Goal: Communication & Community: Share content

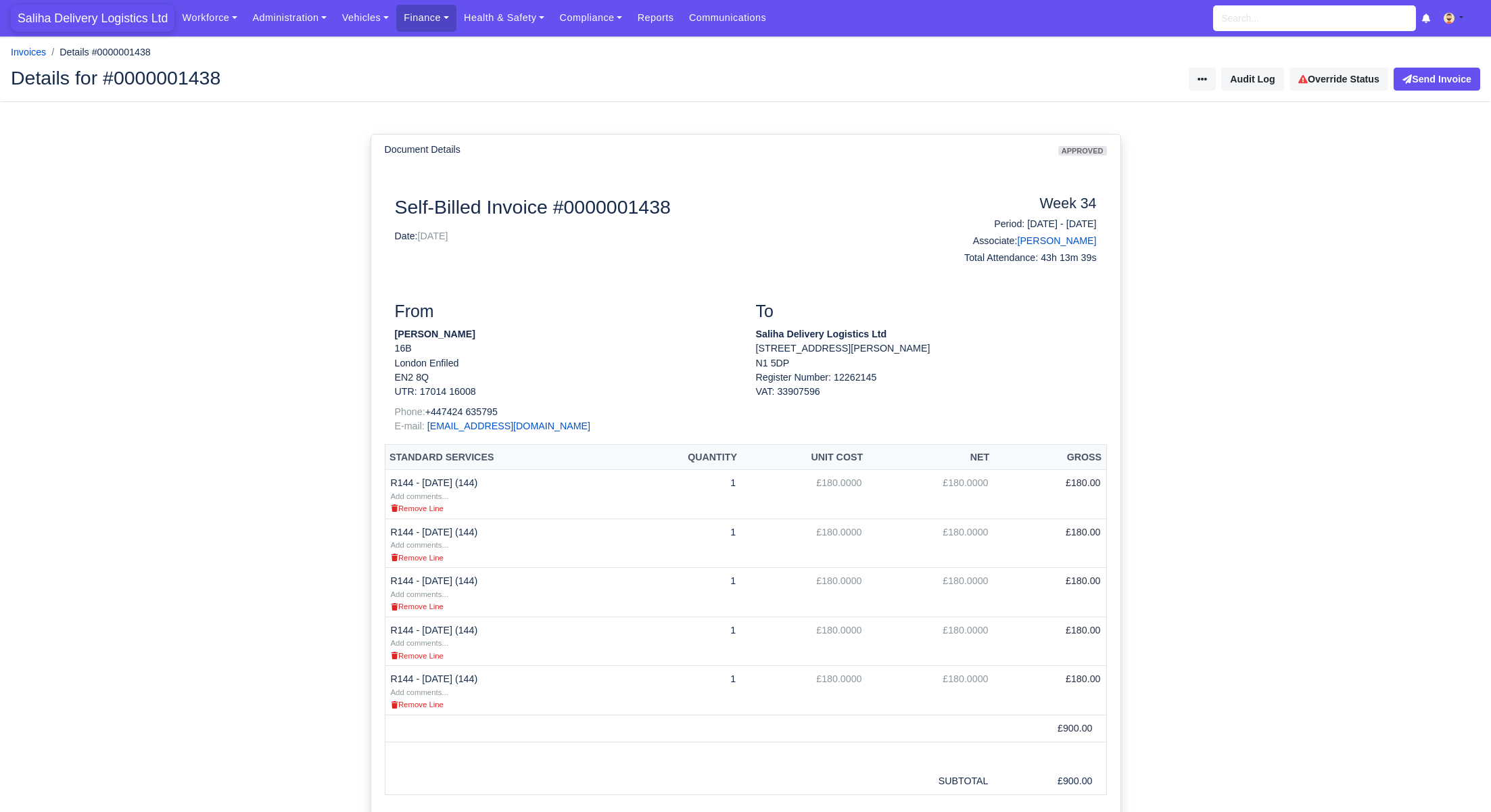
click at [105, 11] on span "Saliha Delivery Logistics Ltd" at bounding box center [92, 19] width 164 height 27
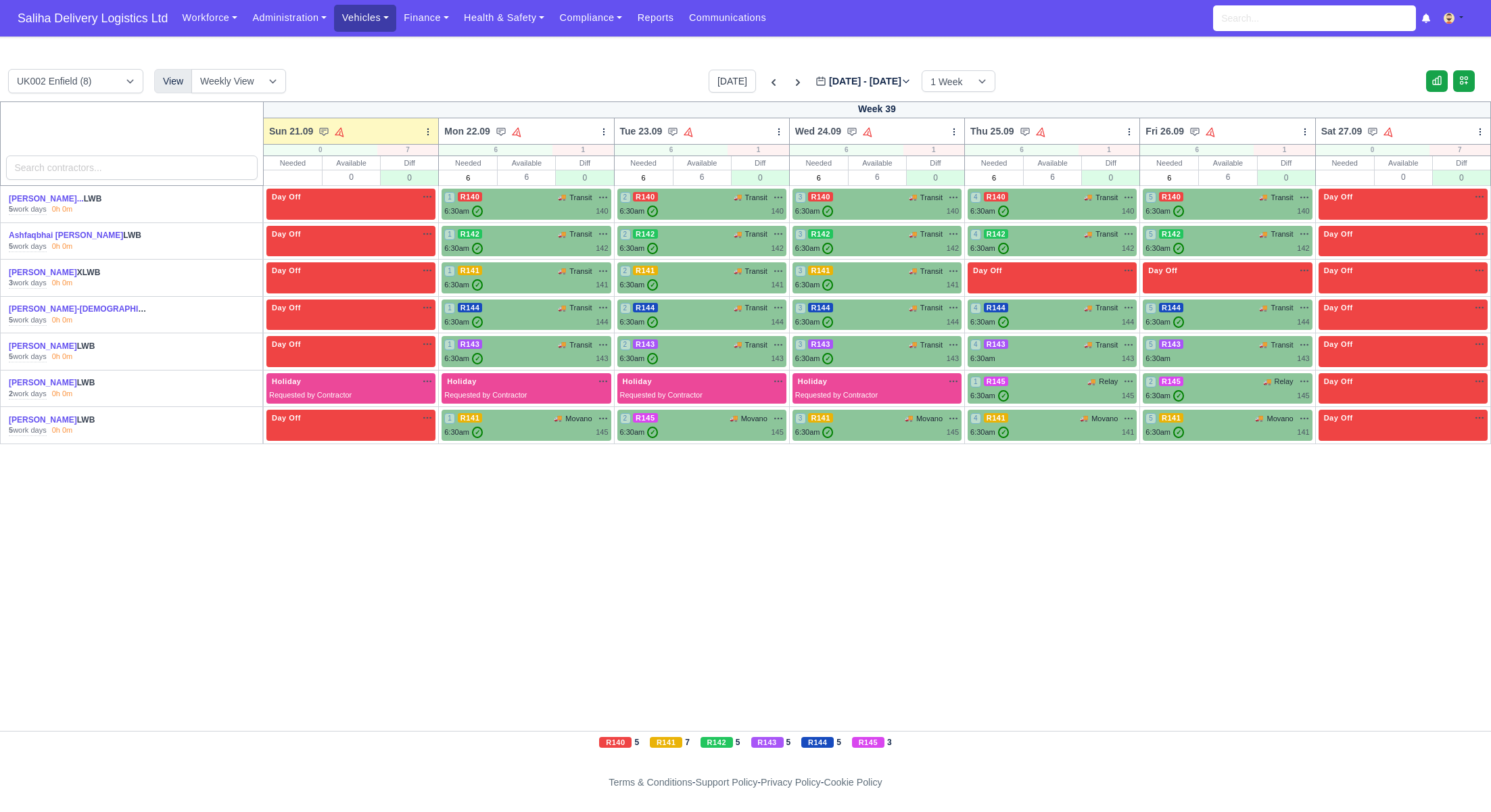
click at [387, 15] on link "Vehicles" at bounding box center [365, 18] width 62 height 27
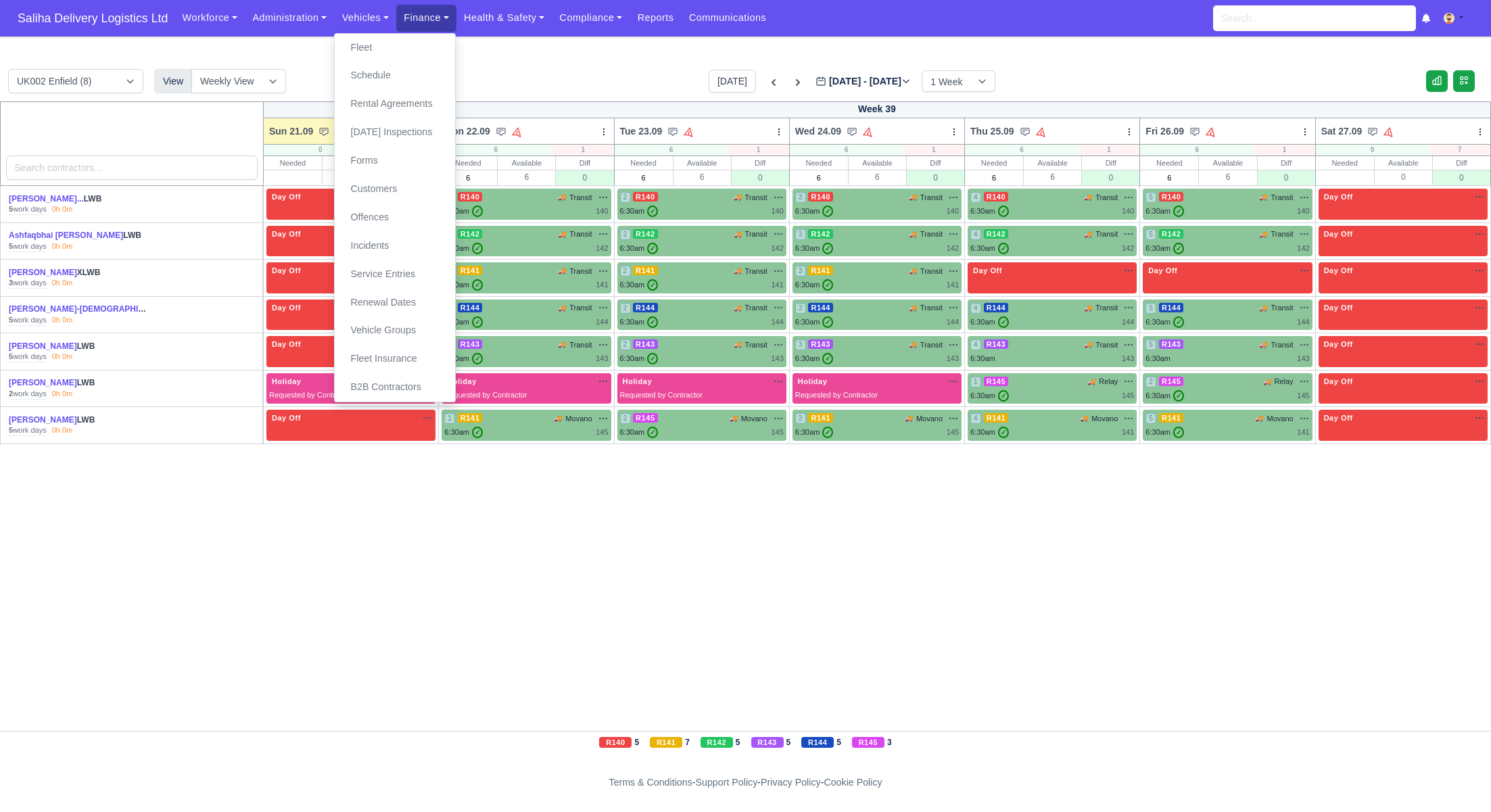
click at [432, 24] on link "Finance" at bounding box center [426, 18] width 61 height 27
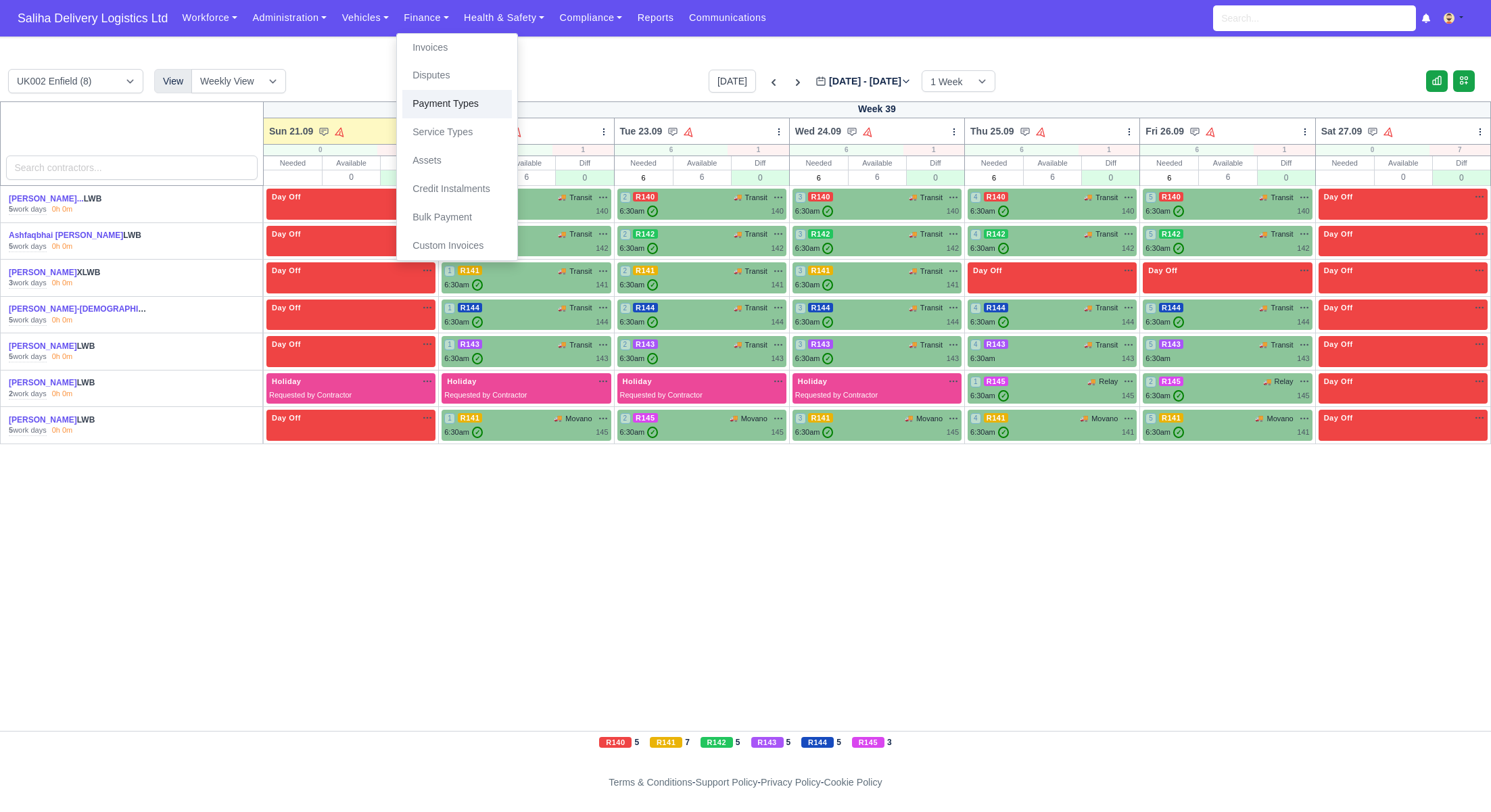
click at [446, 107] on link "Payment Types" at bounding box center [457, 103] width 110 height 28
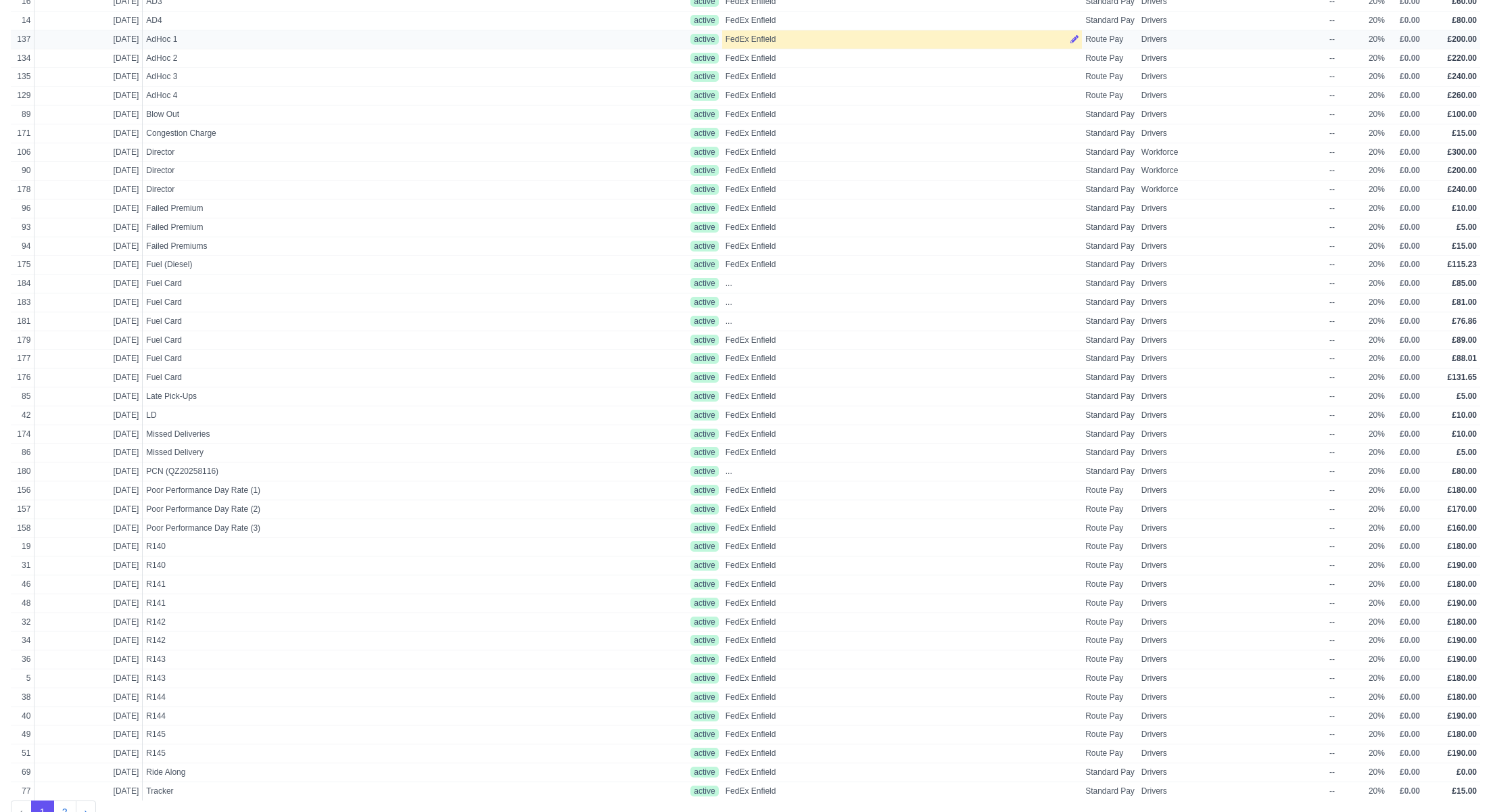
scroll to position [281, 0]
click at [220, 507] on span "Poor Performance Day Rate (2)" at bounding box center [297, 511] width 303 height 11
select select "route"
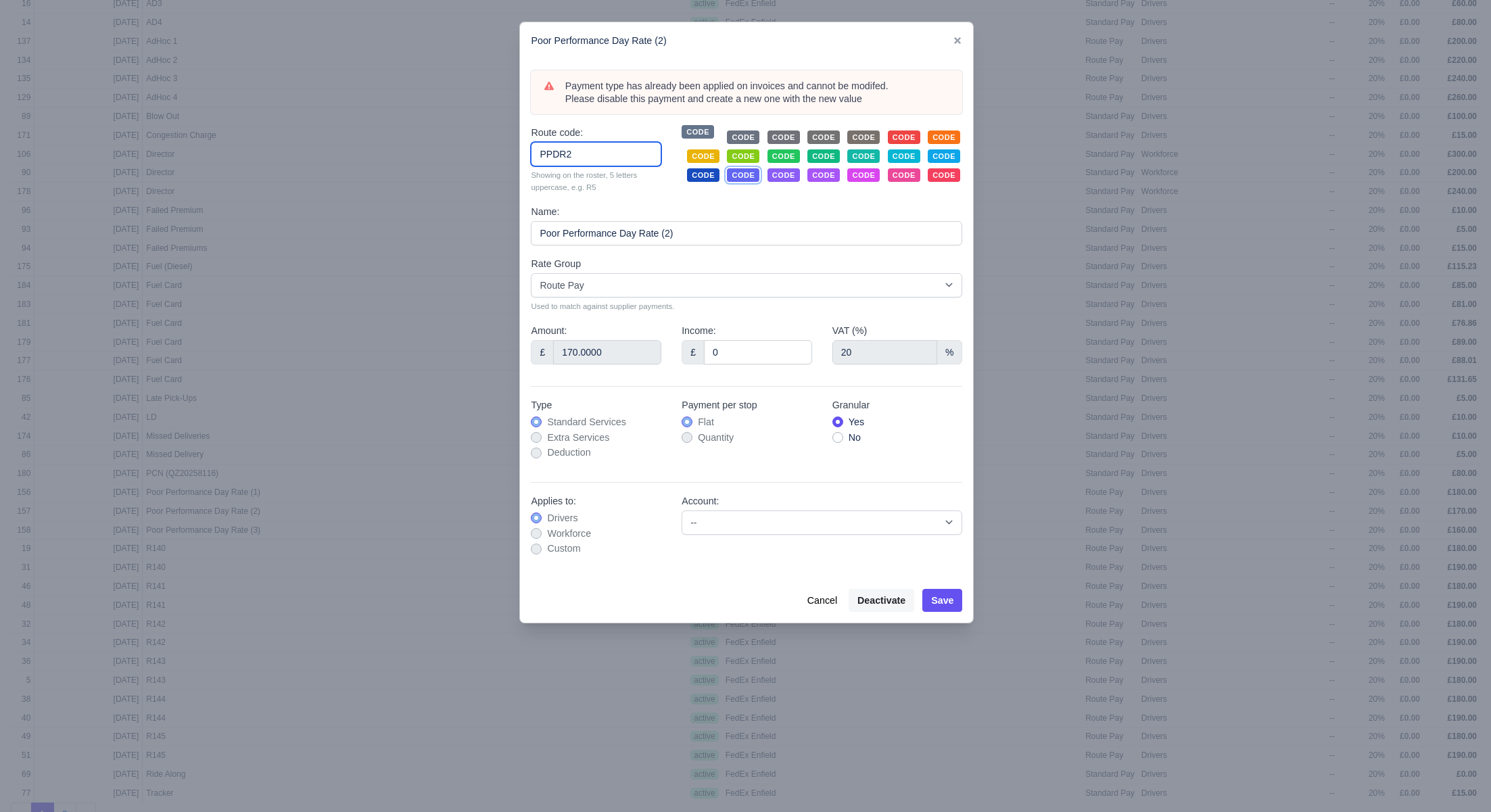
click at [587, 153] on input "PPDR2" at bounding box center [596, 154] width 131 height 24
type input "PPDR1"
click at [941, 596] on button "Save" at bounding box center [941, 600] width 40 height 23
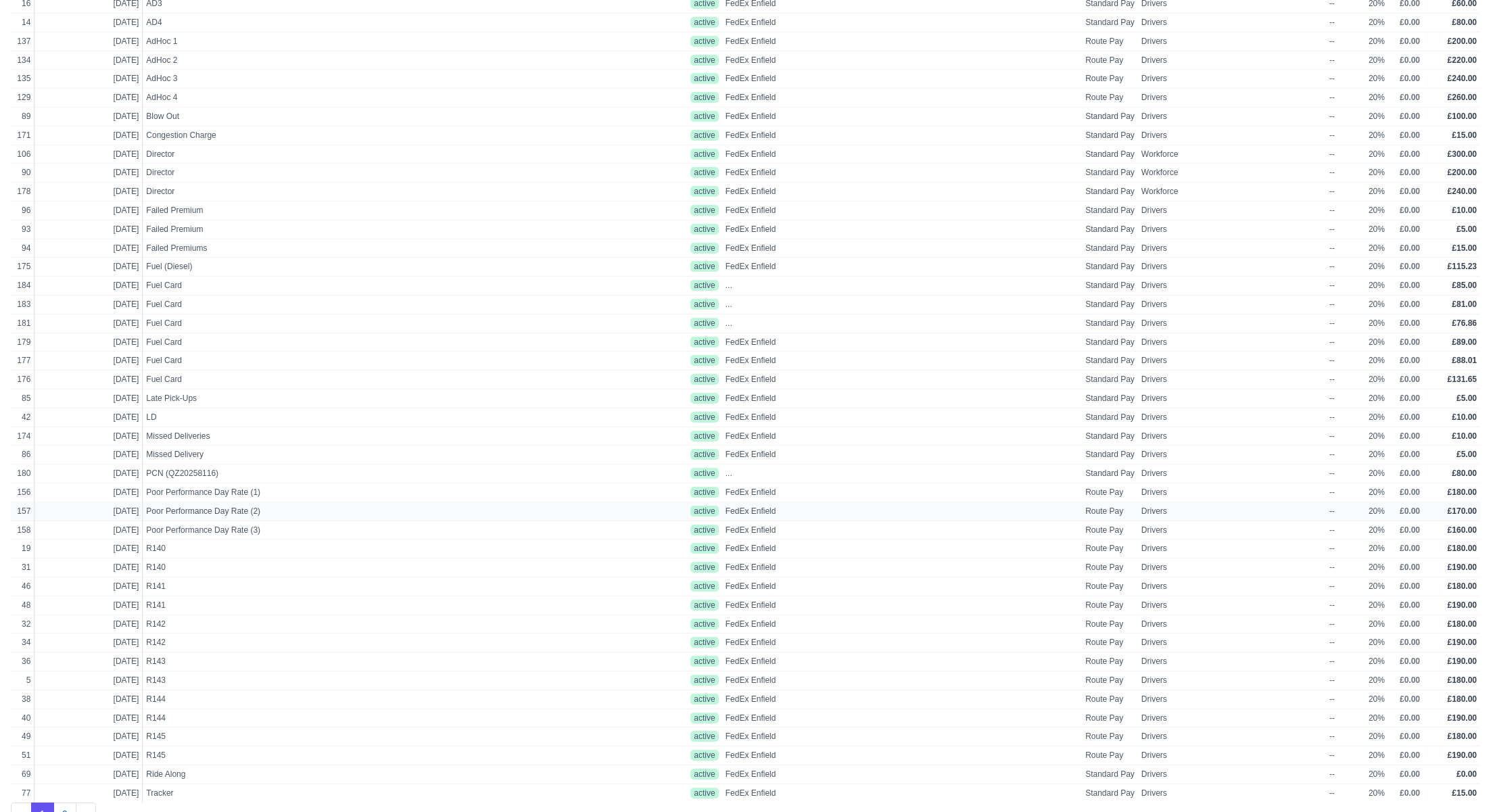
click at [300, 505] on span "Poor Performance Day Rate (2)" at bounding box center [297, 511] width 303 height 11
select select "route"
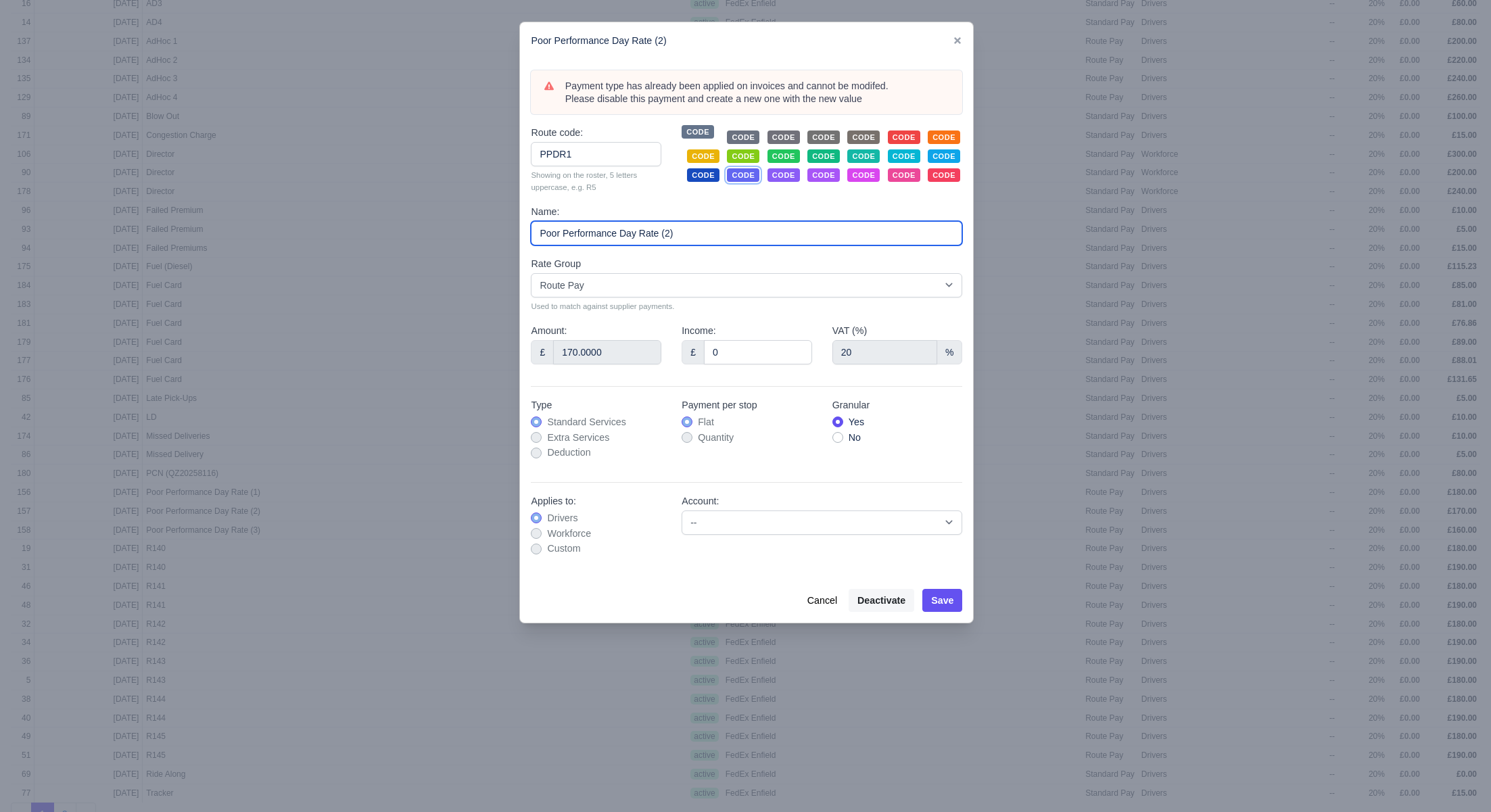
click at [694, 232] on input "Poor Performance Day Rate (2)" at bounding box center [746, 233] width 431 height 24
type input "Poor Performance Day Rate (1)"
click at [947, 595] on button "Save" at bounding box center [941, 600] width 40 height 23
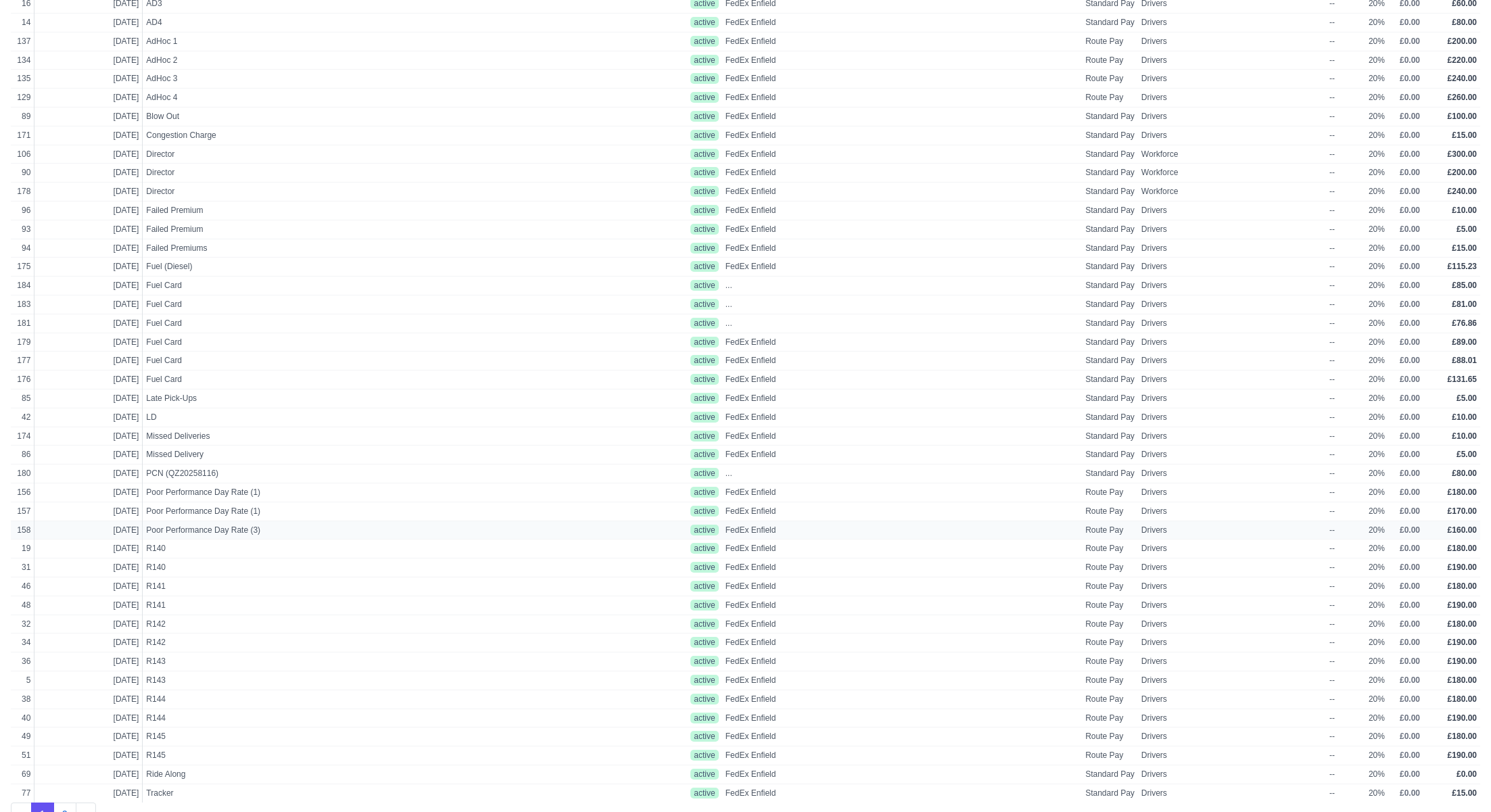
click at [274, 525] on span "Poor Performance Day Rate (3)" at bounding box center [297, 530] width 303 height 11
select select "route"
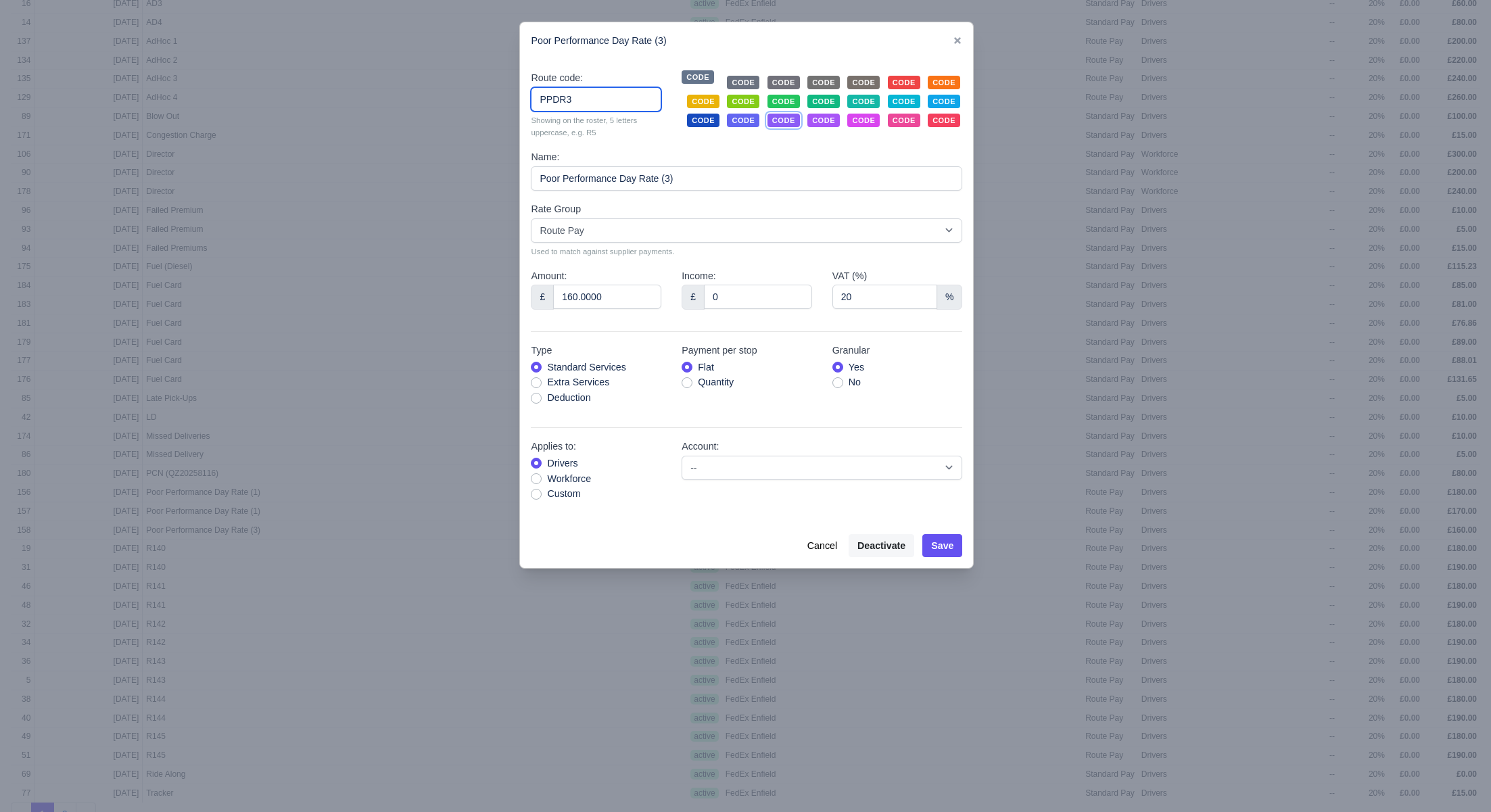
click at [588, 106] on input "PPDR3" at bounding box center [596, 99] width 131 height 24
type input "PPDR2"
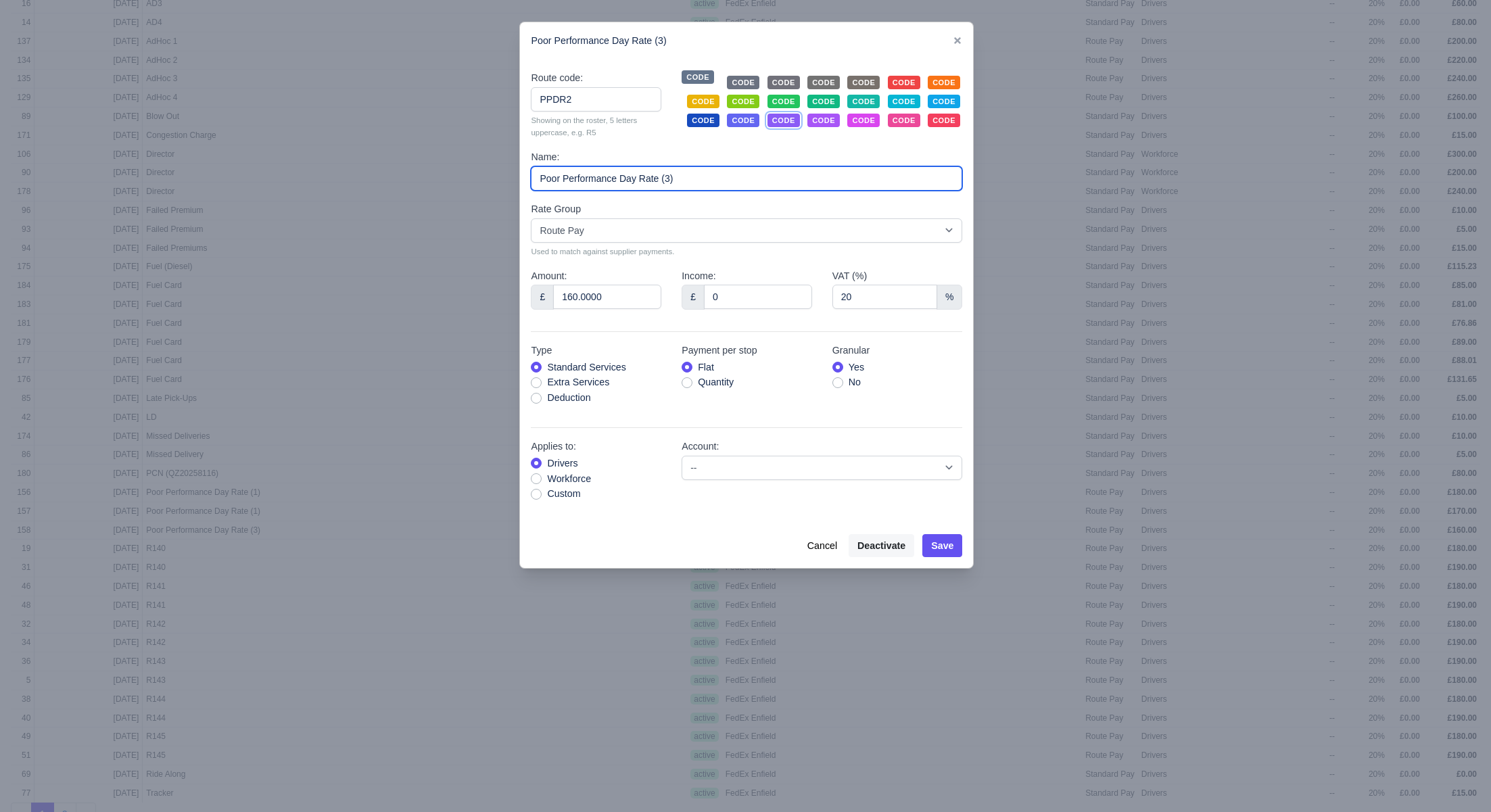
click at [674, 178] on input "Poor Performance Day Rate (3)" at bounding box center [746, 178] width 431 height 24
type input "Poor Performance Day Rate (2)"
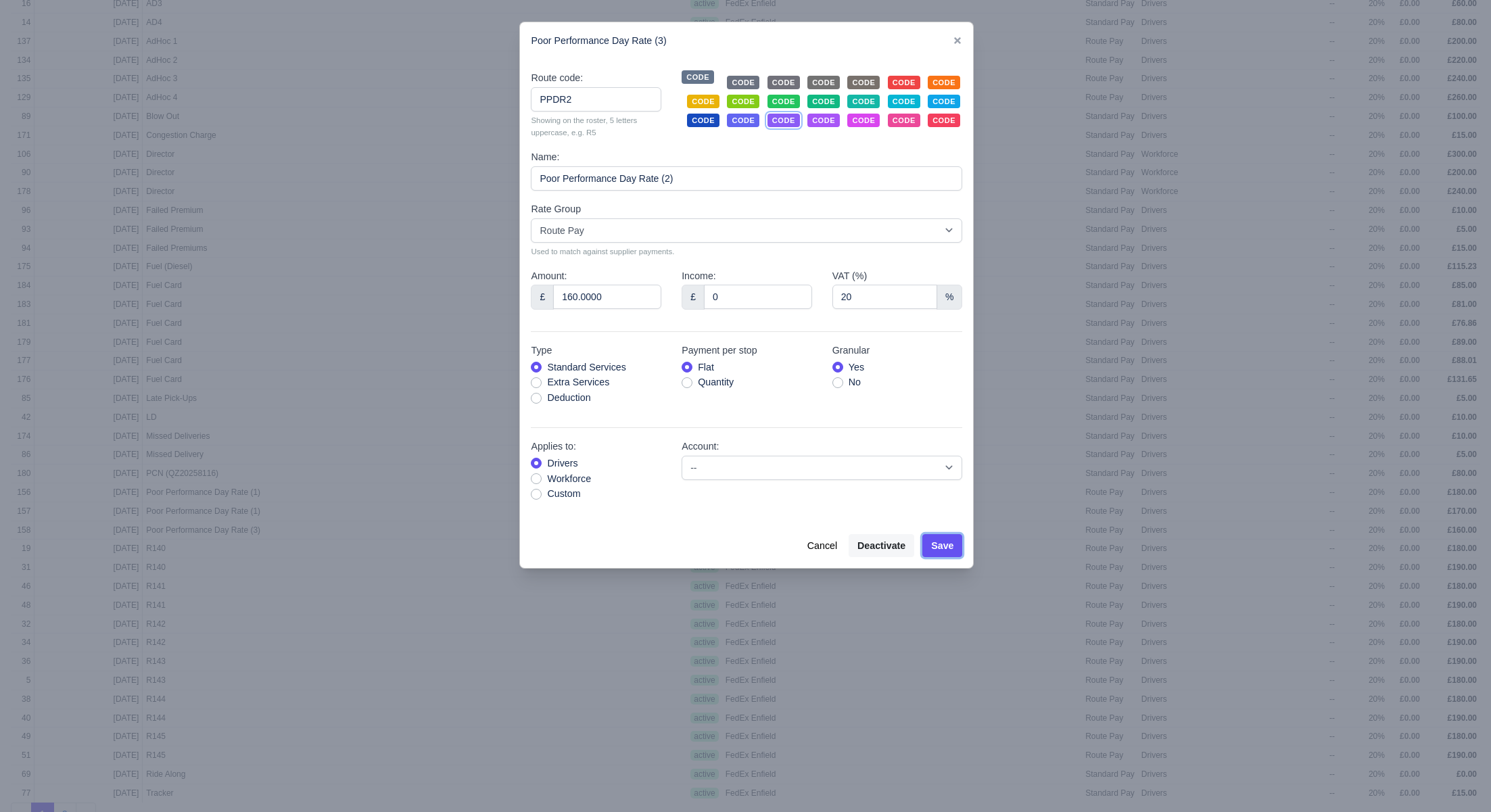
click at [949, 548] on button "Save" at bounding box center [941, 546] width 40 height 23
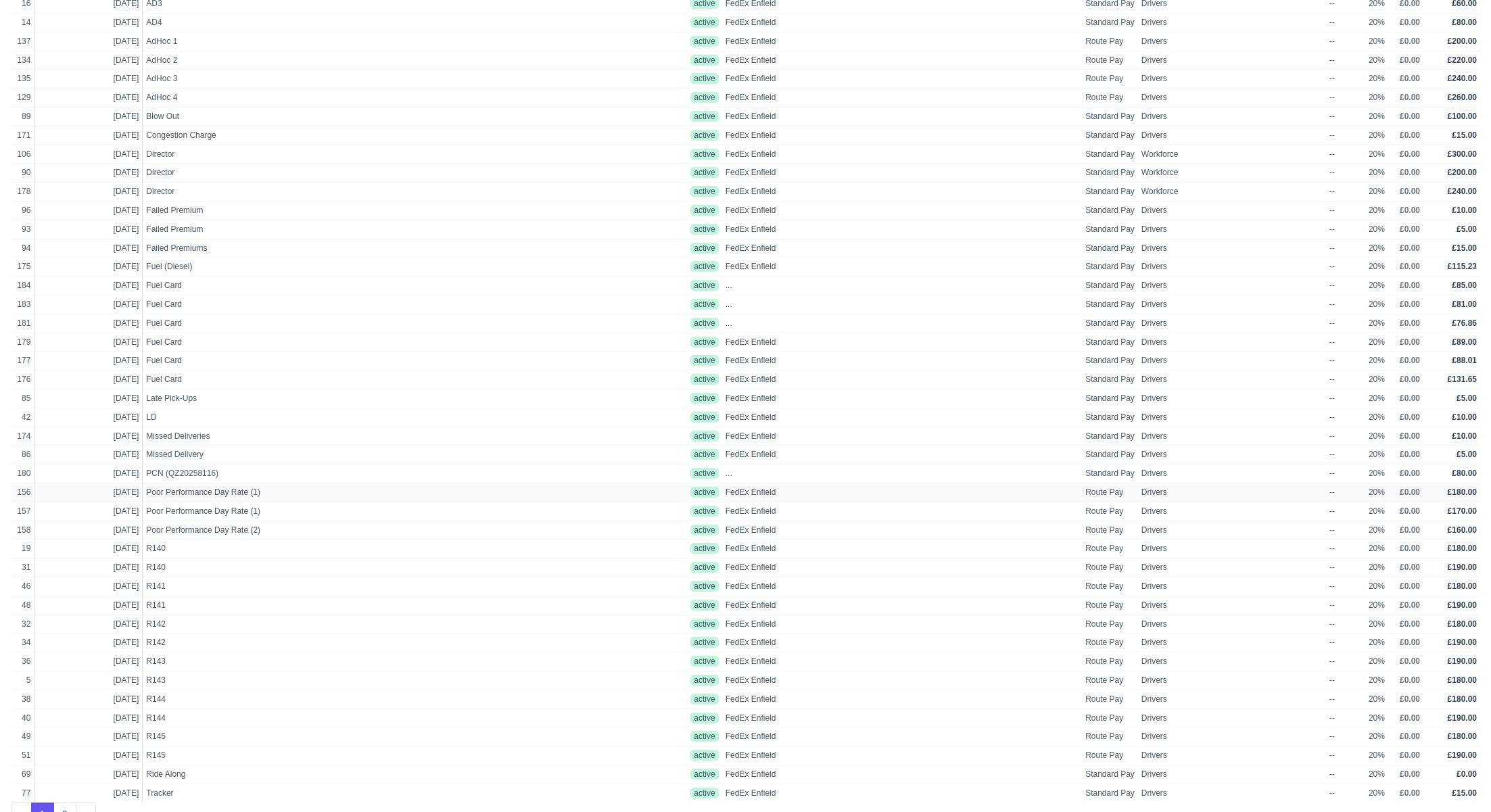
click at [219, 487] on span "Poor Performance Day Rate (1)" at bounding box center [297, 492] width 303 height 11
select select "route"
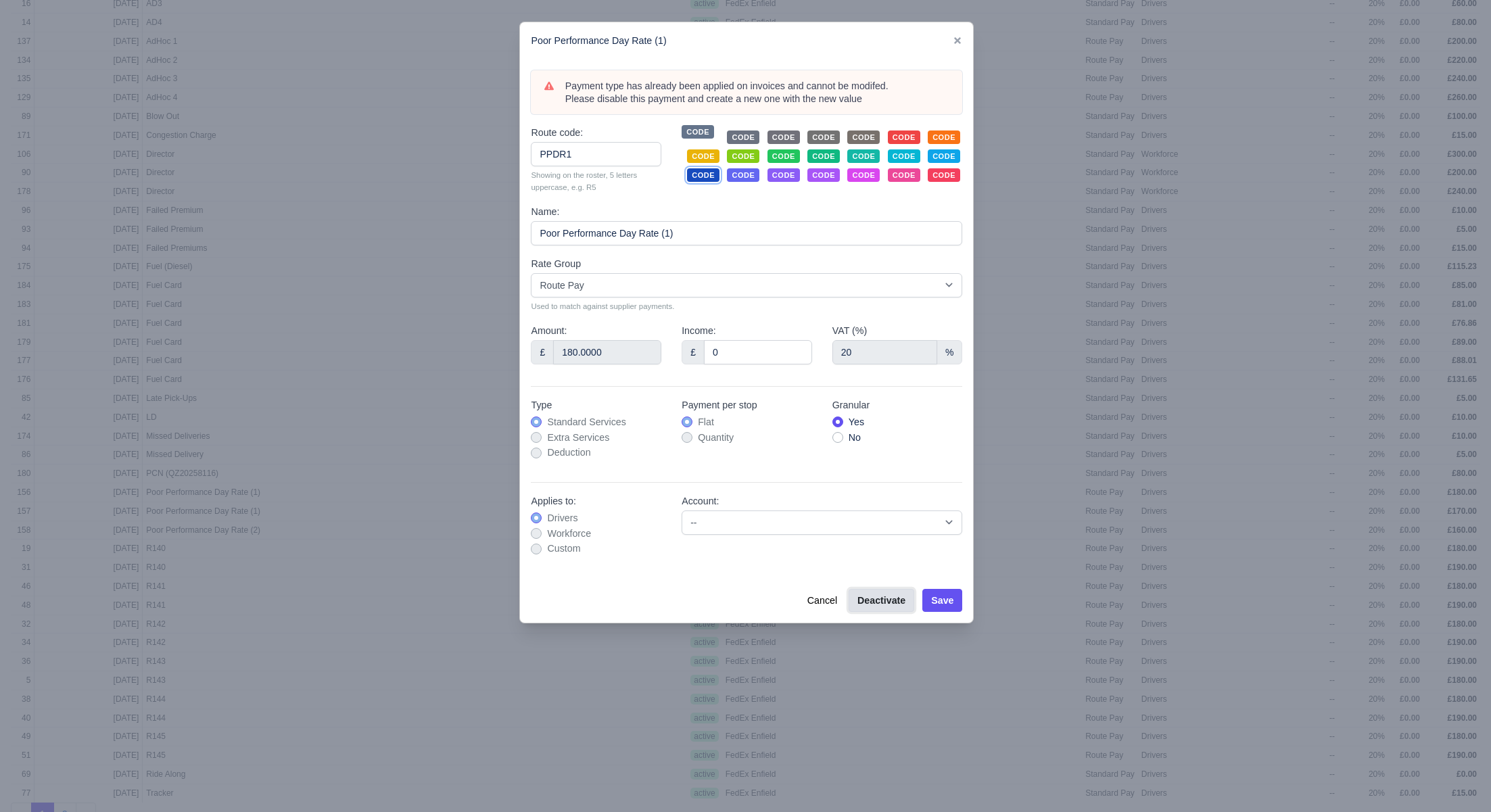
click at [869, 600] on button "Deactivate" at bounding box center [881, 600] width 65 height 23
click at [938, 598] on button "Save" at bounding box center [941, 600] width 40 height 23
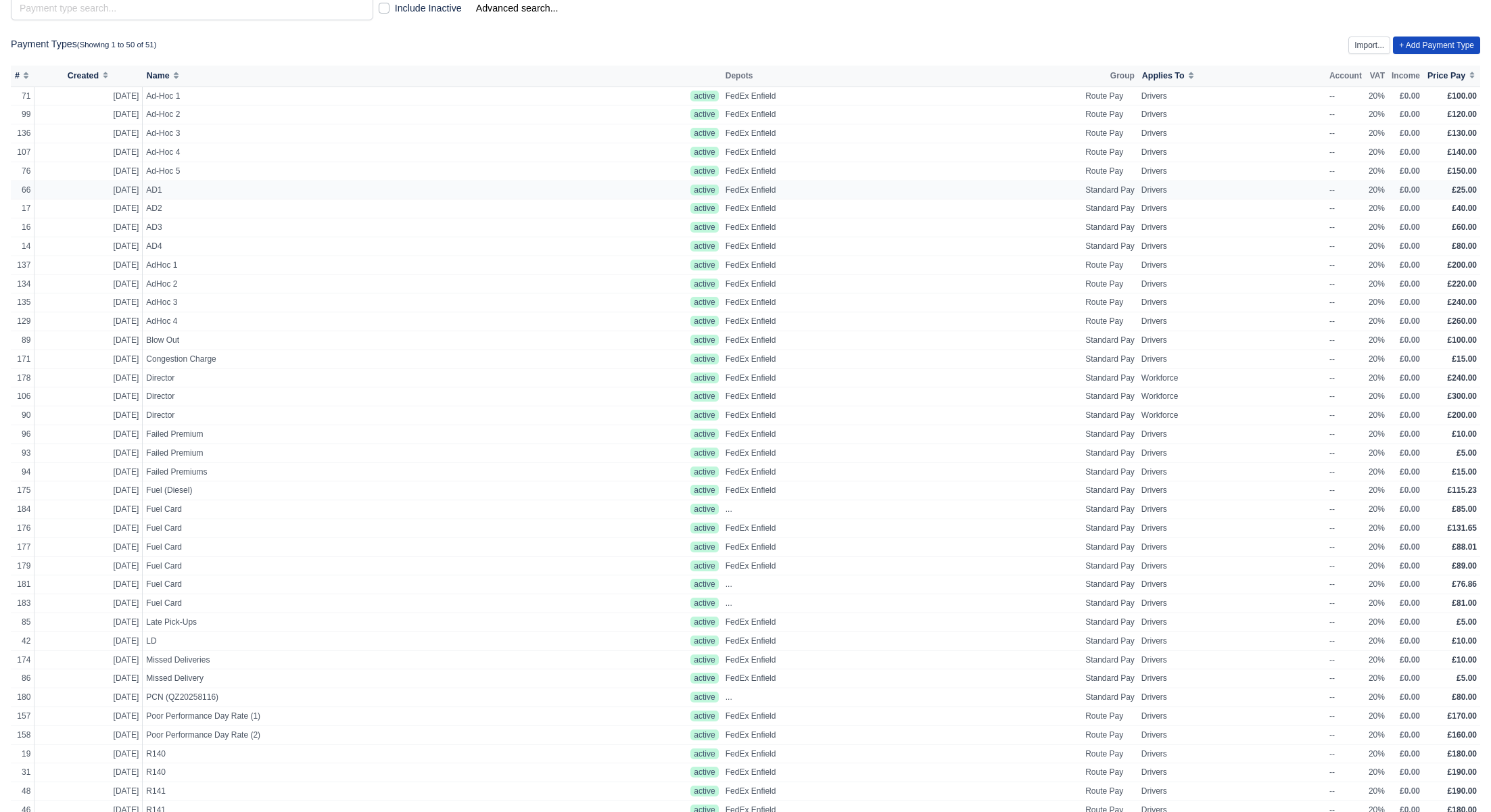
scroll to position [6, 0]
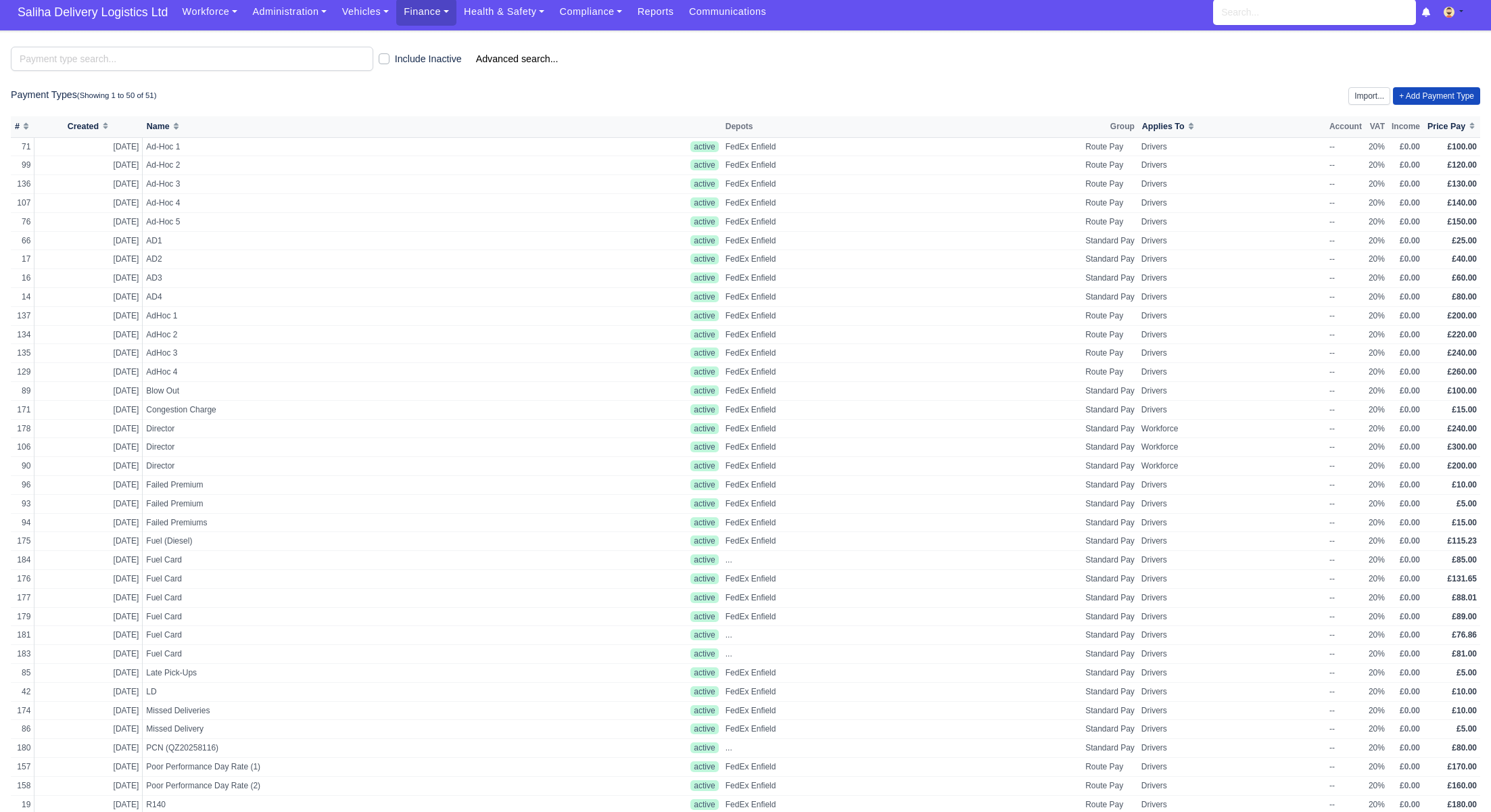
click at [395, 60] on label "Include Inactive" at bounding box center [428, 59] width 67 height 15
click at [382, 60] on input "Include Inactive" at bounding box center [383, 57] width 10 height 10
checkbox input "true"
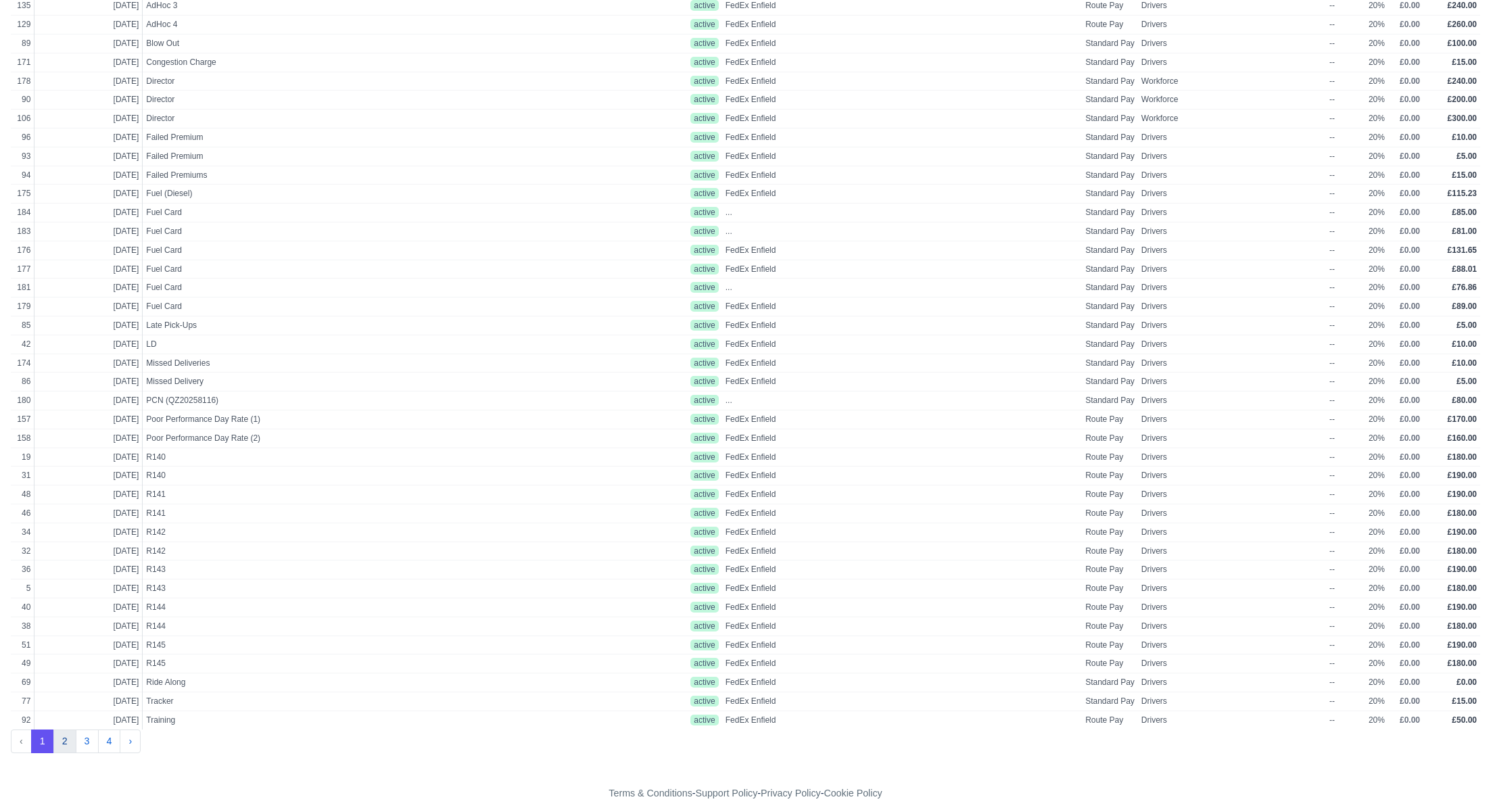
drag, startPoint x: 68, startPoint y: 732, endPoint x: 73, endPoint y: 722, distance: 11.2
click at [68, 732] on button "2" at bounding box center [65, 742] width 23 height 24
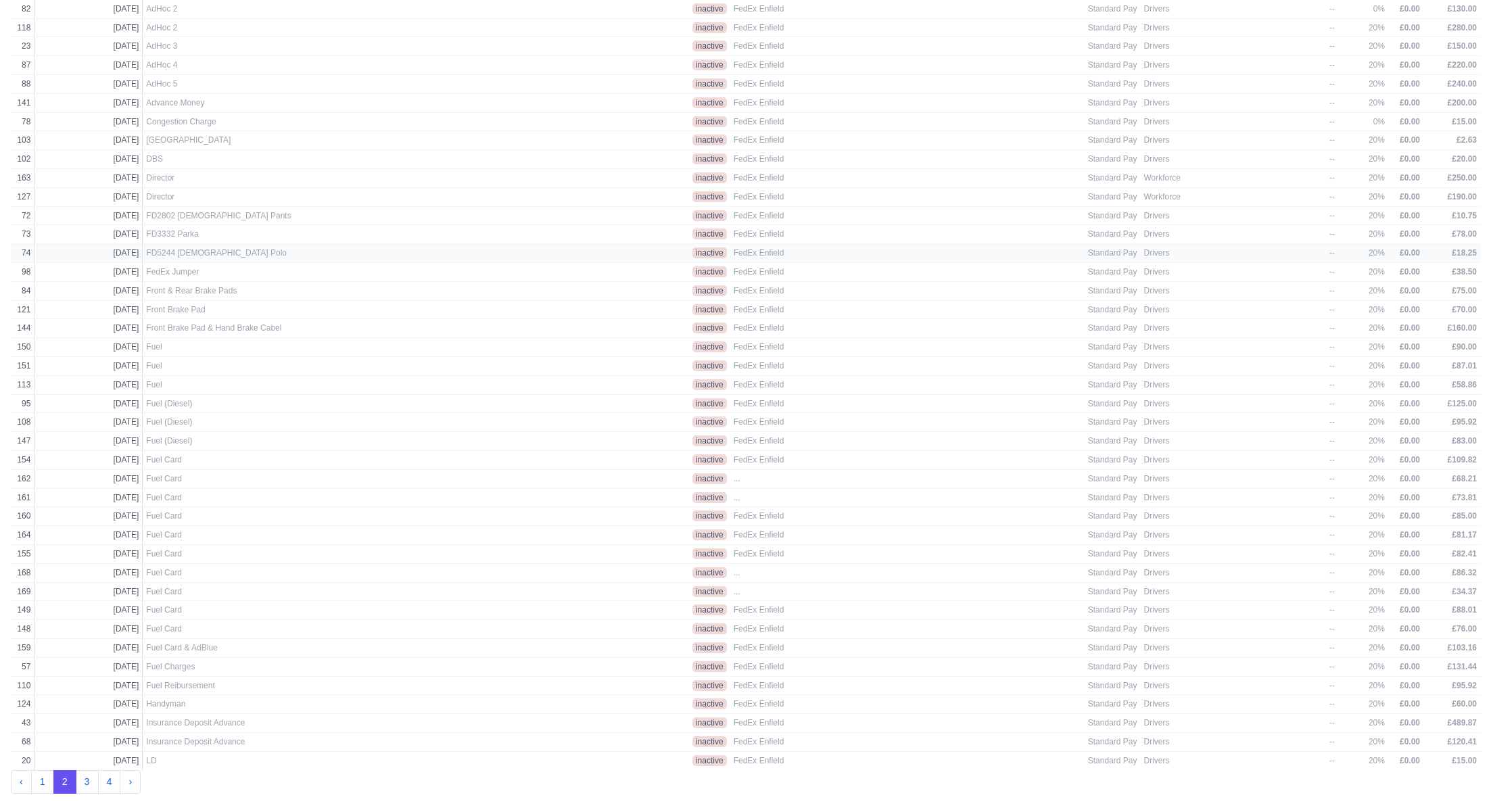
scroll to position [354, 0]
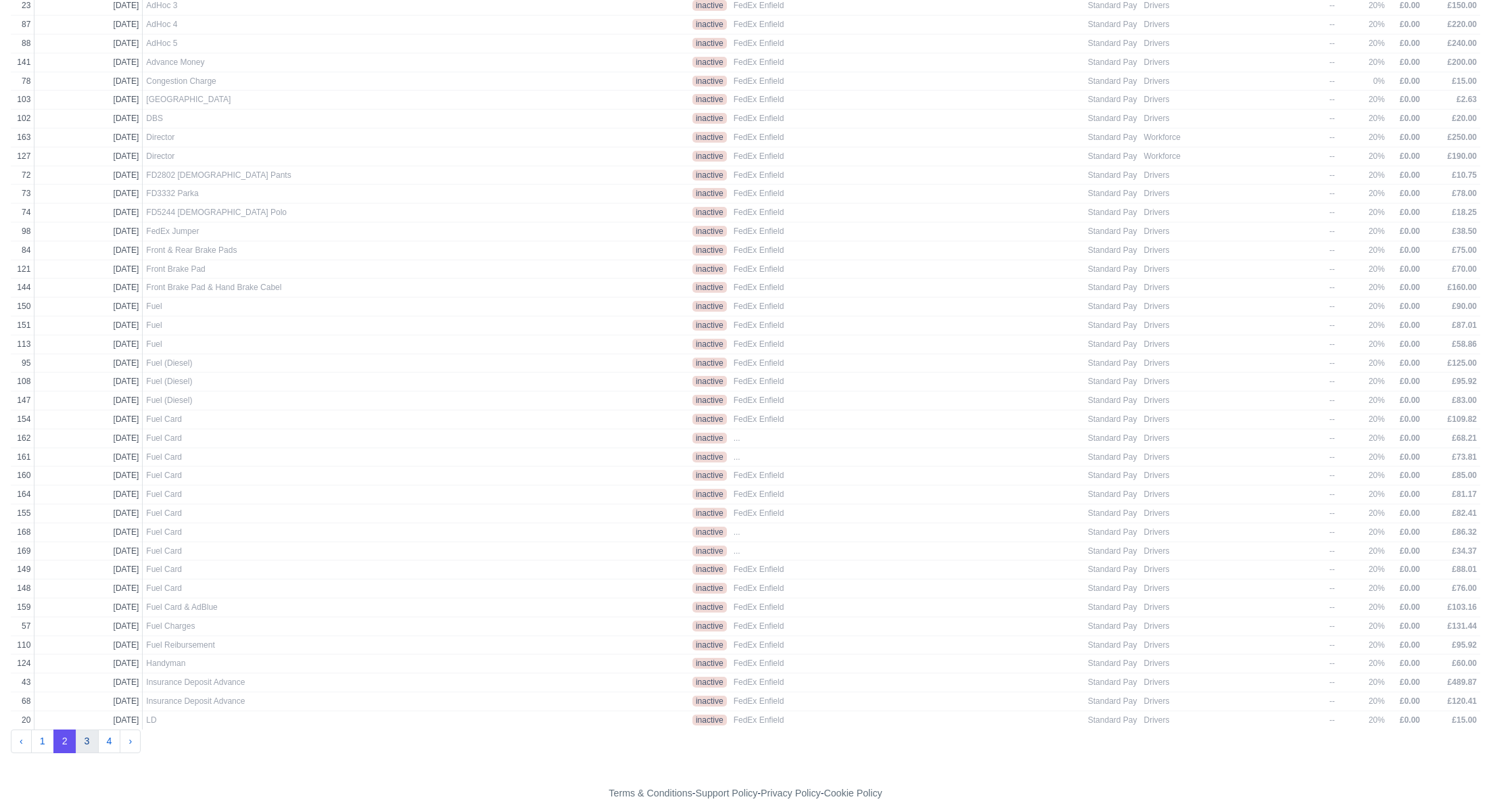
click at [91, 730] on button "3" at bounding box center [87, 742] width 23 height 24
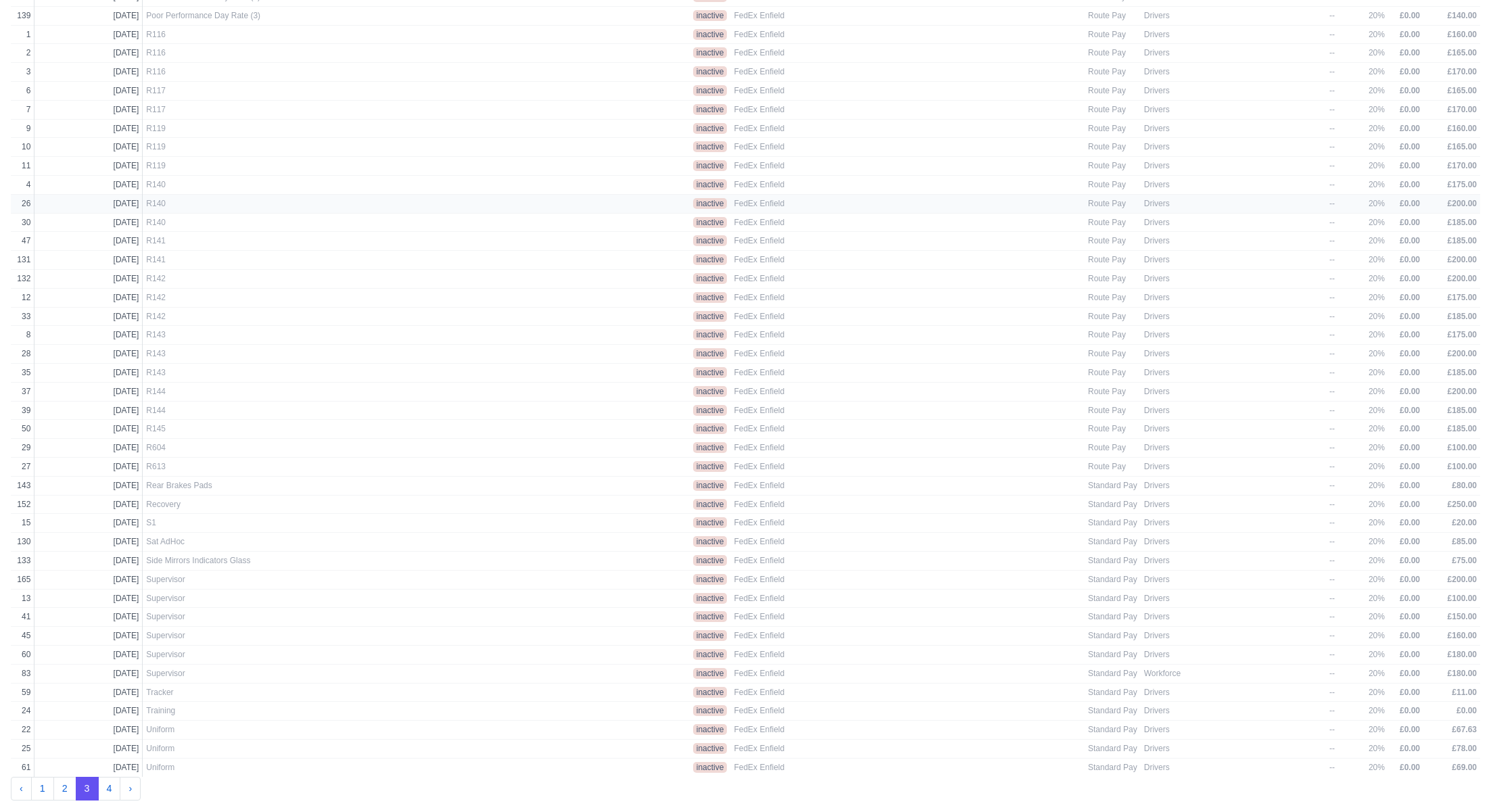
scroll to position [354, 0]
click at [112, 730] on button "4" at bounding box center [109, 742] width 23 height 24
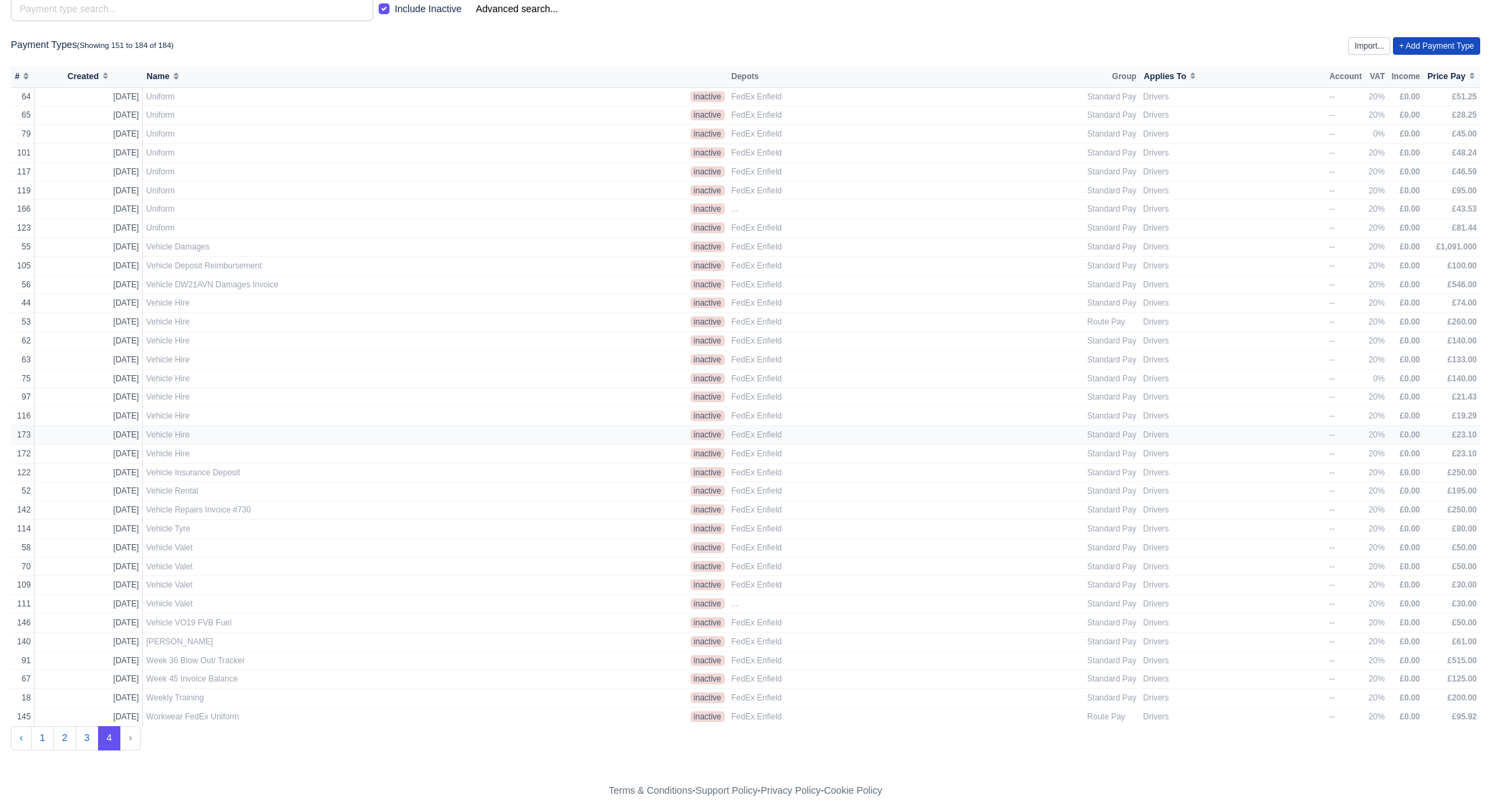
click at [203, 432] on span "Vehicle Hire" at bounding box center [297, 435] width 303 height 11
select select "standard"
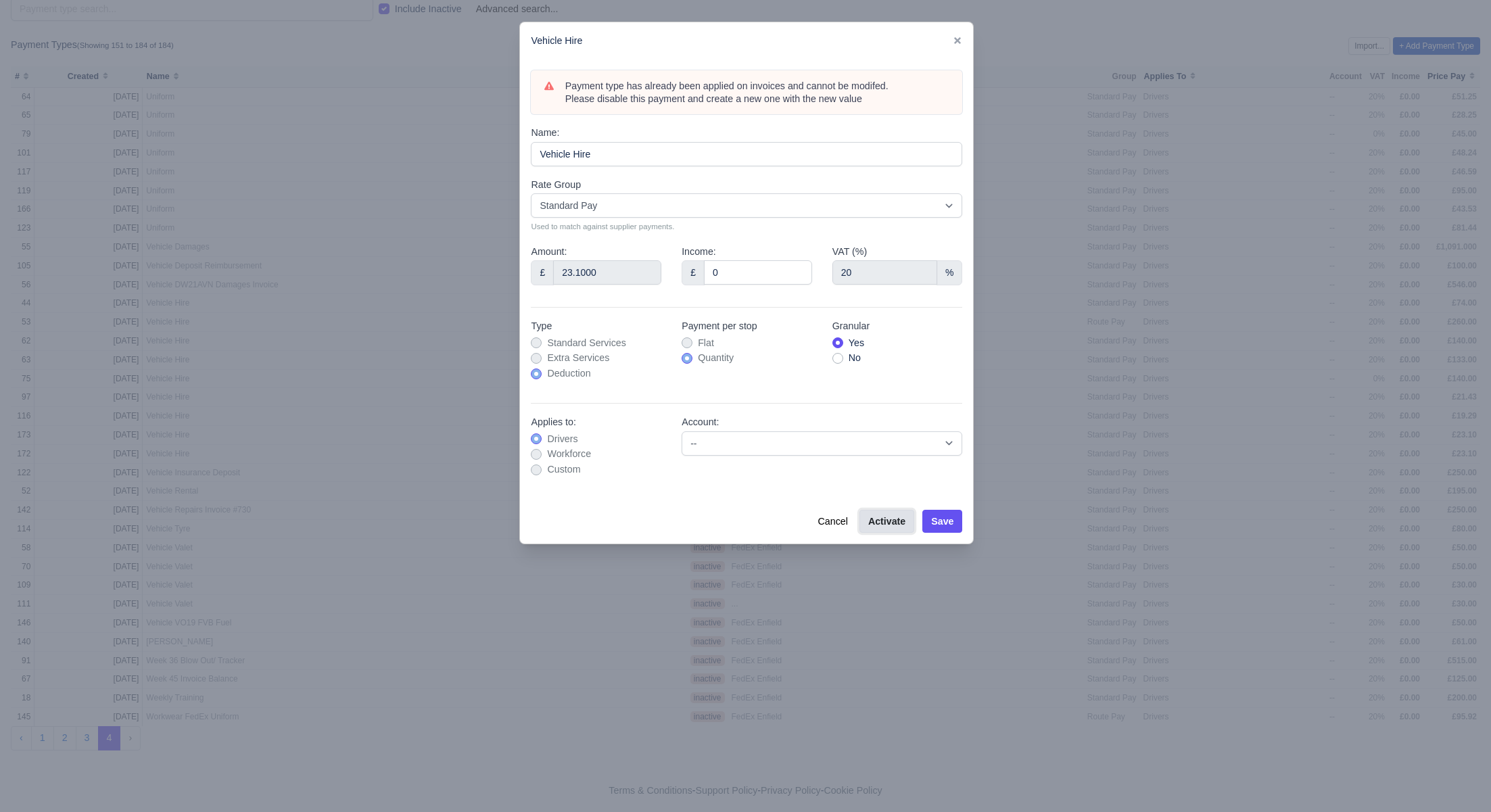
click at [890, 522] on button "Activate" at bounding box center [886, 521] width 55 height 23
click at [952, 518] on button "Save" at bounding box center [941, 521] width 40 height 23
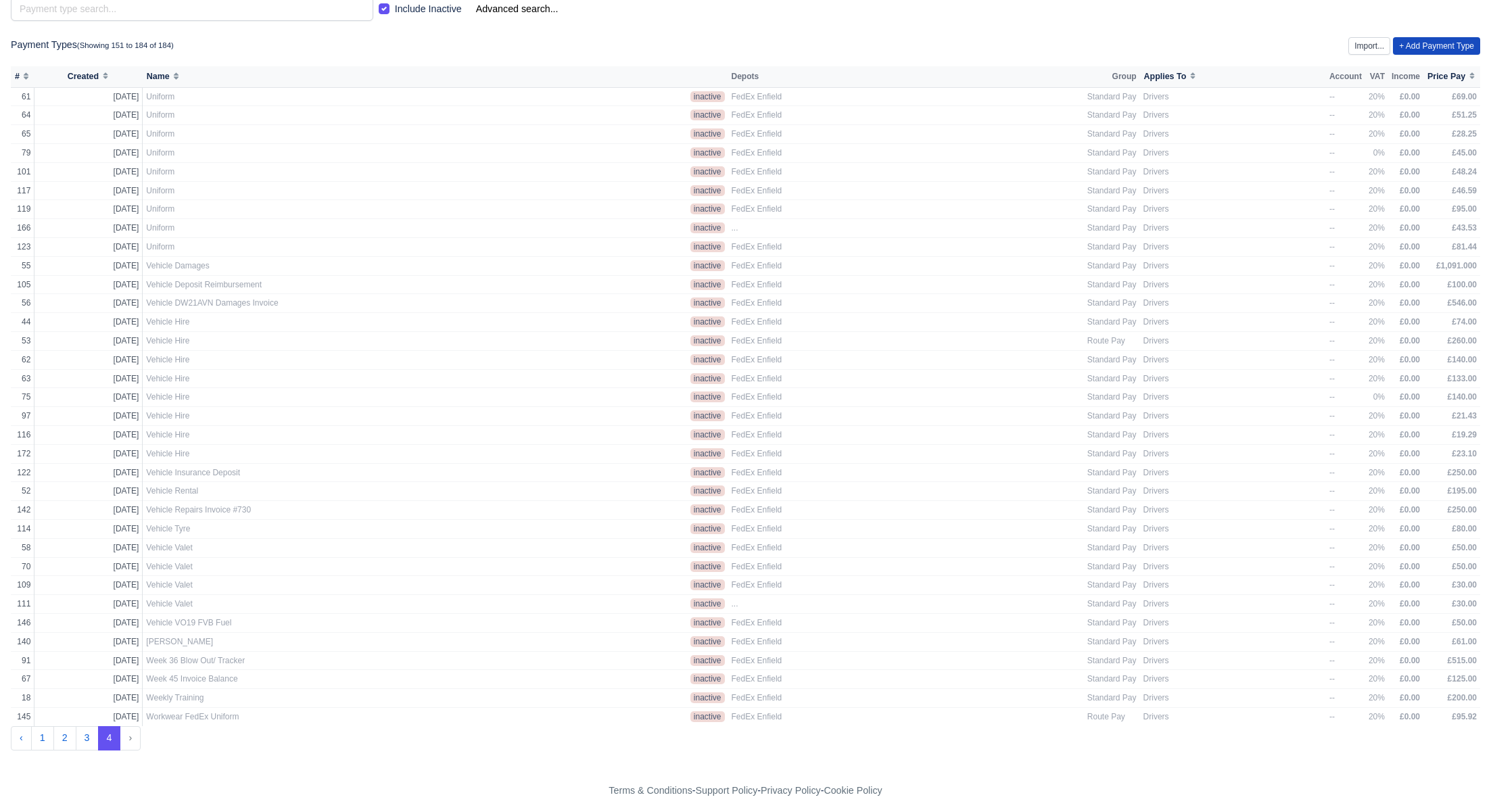
scroll to position [0, 0]
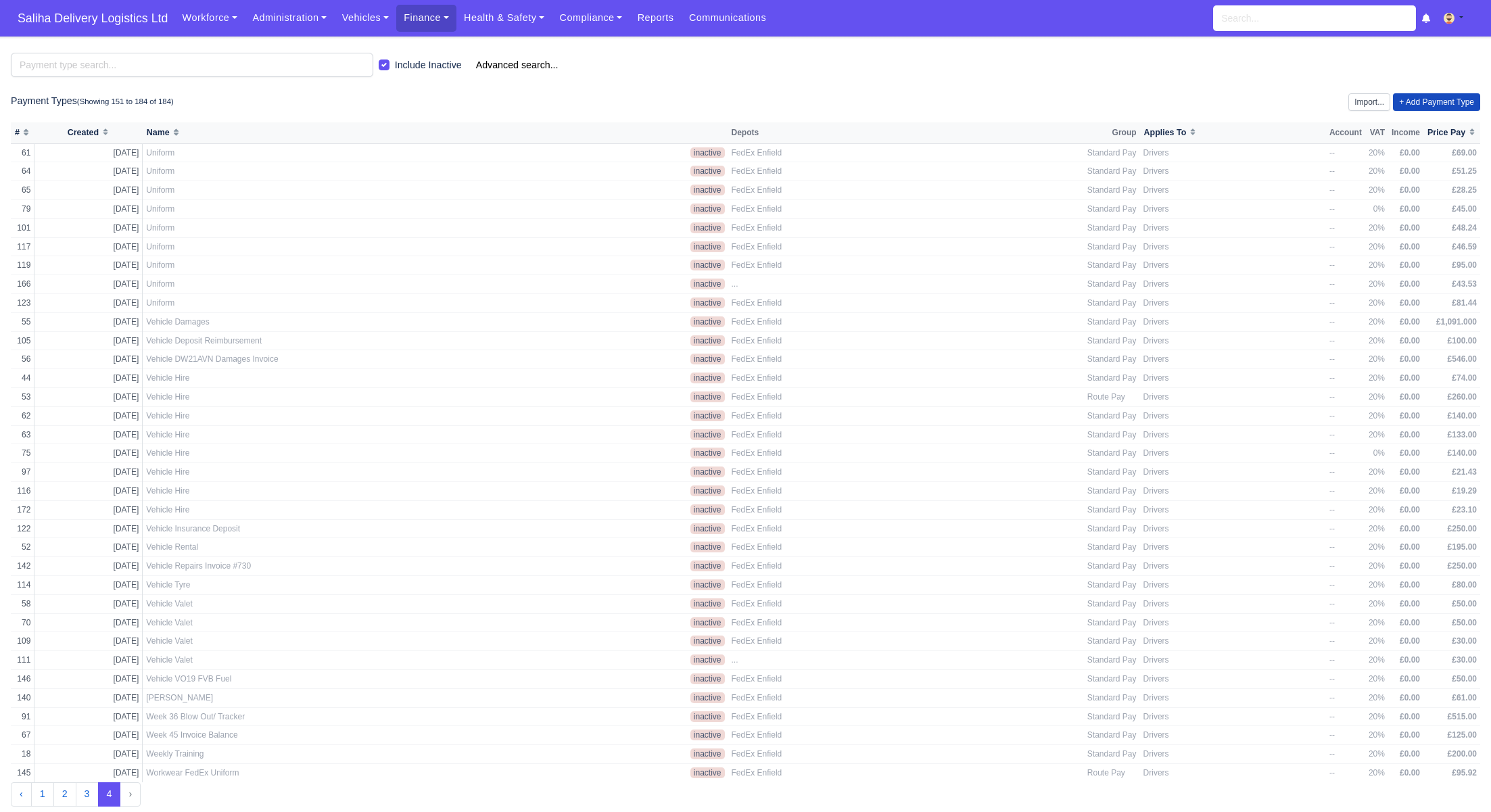
click at [395, 66] on label "Include Inactive" at bounding box center [428, 65] width 67 height 15
click at [386, 66] on input "Include Inactive" at bounding box center [383, 62] width 10 height 10
checkbox input "false"
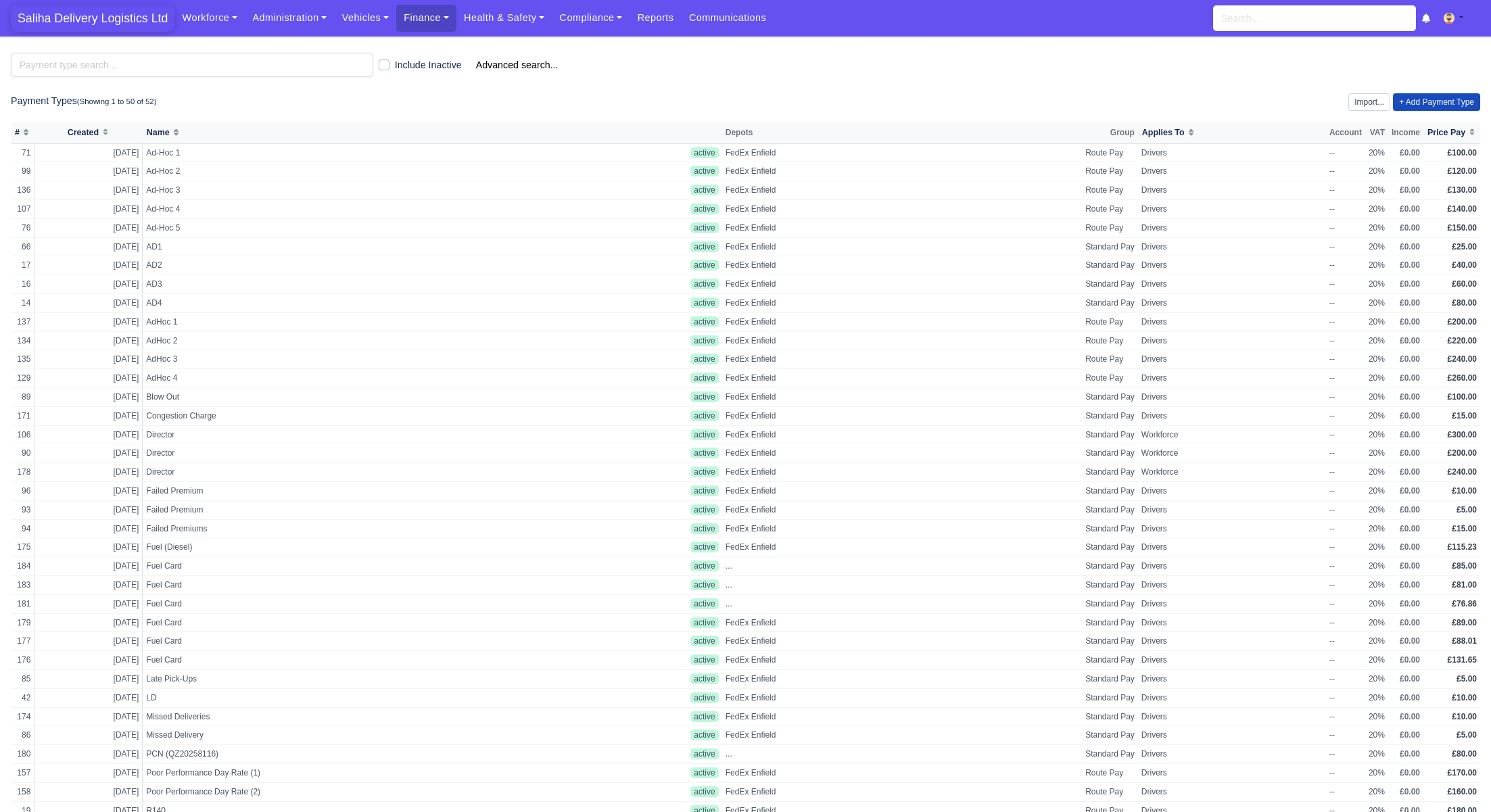
click at [102, 27] on span "Saliha Delivery Logistics Ltd" at bounding box center [92, 19] width 164 height 27
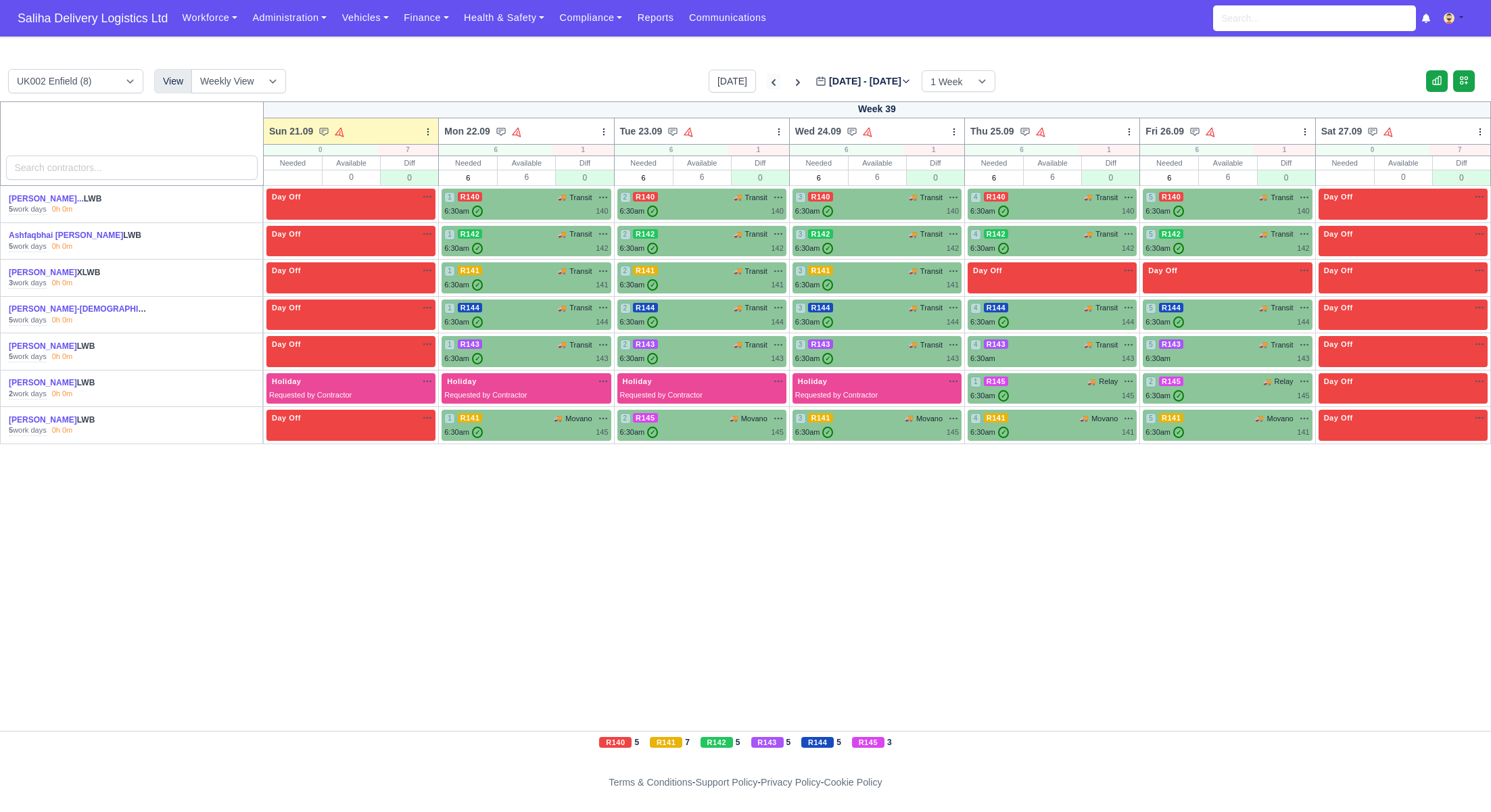
click at [767, 86] on icon at bounding box center [773, 82] width 14 height 14
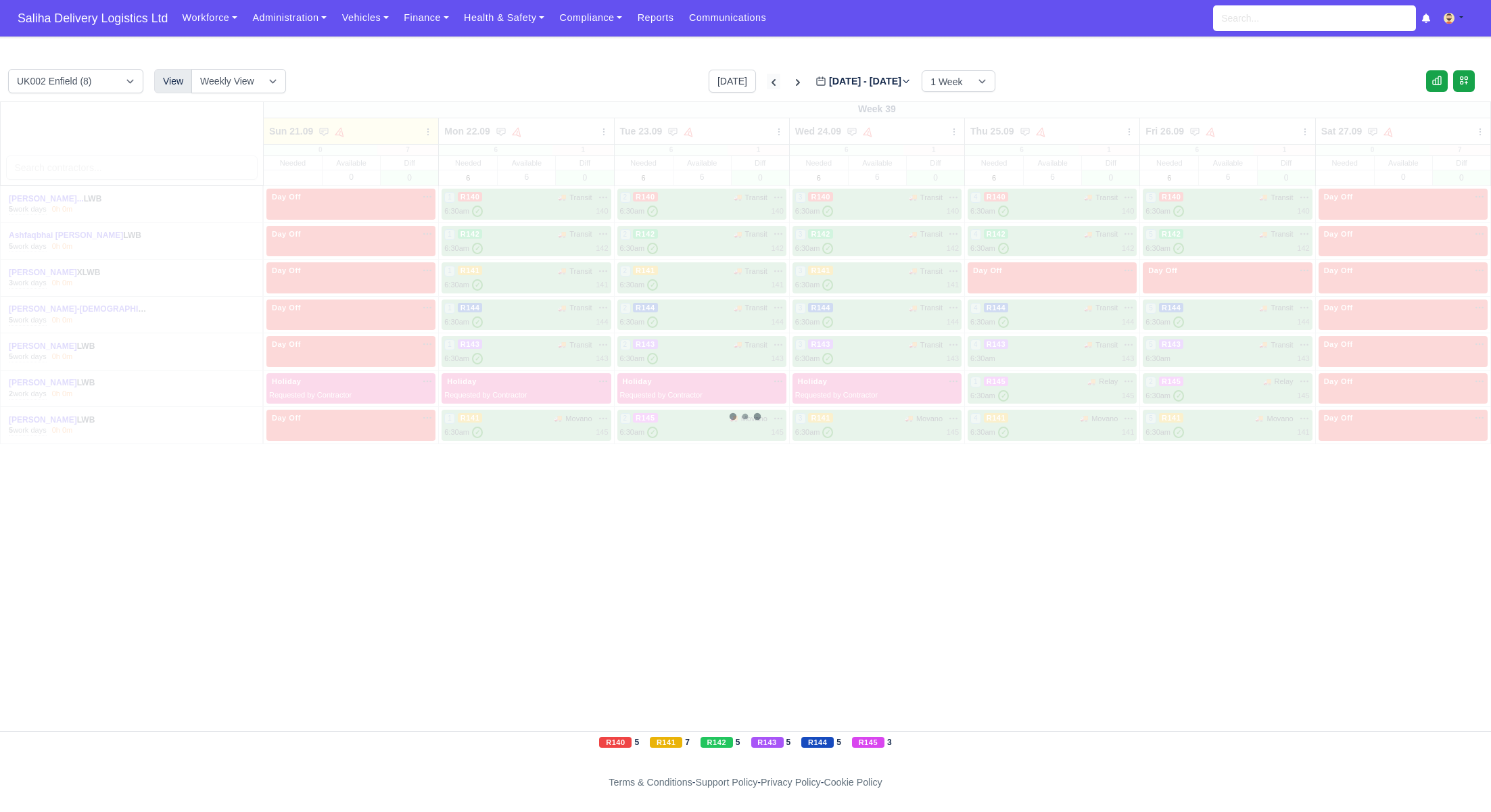
type input "2025-09-14"
click at [767, 86] on icon at bounding box center [773, 82] width 14 height 14
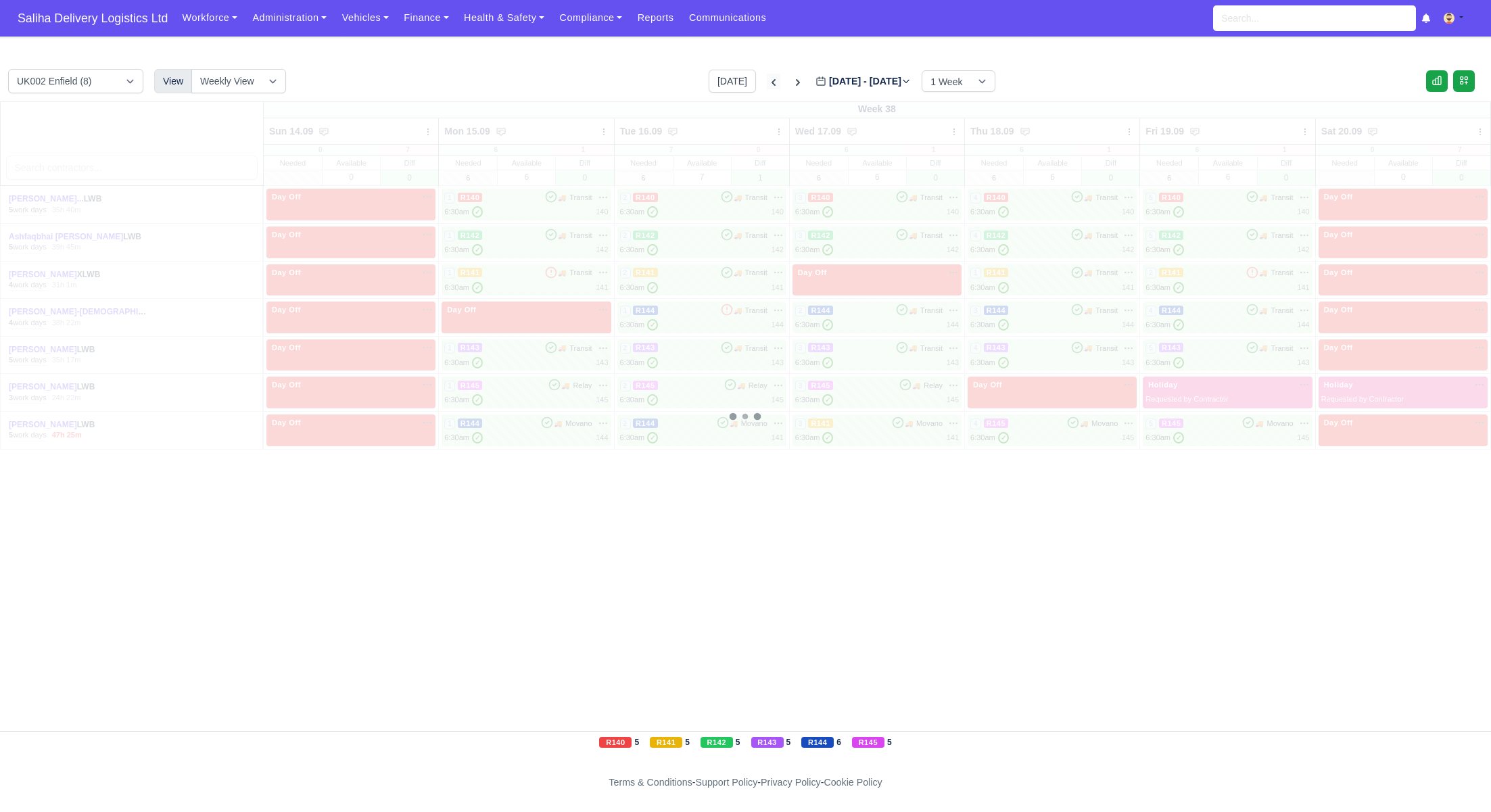
type input "2025-09-07"
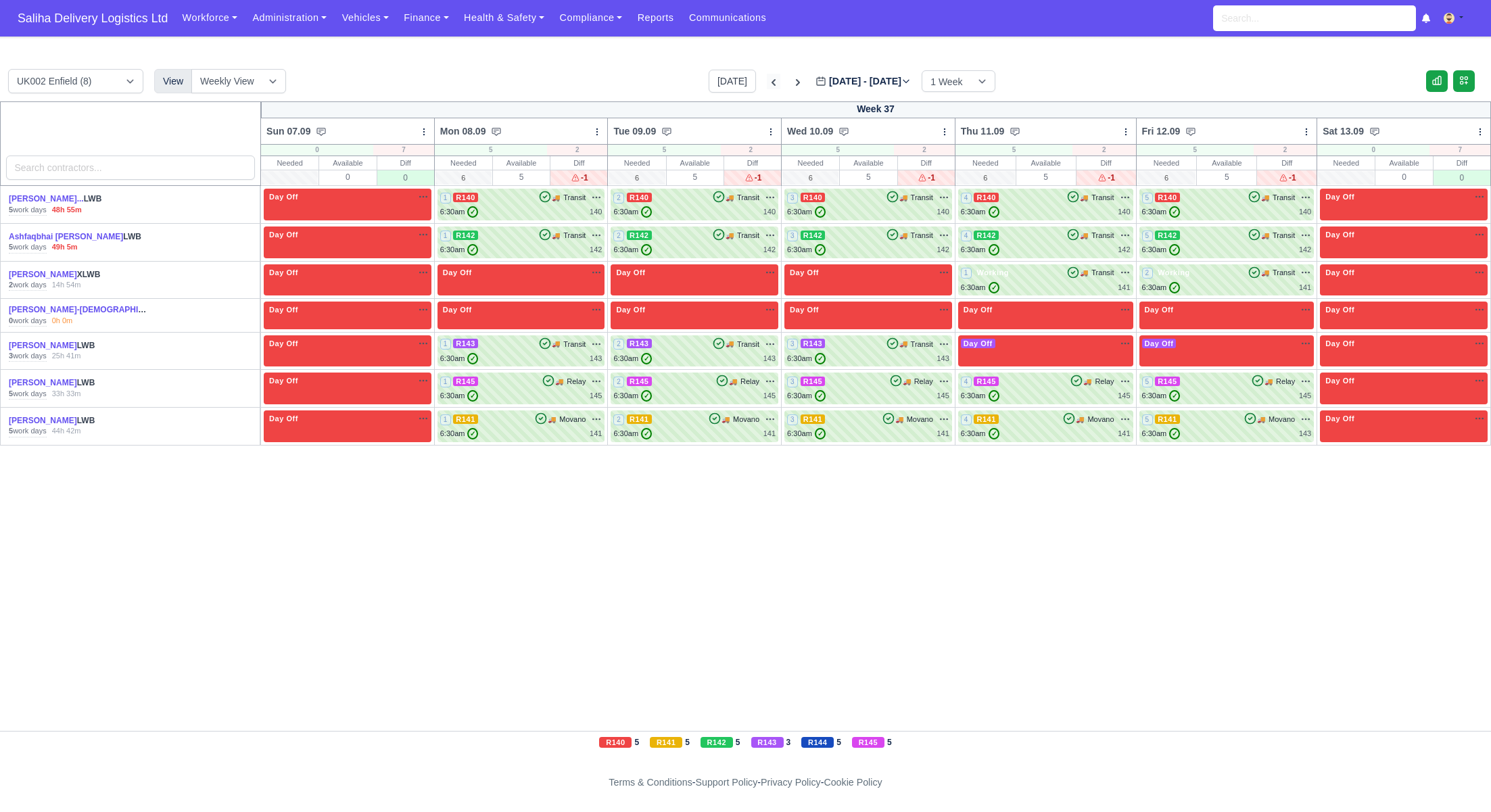
click at [767, 86] on icon at bounding box center [773, 82] width 14 height 14
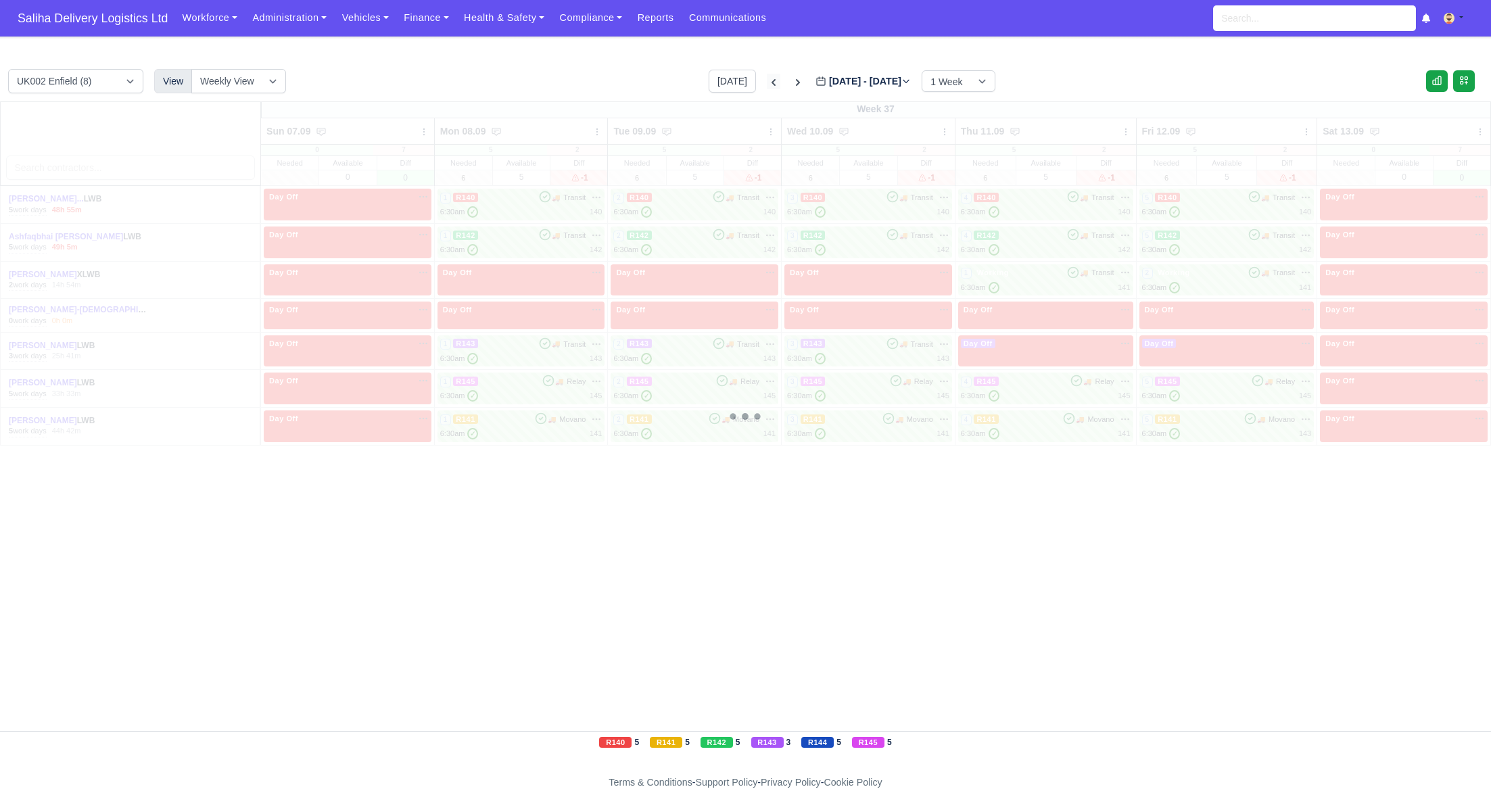
type input "2025-08-31"
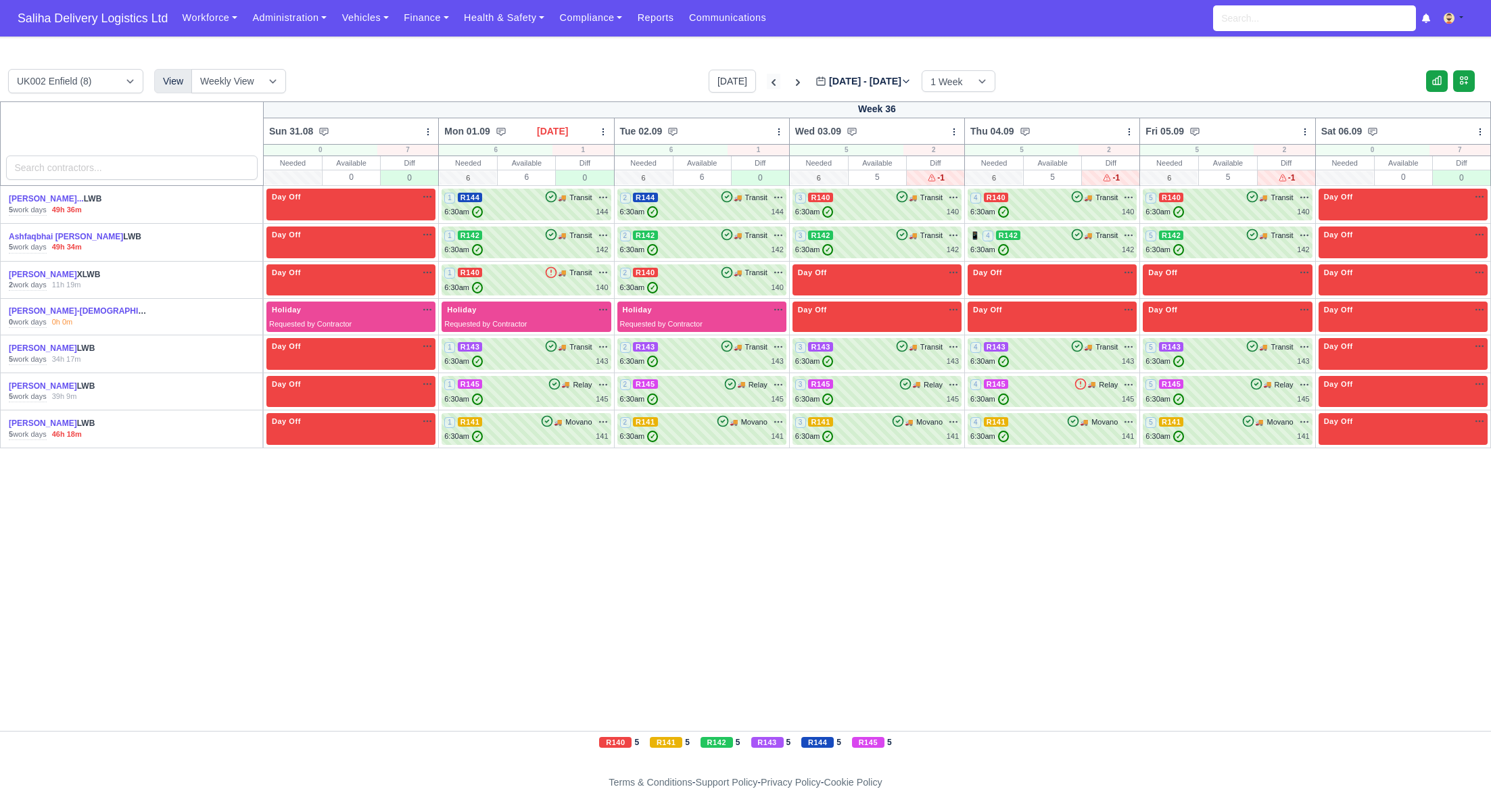
click at [772, 86] on icon at bounding box center [773, 82] width 4 height 6
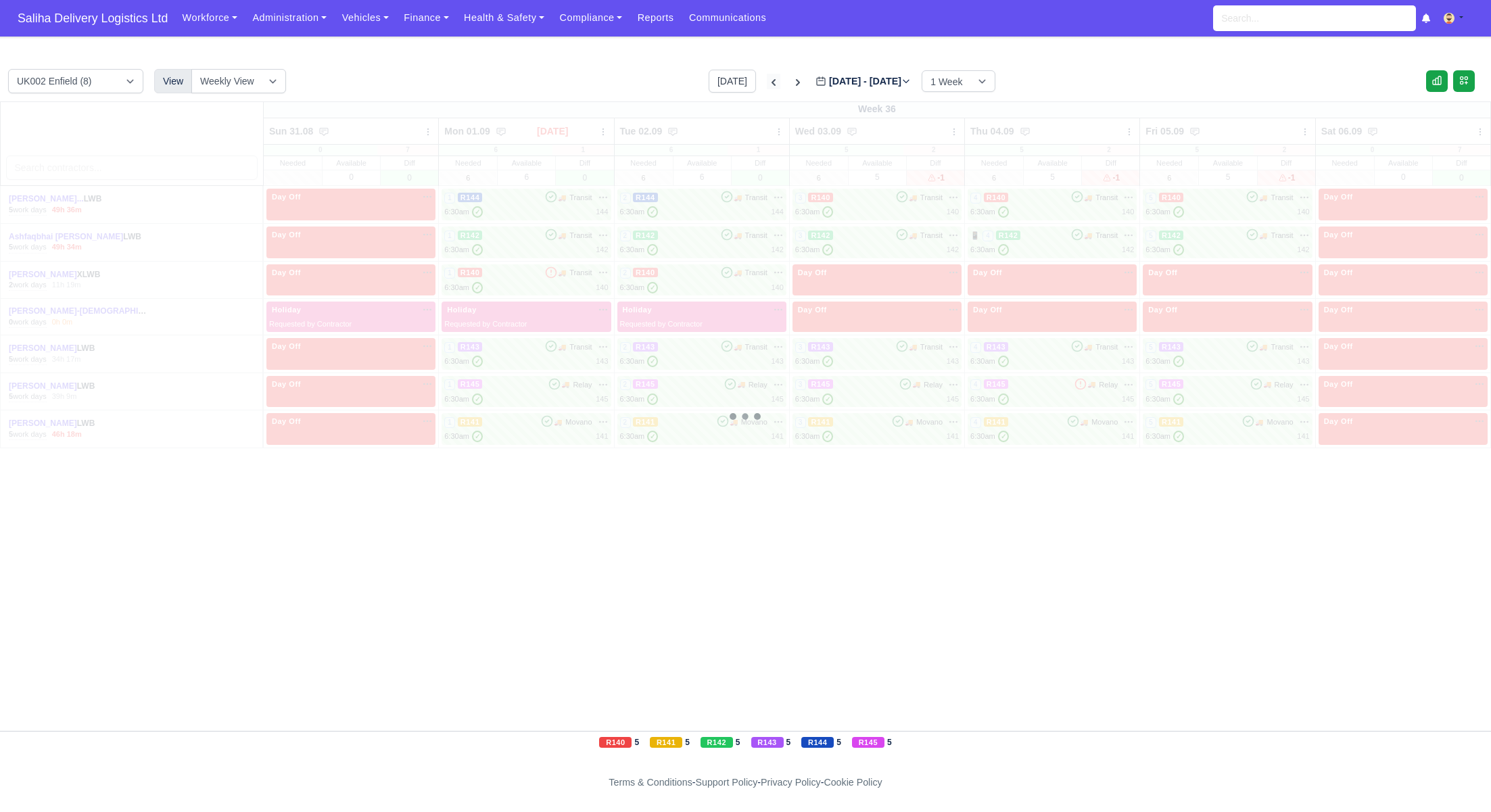
type input "2025-08-24"
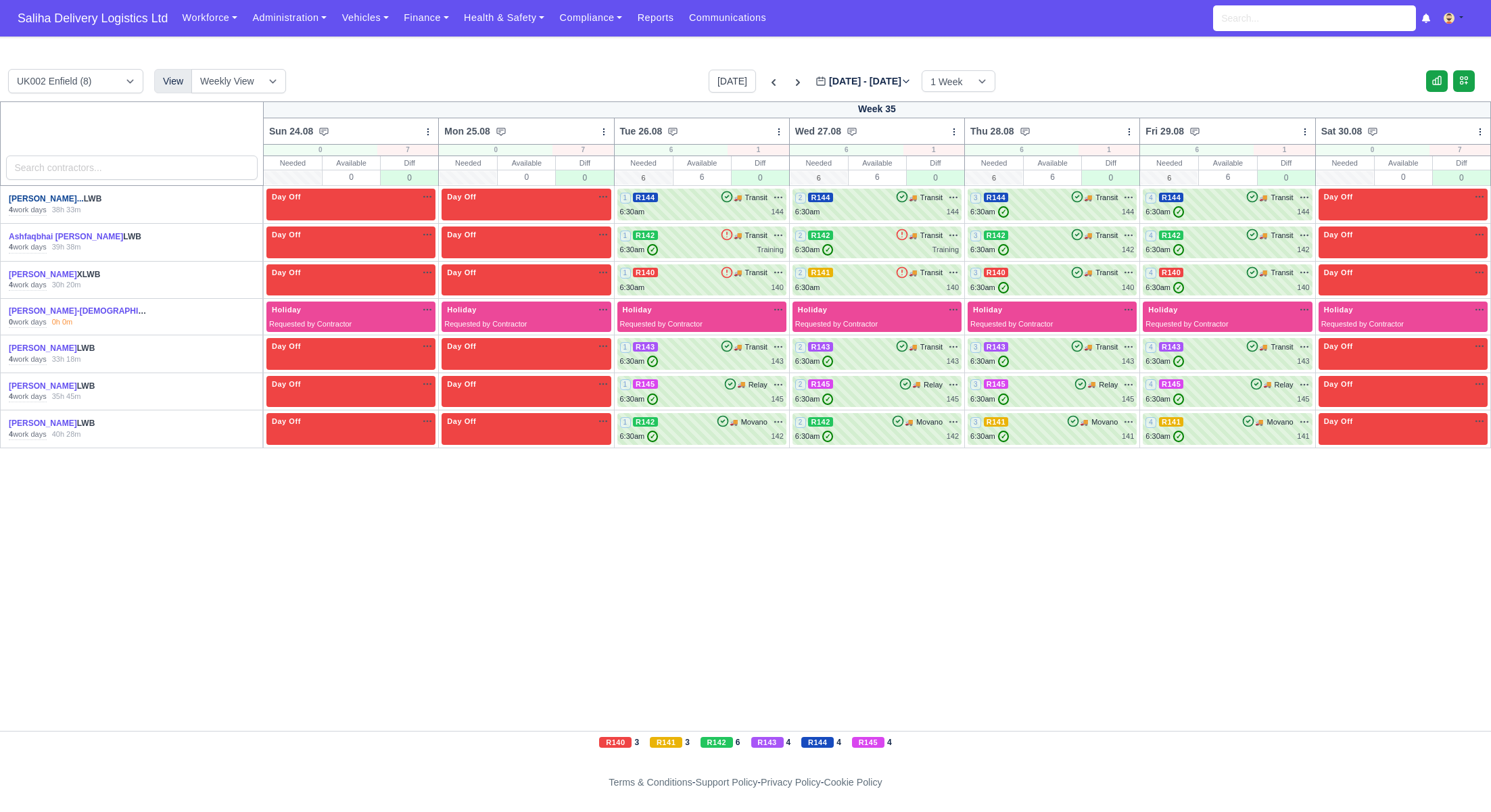
click at [31, 200] on link "Abdelghani Hamidouch..." at bounding box center [46, 199] width 75 height 10
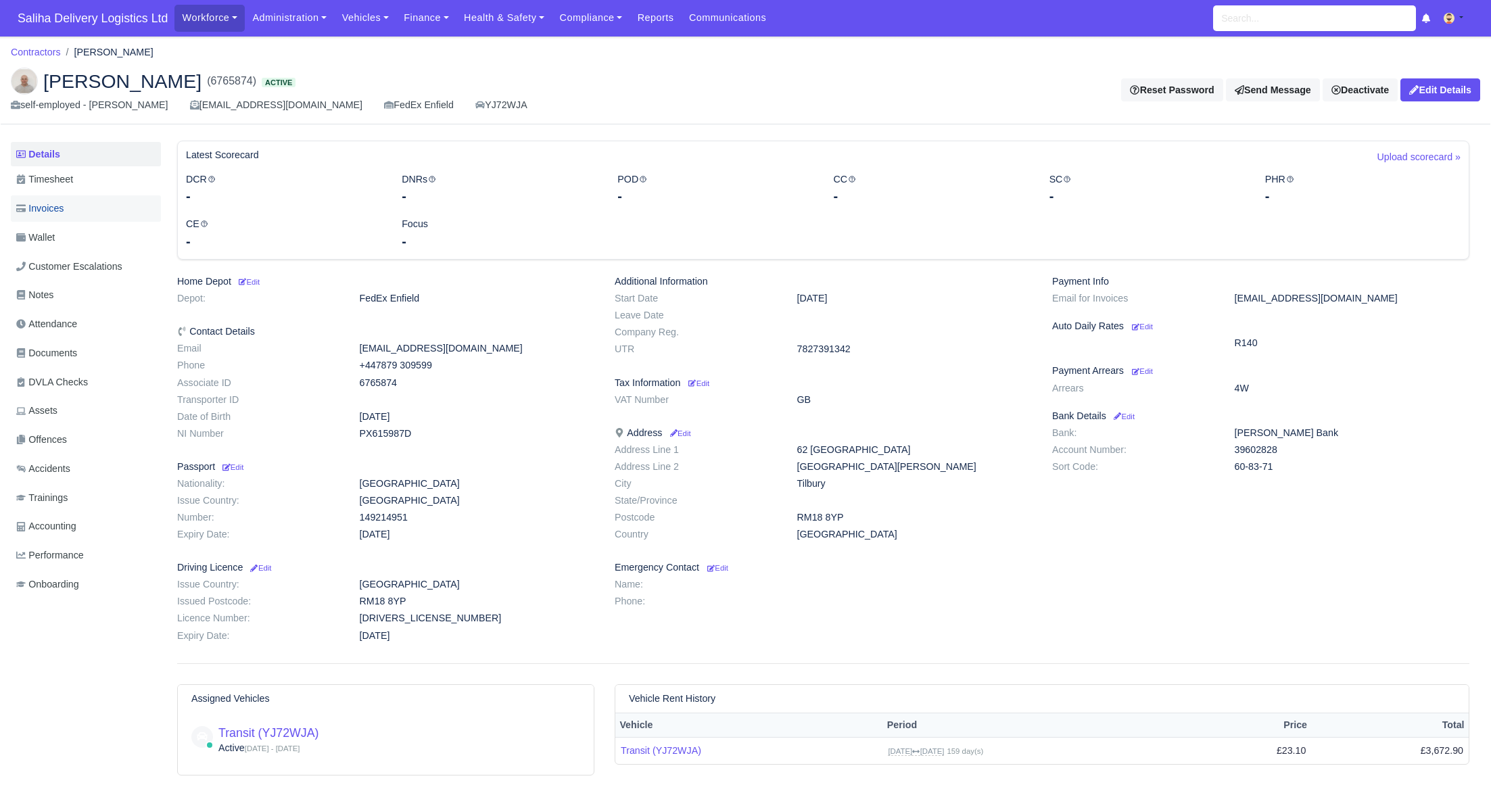
click at [84, 206] on link "Invoices" at bounding box center [86, 208] width 150 height 27
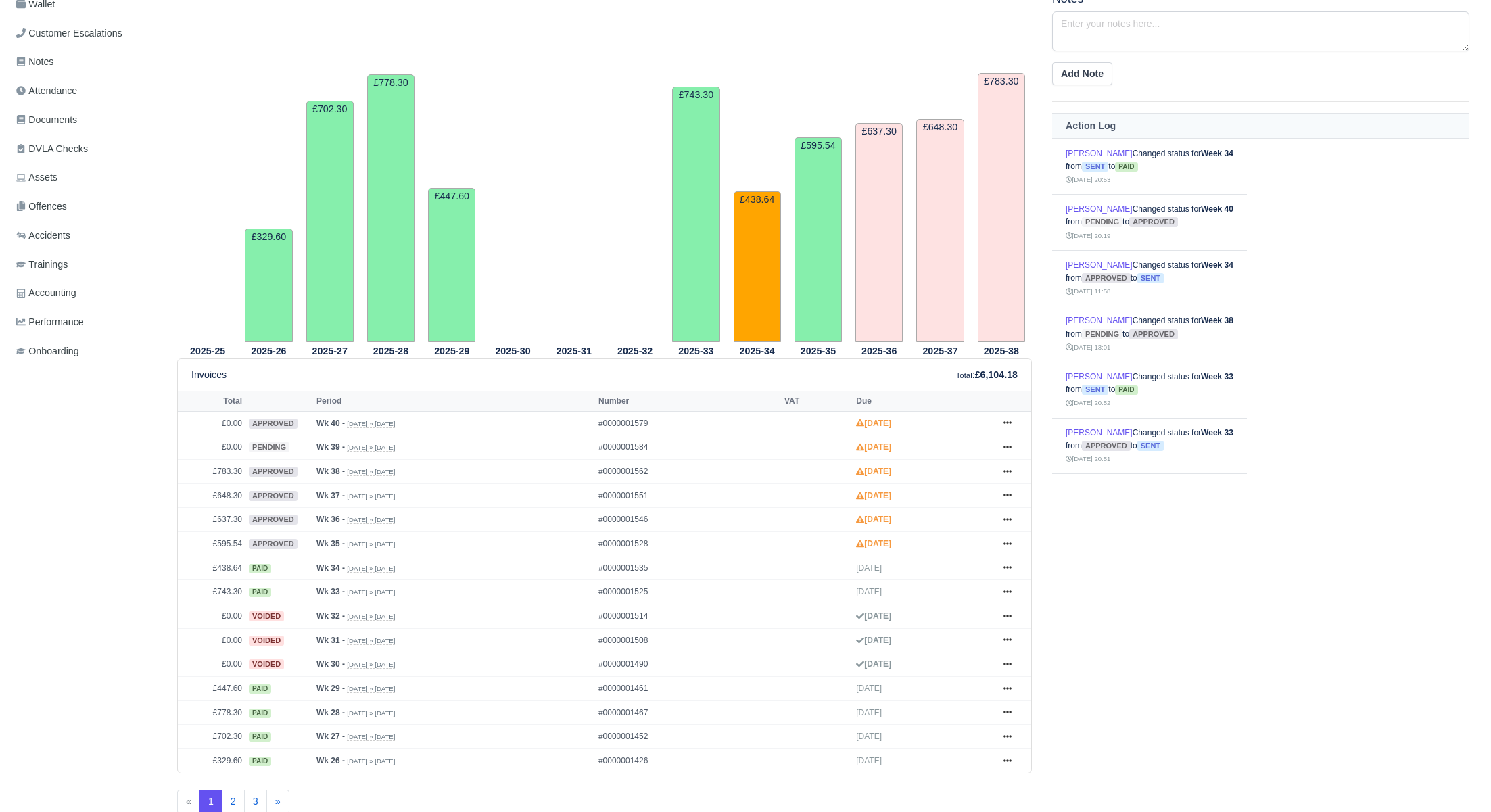
scroll to position [252, 0]
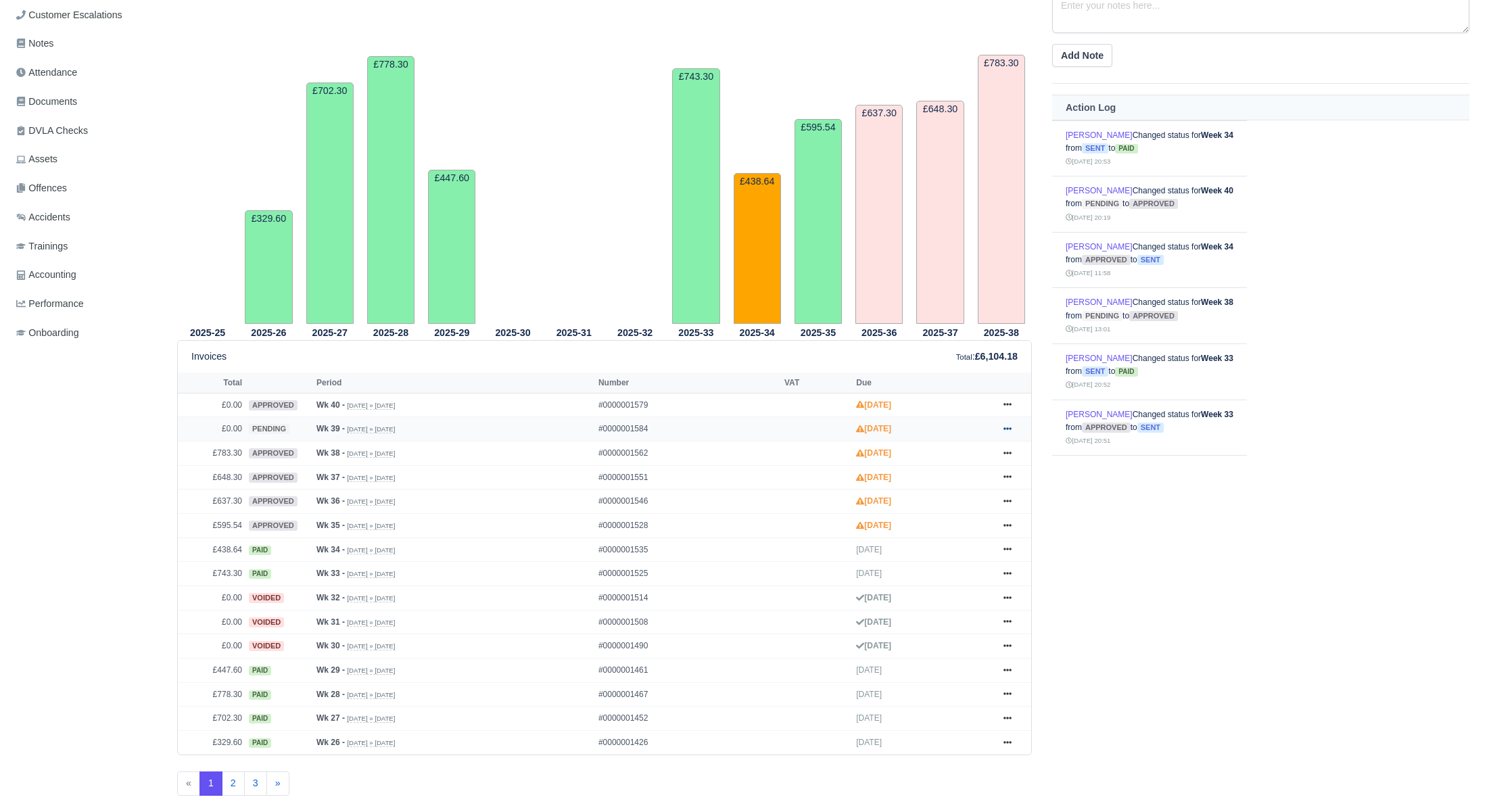
click at [1010, 428] on icon at bounding box center [1007, 428] width 8 height 2
click at [951, 477] on link "Approve" at bounding box center [956, 482] width 120 height 28
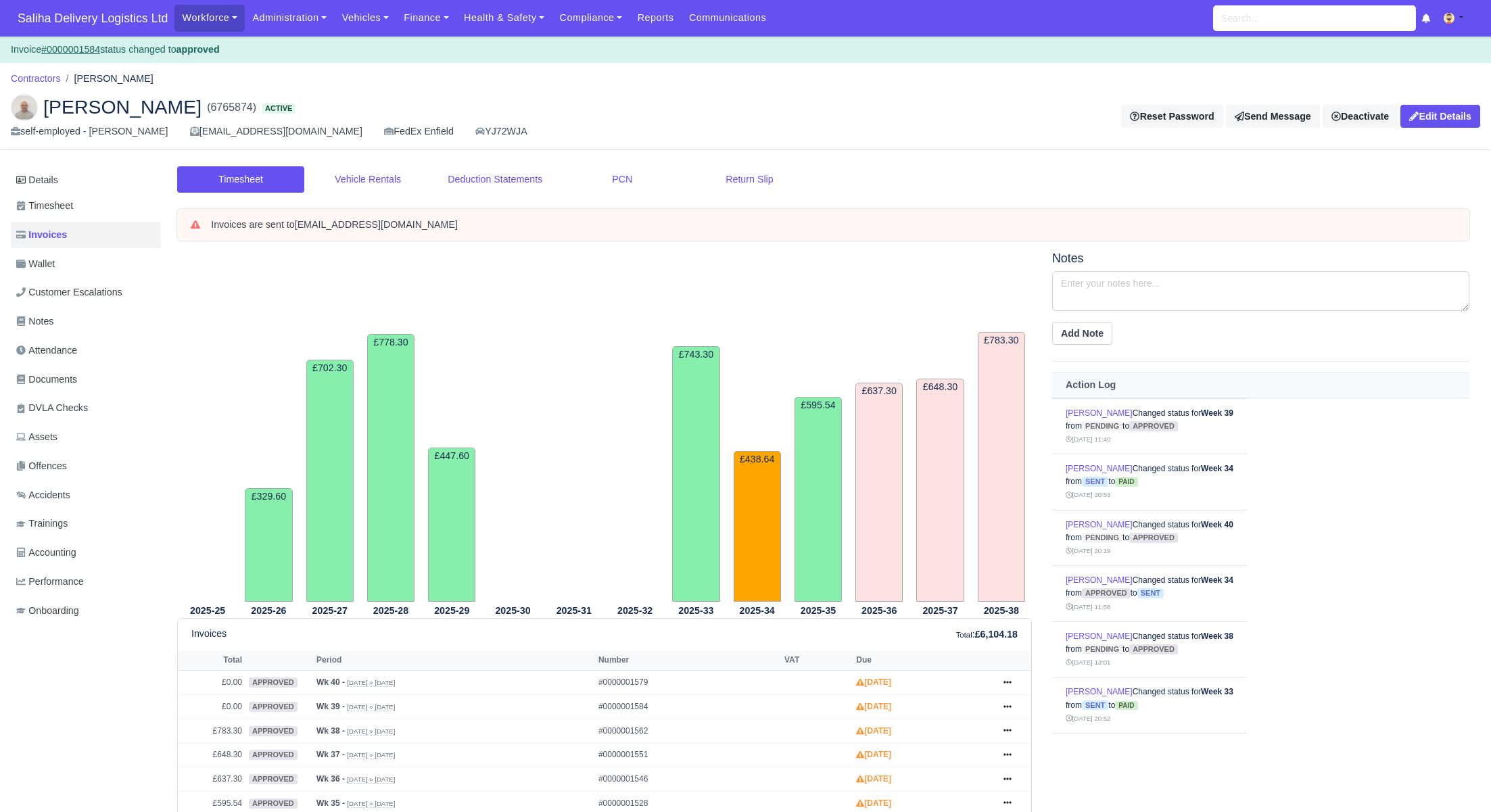
scroll to position [337, 0]
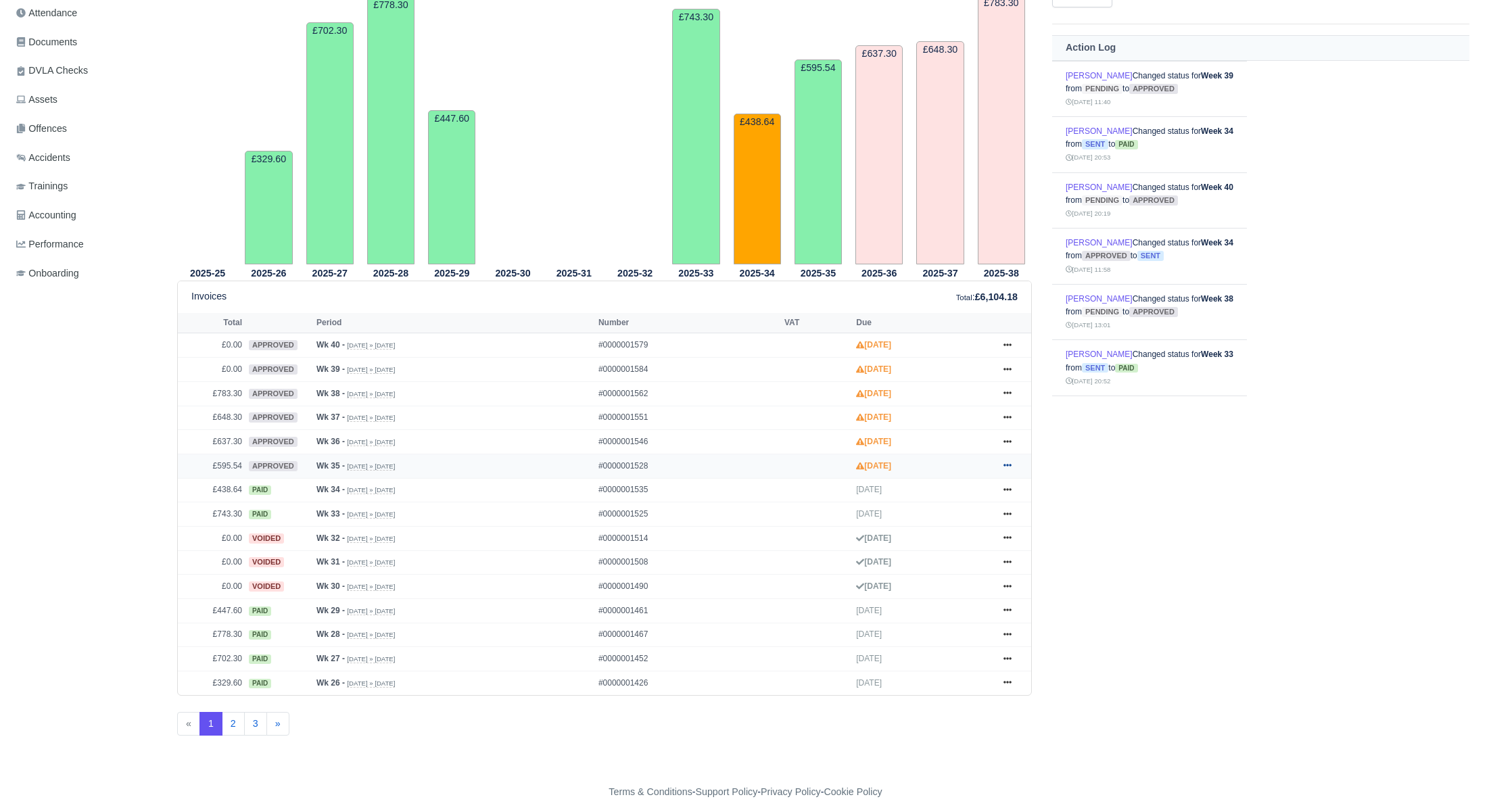
click at [1007, 464] on icon at bounding box center [1007, 465] width 8 height 2
click at [991, 488] on link "Show Invoice" at bounding box center [956, 490] width 120 height 28
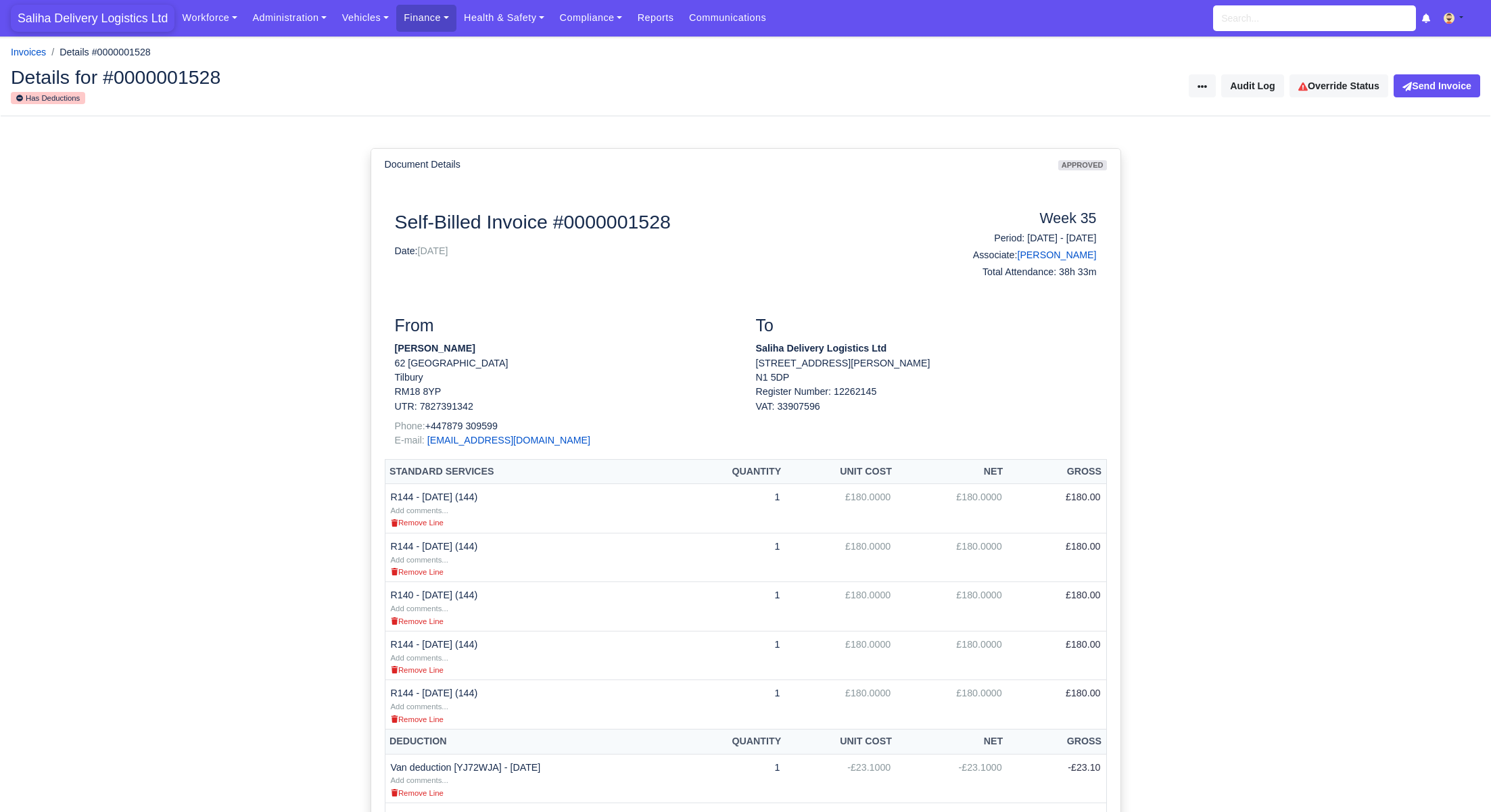
click at [137, 20] on span "Saliha Delivery Logistics Ltd" at bounding box center [92, 19] width 164 height 27
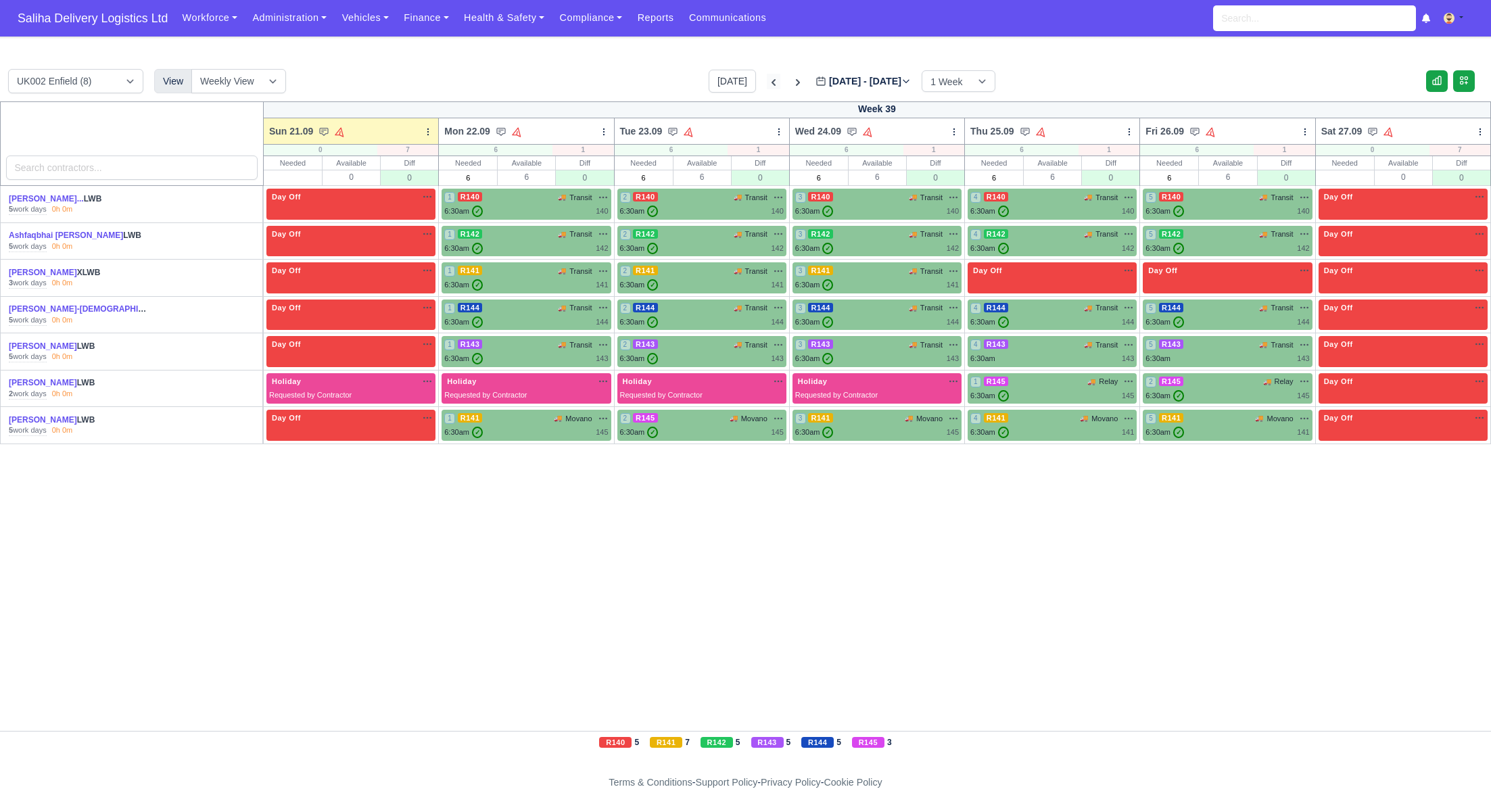
click at [767, 85] on icon at bounding box center [773, 82] width 14 height 14
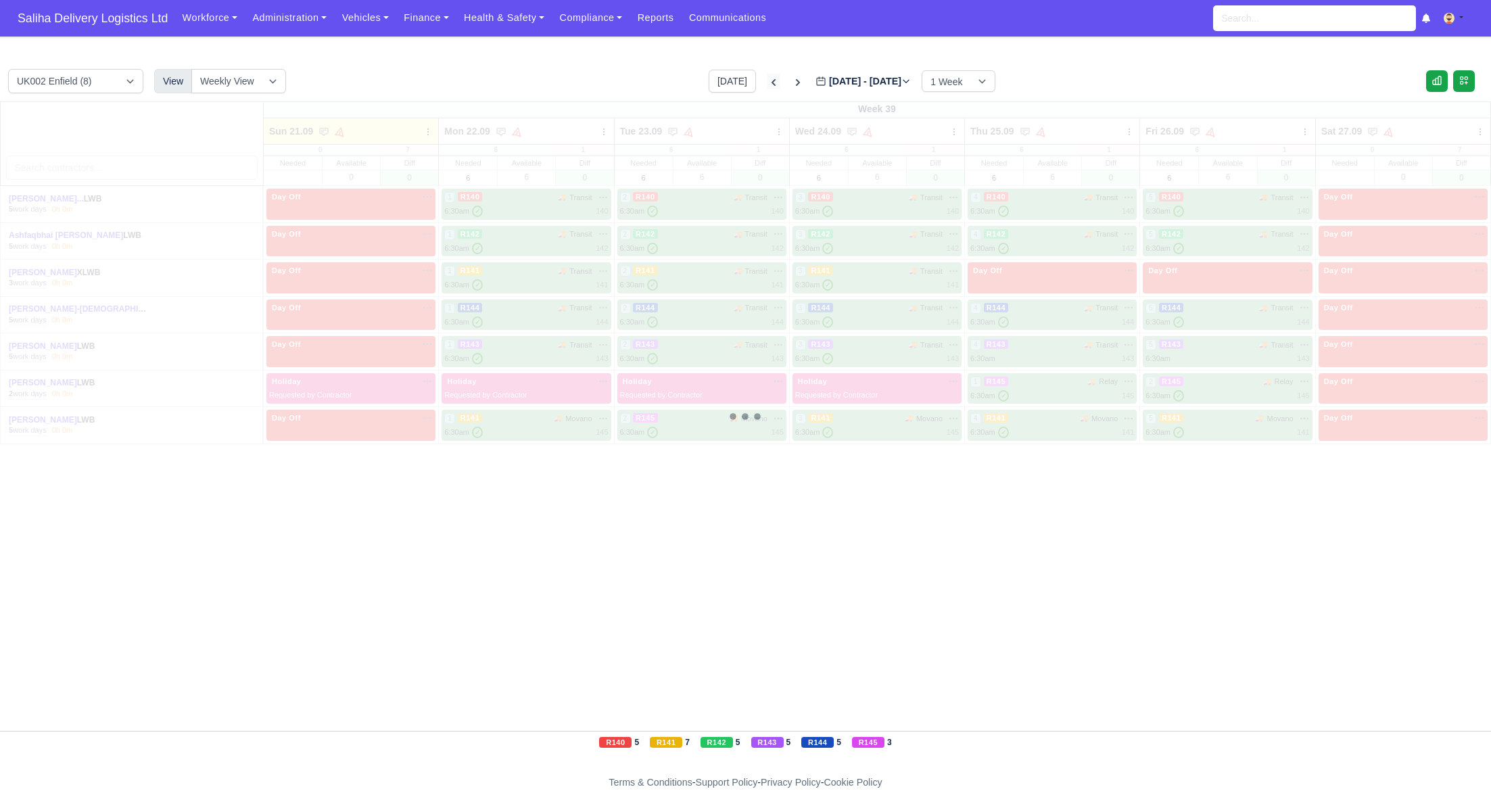
type input "[DATE]"
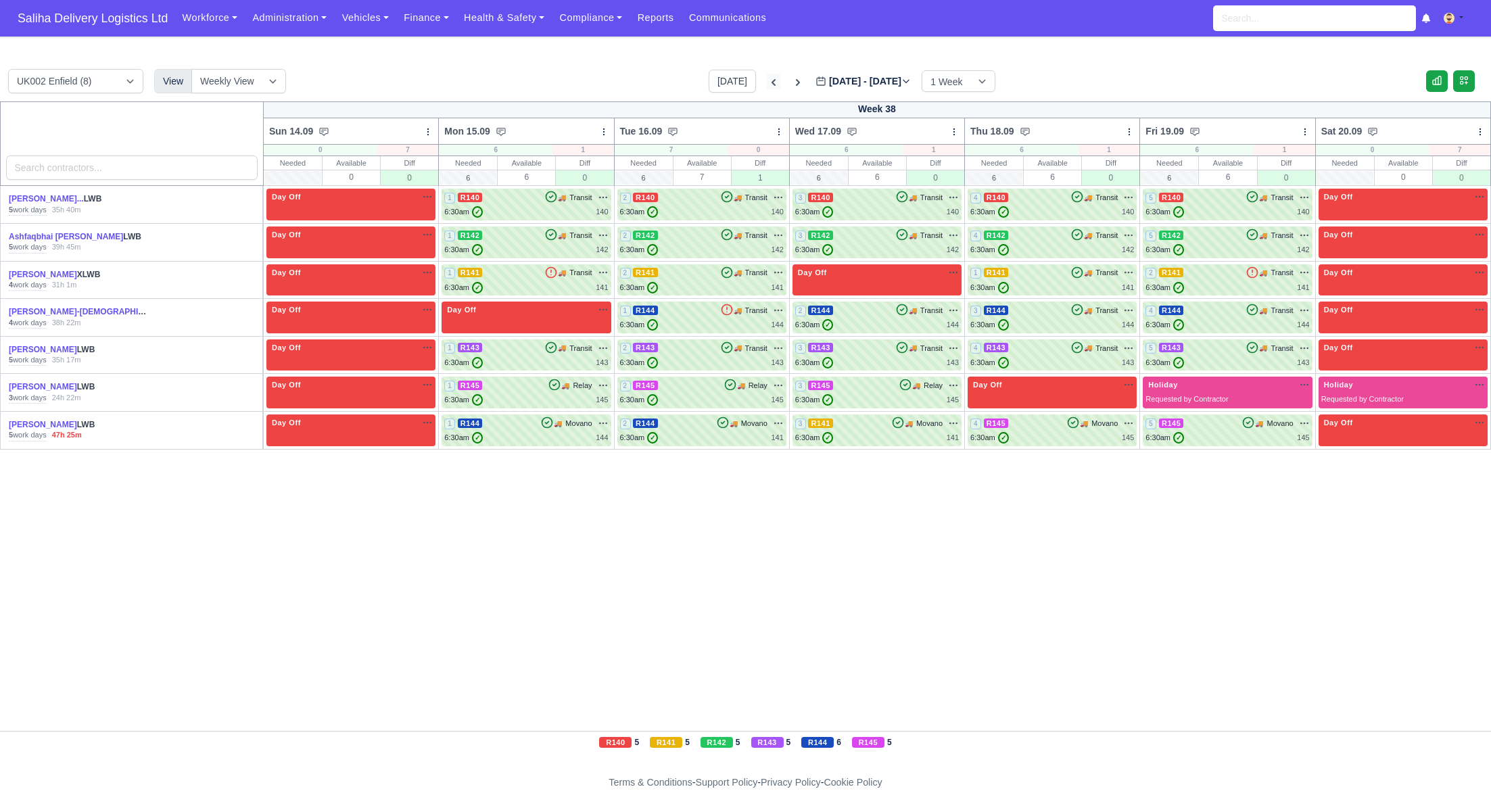
click at [767, 85] on icon at bounding box center [773, 82] width 14 height 14
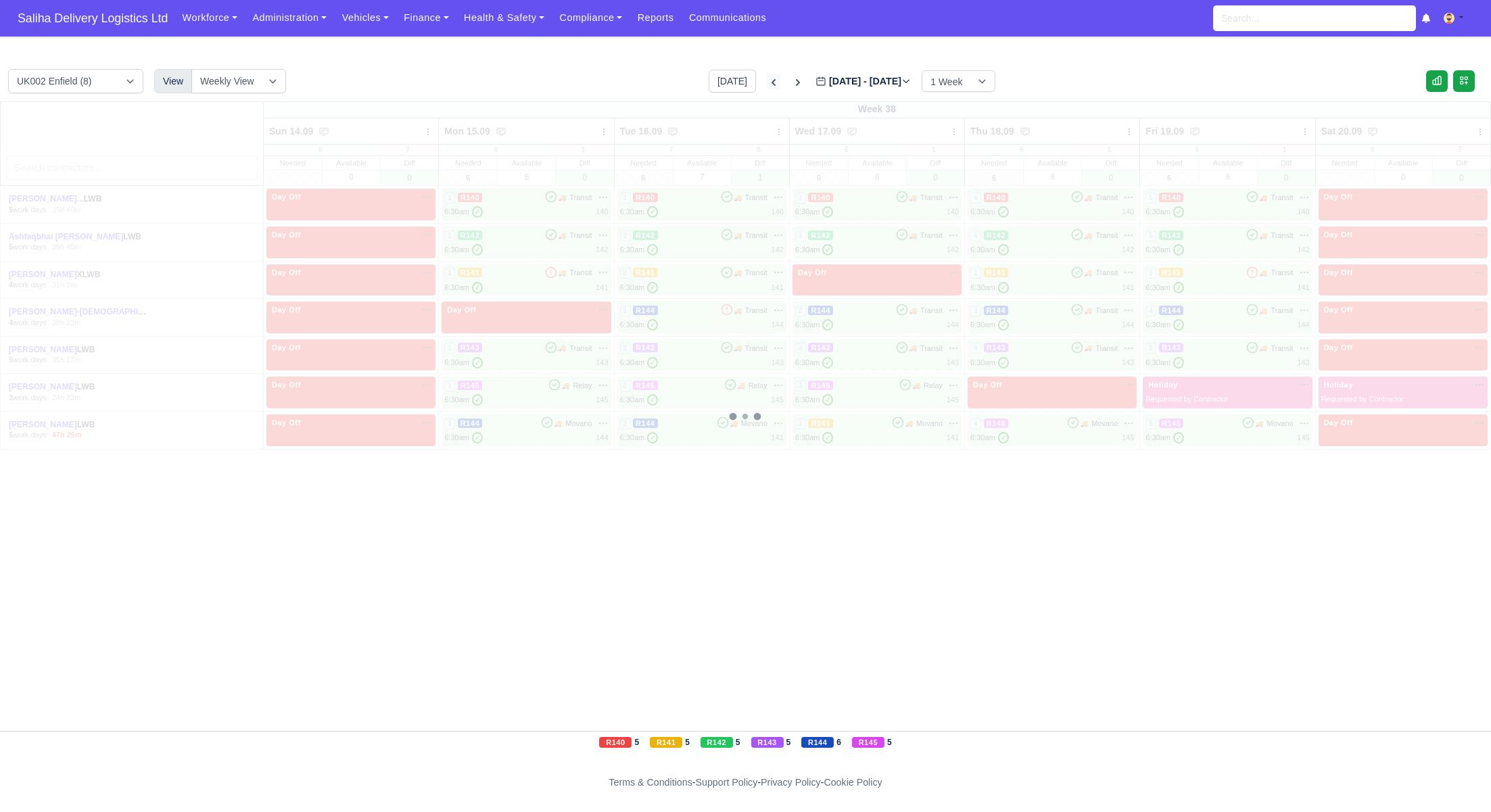
type input "[DATE]"
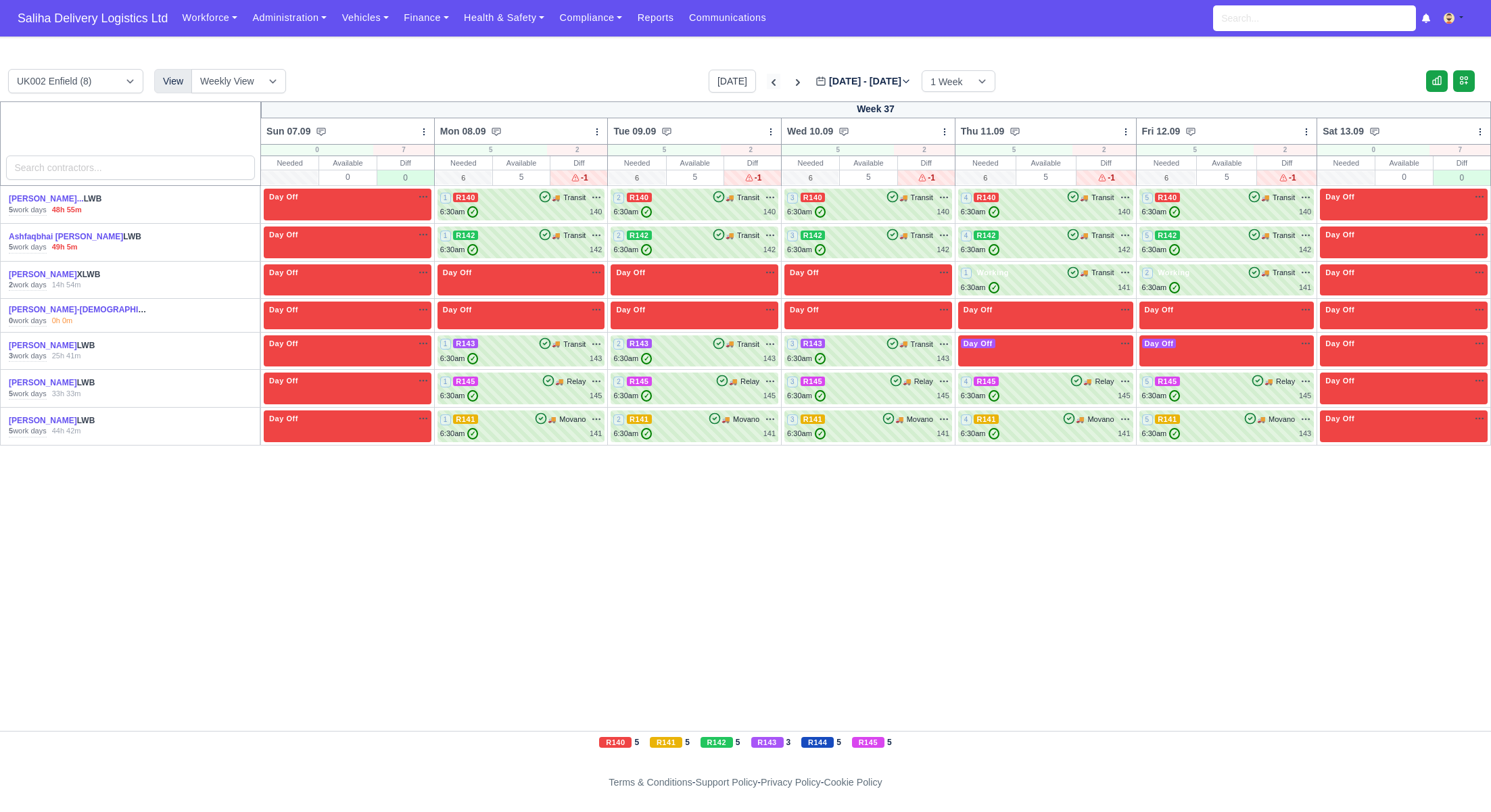
click at [767, 85] on icon at bounding box center [773, 82] width 14 height 14
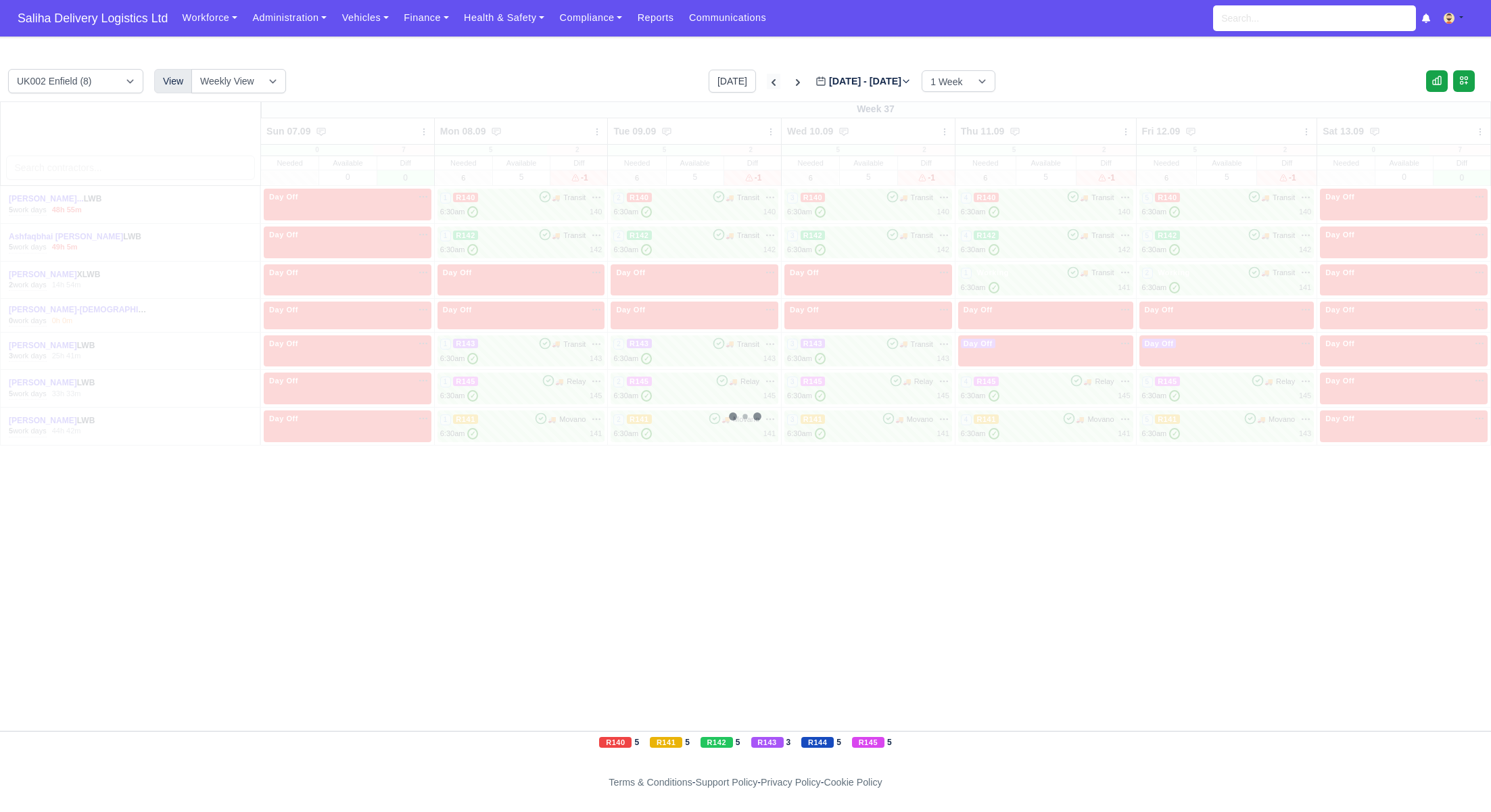
type input "[DATE]"
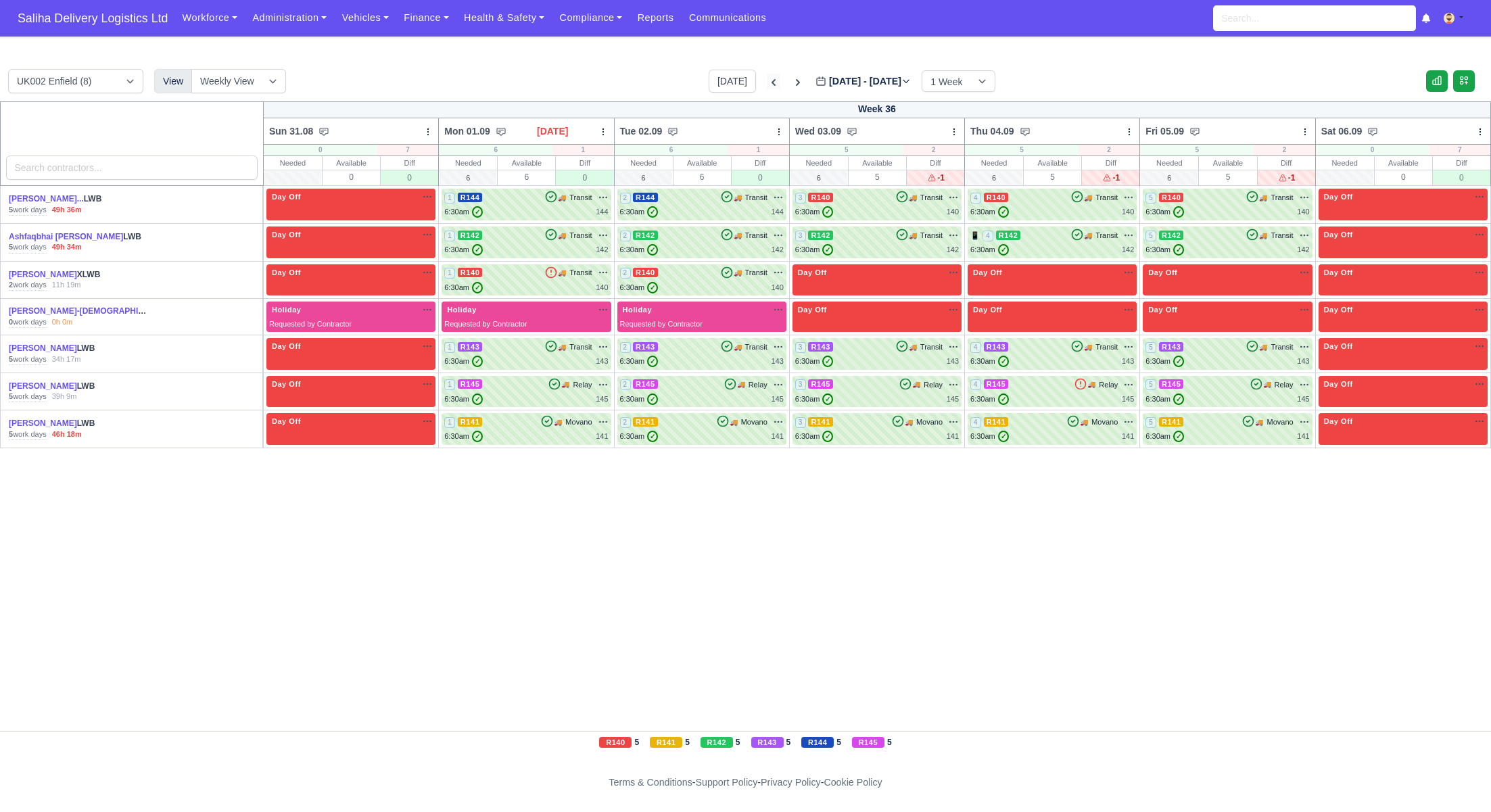
click at [767, 85] on icon at bounding box center [773, 82] width 14 height 14
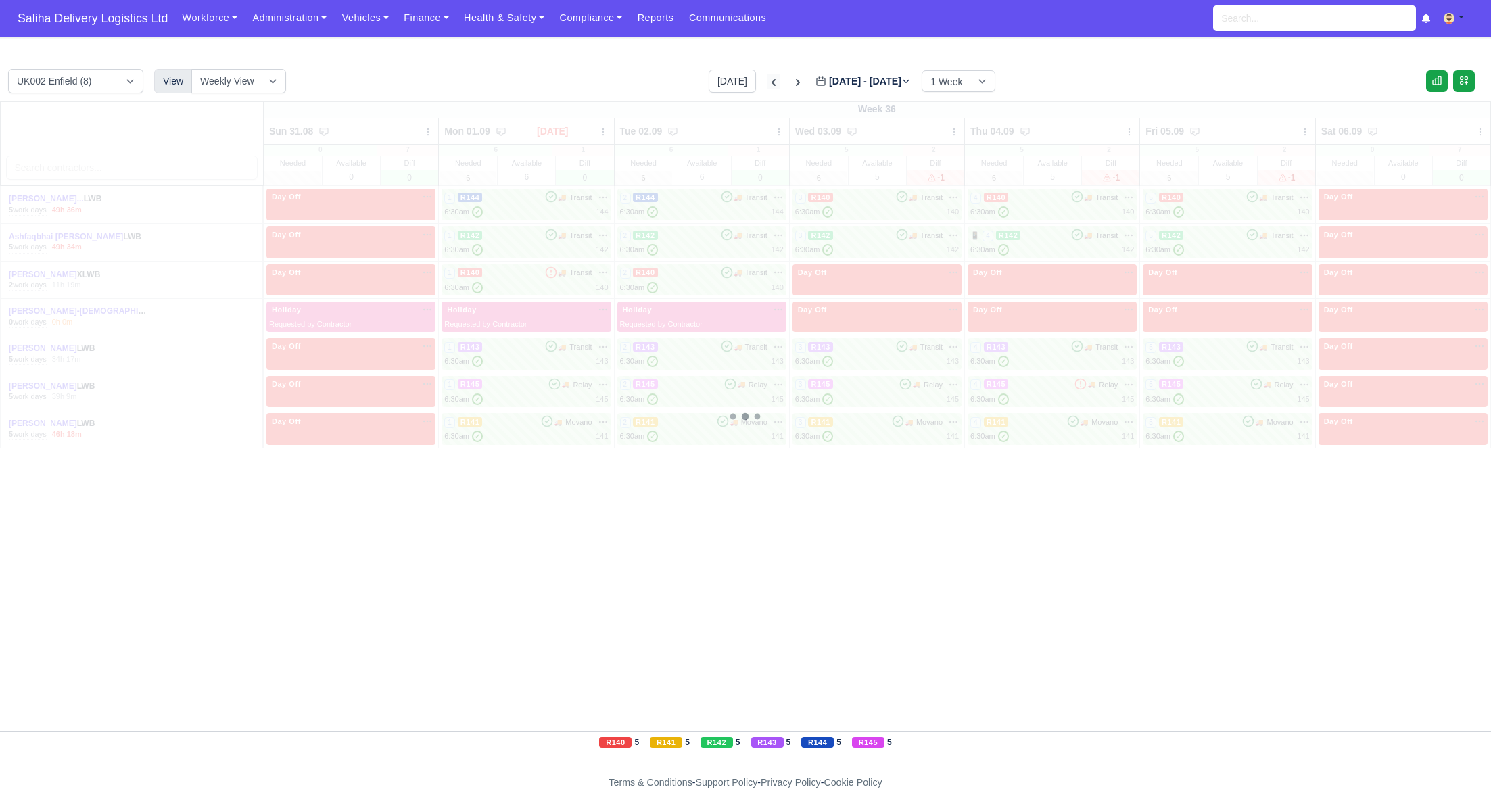
type input "[DATE]"
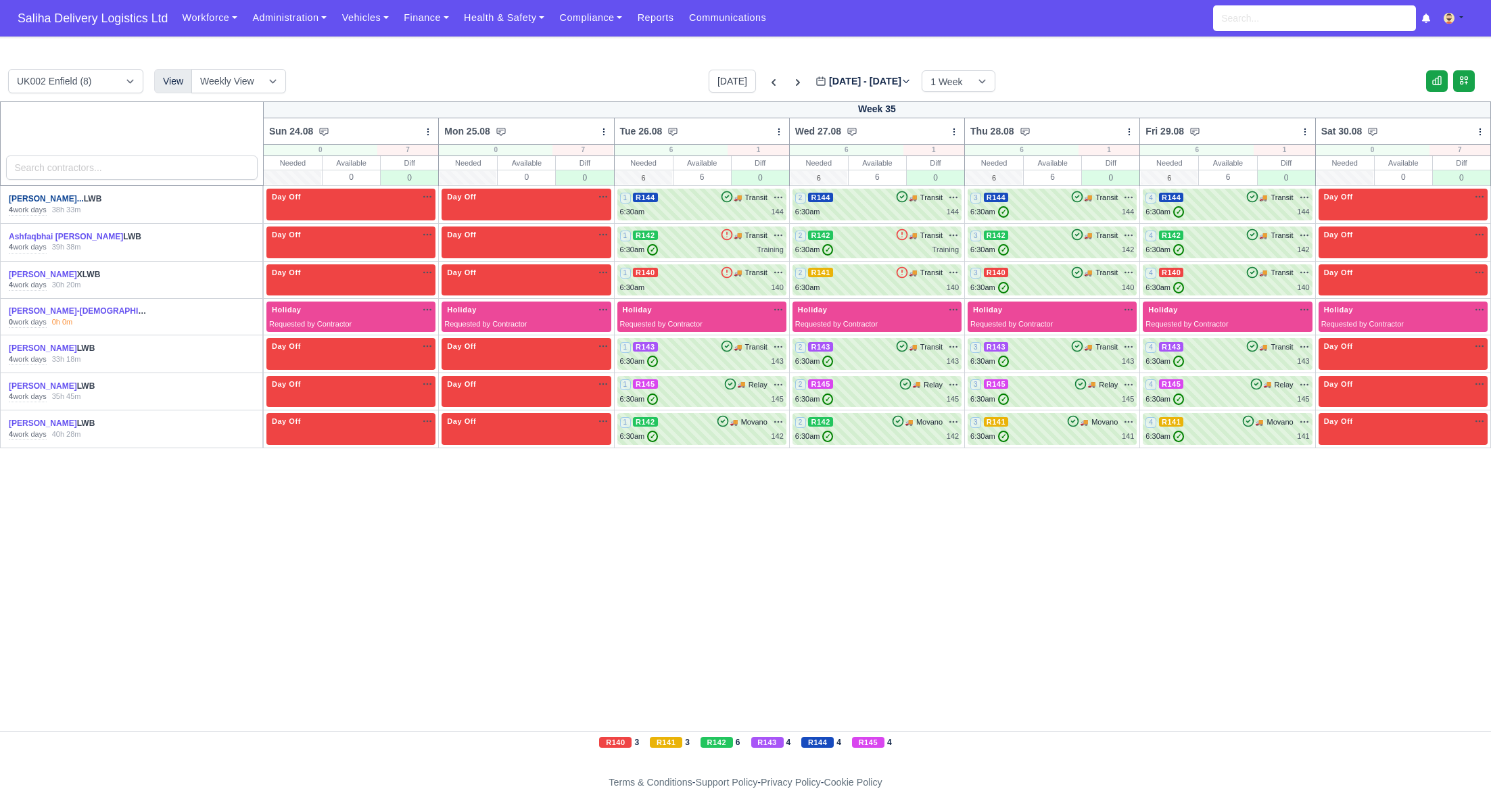
click at [84, 203] on link "[PERSON_NAME]..." at bounding box center [46, 199] width 75 height 10
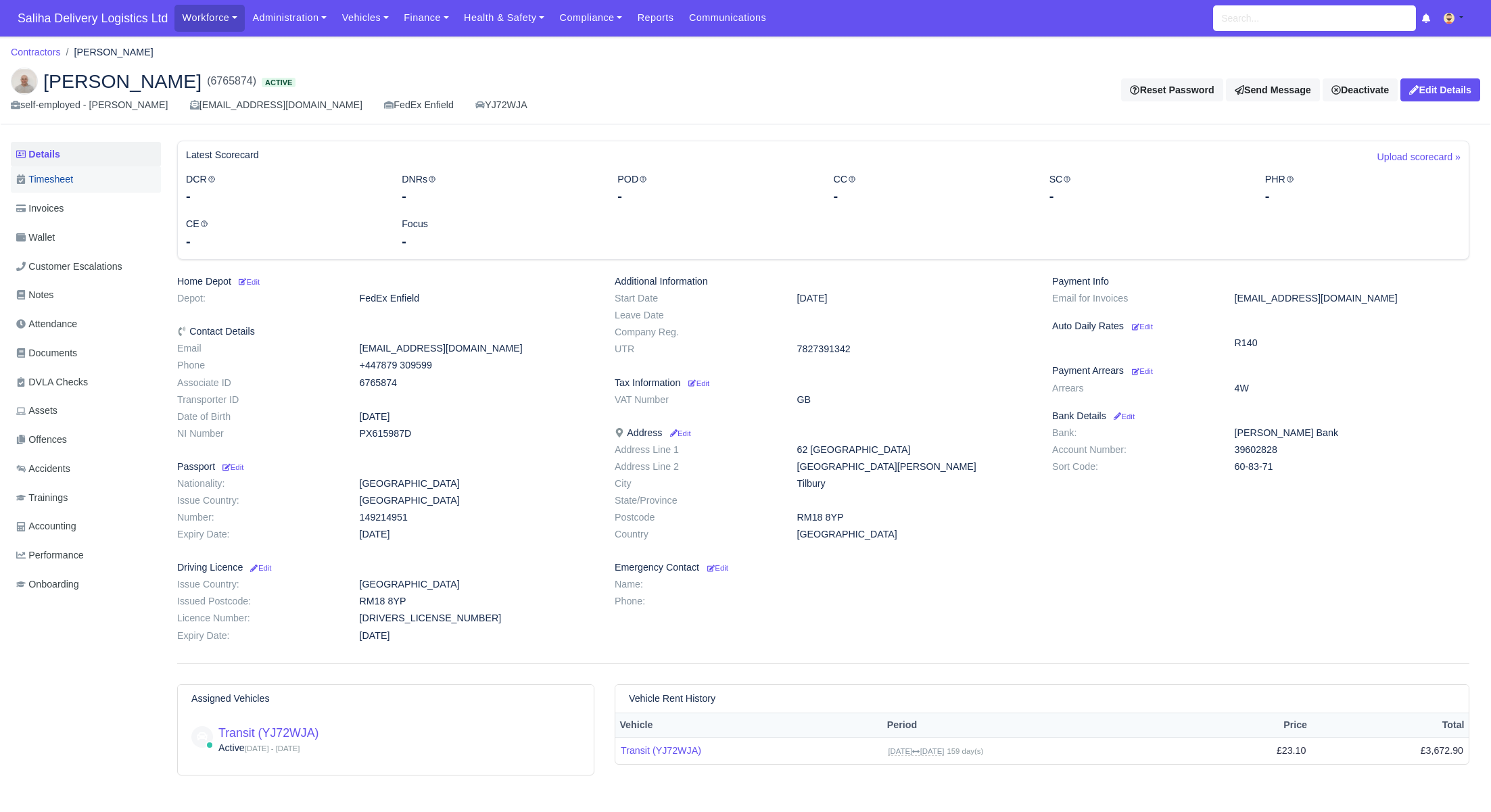
click at [69, 183] on span "Timesheet" at bounding box center [44, 179] width 57 height 15
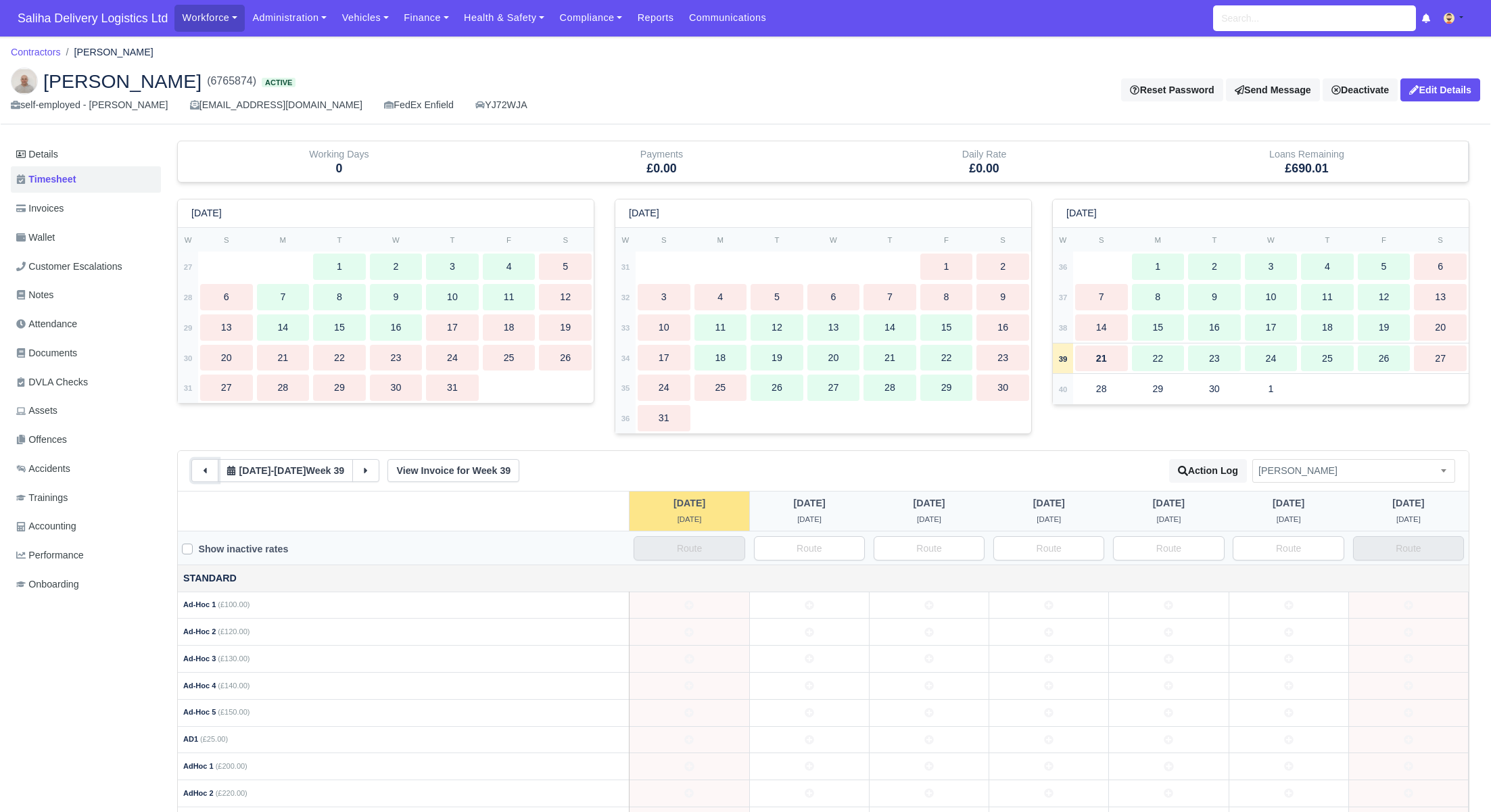
click at [210, 467] on button at bounding box center [205, 471] width 27 height 23
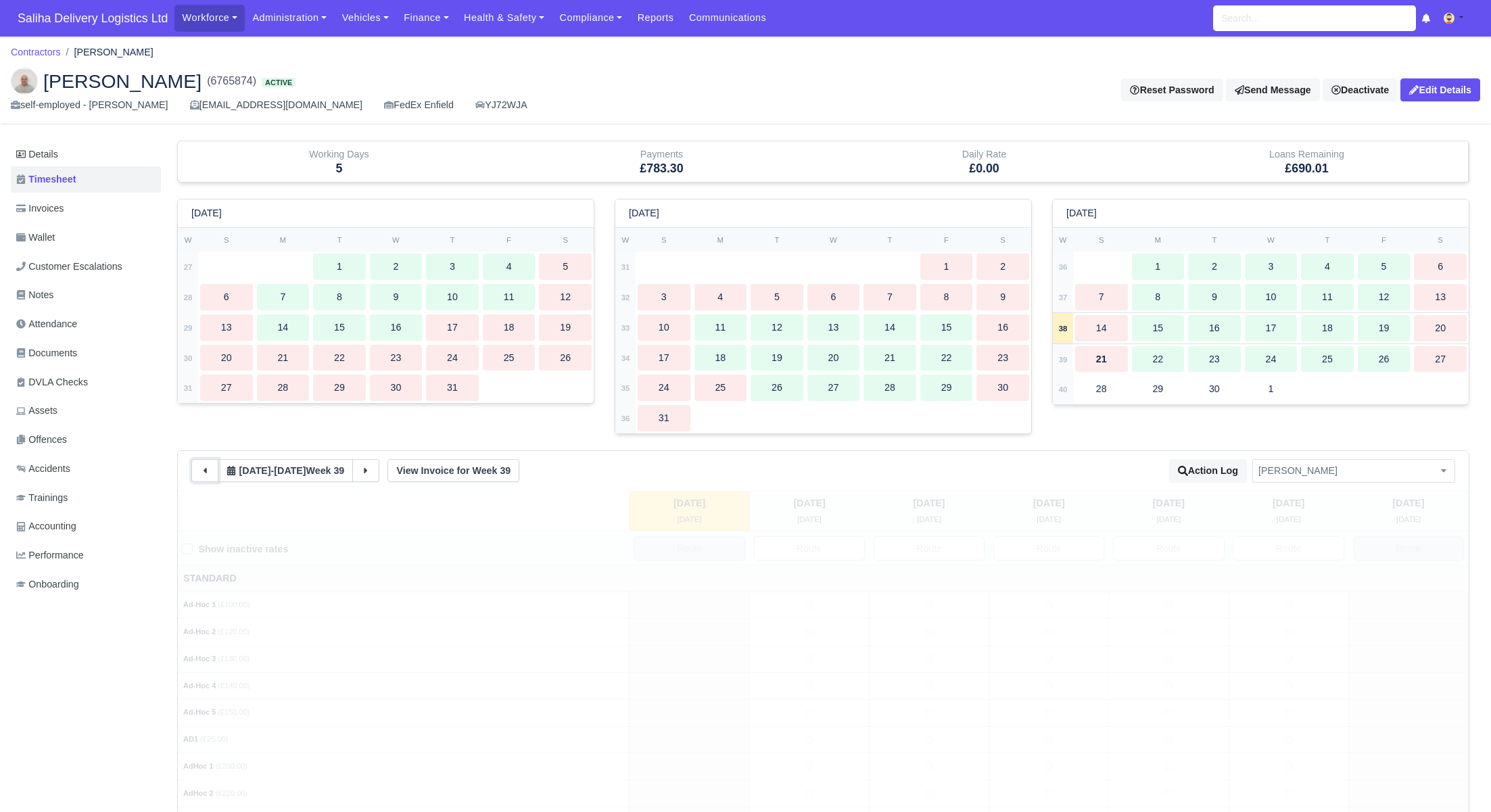
type input "1"
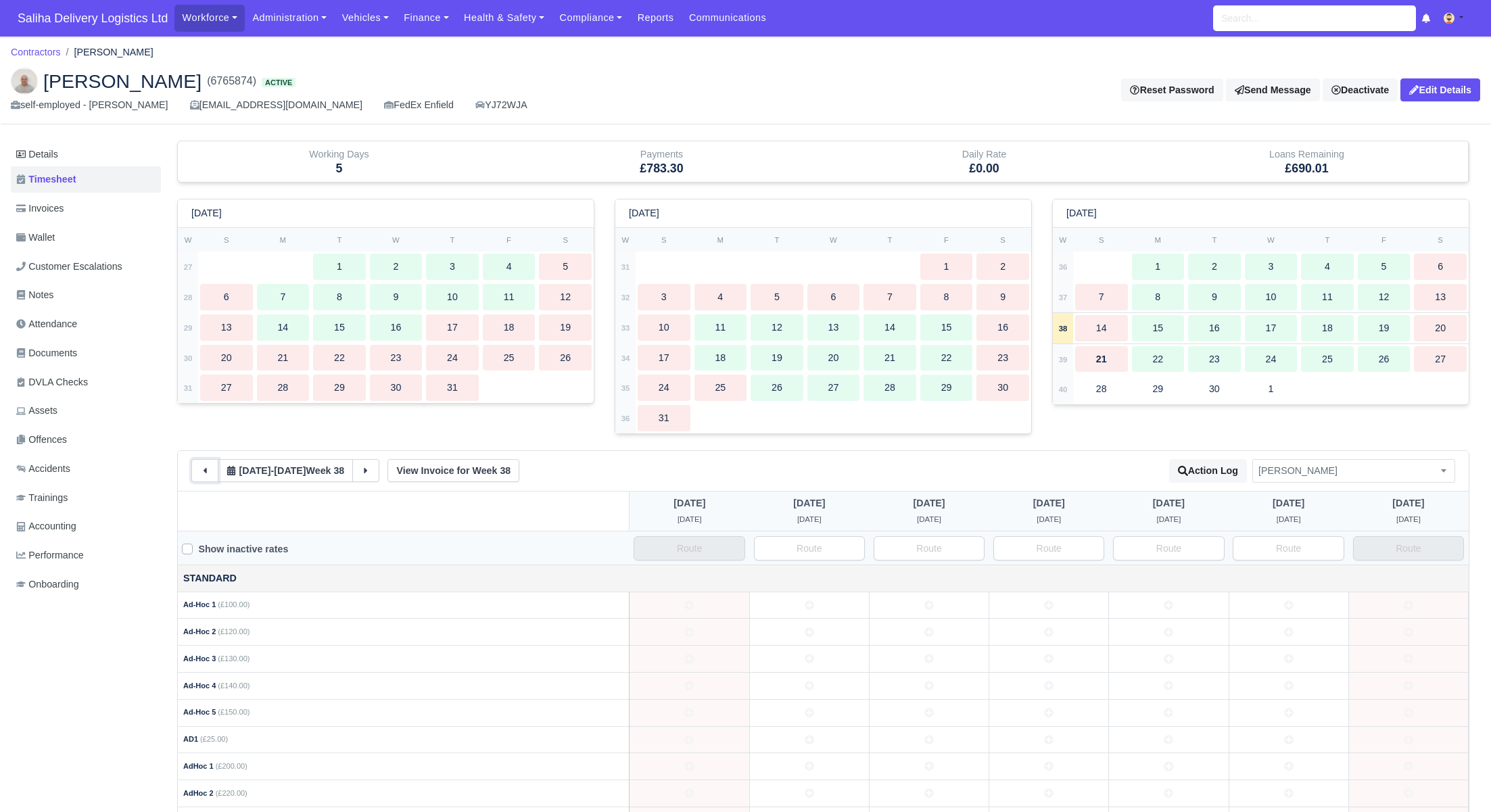
click at [210, 467] on button at bounding box center [205, 471] width 27 height 23
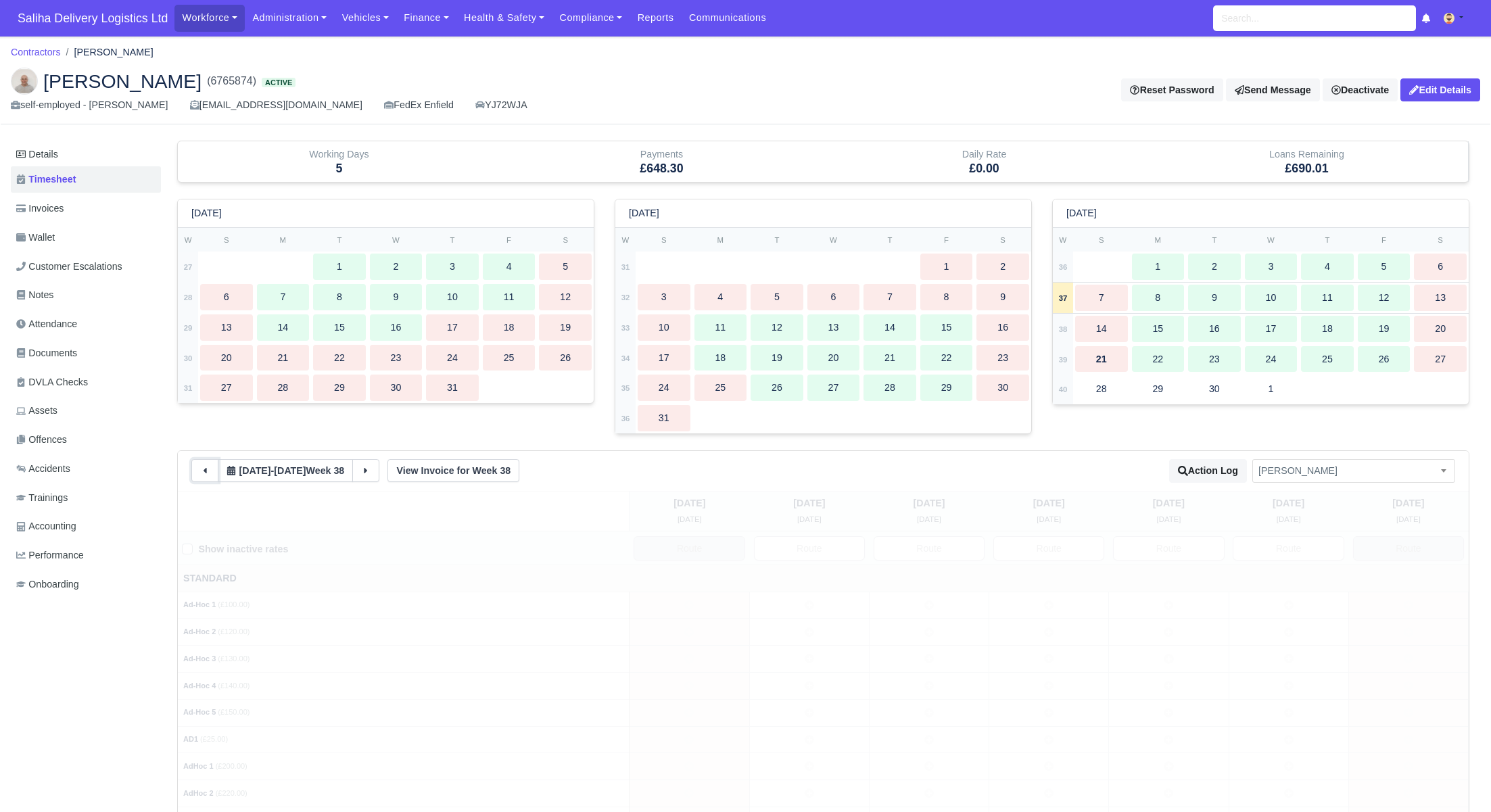
click at [210, 467] on button at bounding box center [205, 471] width 27 height 23
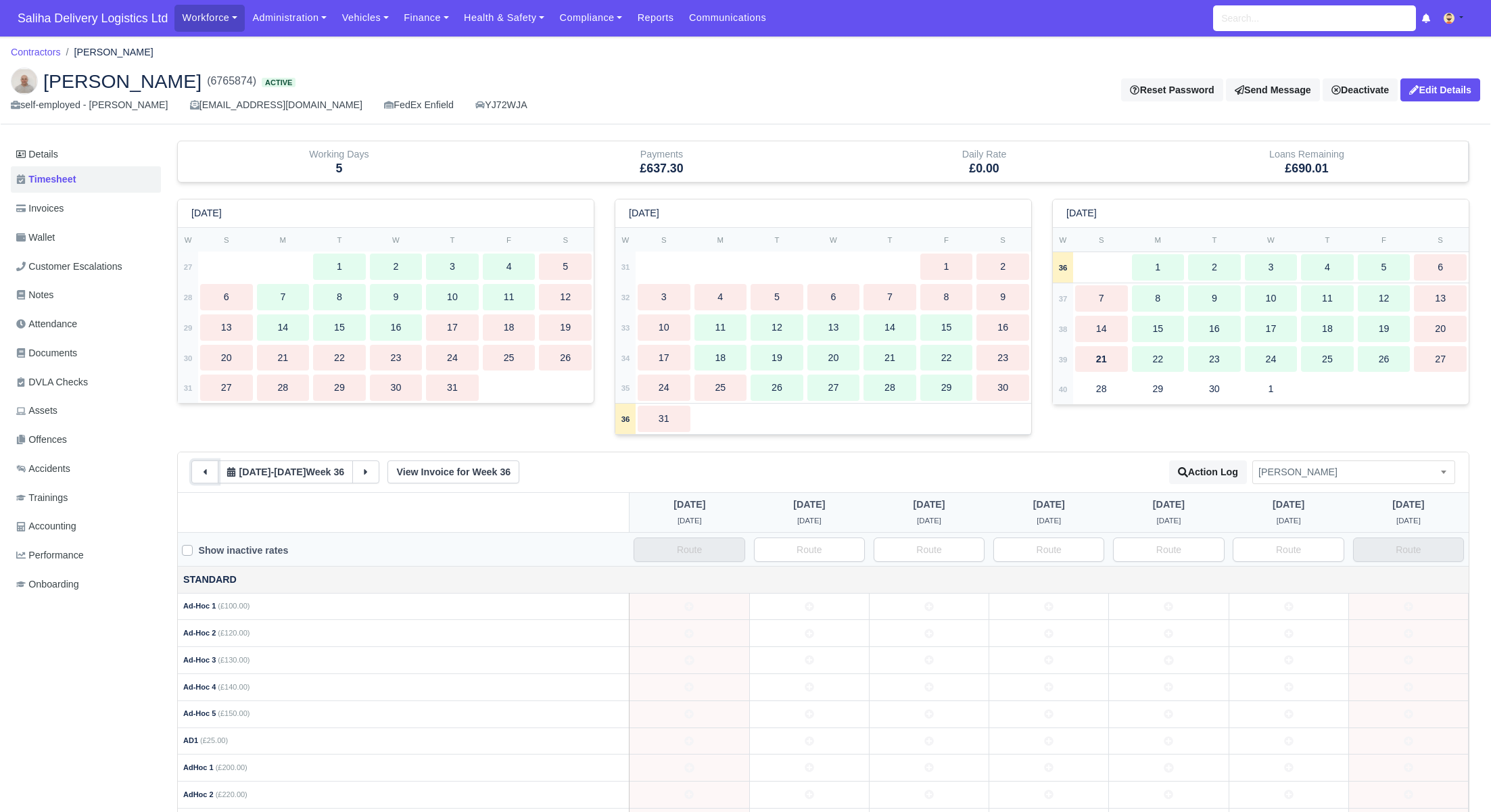
click at [210, 467] on button at bounding box center [205, 471] width 27 height 23
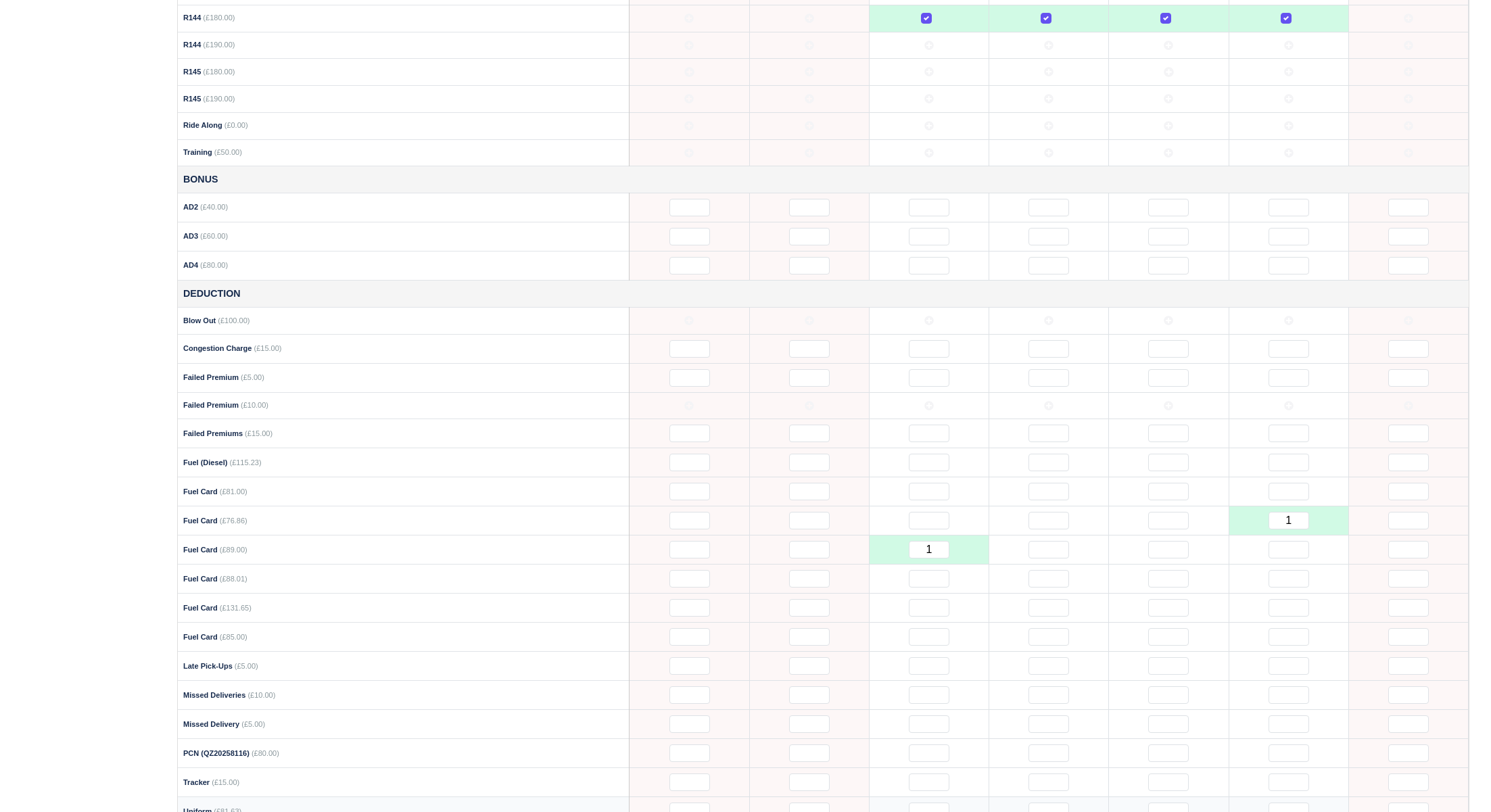
scroll to position [1237, 0]
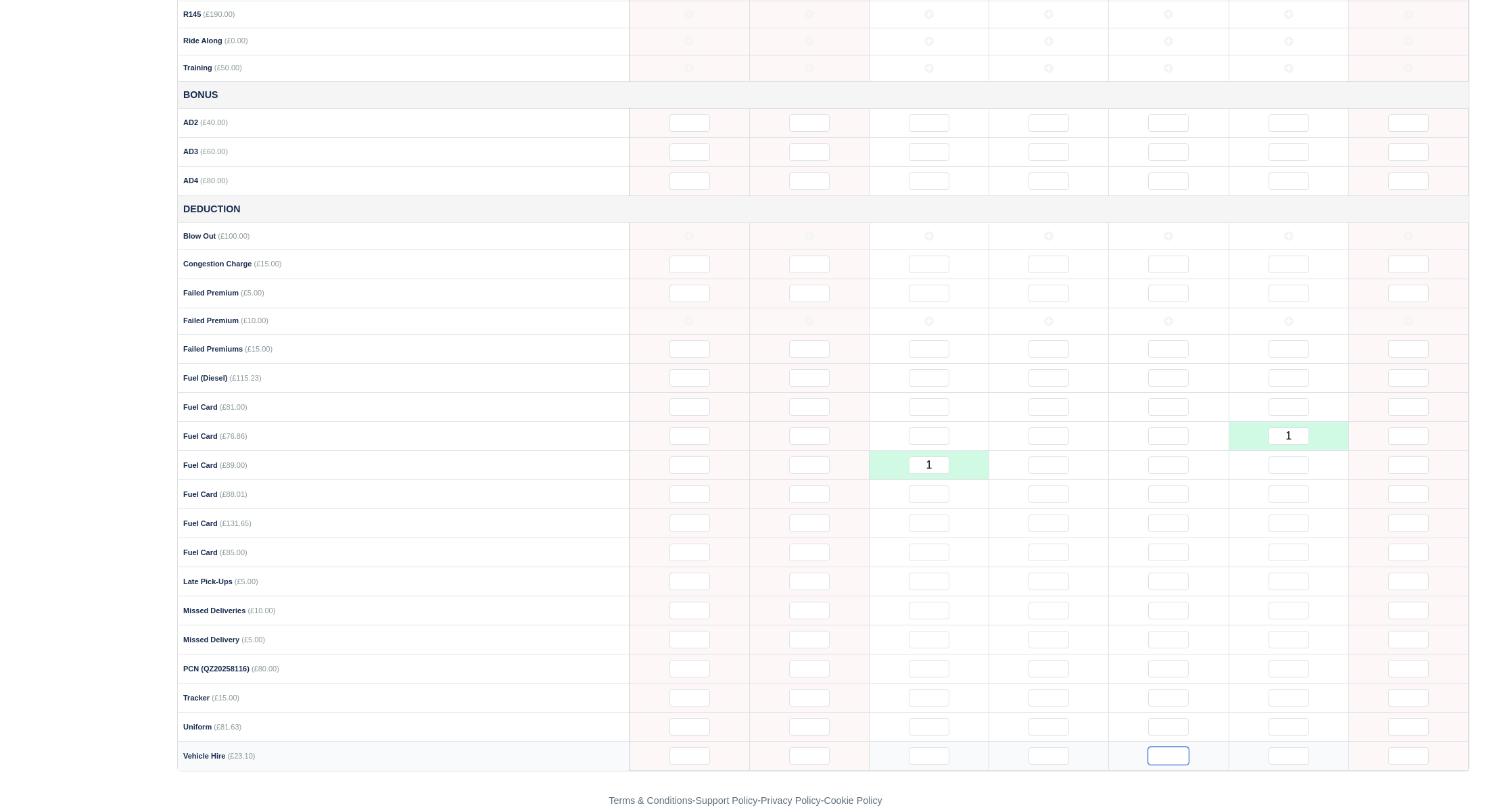
click at [1171, 747] on input "text" at bounding box center [1168, 755] width 40 height 18
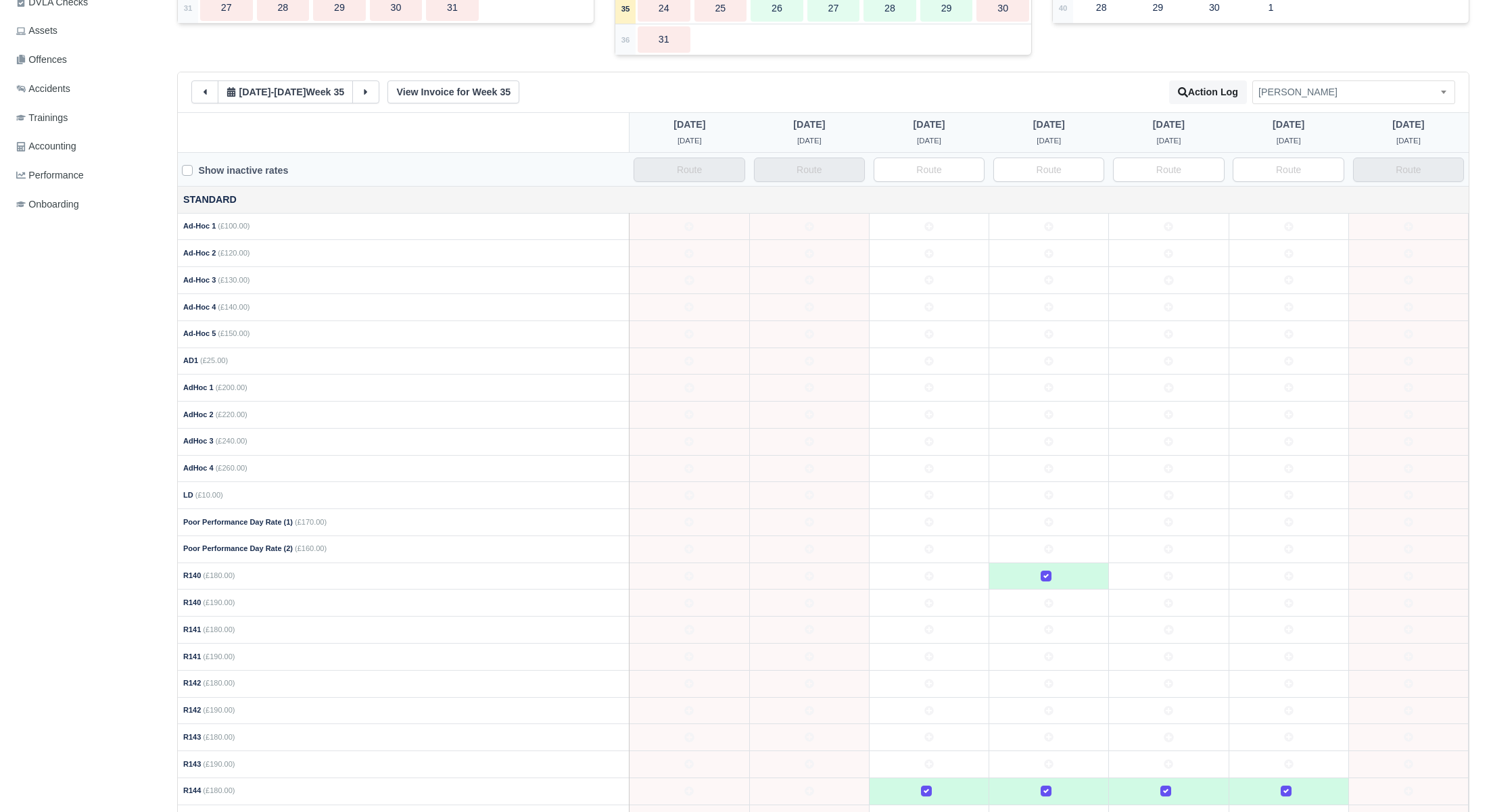
scroll to position [0, 0]
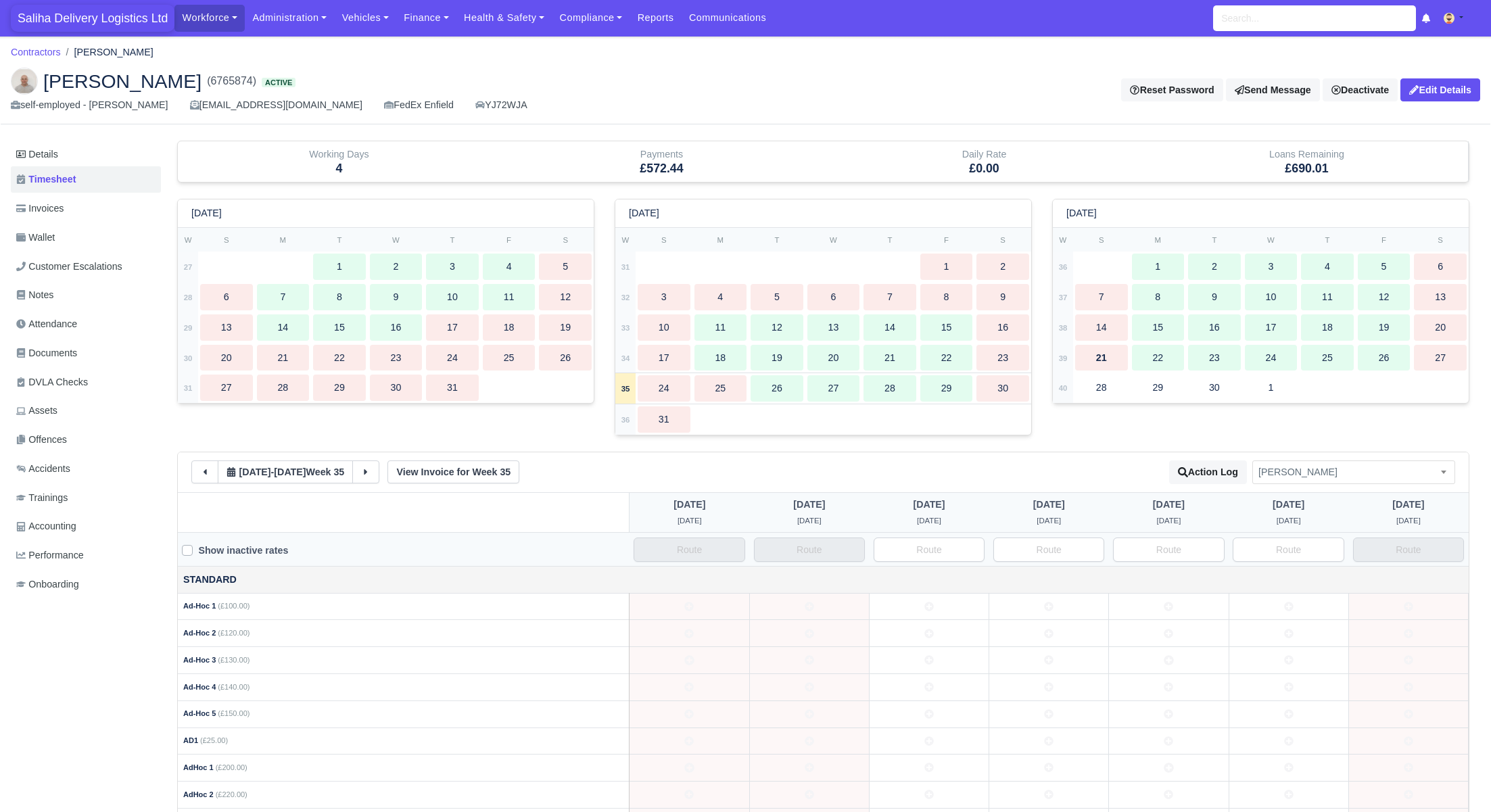
click at [65, 31] on span "Saliha Delivery Logistics Ltd" at bounding box center [92, 19] width 164 height 27
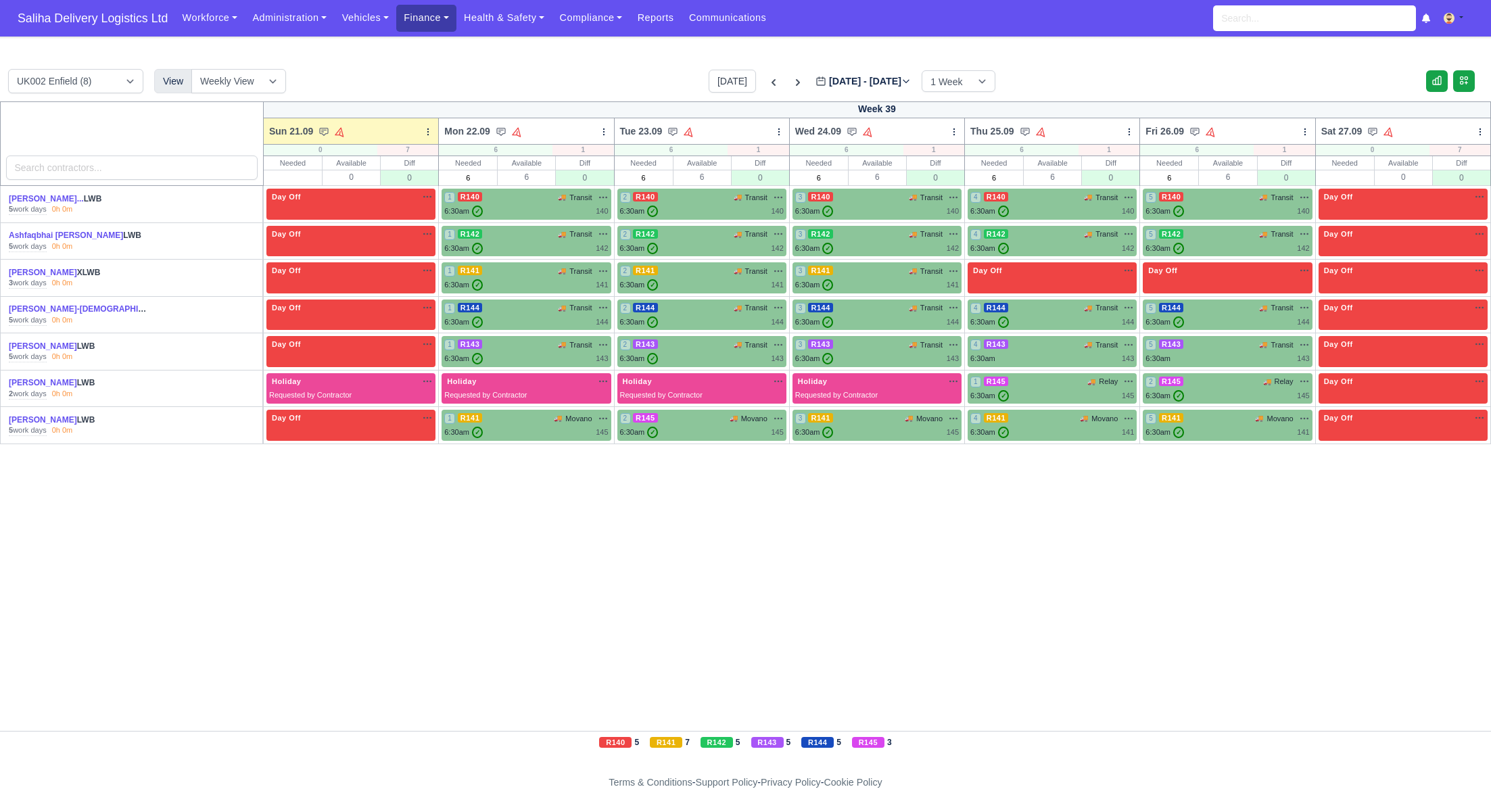
click at [429, 17] on link "Finance" at bounding box center [426, 18] width 61 height 27
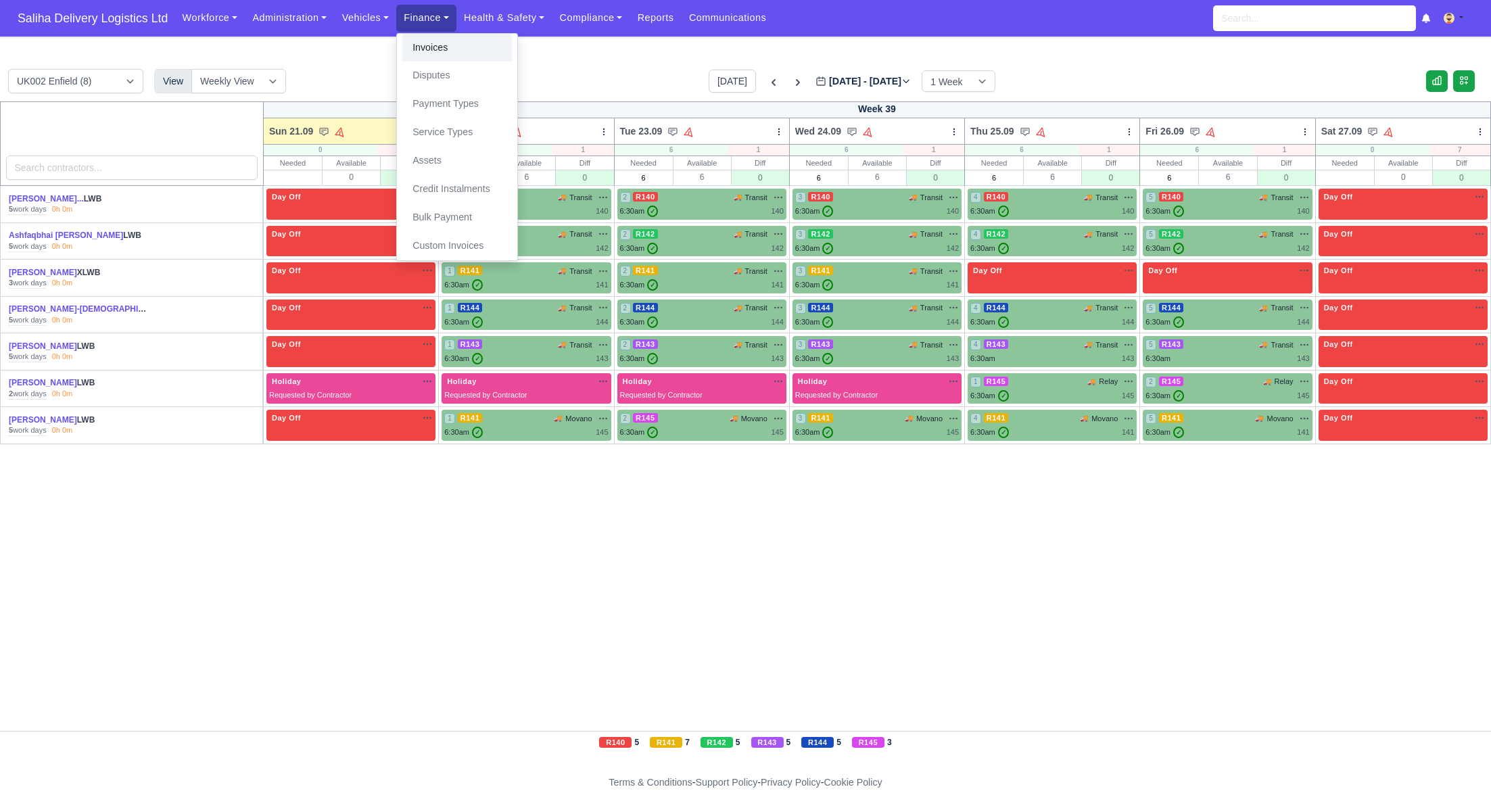
click at [444, 44] on link "Invoices" at bounding box center [457, 48] width 110 height 28
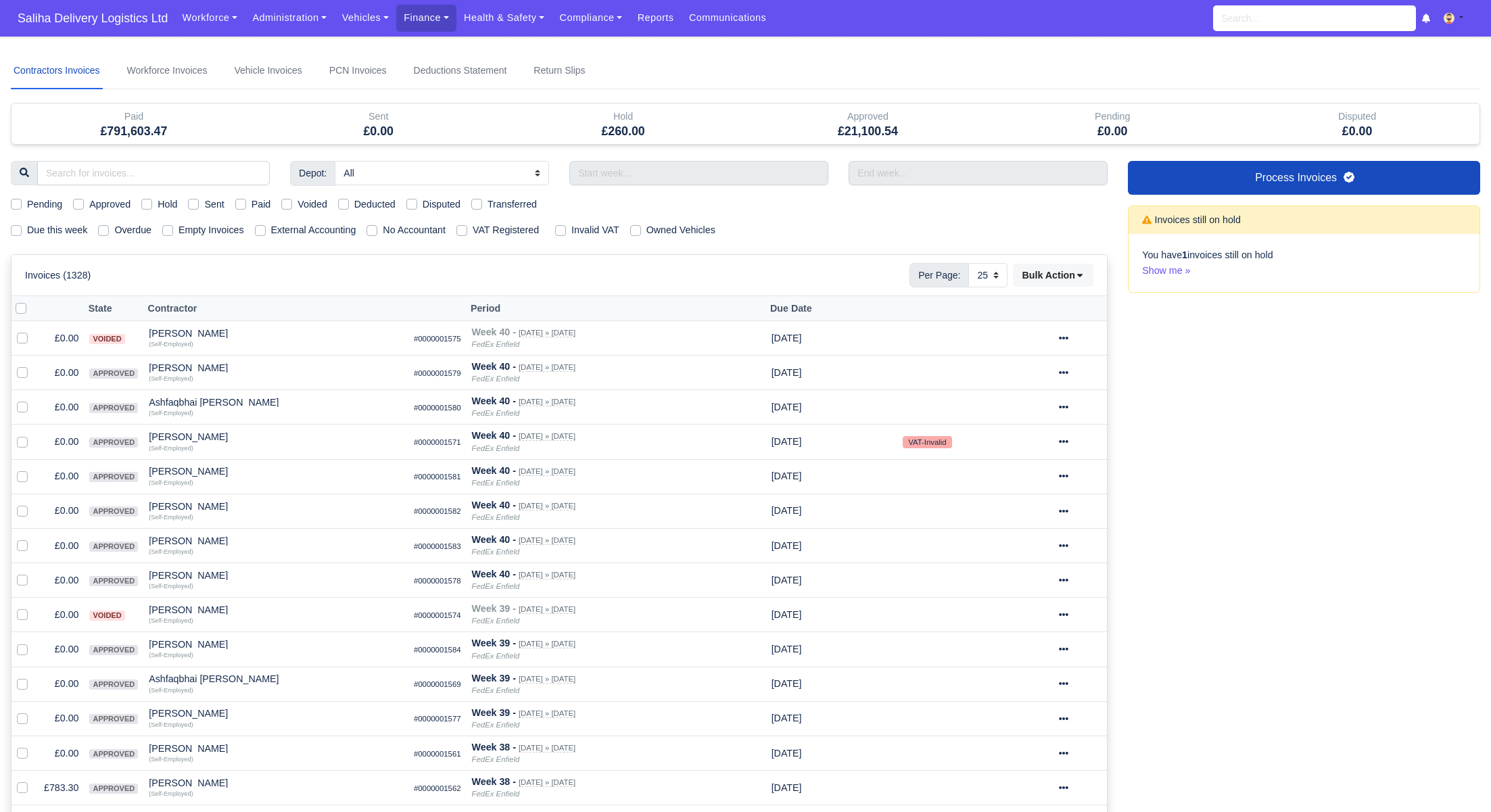
select select "25"
click at [27, 231] on label "Due this week" at bounding box center [57, 230] width 61 height 15
click at [19, 231] on input "Due this week" at bounding box center [15, 228] width 10 height 10
checkbox input "true"
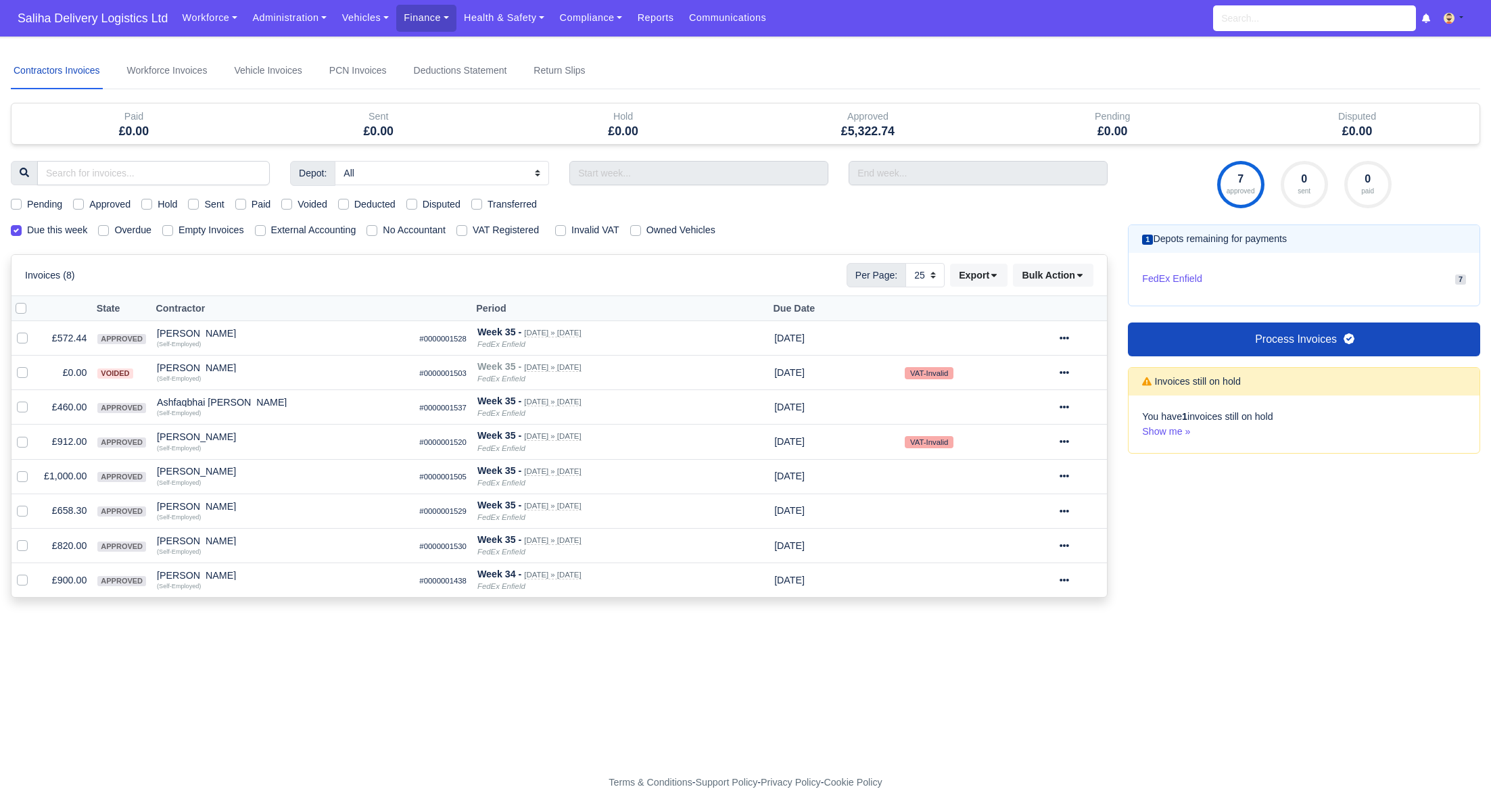
click at [90, 203] on label "Approved" at bounding box center [110, 204] width 41 height 15
click at [83, 203] on input "Approved" at bounding box center [77, 202] width 10 height 10
checkbox input "true"
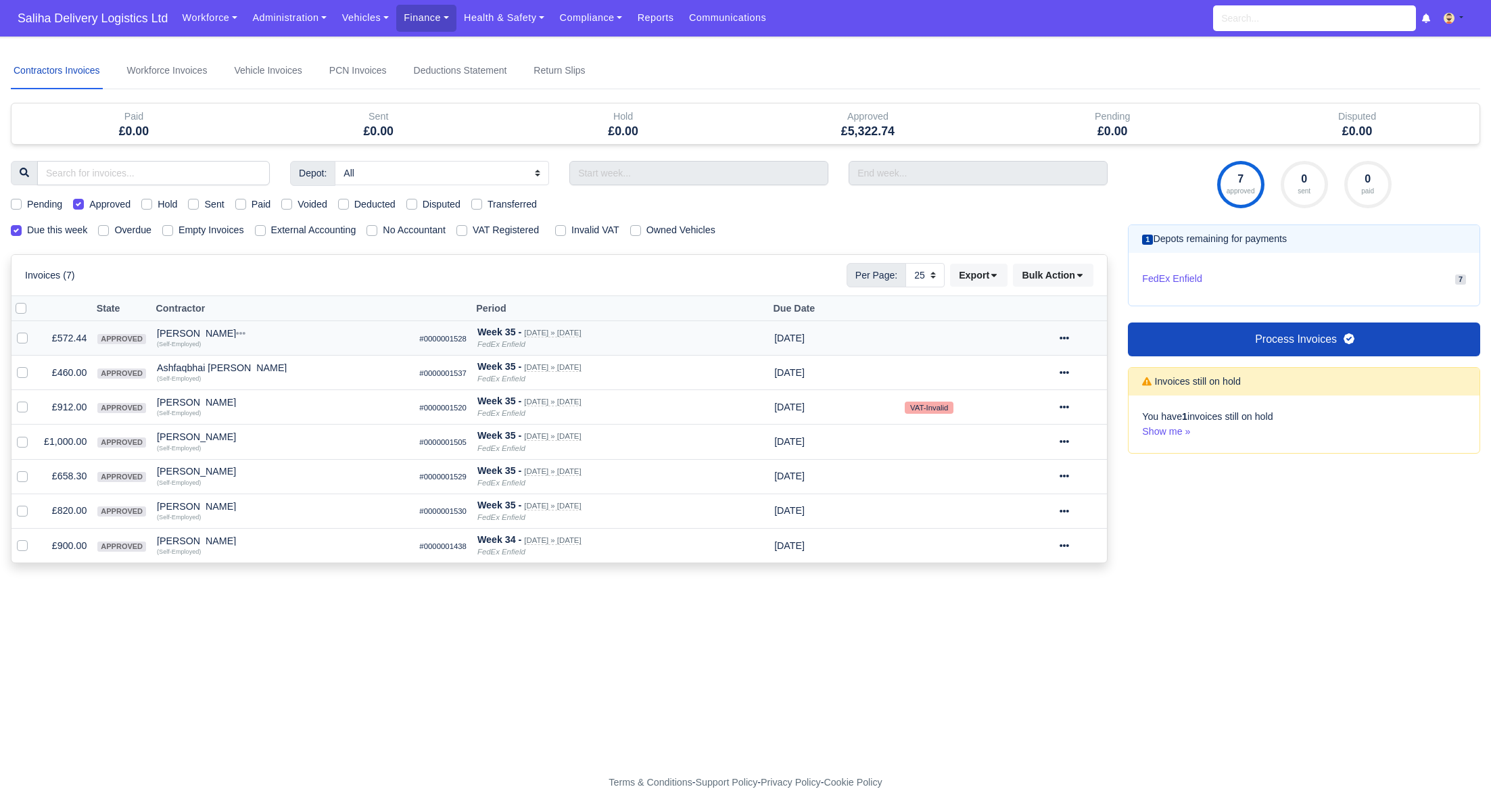
click at [1069, 334] on icon at bounding box center [1064, 338] width 10 height 10
click at [1055, 377] on link "Show Invoice" at bounding box center [1031, 379] width 120 height 21
click at [936, 274] on select "10 25 50" at bounding box center [924, 275] width 40 height 24
select select "50"
click at [905, 263] on select "10 25 50" at bounding box center [924, 275] width 40 height 24
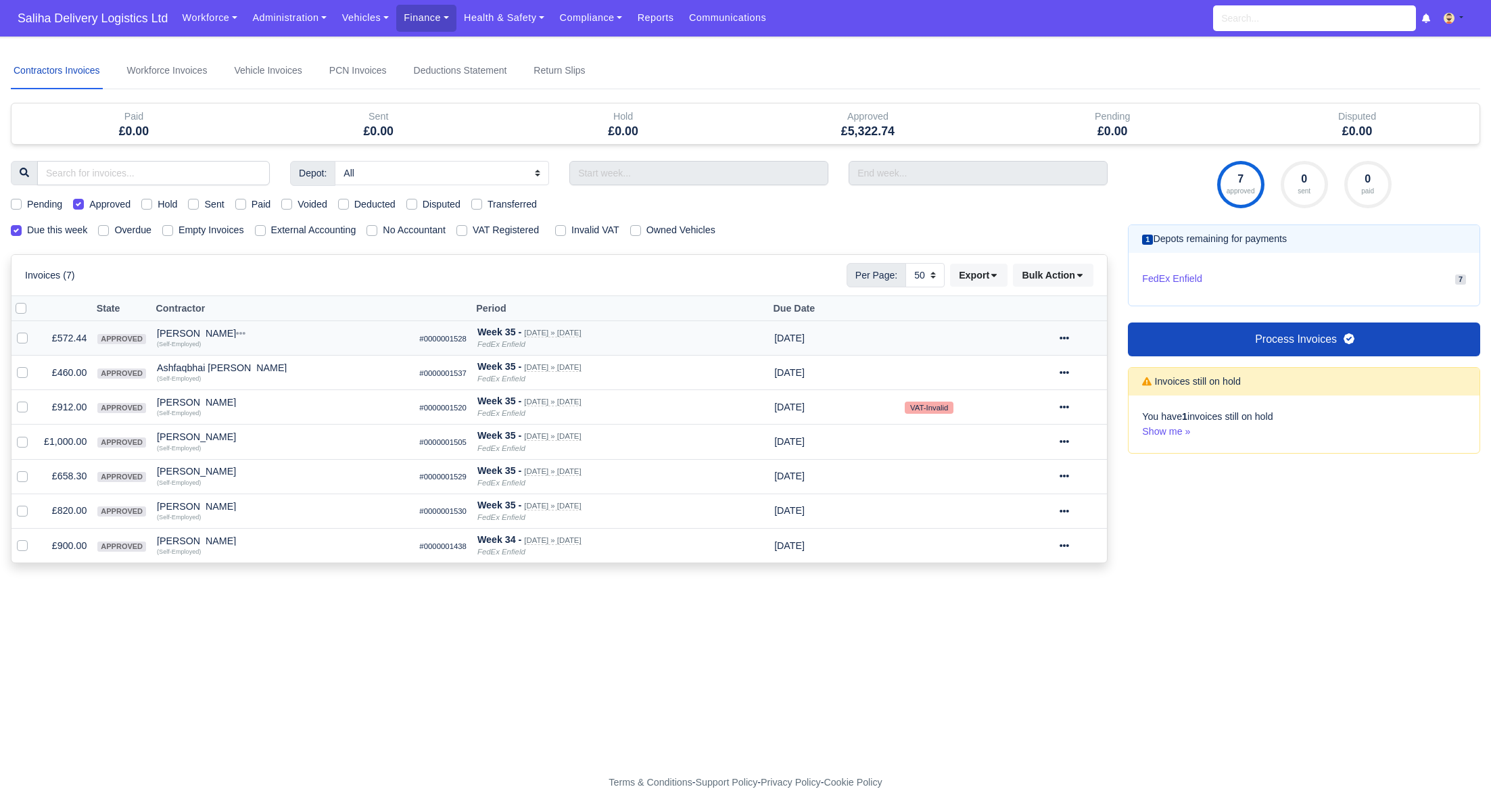
click at [1069, 337] on icon at bounding box center [1064, 338] width 10 height 10
click at [1033, 376] on link "Show Invoice" at bounding box center [1031, 379] width 120 height 21
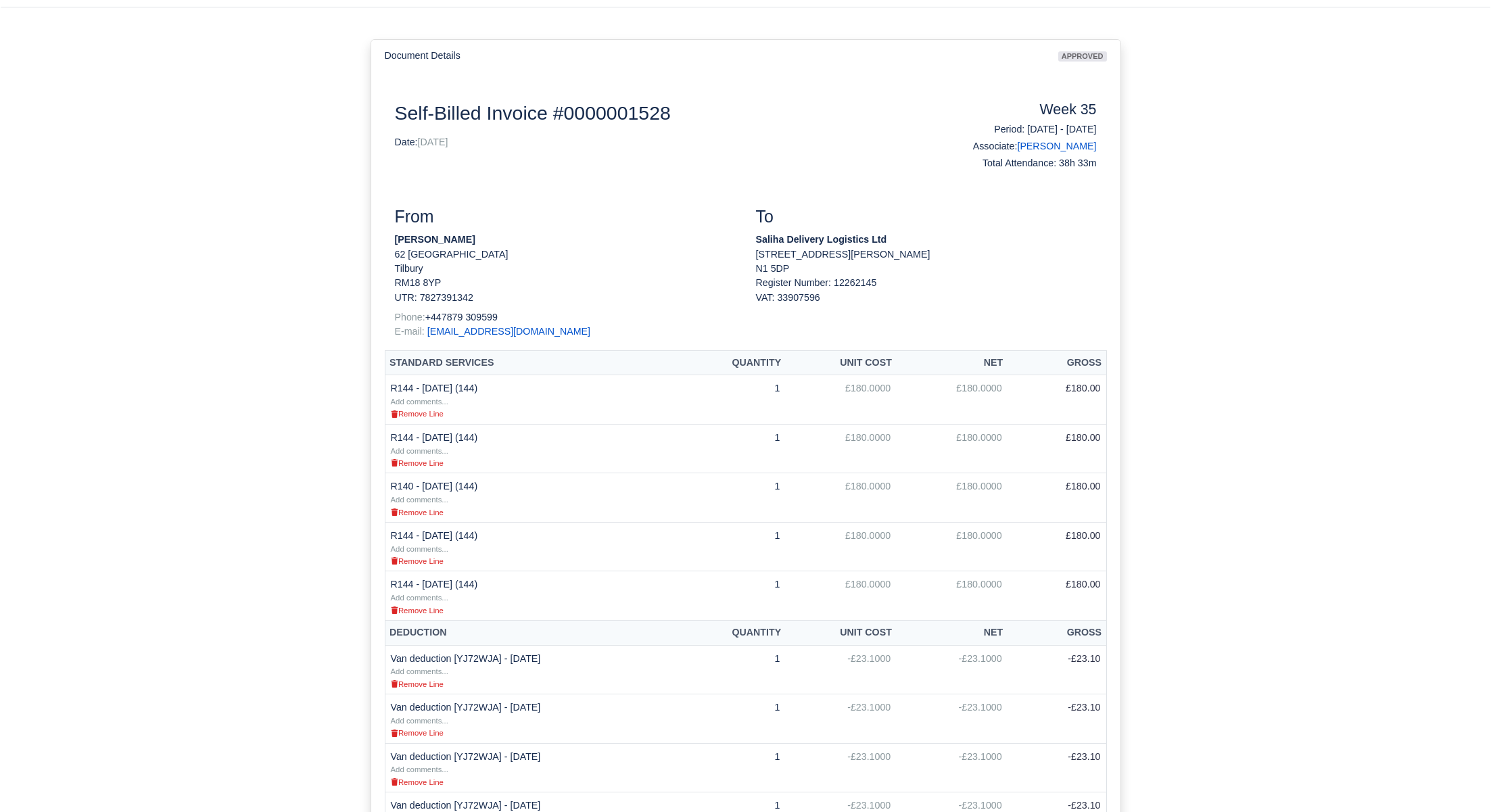
scroll to position [113, 0]
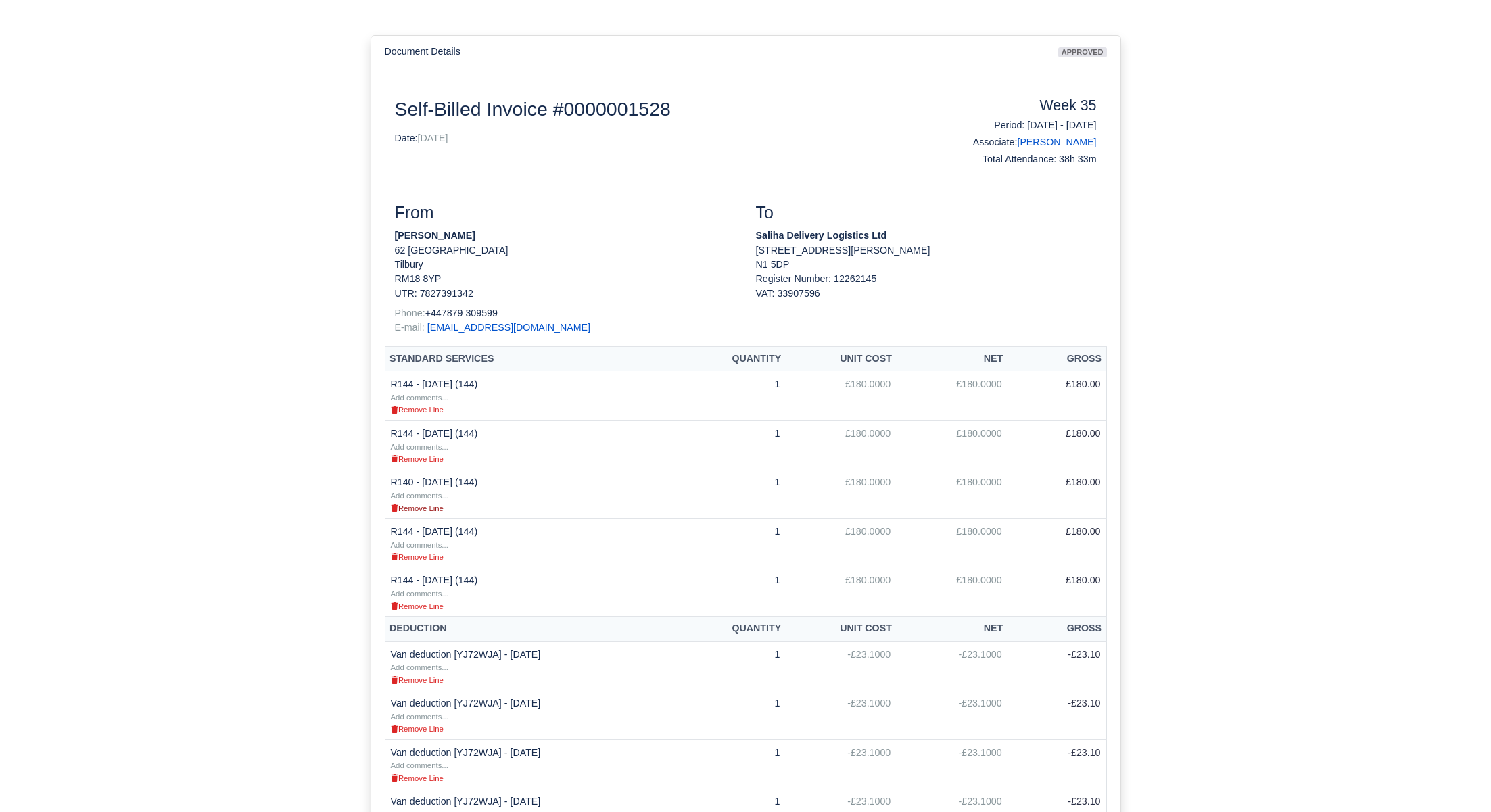
click at [430, 513] on small "Remove Line" at bounding box center [417, 509] width 52 height 8
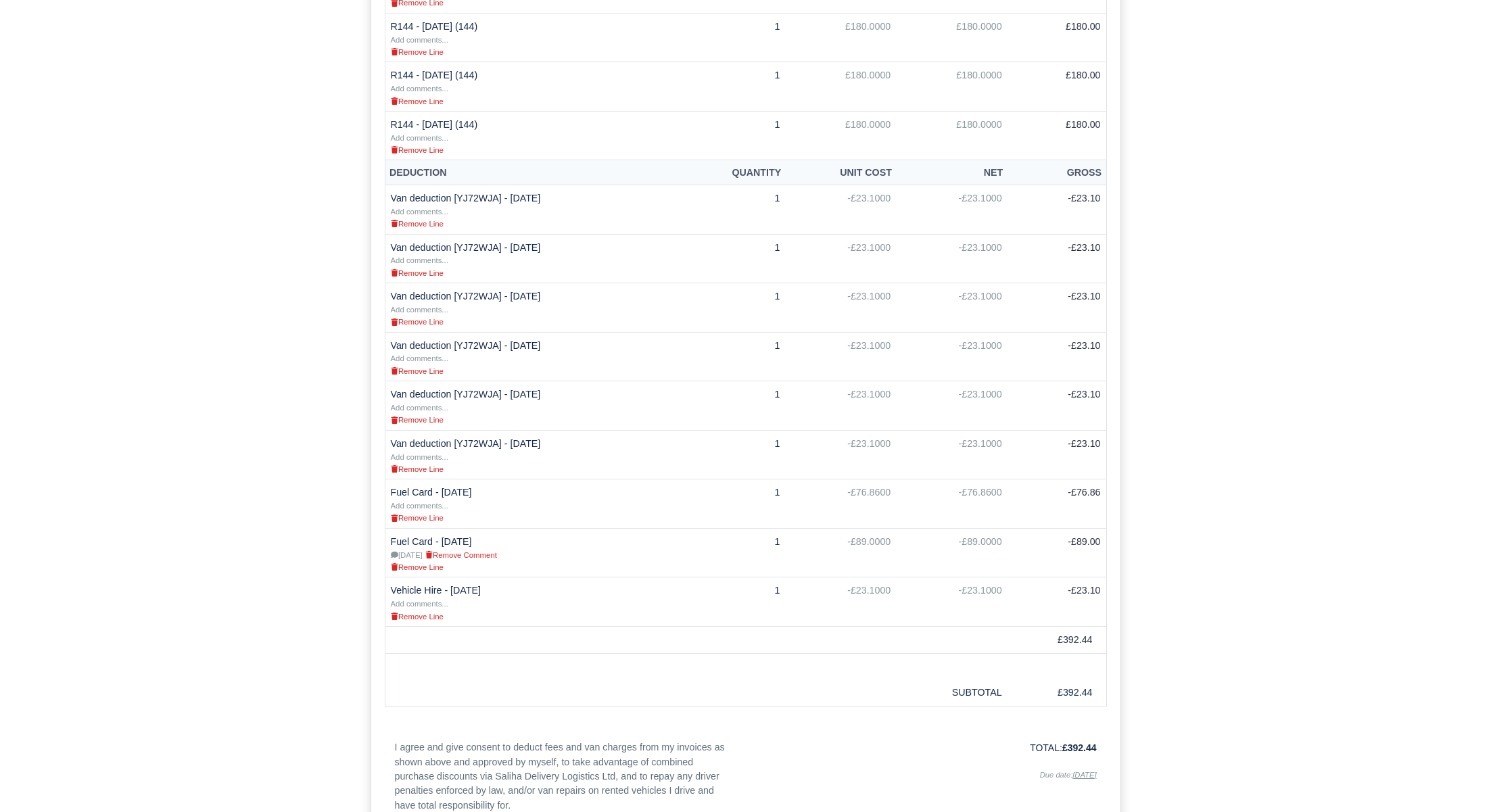
scroll to position [518, 0]
click at [431, 524] on small "Remove Line" at bounding box center [417, 520] width 52 height 8
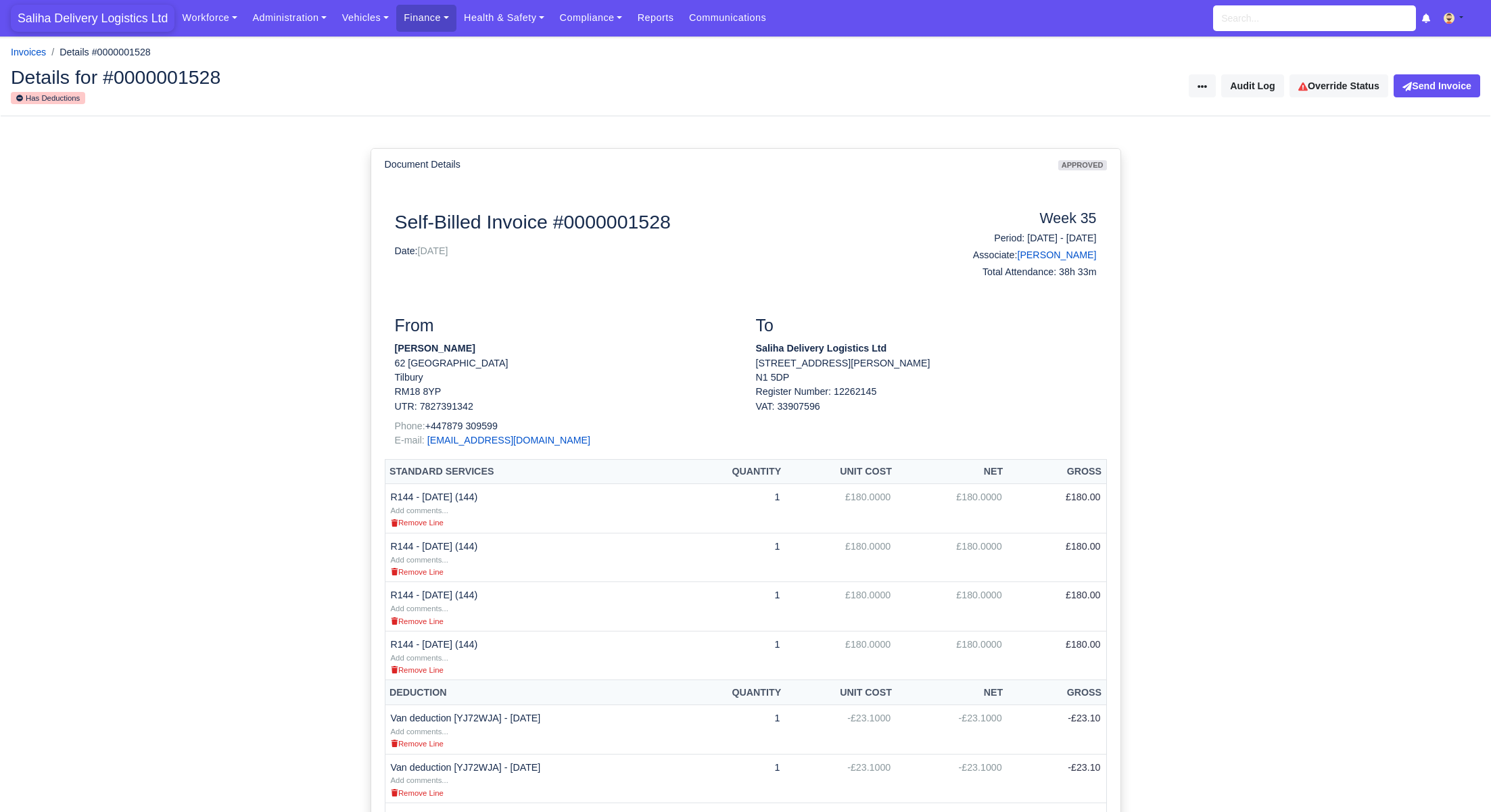
click at [135, 25] on span "Saliha Delivery Logistics Ltd" at bounding box center [92, 19] width 164 height 27
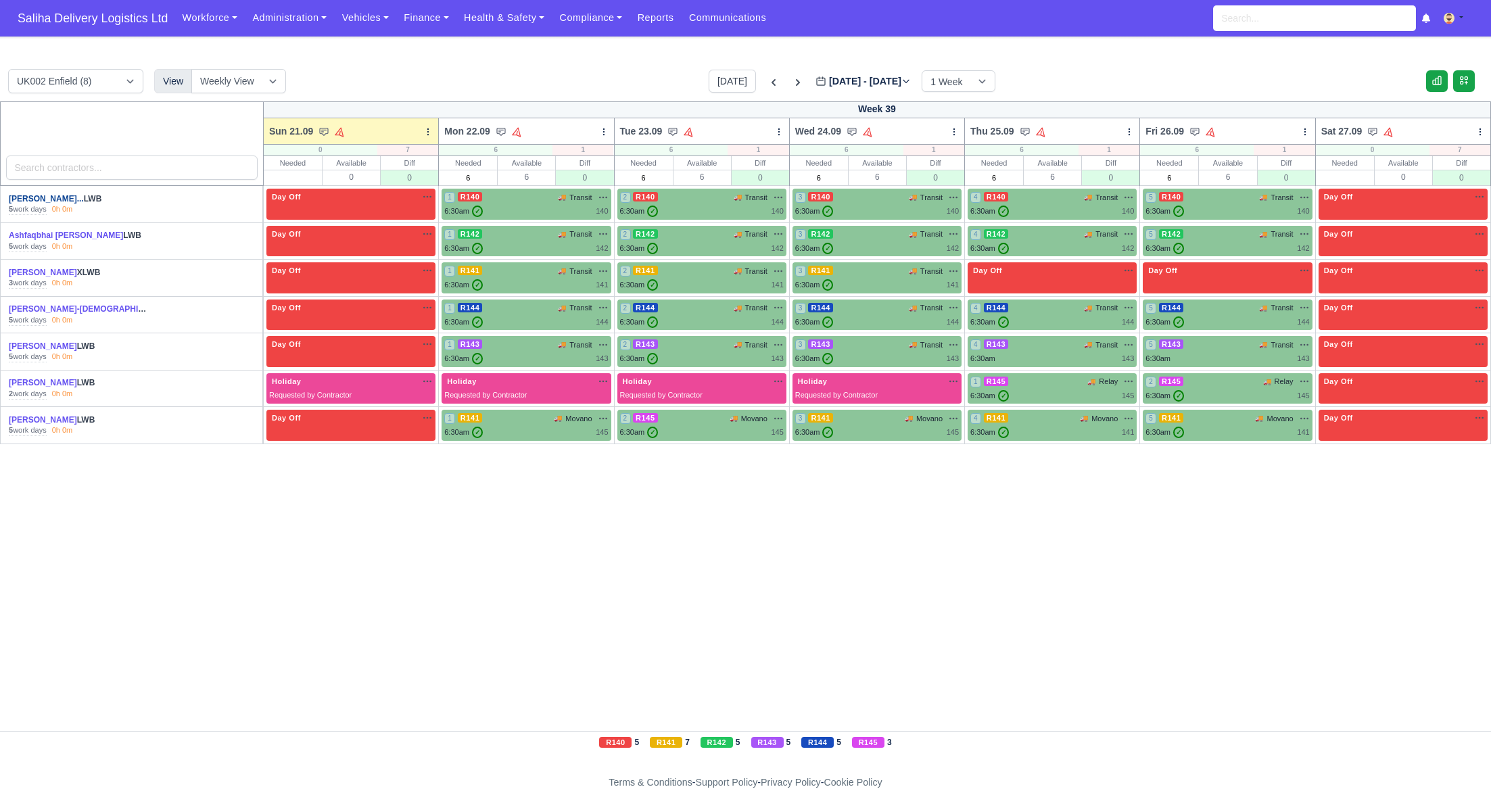
click at [84, 198] on link "[PERSON_NAME]..." at bounding box center [46, 199] width 75 height 10
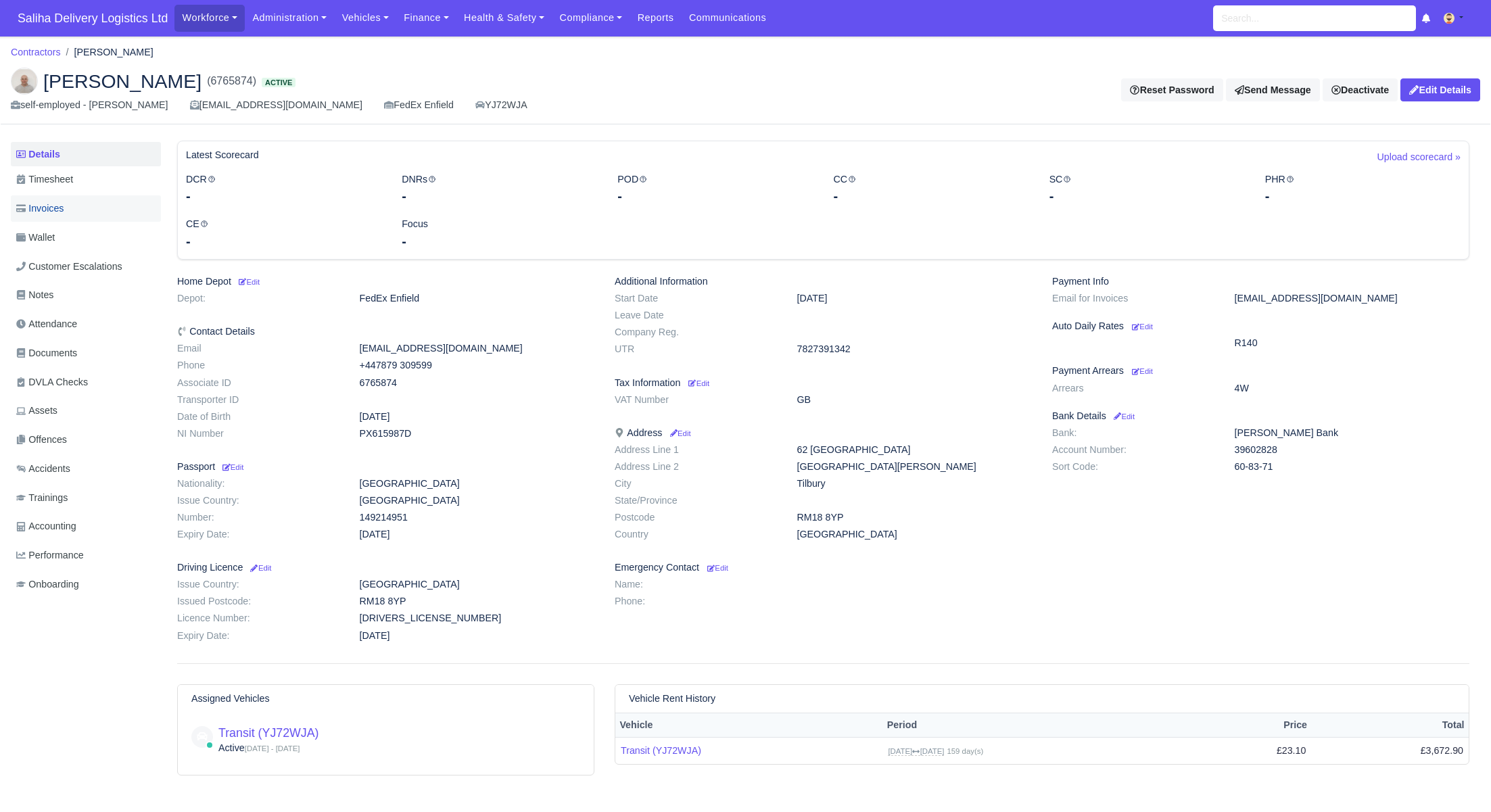
click at [82, 214] on link "Invoices" at bounding box center [86, 208] width 150 height 27
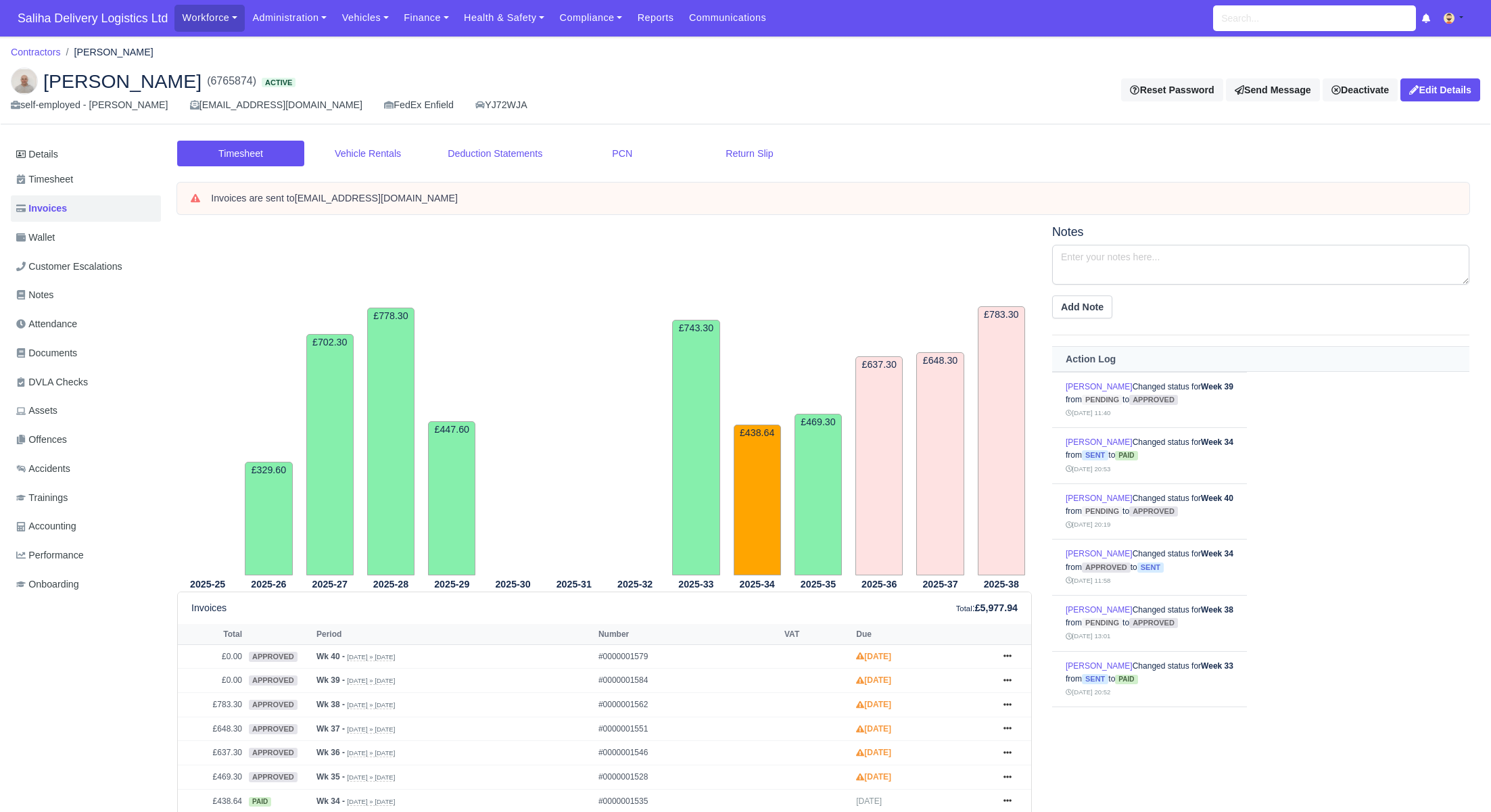
scroll to position [311, 0]
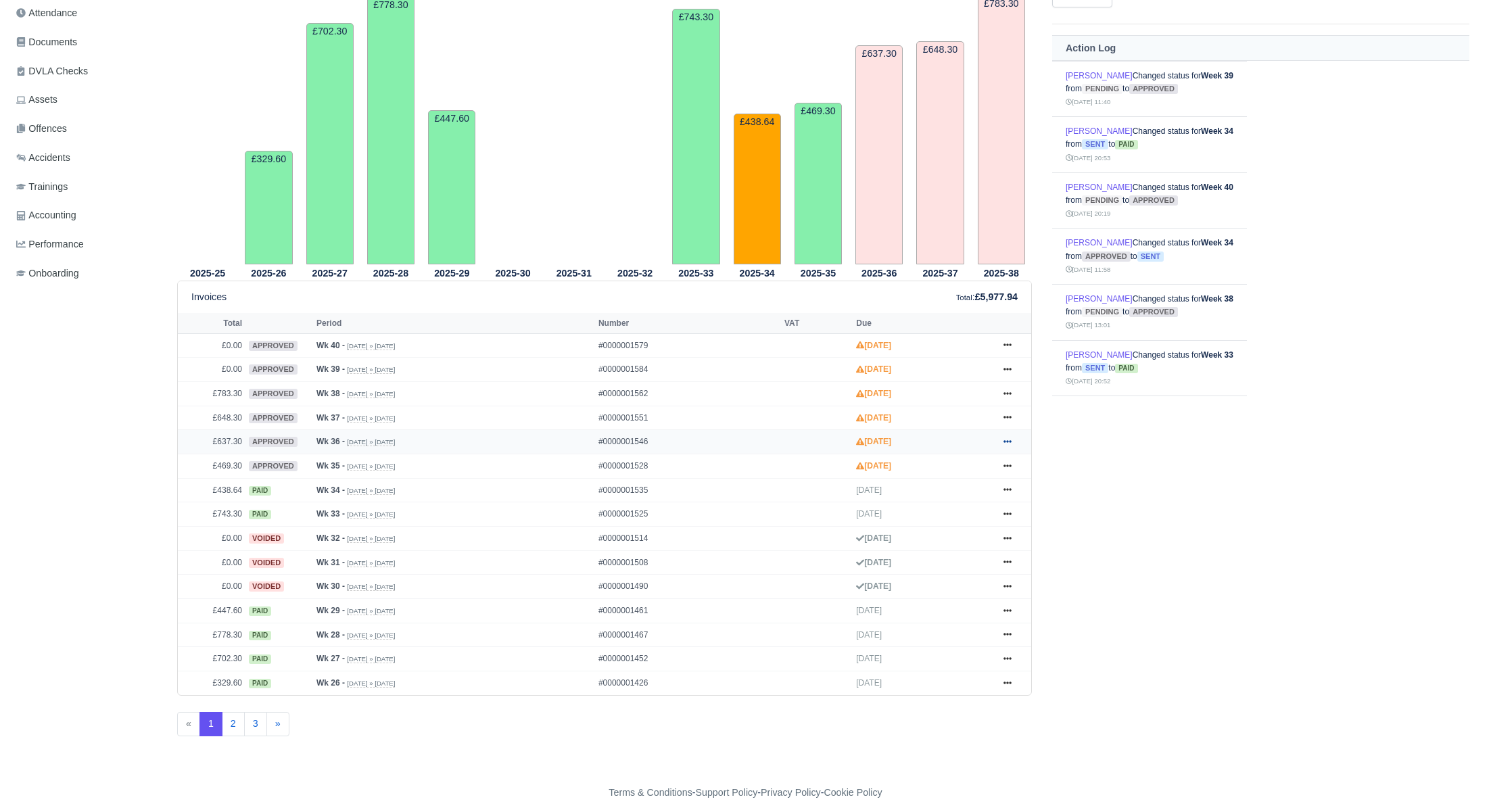
click at [1009, 441] on icon at bounding box center [1007, 442] width 8 height 8
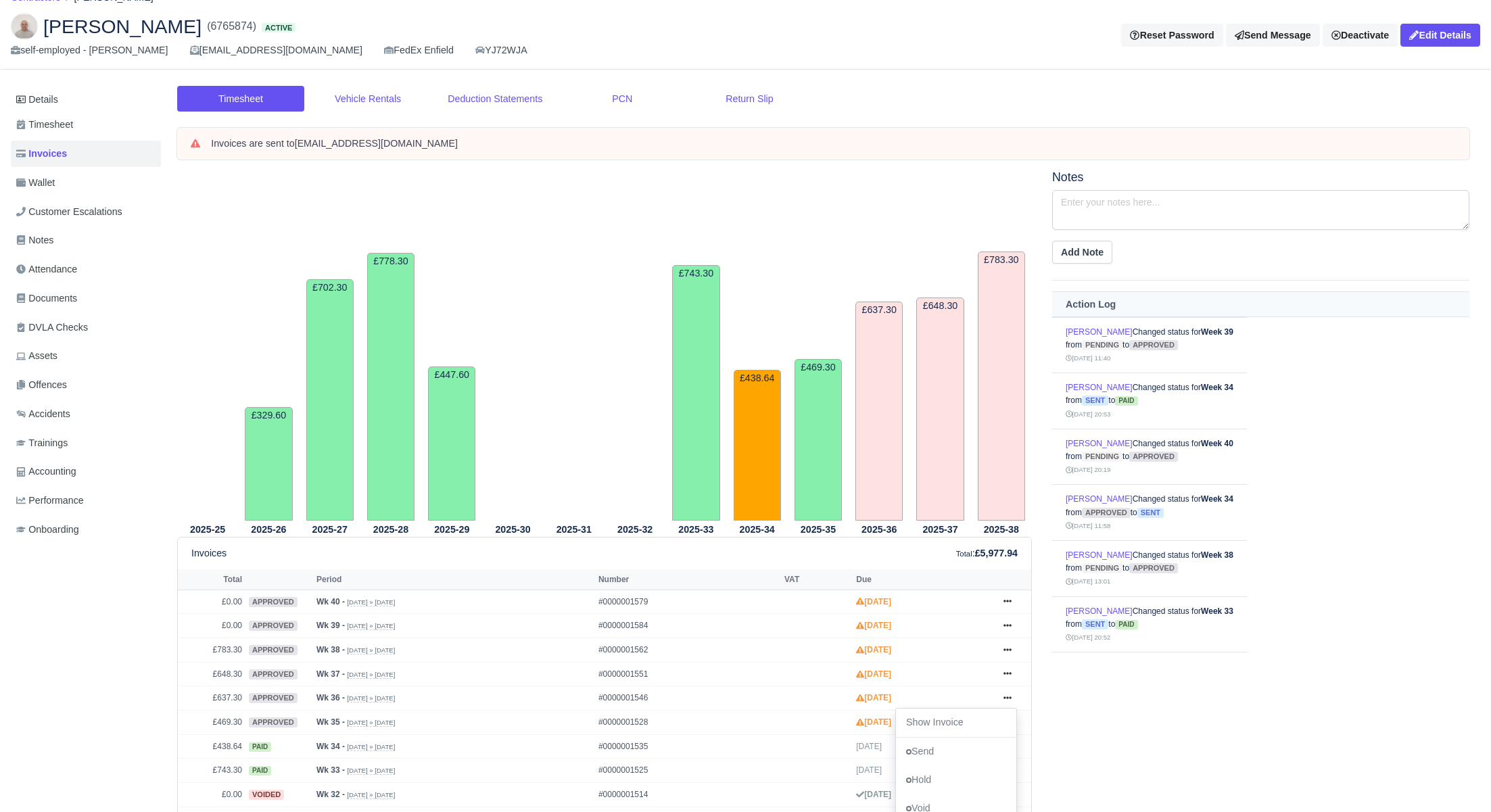
scroll to position [0, 0]
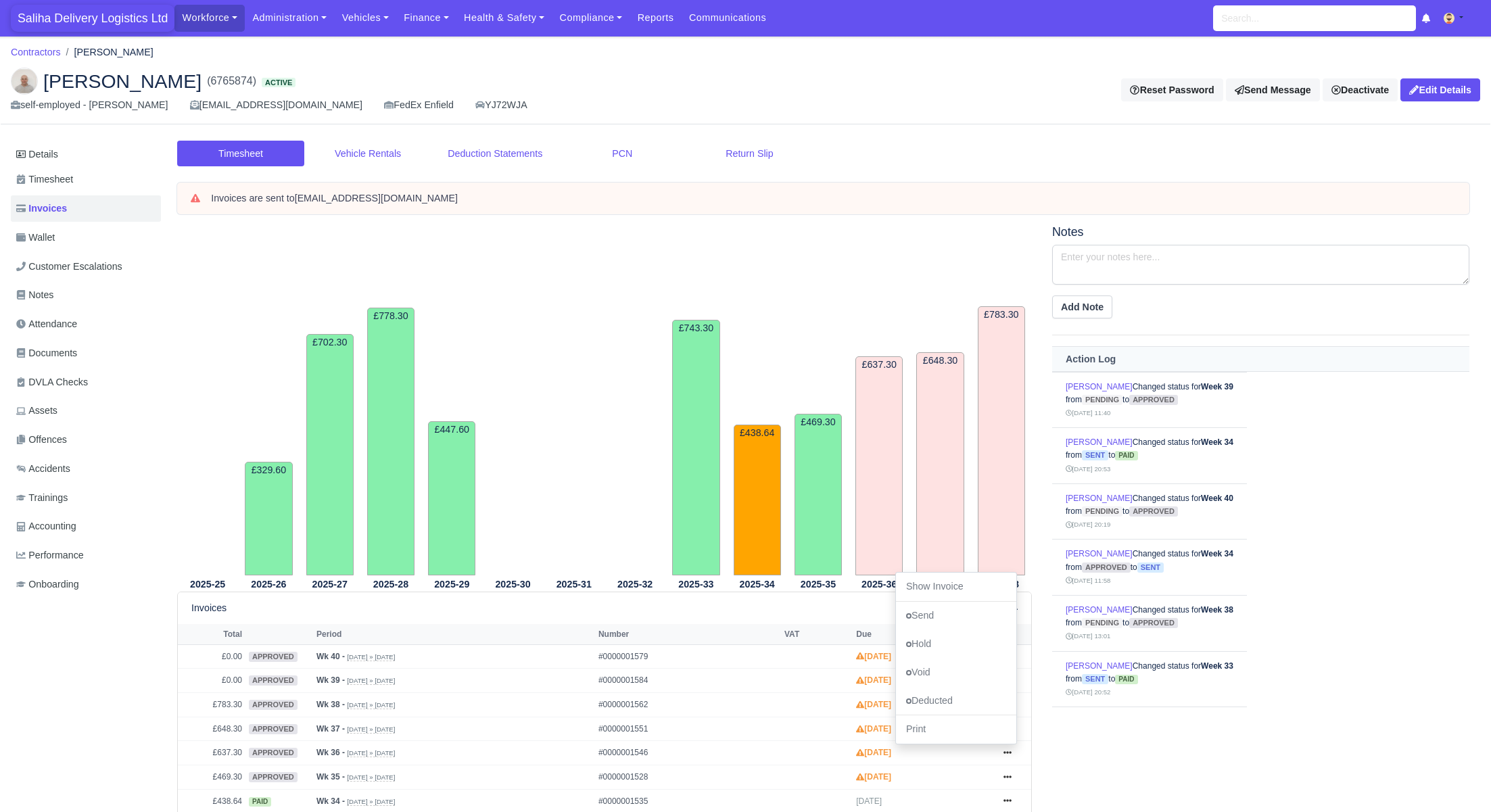
click at [82, 22] on span "Saliha Delivery Logistics Ltd" at bounding box center [92, 19] width 164 height 27
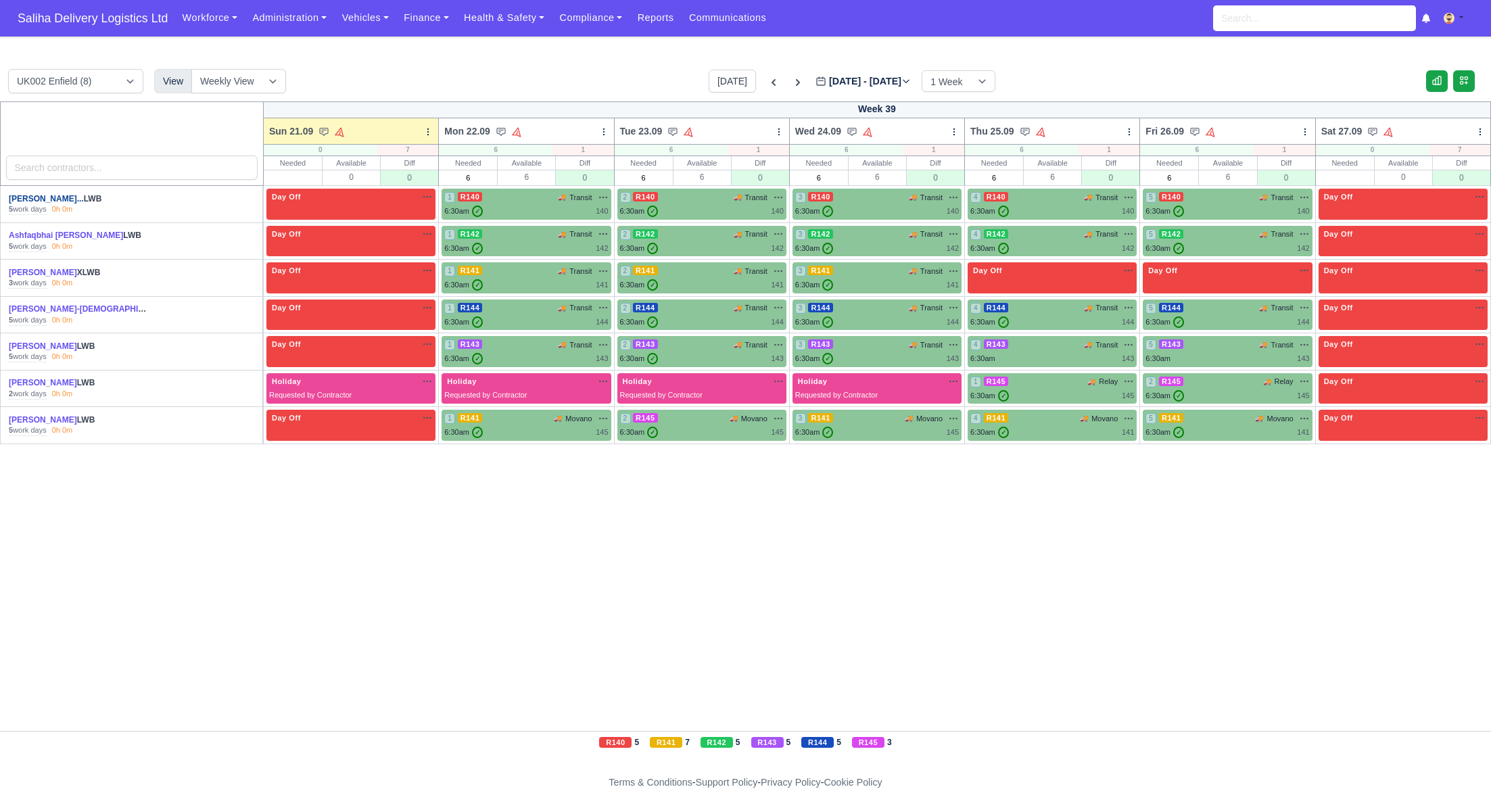
click at [46, 197] on link "Abdelghani Hamidouch..." at bounding box center [46, 199] width 75 height 10
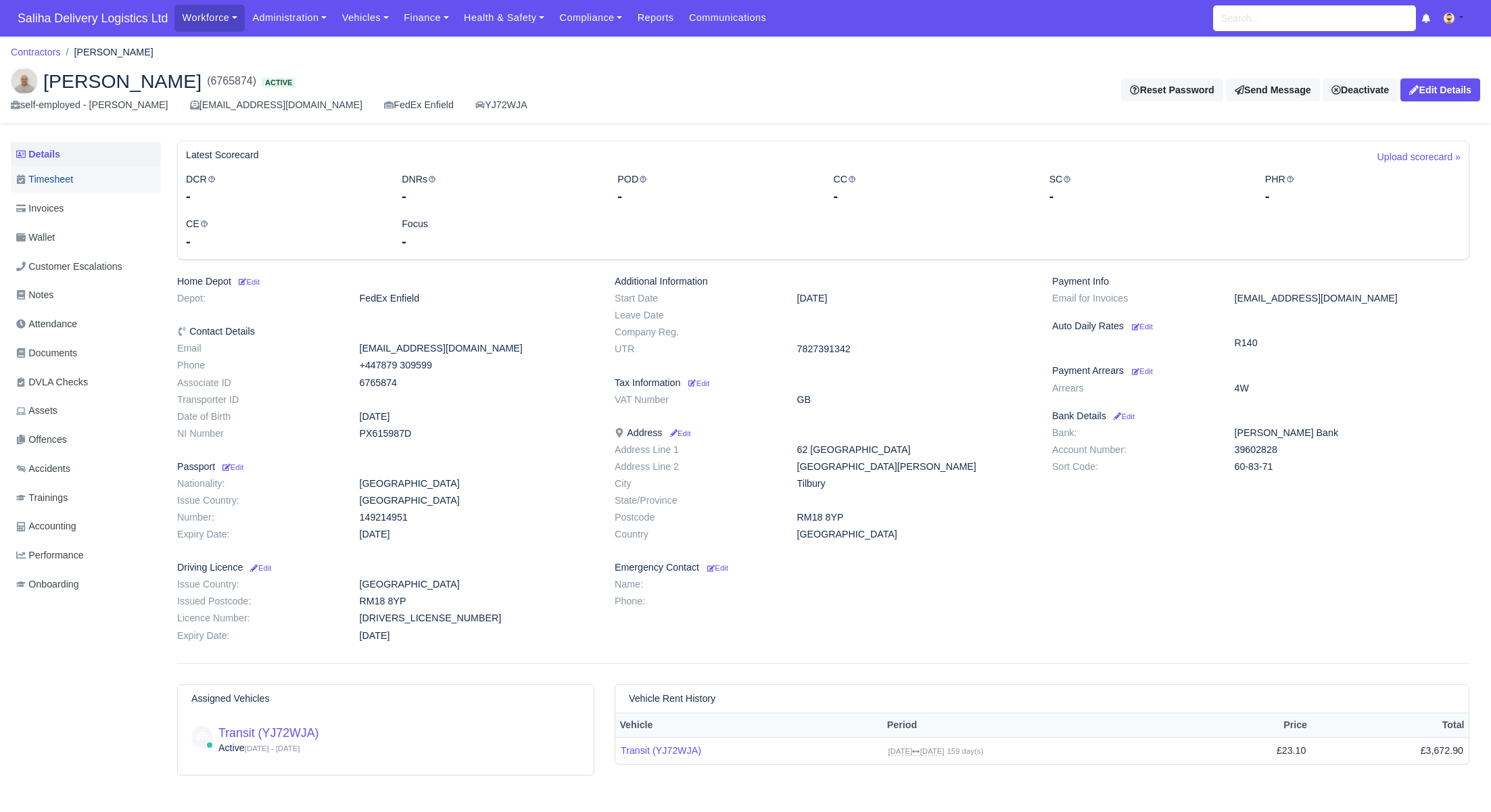
click at [65, 183] on span "Timesheet" at bounding box center [44, 179] width 57 height 15
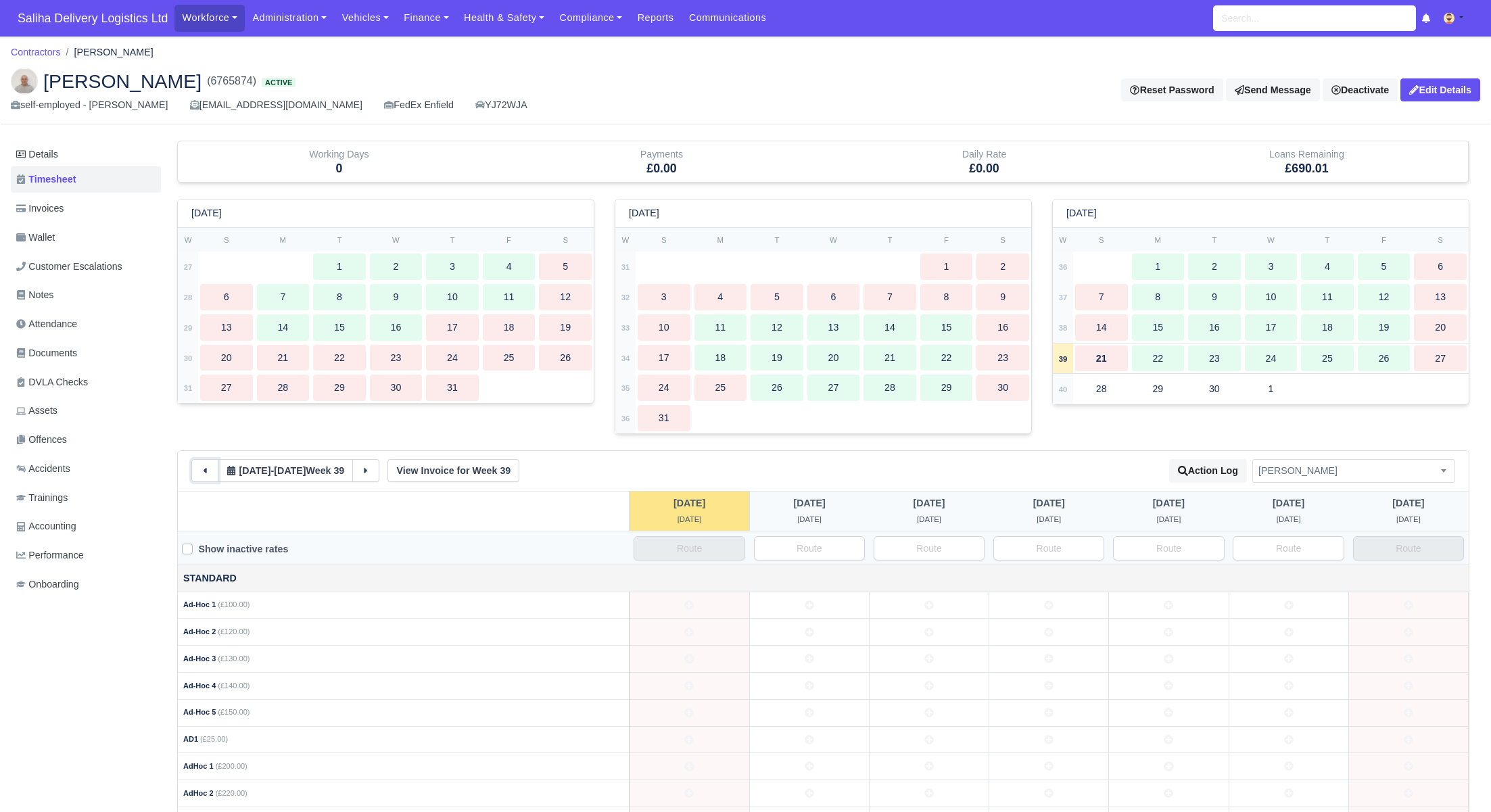
click at [213, 471] on button at bounding box center [205, 471] width 27 height 23
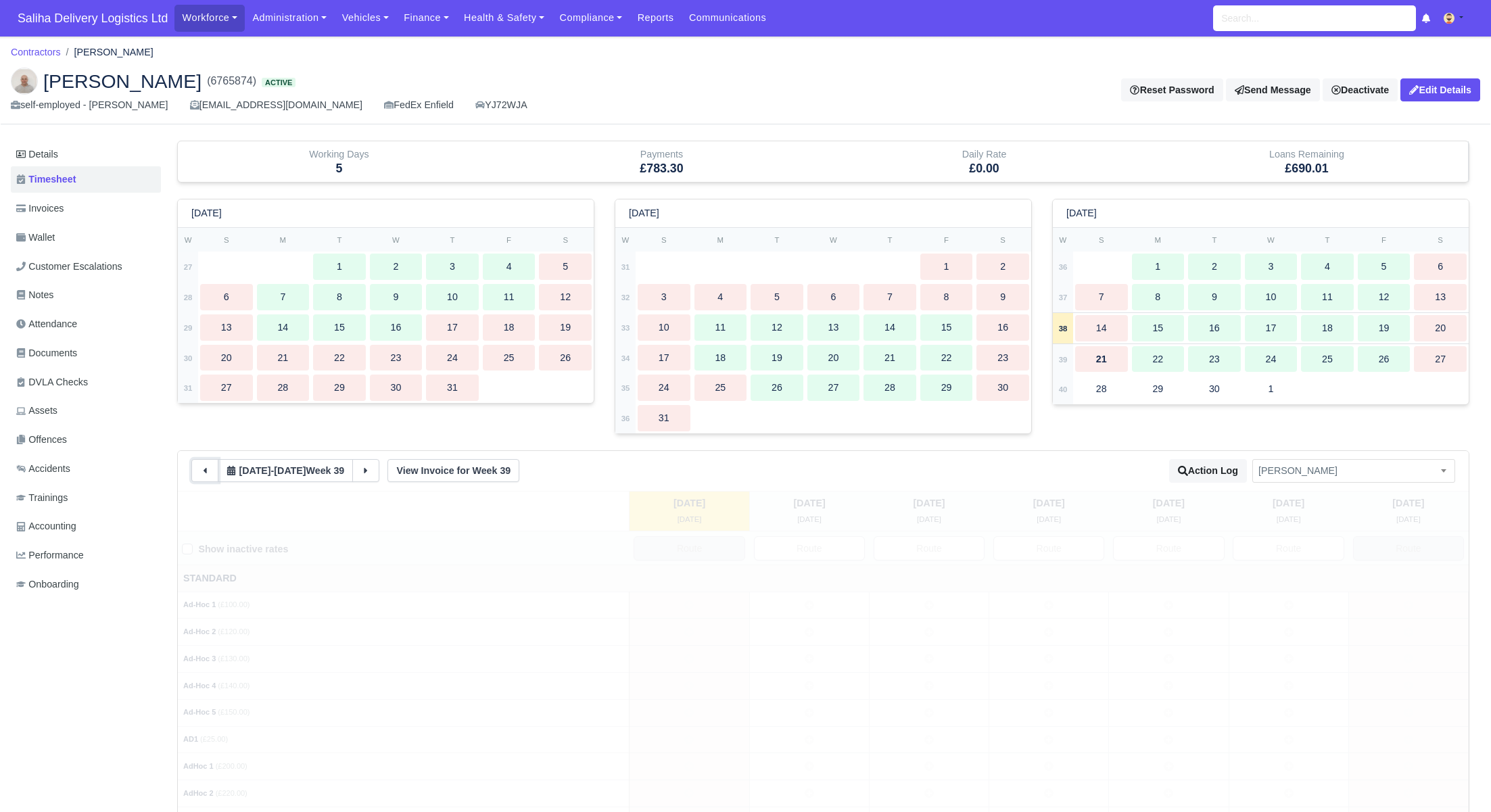
type input "1"
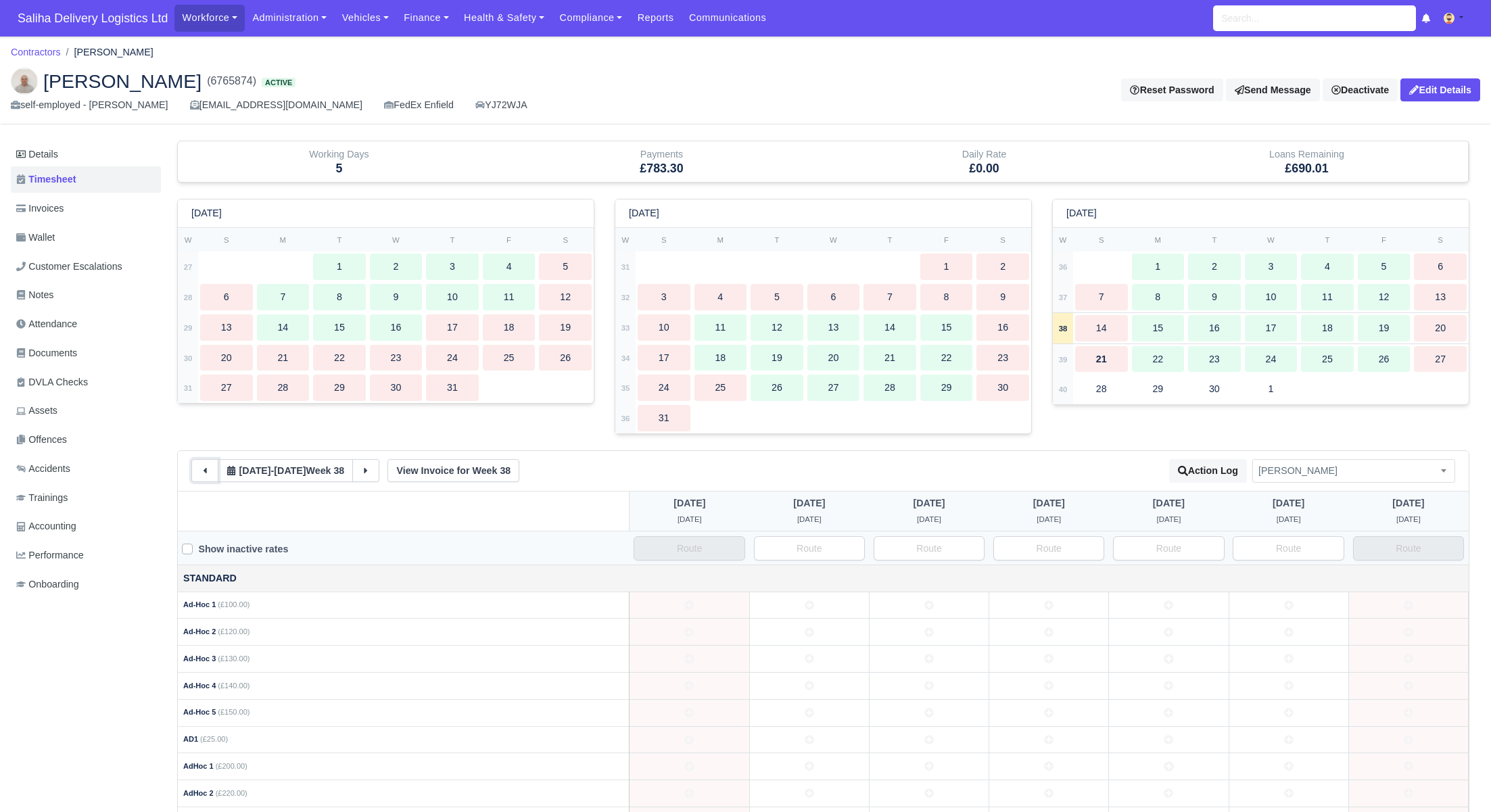
click at [213, 471] on button at bounding box center [205, 471] width 27 height 23
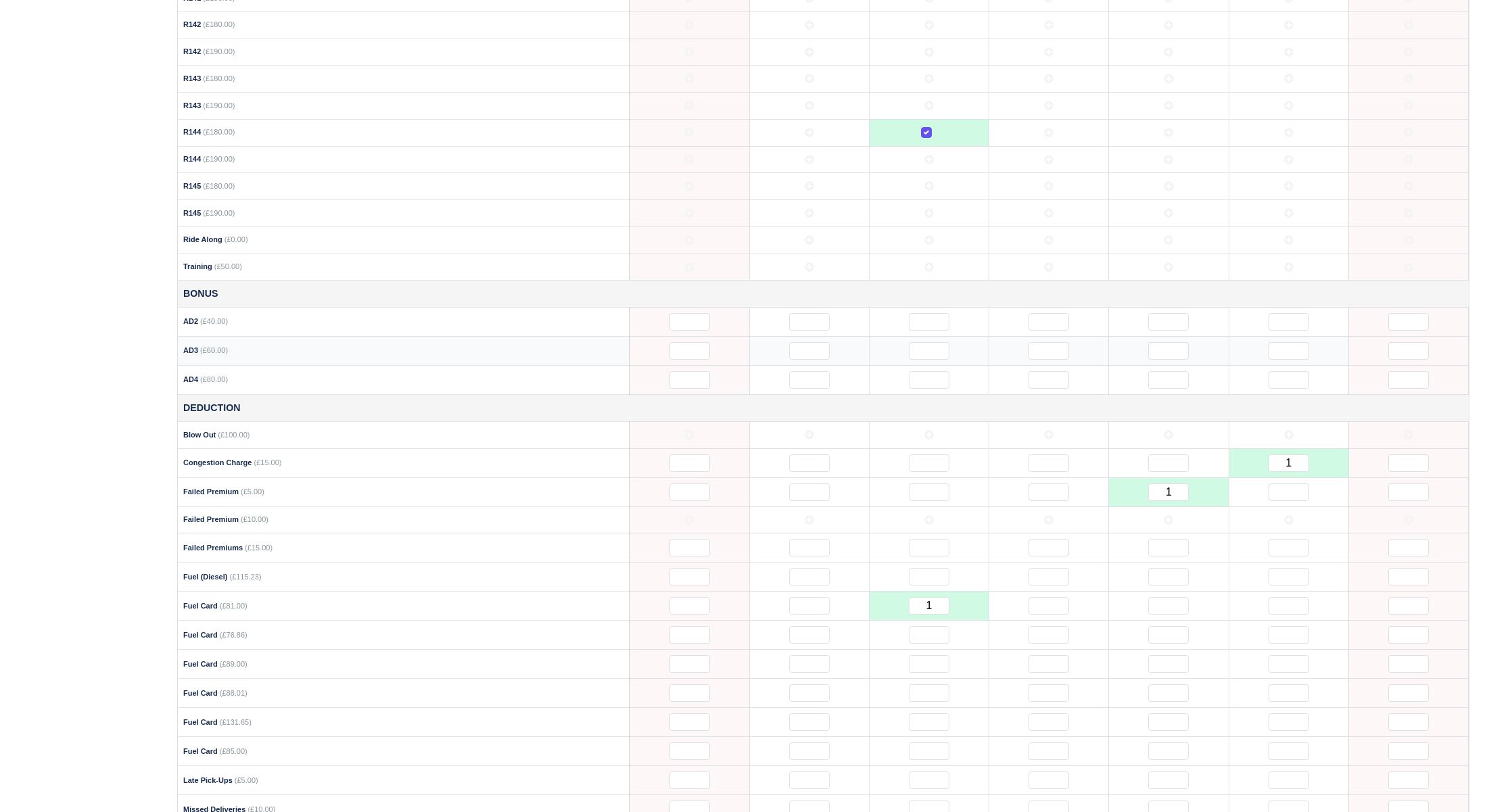
scroll to position [1237, 0]
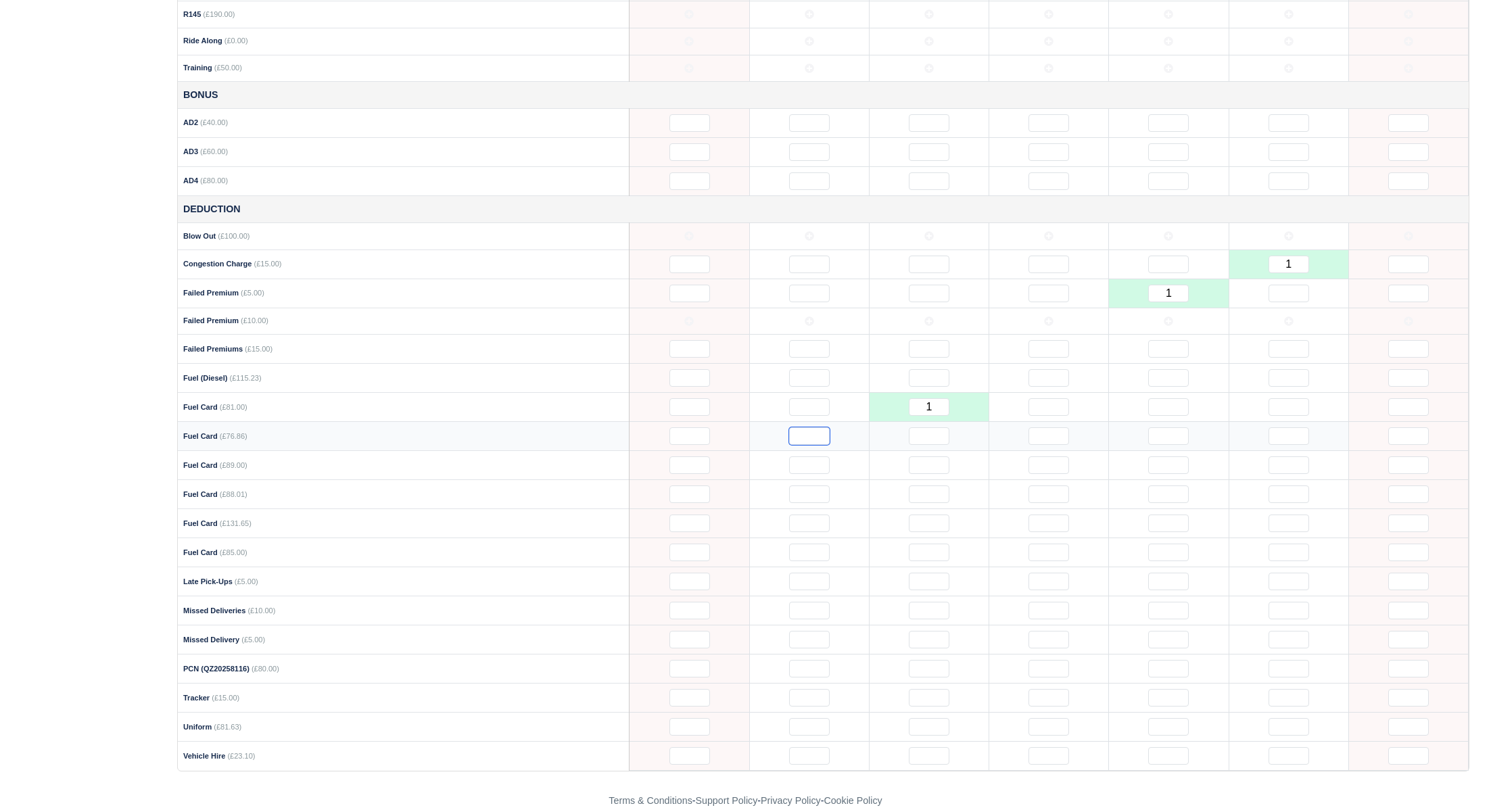
click at [816, 429] on input "text" at bounding box center [809, 436] width 40 height 18
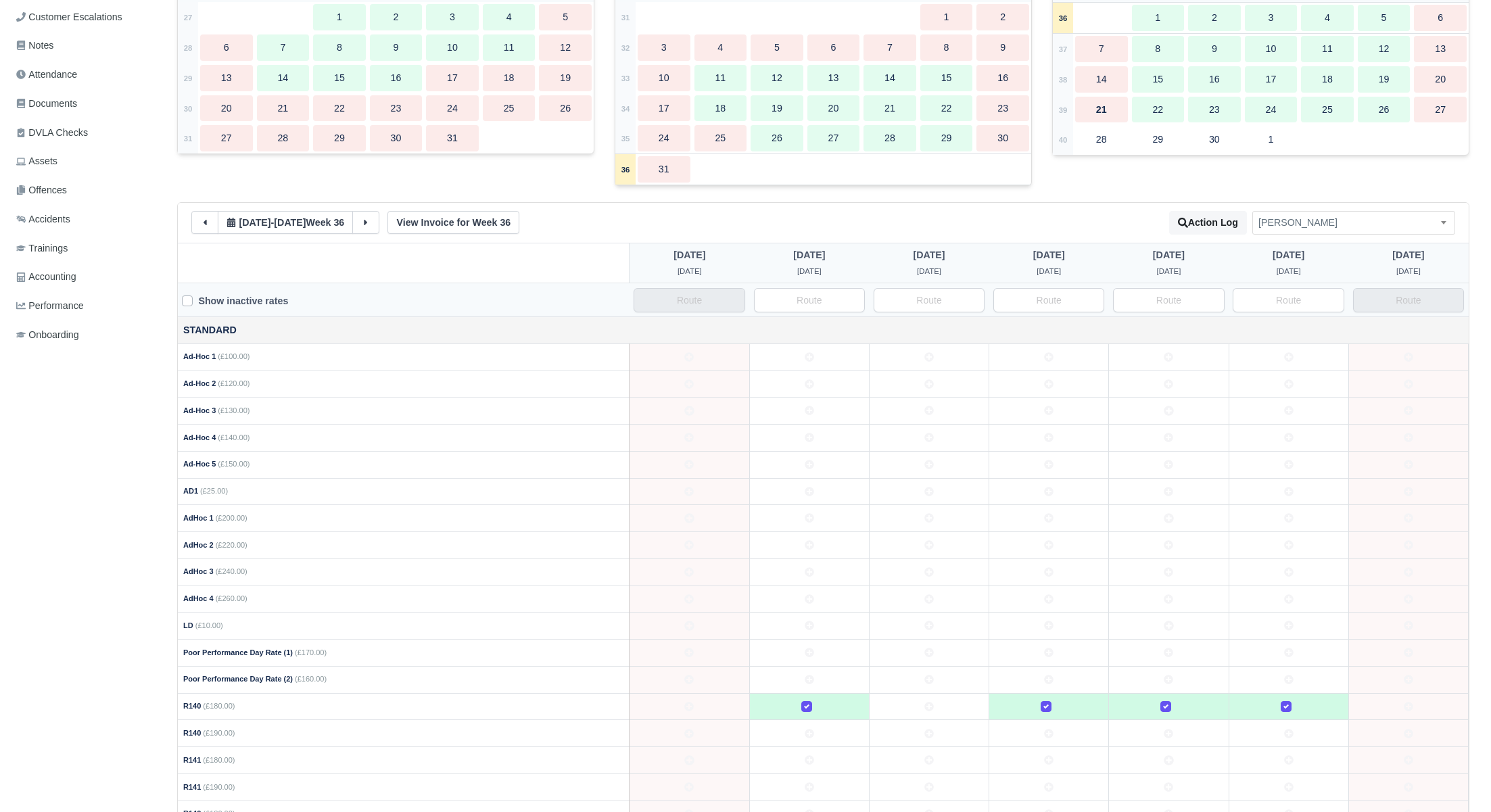
scroll to position [0, 0]
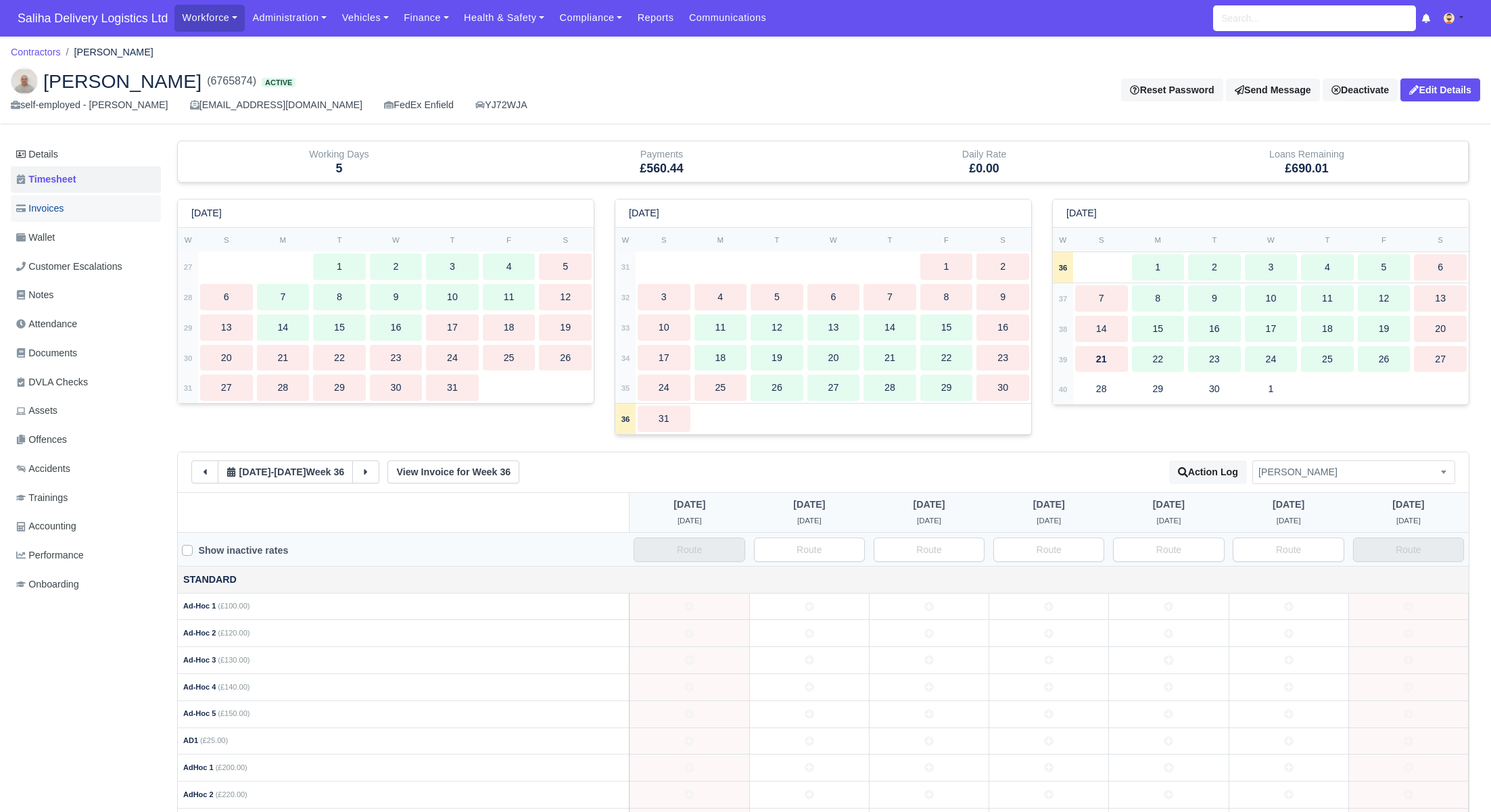
click at [98, 213] on link "Invoices" at bounding box center [86, 208] width 150 height 27
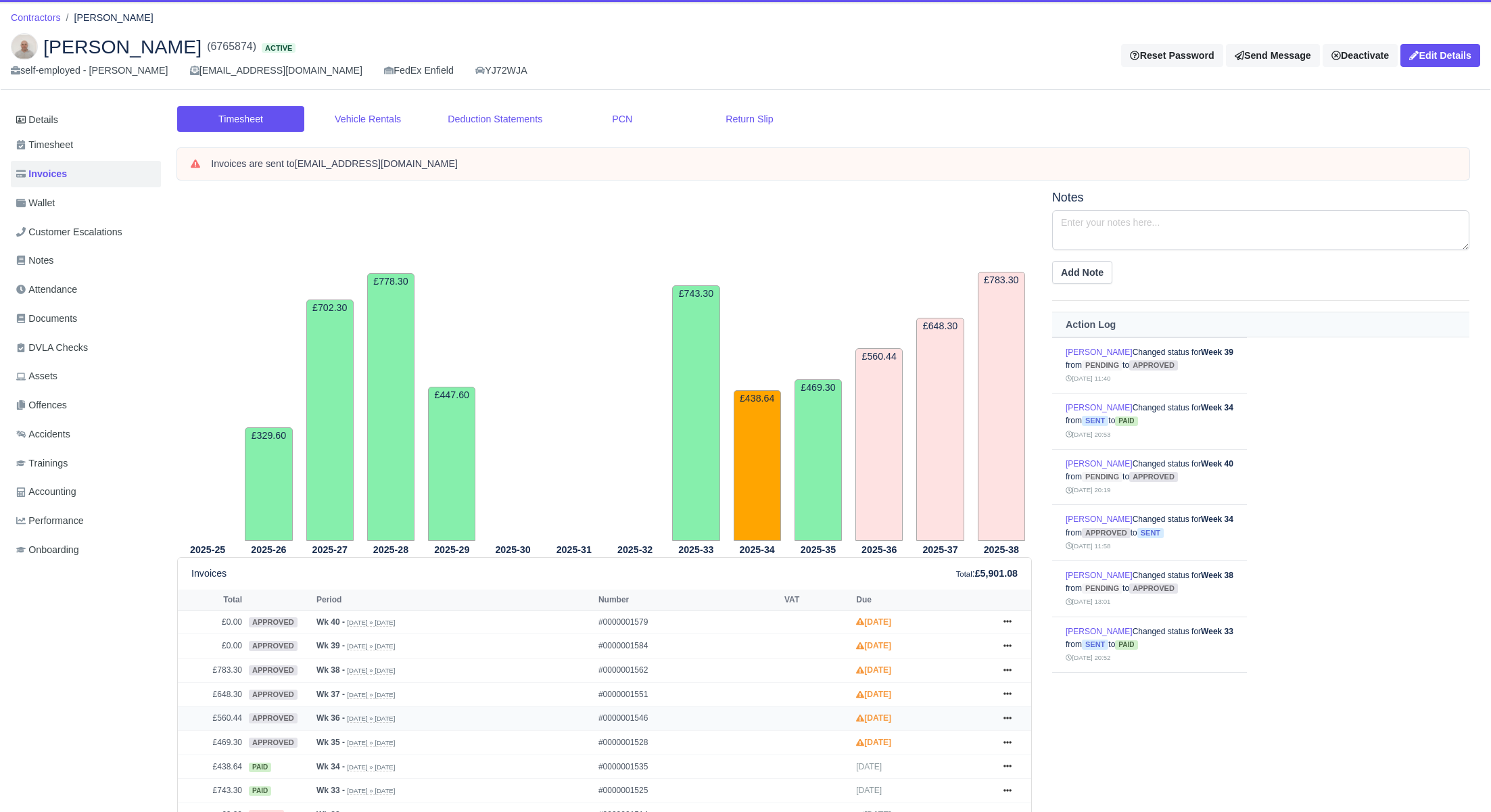
scroll to position [311, 0]
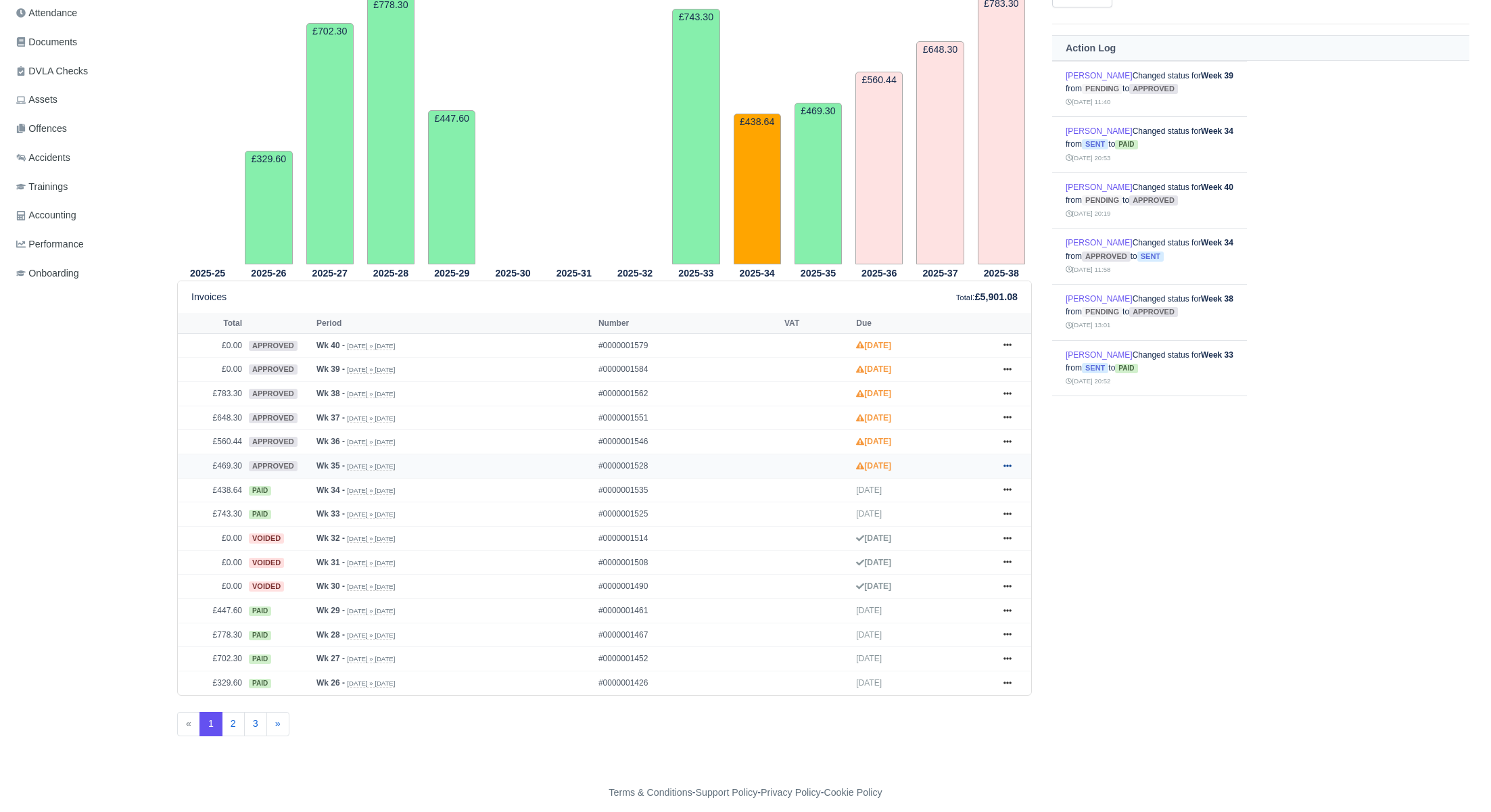
click at [1013, 466] on link at bounding box center [1007, 466] width 20 height 17
click at [980, 492] on link "Show Invoice" at bounding box center [956, 490] width 120 height 28
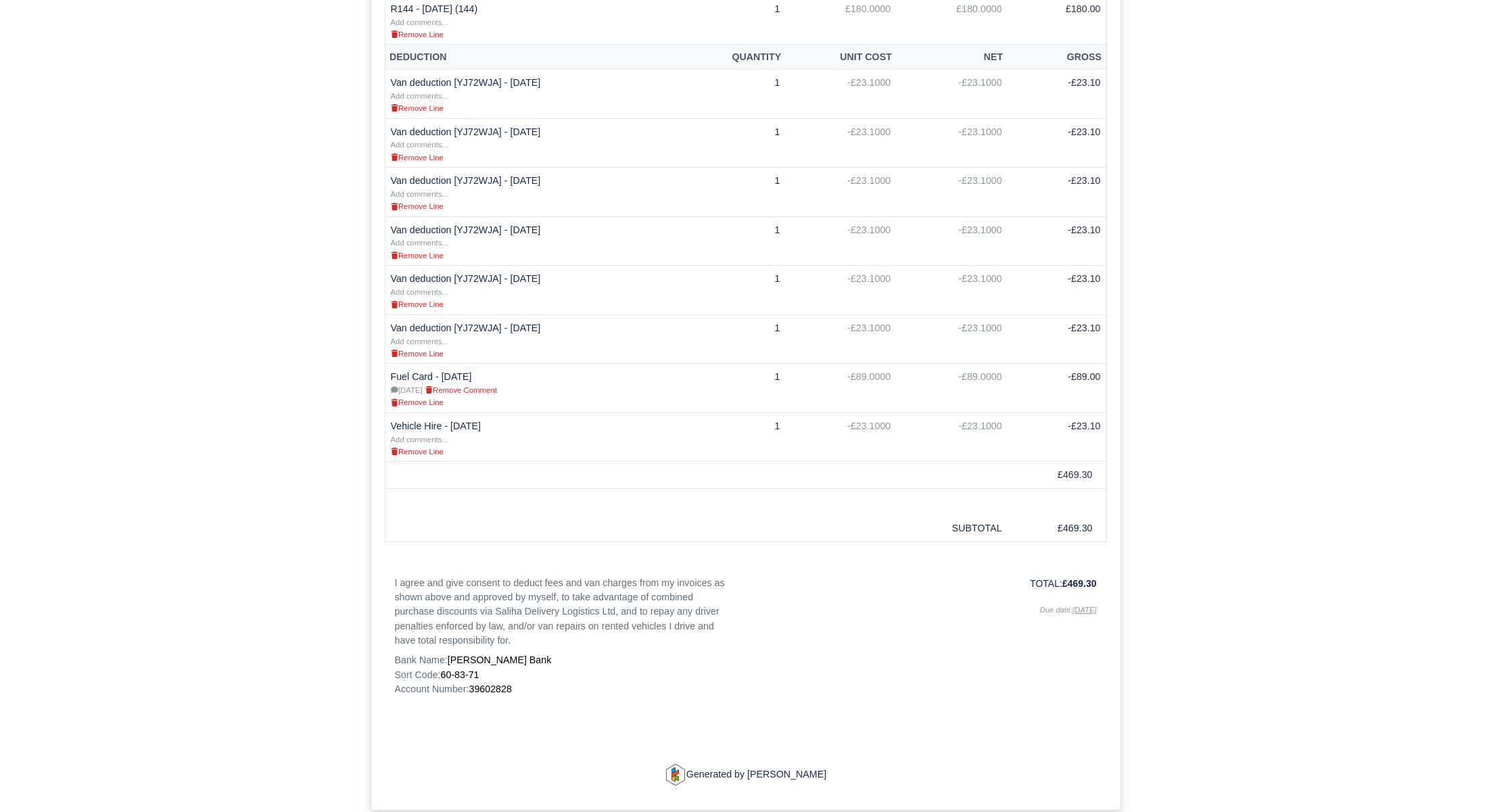
scroll to position [631, 0]
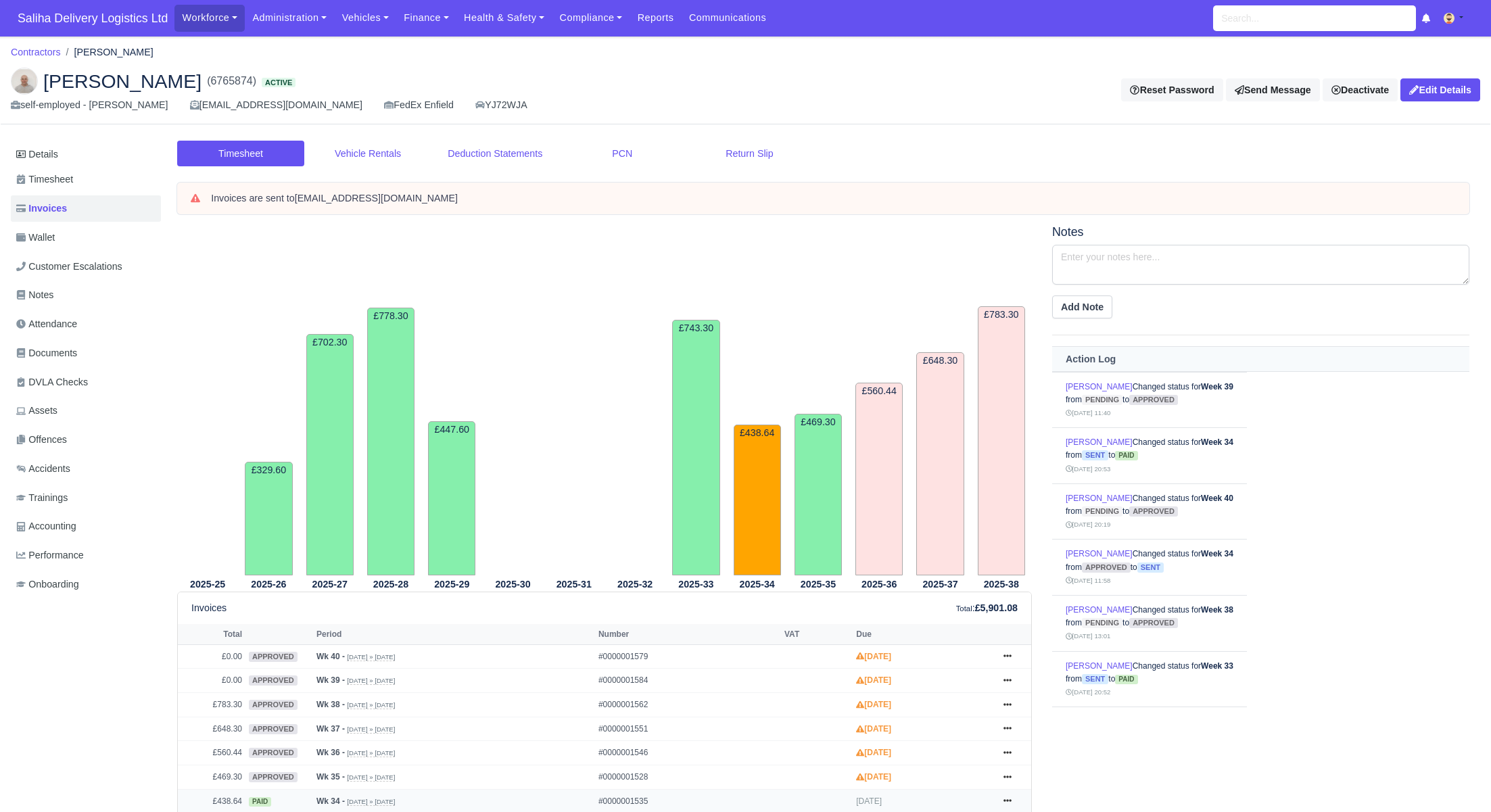
scroll to position [311, 0]
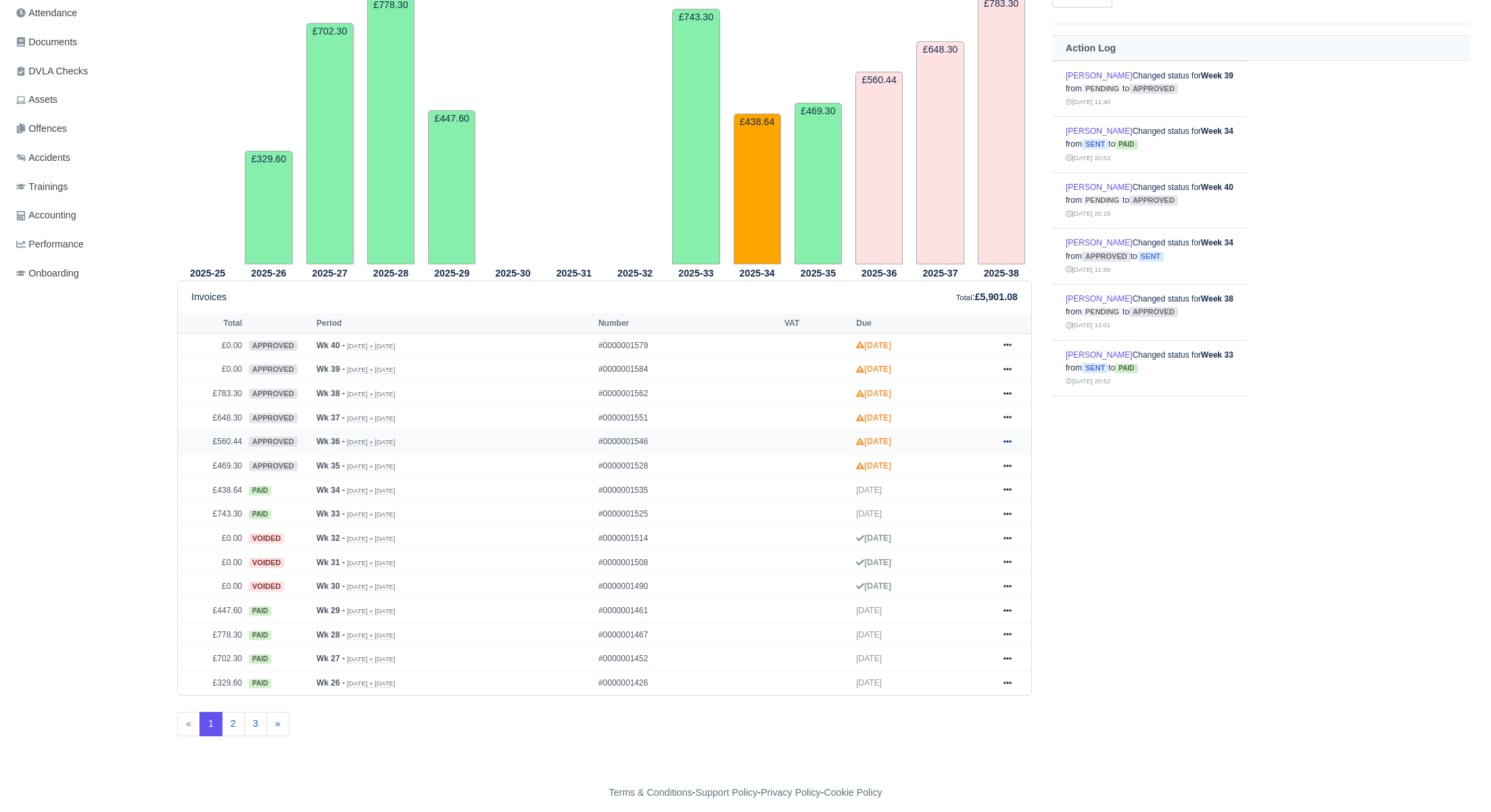
click at [1013, 440] on link at bounding box center [1007, 442] width 20 height 17
click at [967, 468] on link "Show Invoice" at bounding box center [956, 466] width 120 height 28
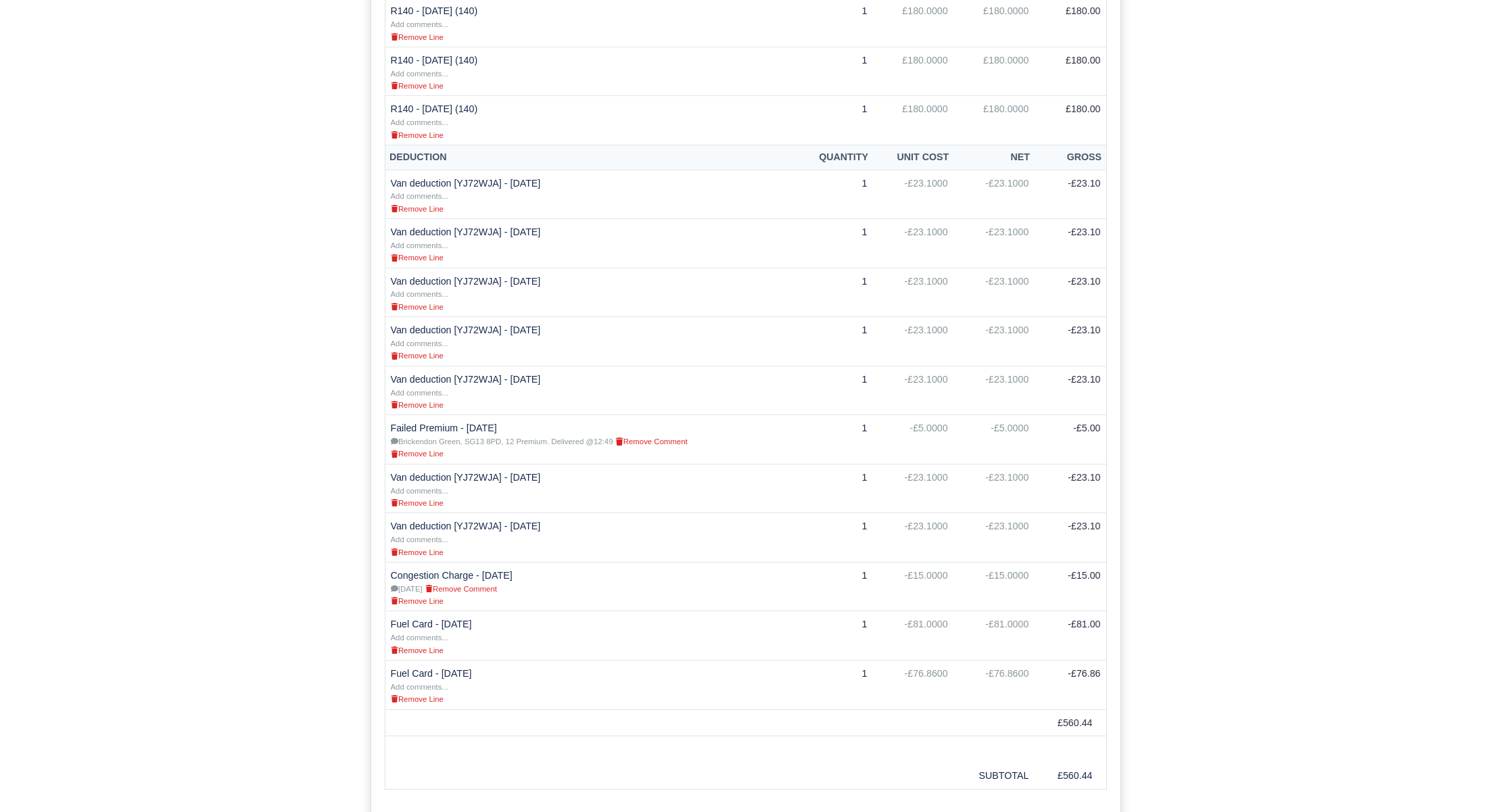
scroll to position [587, 0]
click at [430, 689] on small "Add comments..." at bounding box center [419, 684] width 57 height 8
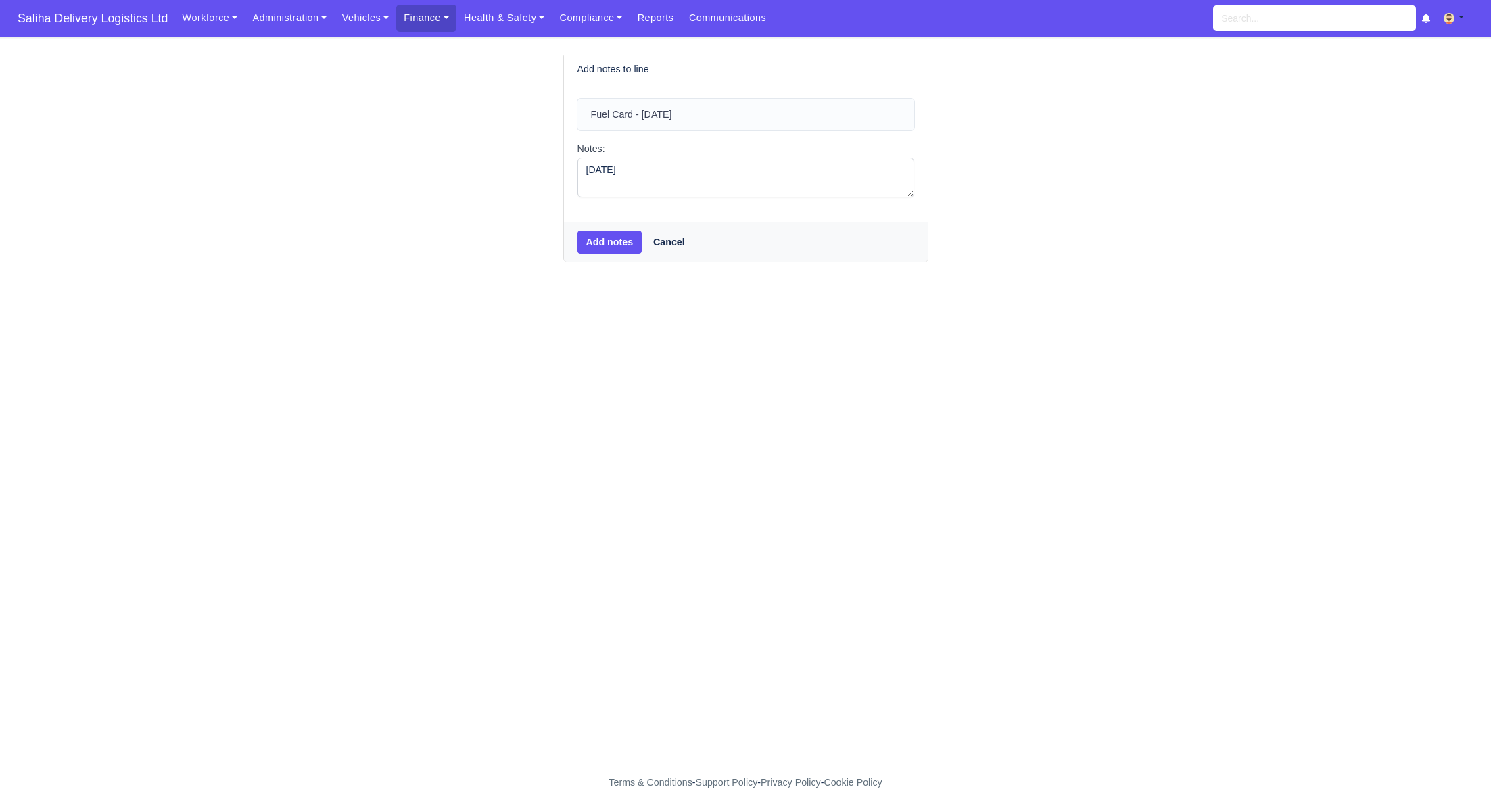
type textarea "[DATE]"
click at [597, 248] on button "Add notes" at bounding box center [609, 242] width 65 height 23
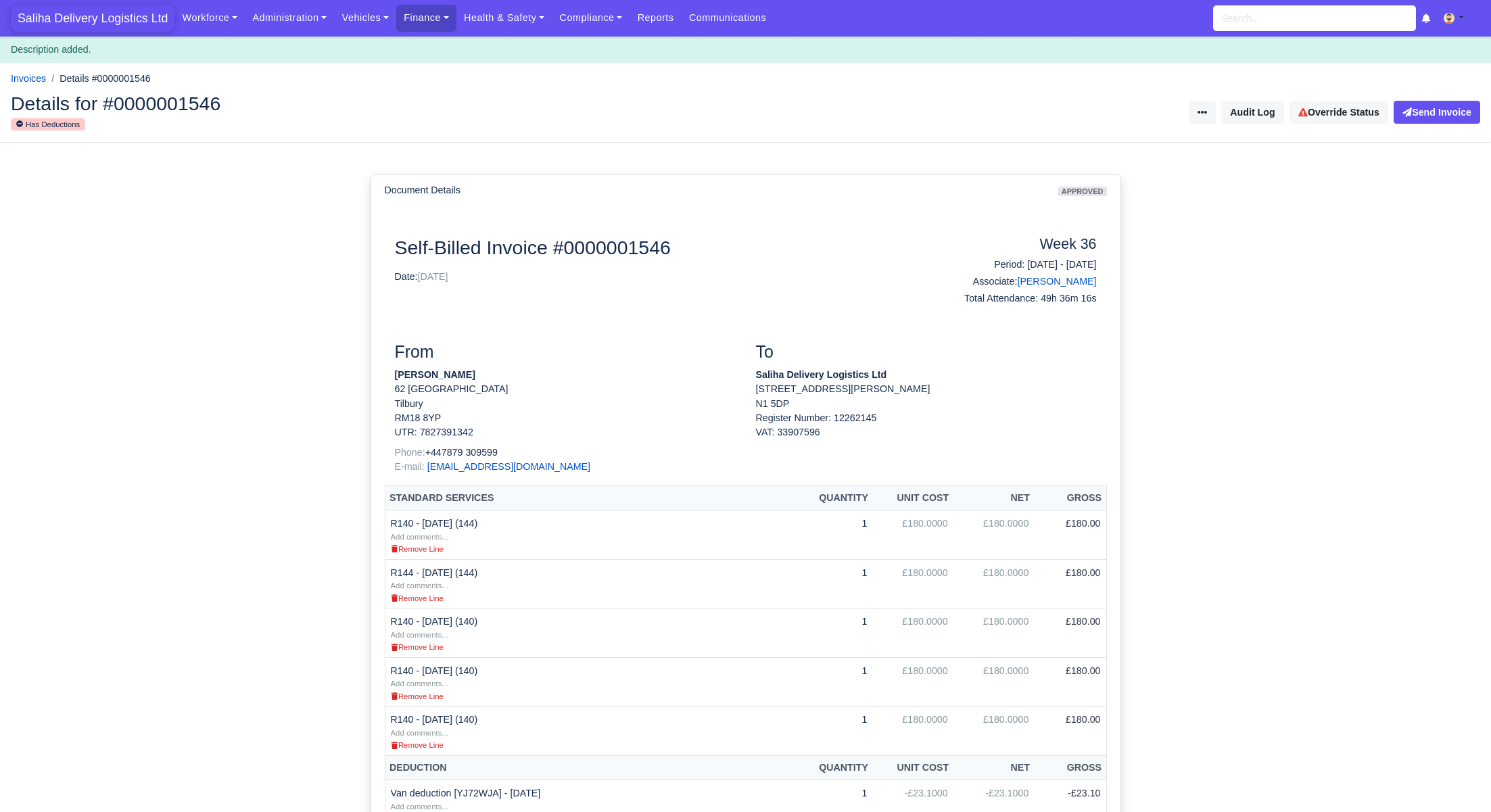
click at [108, 25] on span "Saliha Delivery Logistics Ltd" at bounding box center [92, 19] width 164 height 27
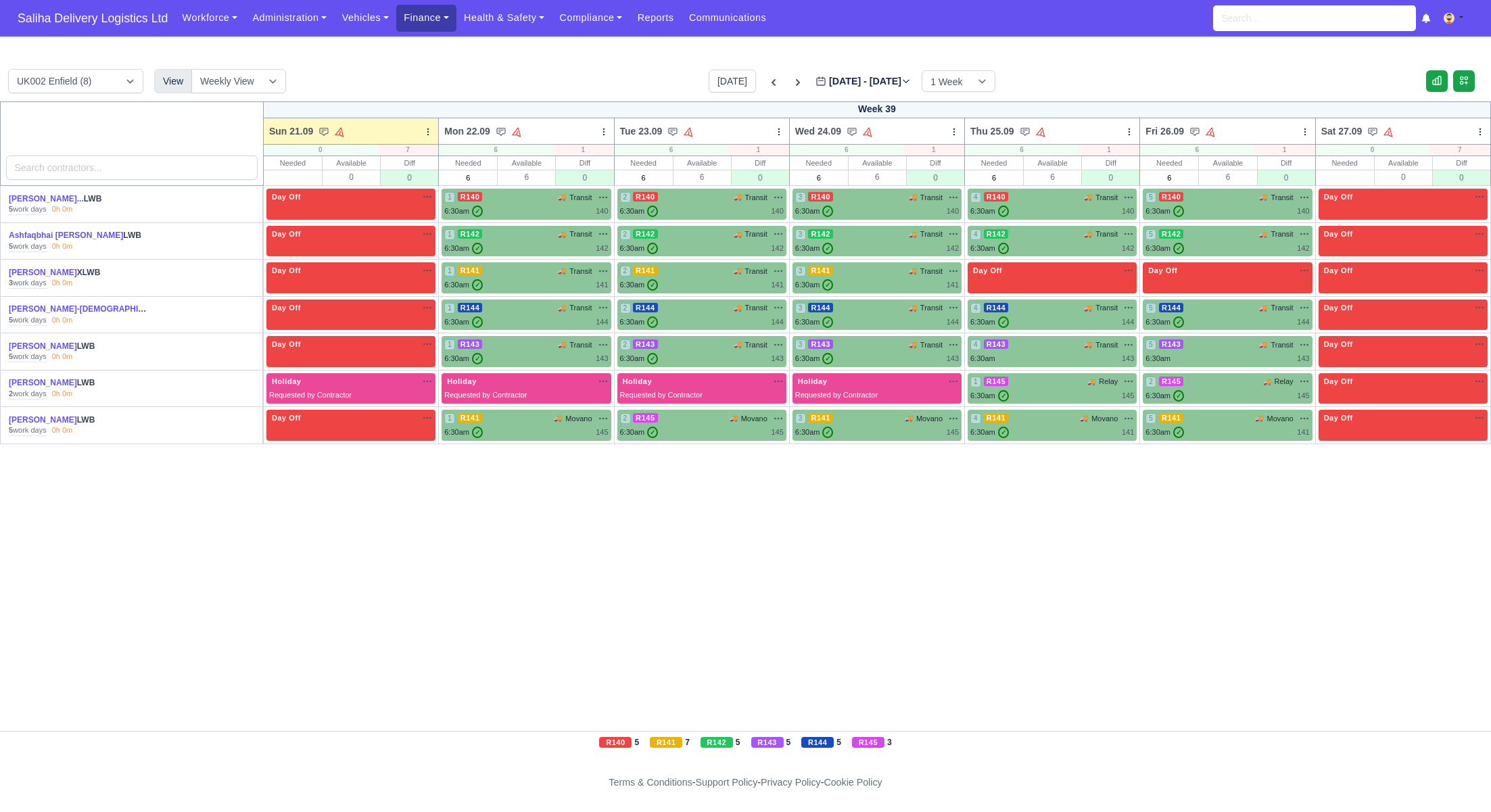
click at [432, 19] on link "Finance" at bounding box center [426, 18] width 61 height 27
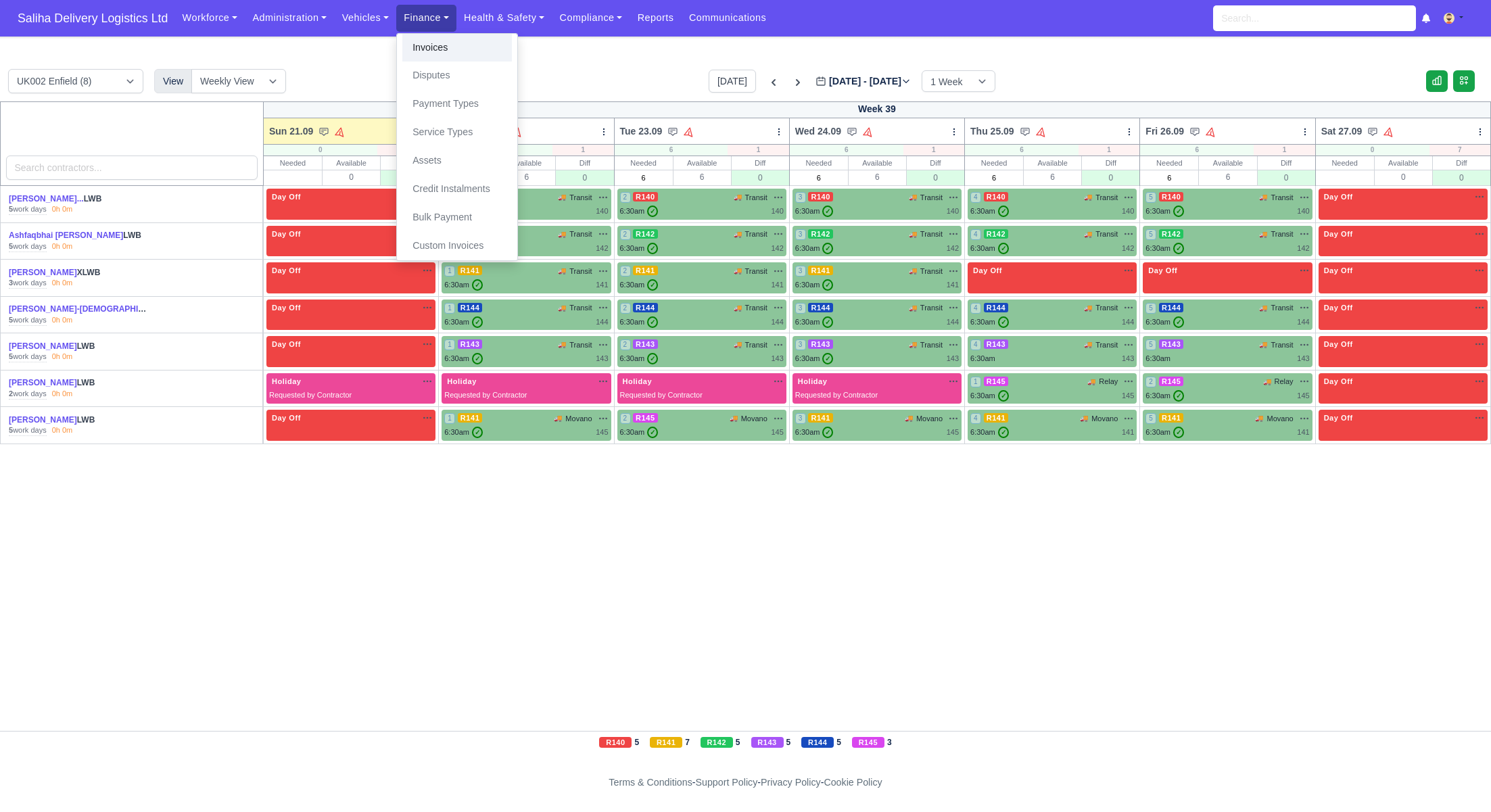
click at [444, 41] on link "Invoices" at bounding box center [457, 48] width 110 height 28
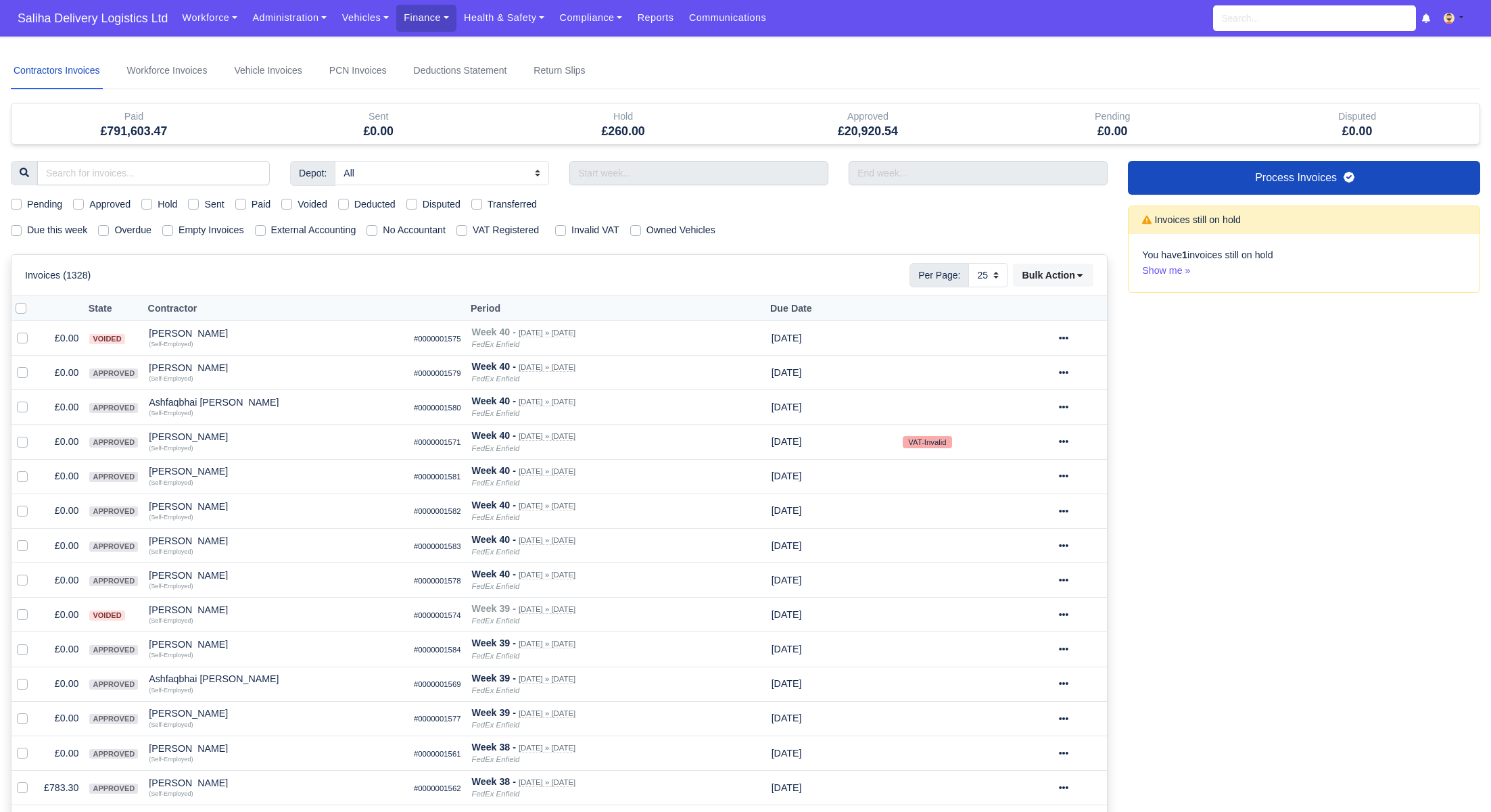
select select "25"
drag, startPoint x: 82, startPoint y: 203, endPoint x: 79, endPoint y: 209, distance: 6.7
click at [90, 203] on label "Approved" at bounding box center [110, 204] width 41 height 15
click at [82, 203] on input "Approved" at bounding box center [77, 202] width 10 height 10
checkbox input "true"
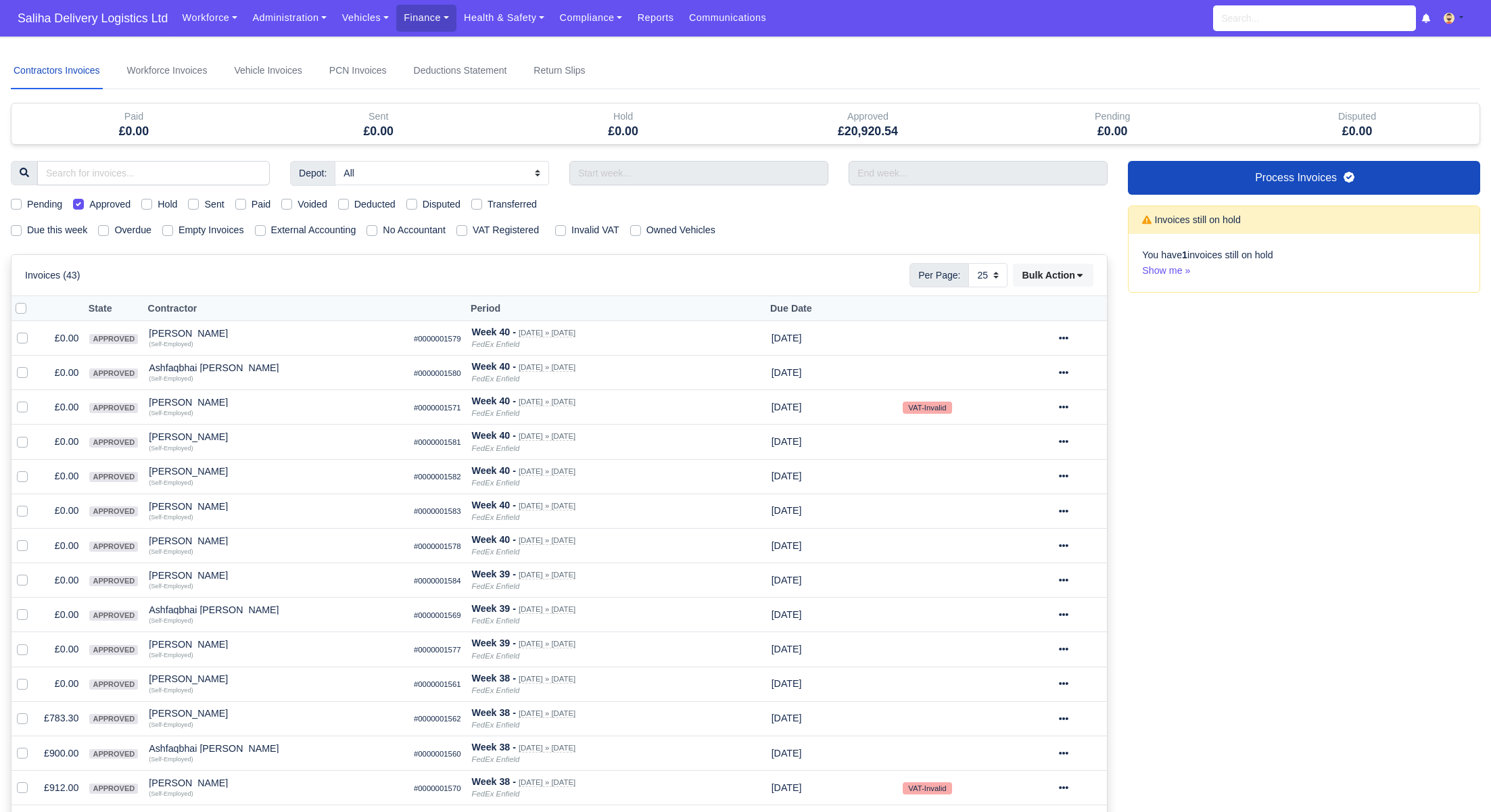
click at [27, 232] on label "Due this week" at bounding box center [57, 230] width 61 height 15
click at [21, 232] on input "Due this week" at bounding box center [15, 228] width 10 height 10
checkbox input "true"
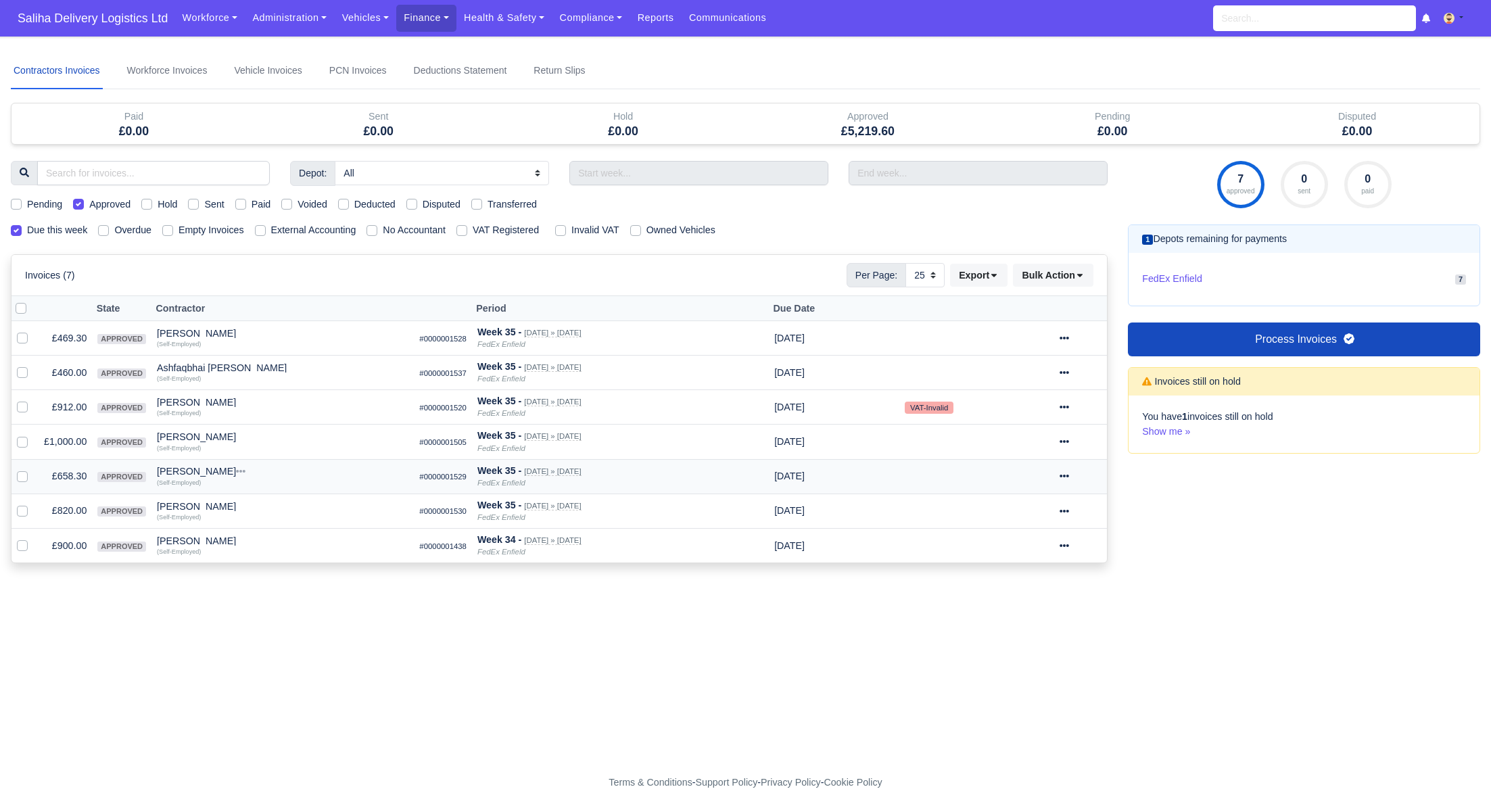
click at [1069, 476] on icon at bounding box center [1064, 476] width 10 height 10
click at [1031, 509] on link "Show Invoice" at bounding box center [1031, 517] width 120 height 21
select select "25"
click at [1069, 440] on icon at bounding box center [1064, 441] width 10 height 2
click at [1038, 478] on link "Show Invoice" at bounding box center [1031, 483] width 120 height 21
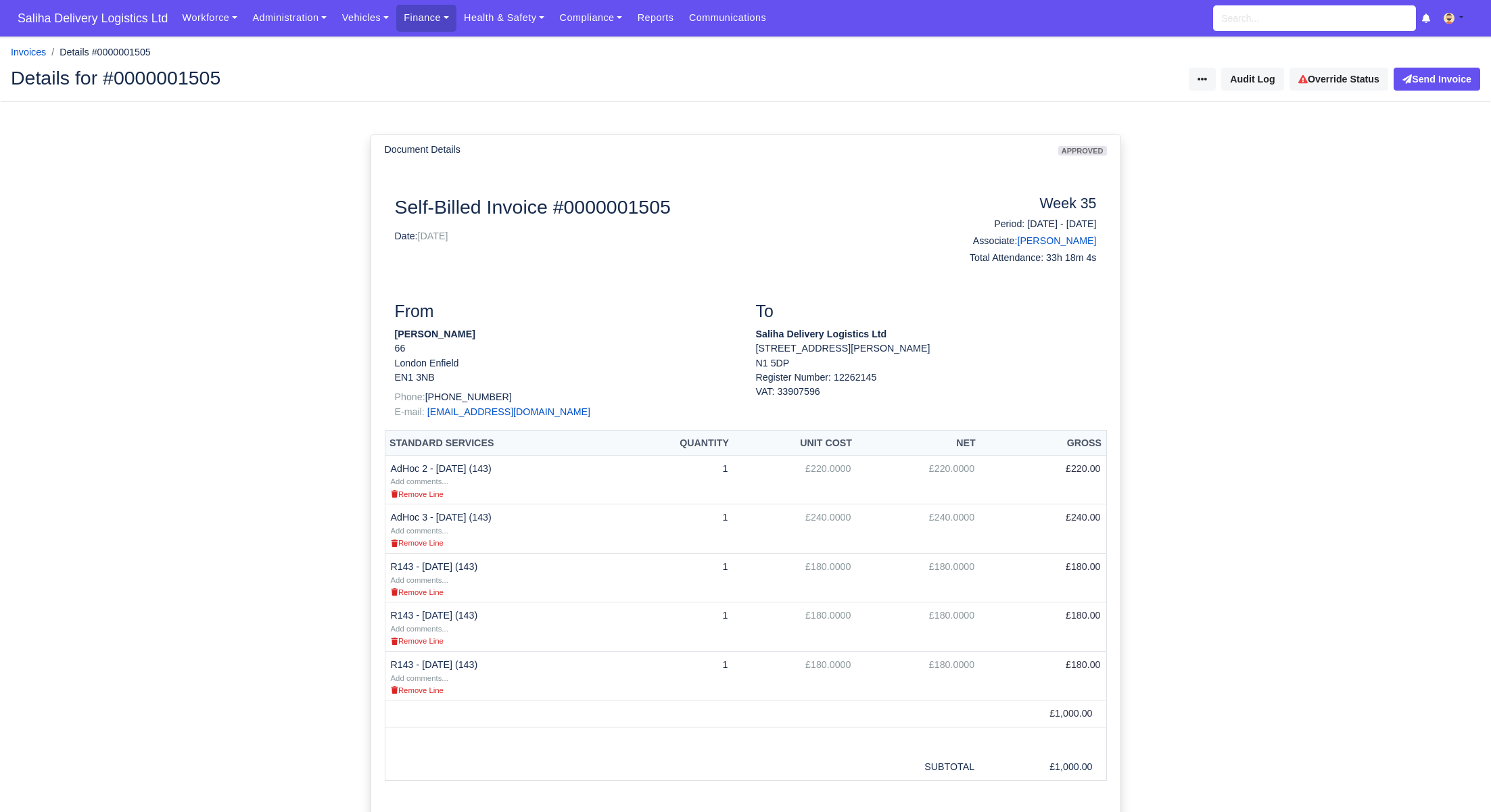
scroll to position [1, 0]
click at [428, 590] on small "Remove Line" at bounding box center [417, 592] width 52 height 8
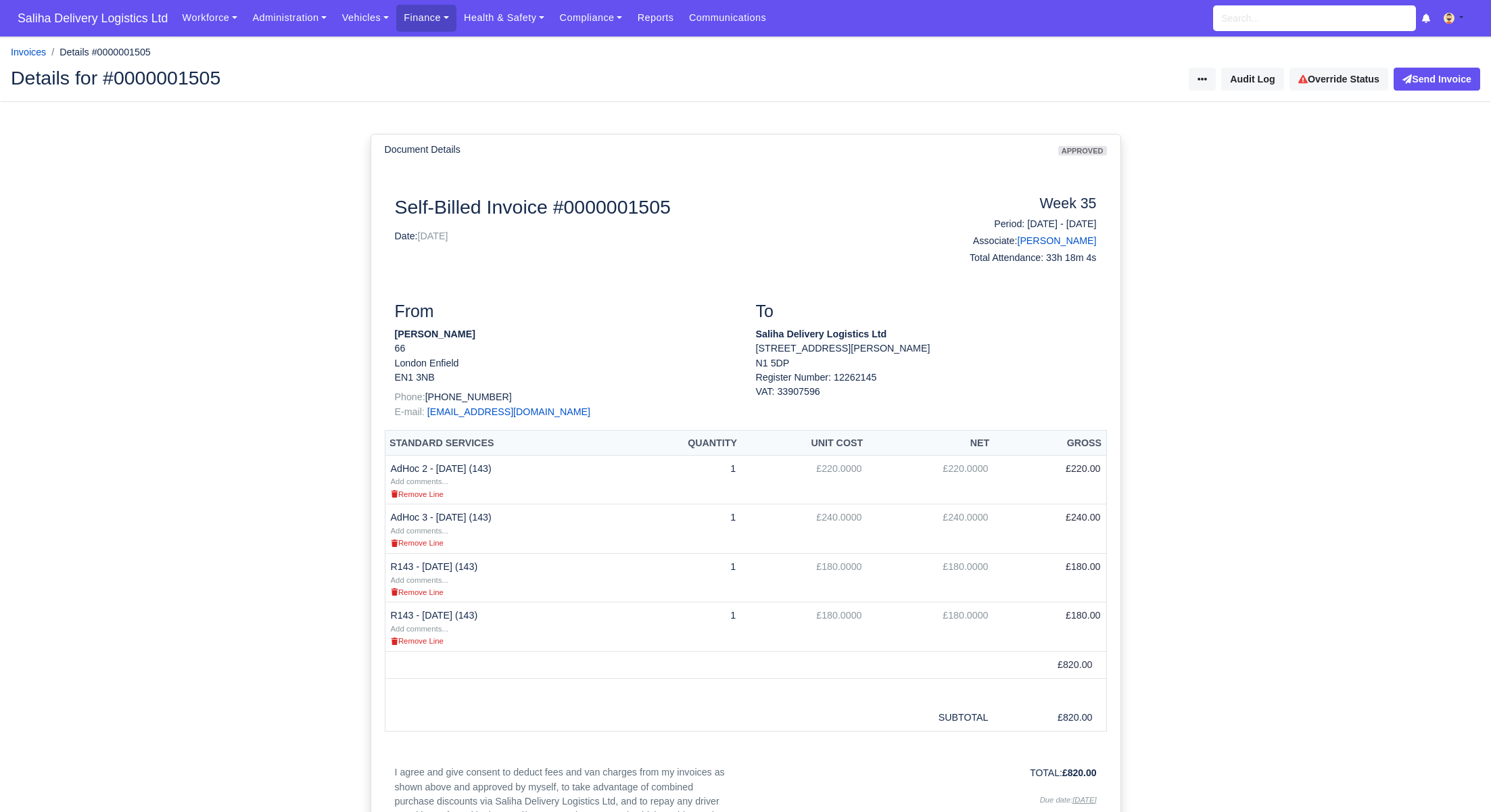
scroll to position [1, 0]
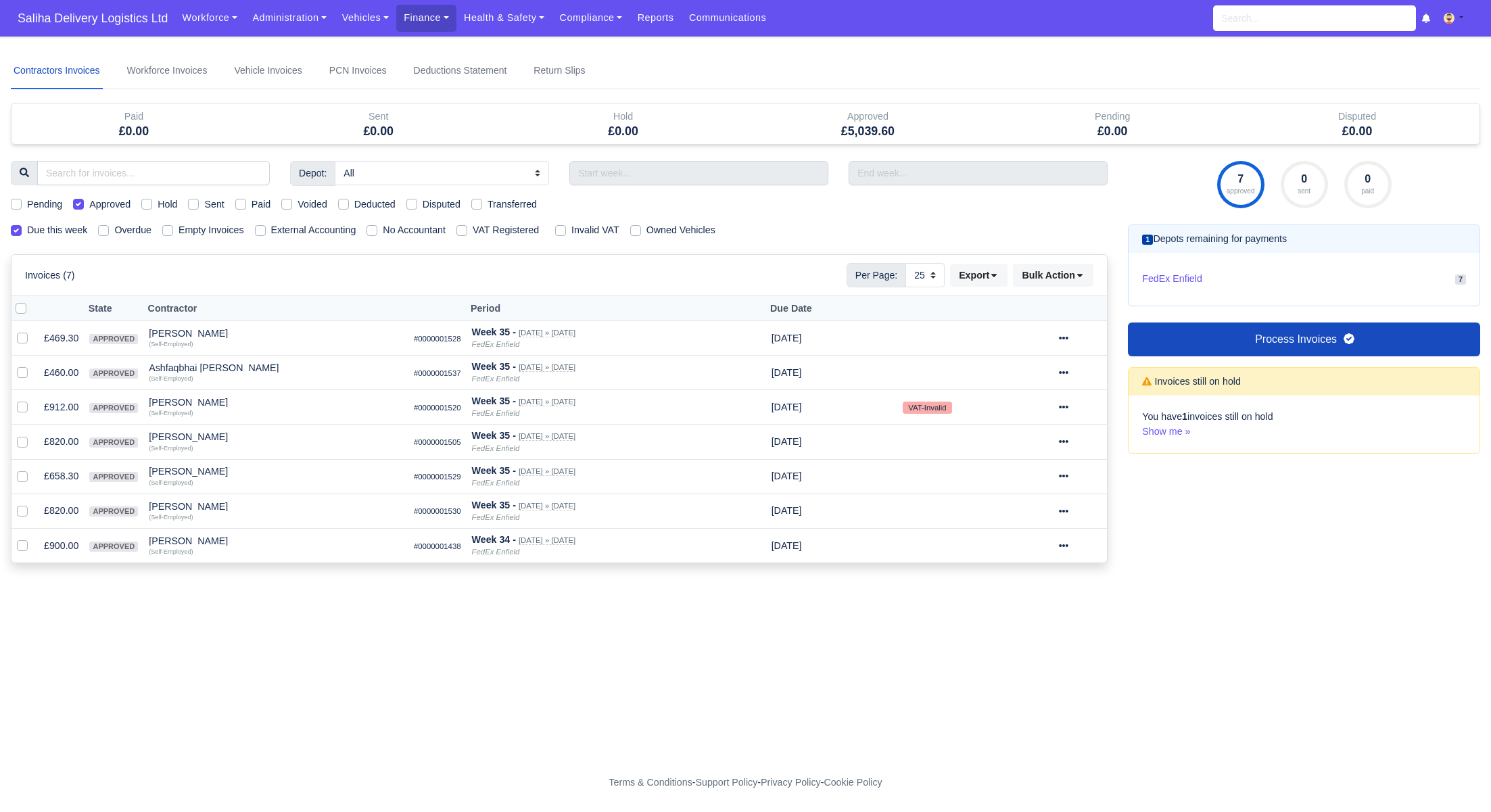
select select "25"
click at [1080, 368] on div at bounding box center [1080, 372] width 43 height 15
click at [1028, 409] on link "Show Invoice" at bounding box center [1030, 414] width 120 height 21
select select "25"
click at [1068, 408] on icon at bounding box center [1064, 407] width 10 height 10
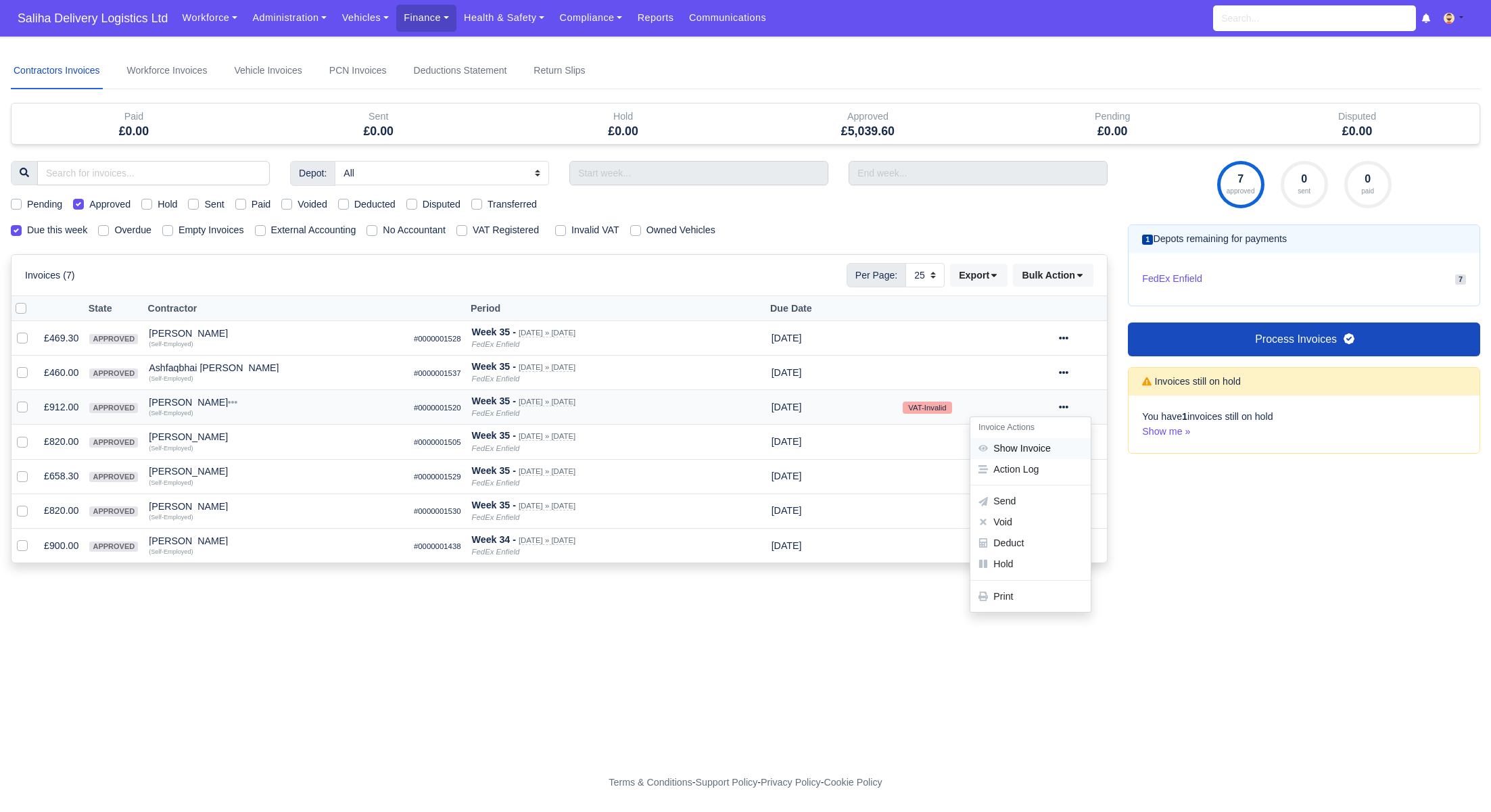
click at [1019, 445] on link "Show Invoice" at bounding box center [1030, 449] width 120 height 21
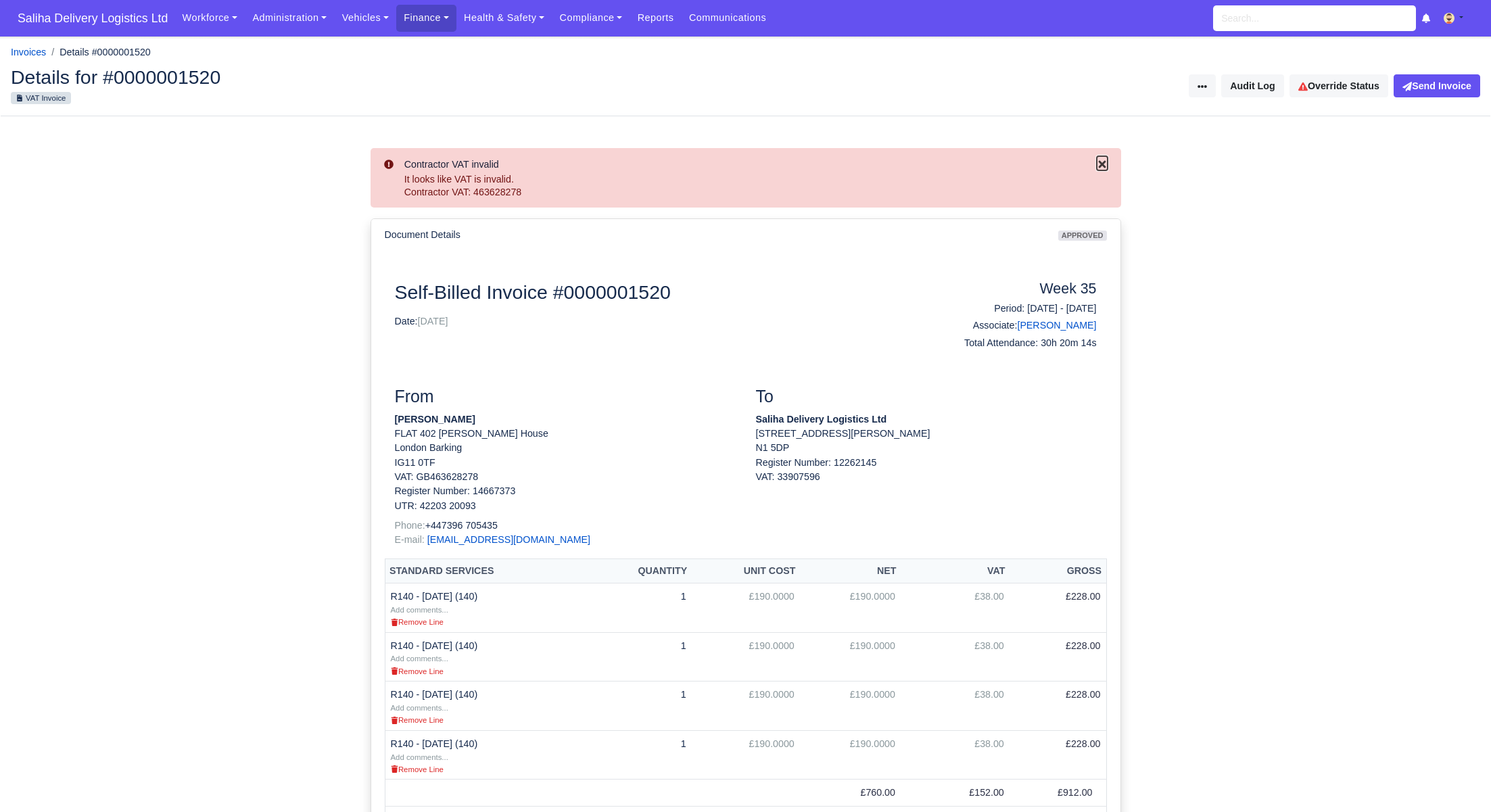
click at [1104, 168] on icon "Close" at bounding box center [1101, 163] width 7 height 7
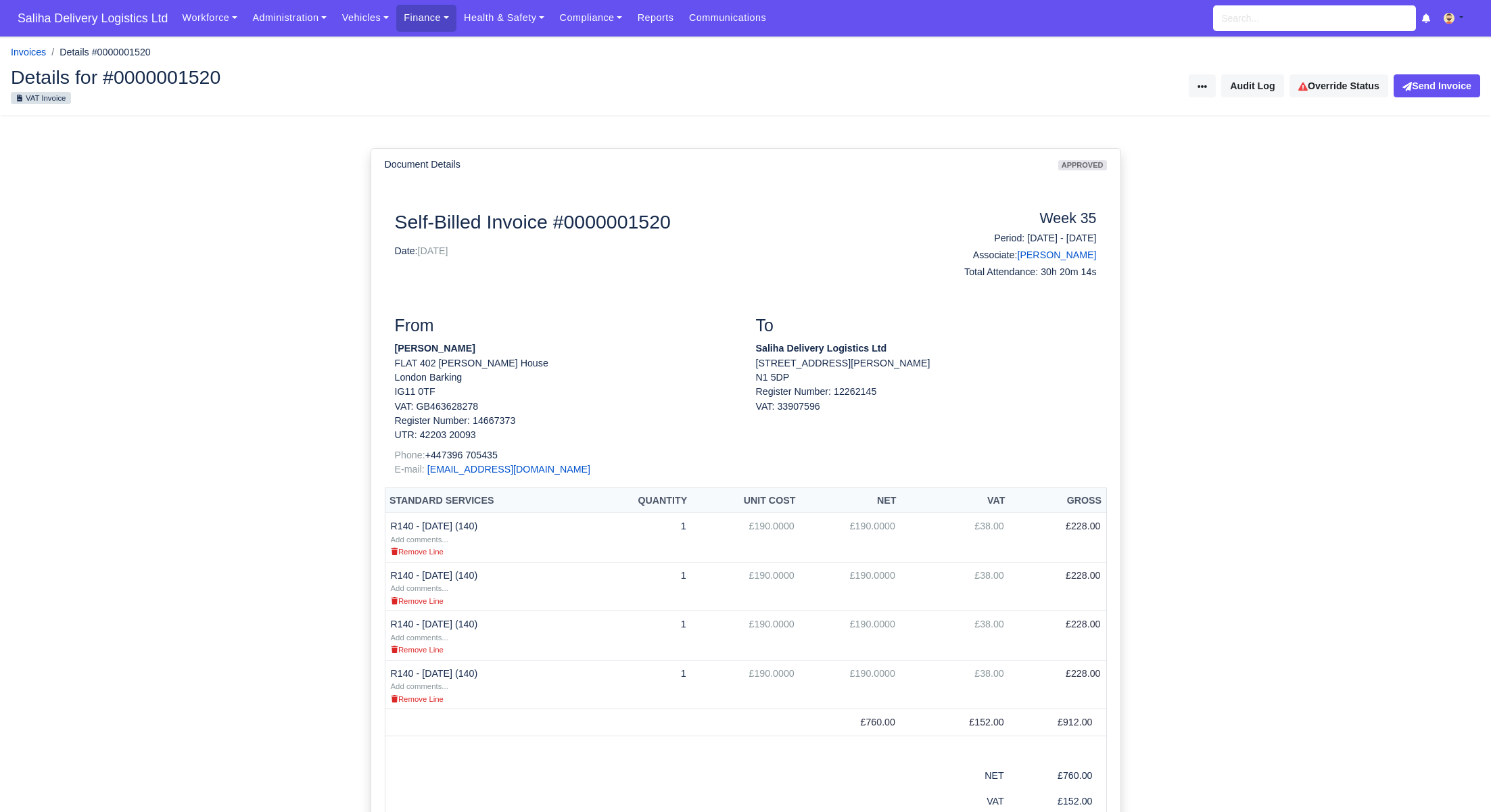
scroll to position [146, 0]
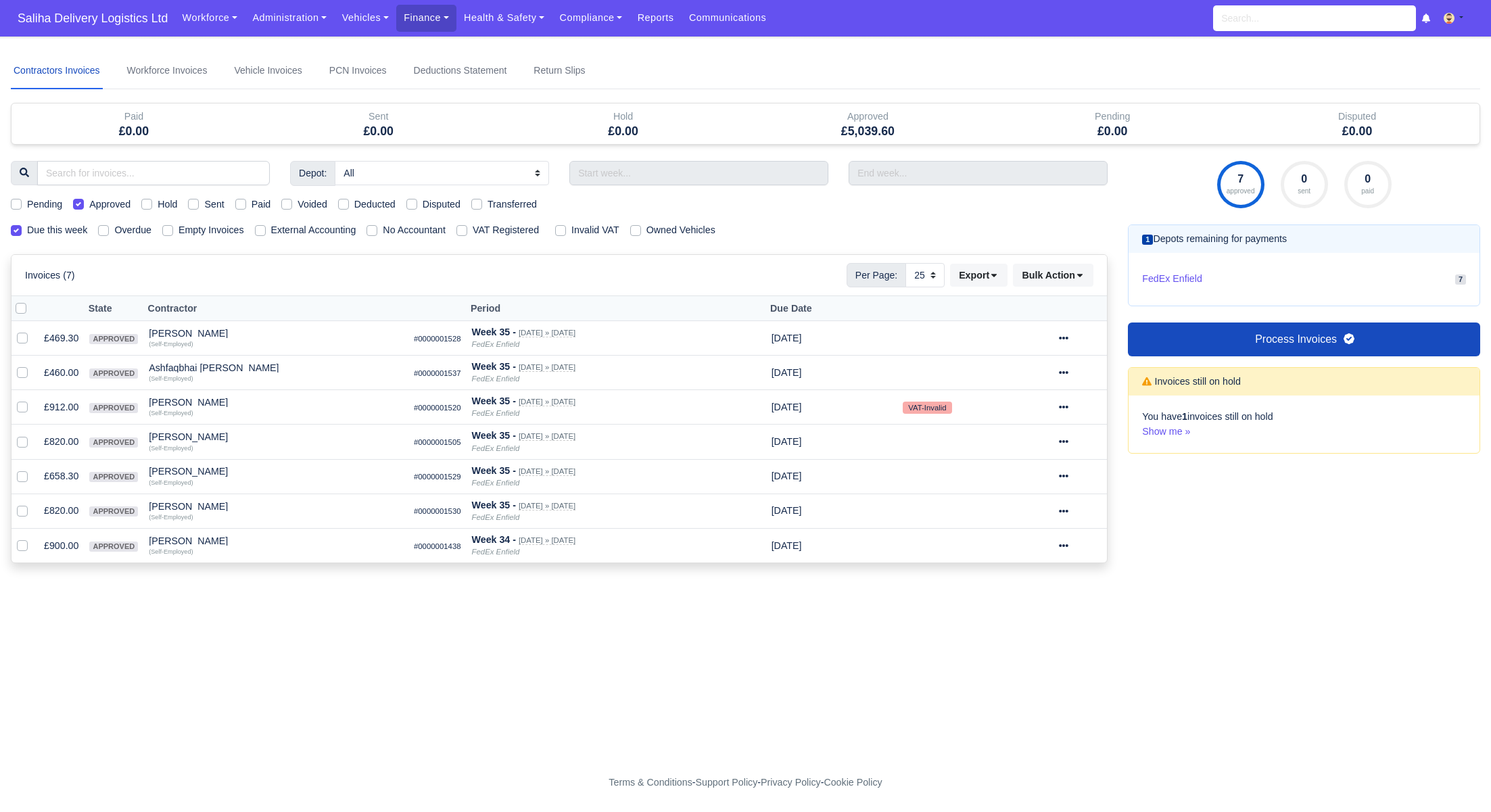
select select "25"
click at [1079, 440] on div at bounding box center [1080, 442] width 43 height 15
click at [1042, 472] on link "Show Invoice" at bounding box center [1030, 483] width 120 height 21
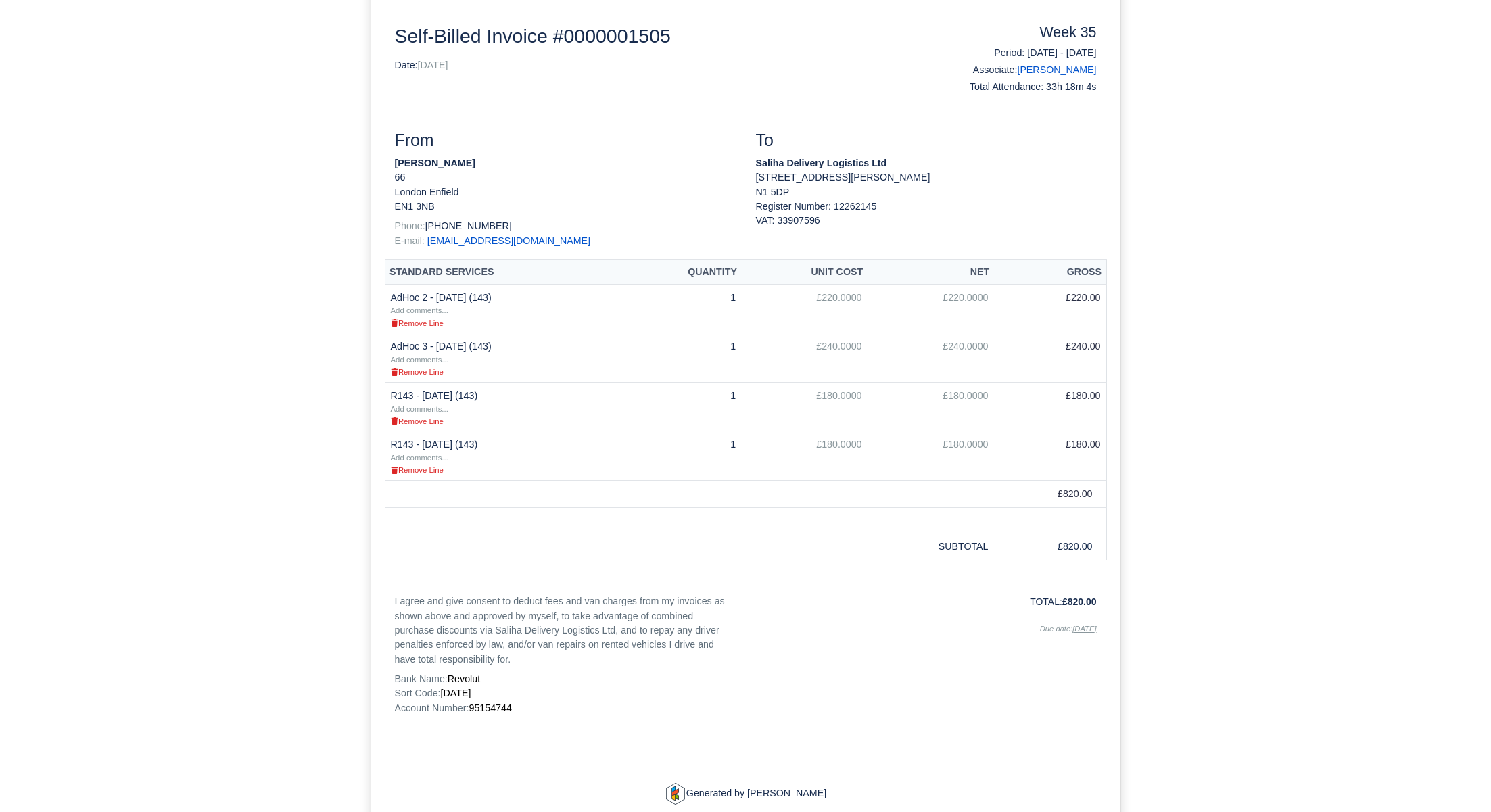
scroll to position [175, 0]
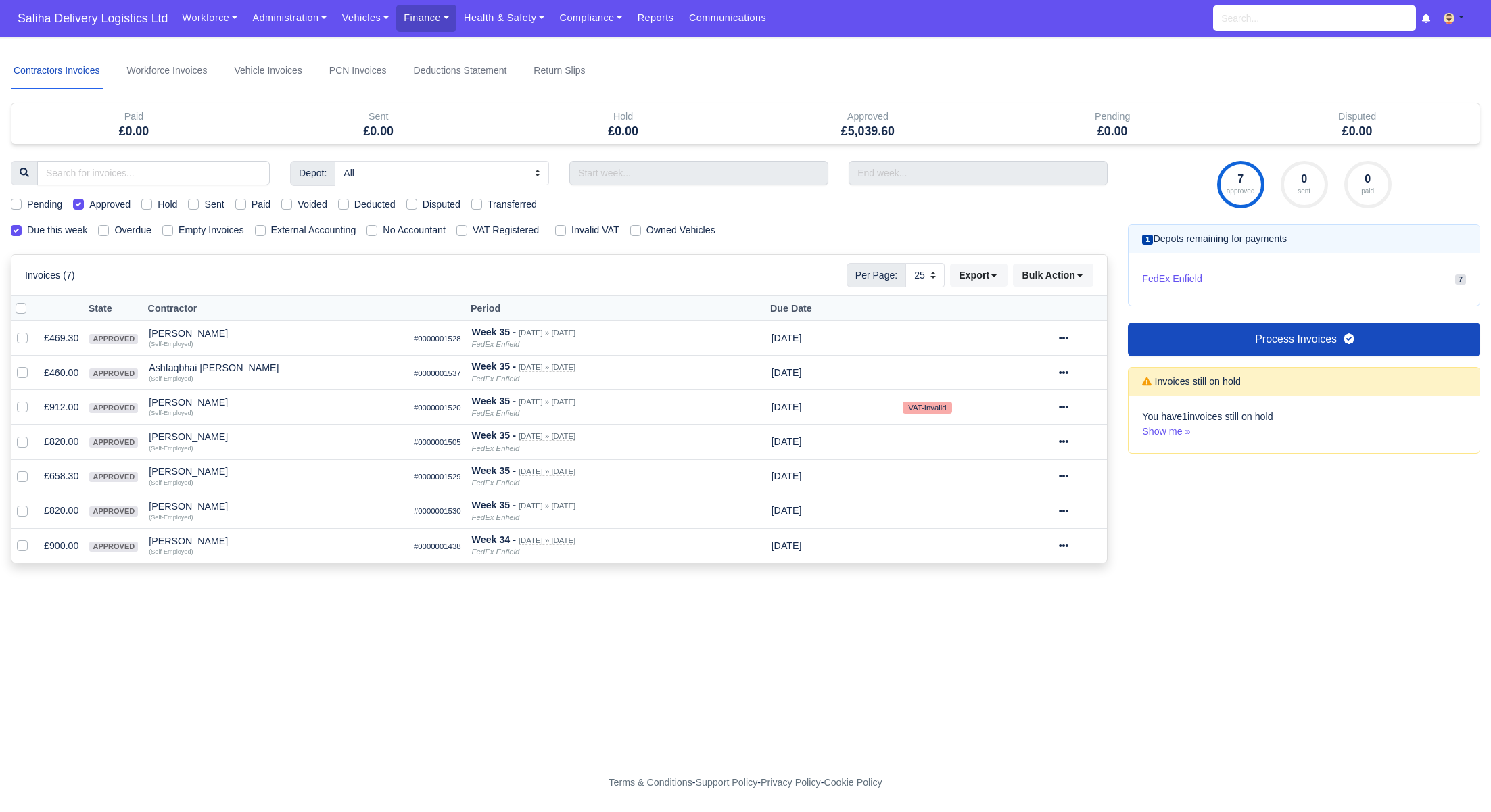
select select "25"
click at [1080, 474] on div at bounding box center [1080, 475] width 43 height 15
click at [1040, 517] on link "Show Invoice" at bounding box center [1030, 517] width 120 height 21
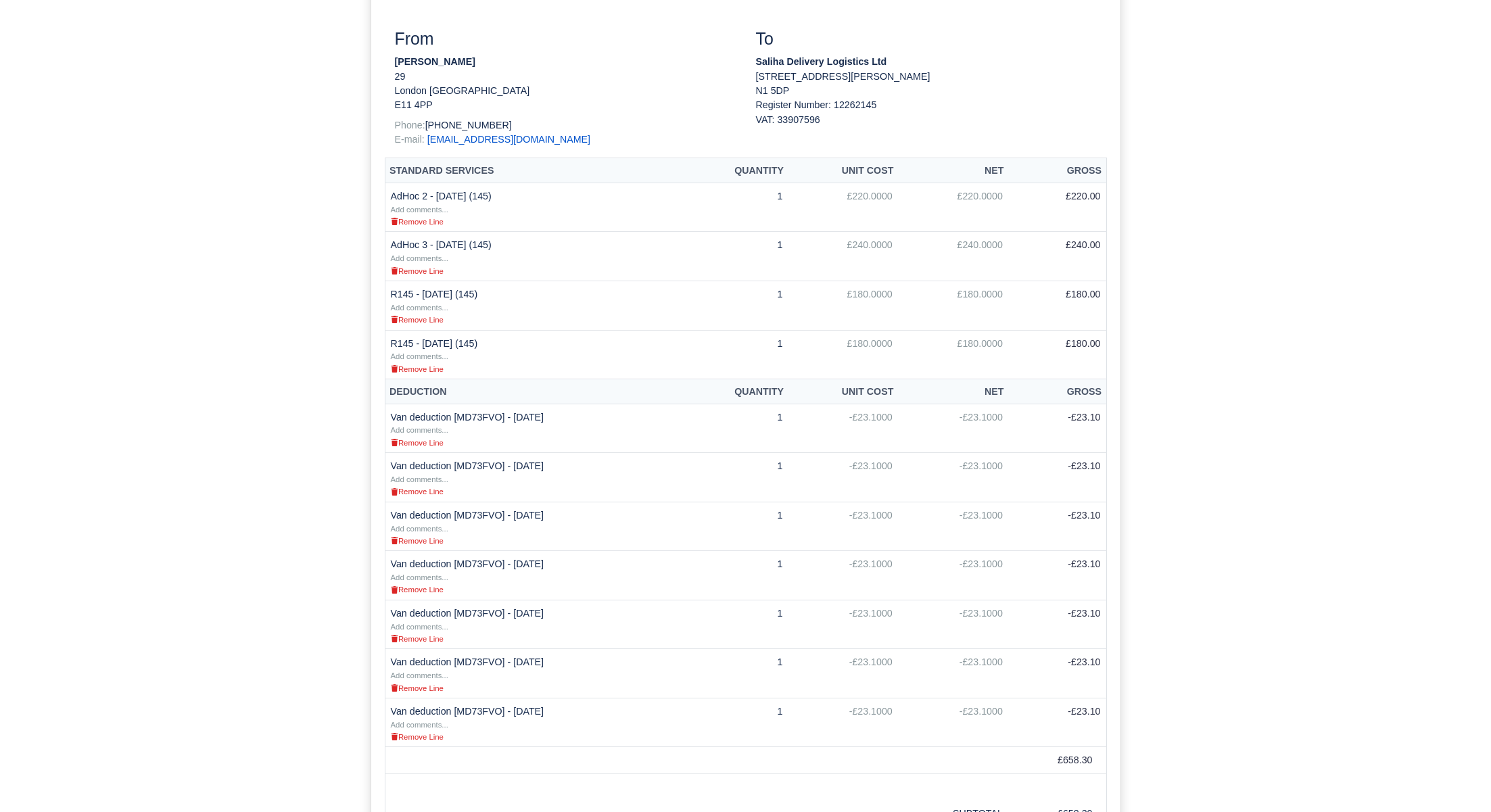
scroll to position [268, 0]
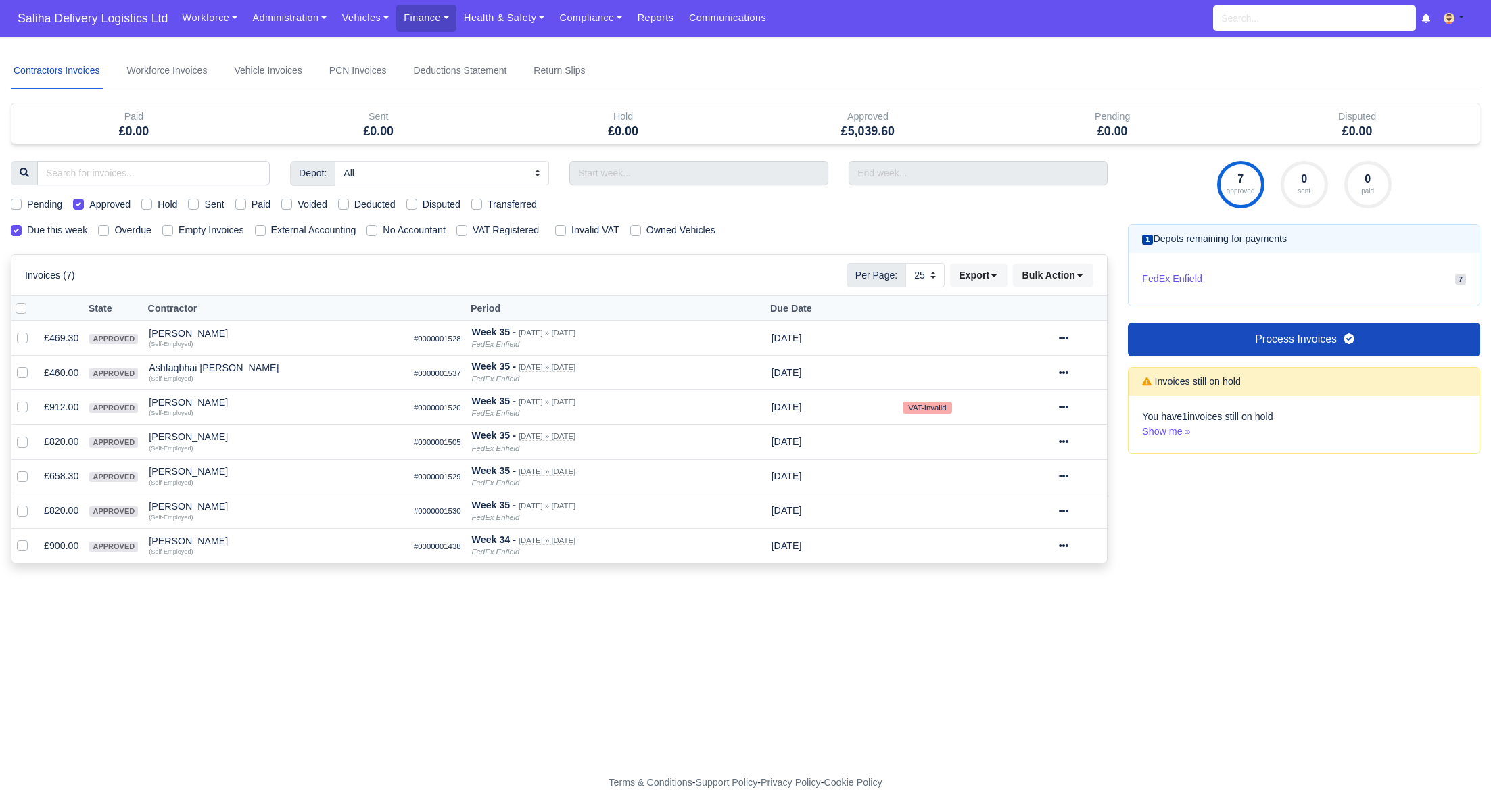
select select "25"
click at [1068, 512] on icon at bounding box center [1064, 511] width 10 height 10
click at [1047, 543] on link "Show Invoice" at bounding box center [1030, 552] width 120 height 21
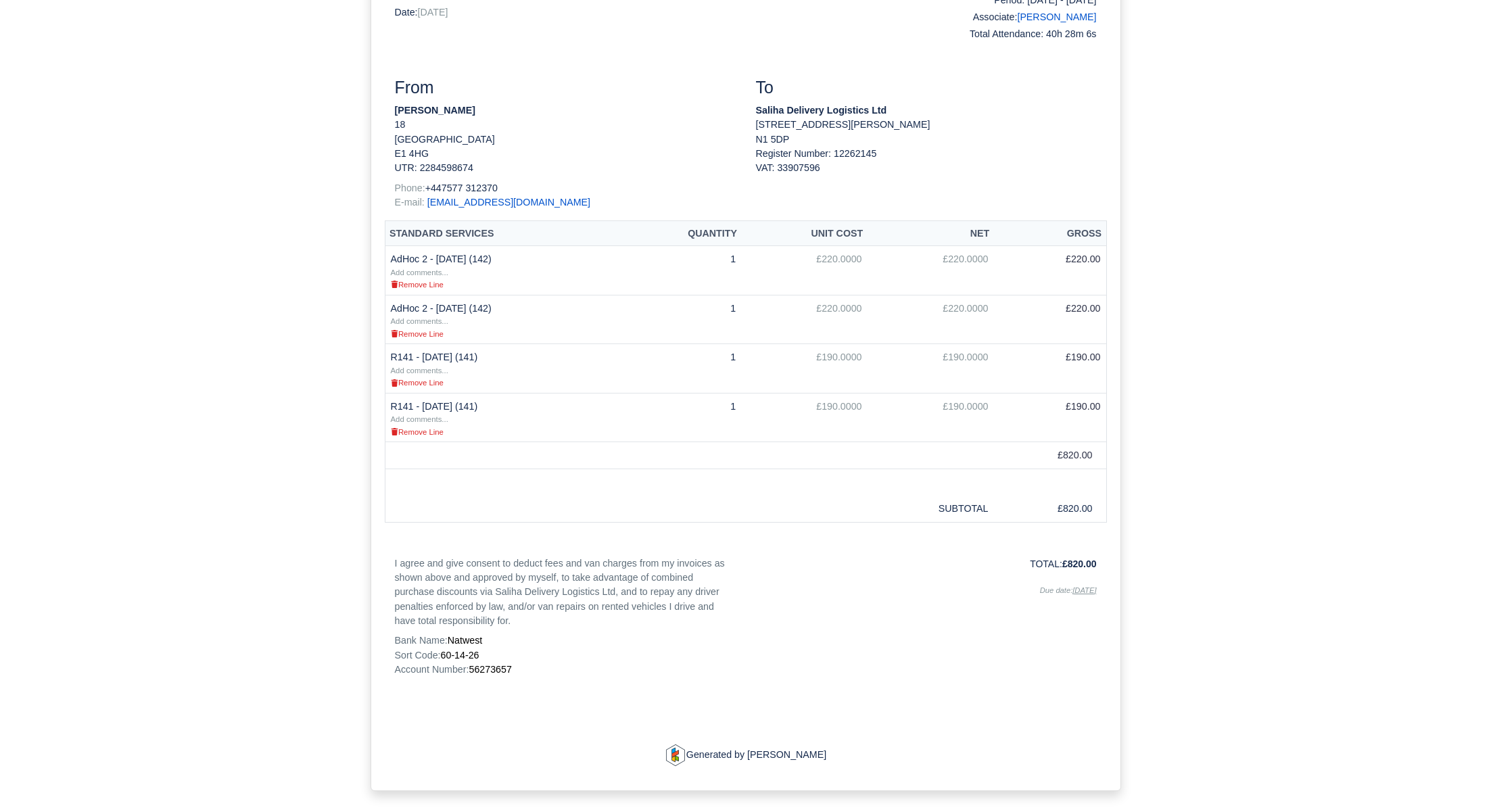
scroll to position [227, 0]
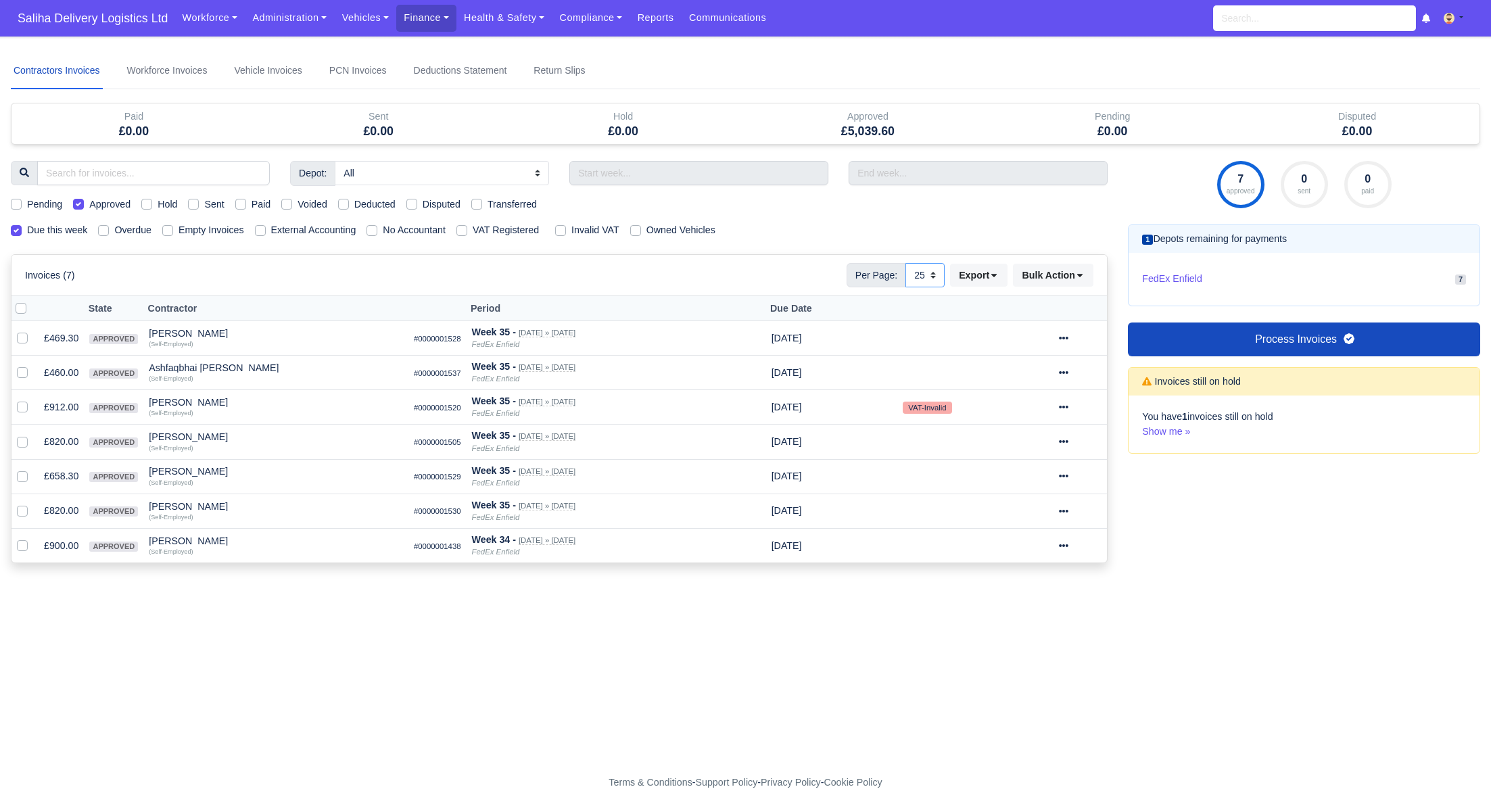
click at [928, 278] on select "10 25 50" at bounding box center [924, 275] width 40 height 24
select select "50"
click at [905, 263] on select "10 25 50" at bounding box center [924, 275] width 40 height 24
click at [1071, 547] on div at bounding box center [1080, 546] width 43 height 15
click at [1039, 576] on link "Show Invoice" at bounding box center [1030, 587] width 120 height 21
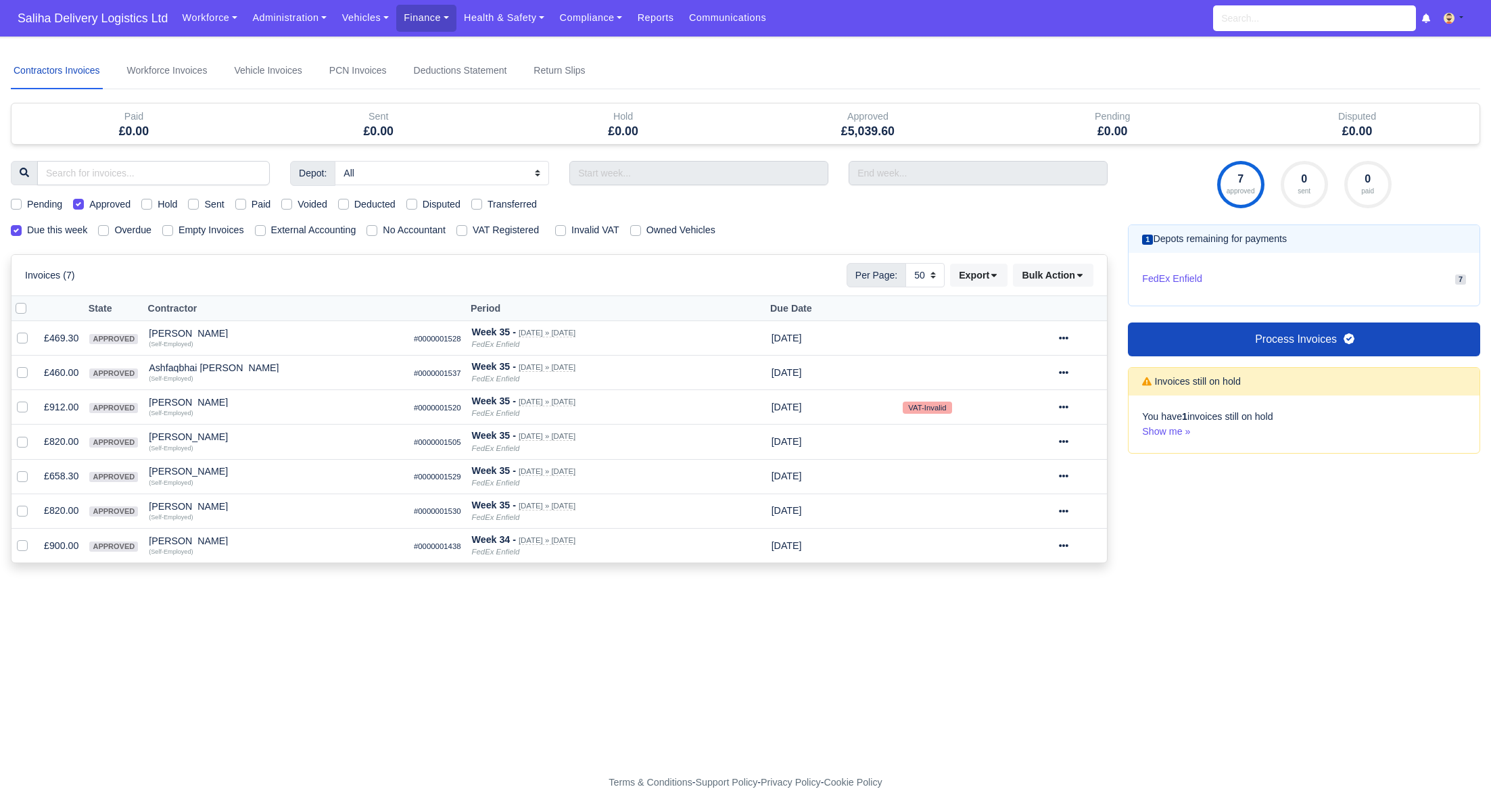
select select "50"
click at [1068, 333] on icon at bounding box center [1064, 338] width 10 height 10
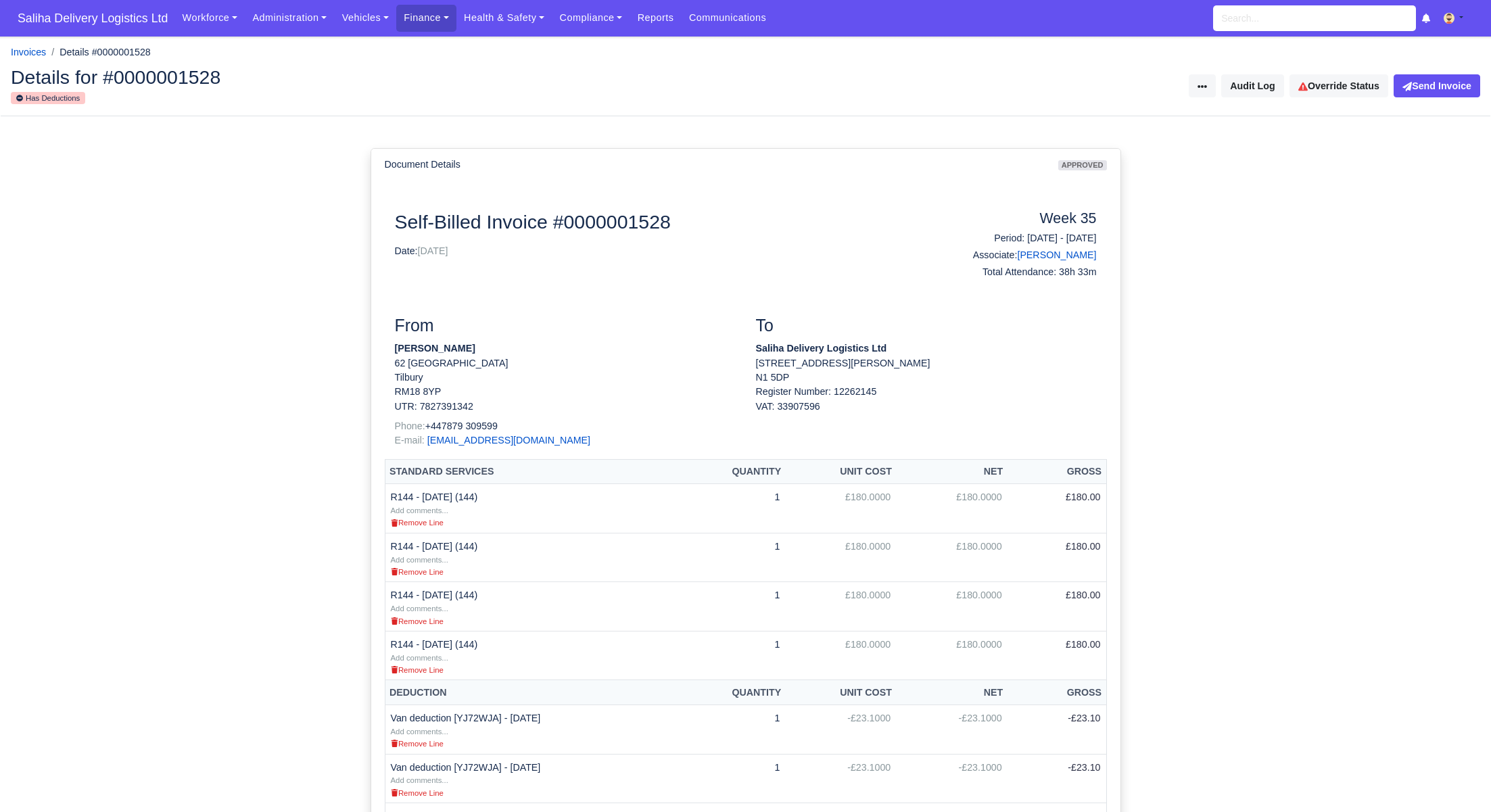
scroll to position [260, 0]
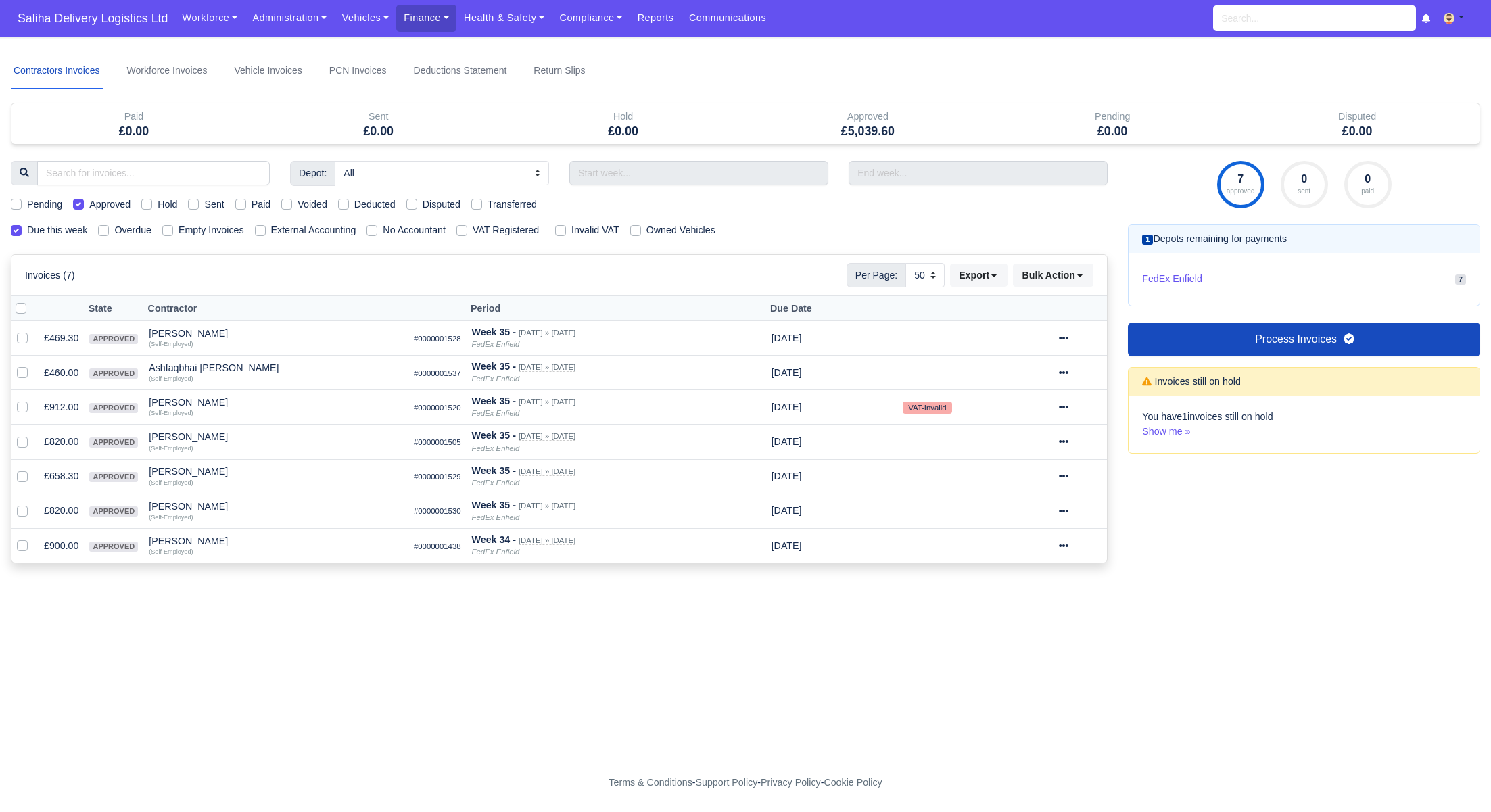
select select "50"
click at [31, 301] on label at bounding box center [31, 301] width 0 height 0
click at [23, 308] on input "checkbox" at bounding box center [20, 306] width 10 height 10
checkbox input "true"
click at [934, 274] on select "10 25 50" at bounding box center [924, 275] width 40 height 24
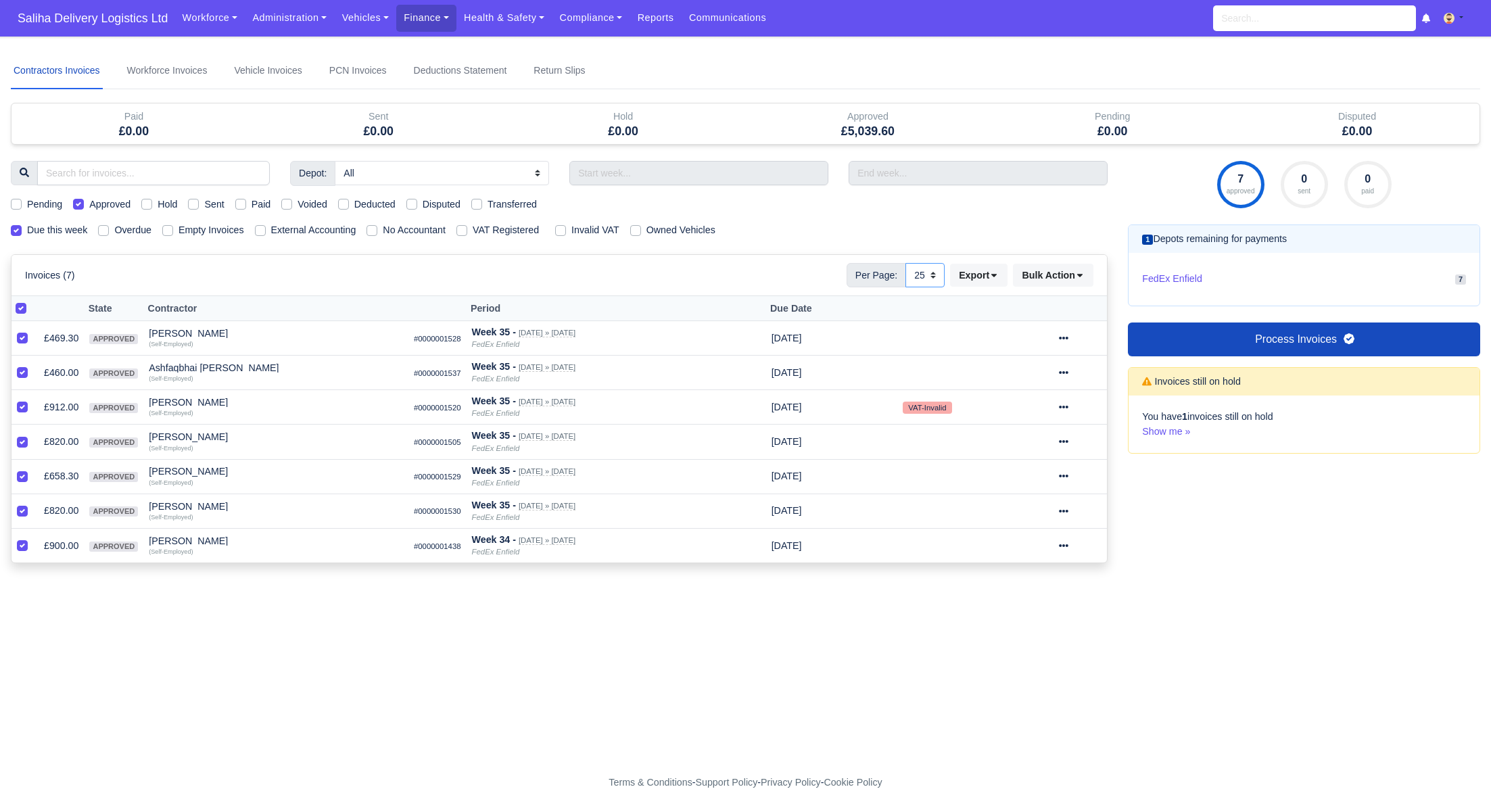
select select "50"
click at [905, 263] on select "10 25 50" at bounding box center [924, 275] width 40 height 24
click at [1079, 278] on button "Bulk Action" at bounding box center [1053, 275] width 81 height 23
click at [1016, 358] on div "Send" at bounding box center [1033, 362] width 120 height 21
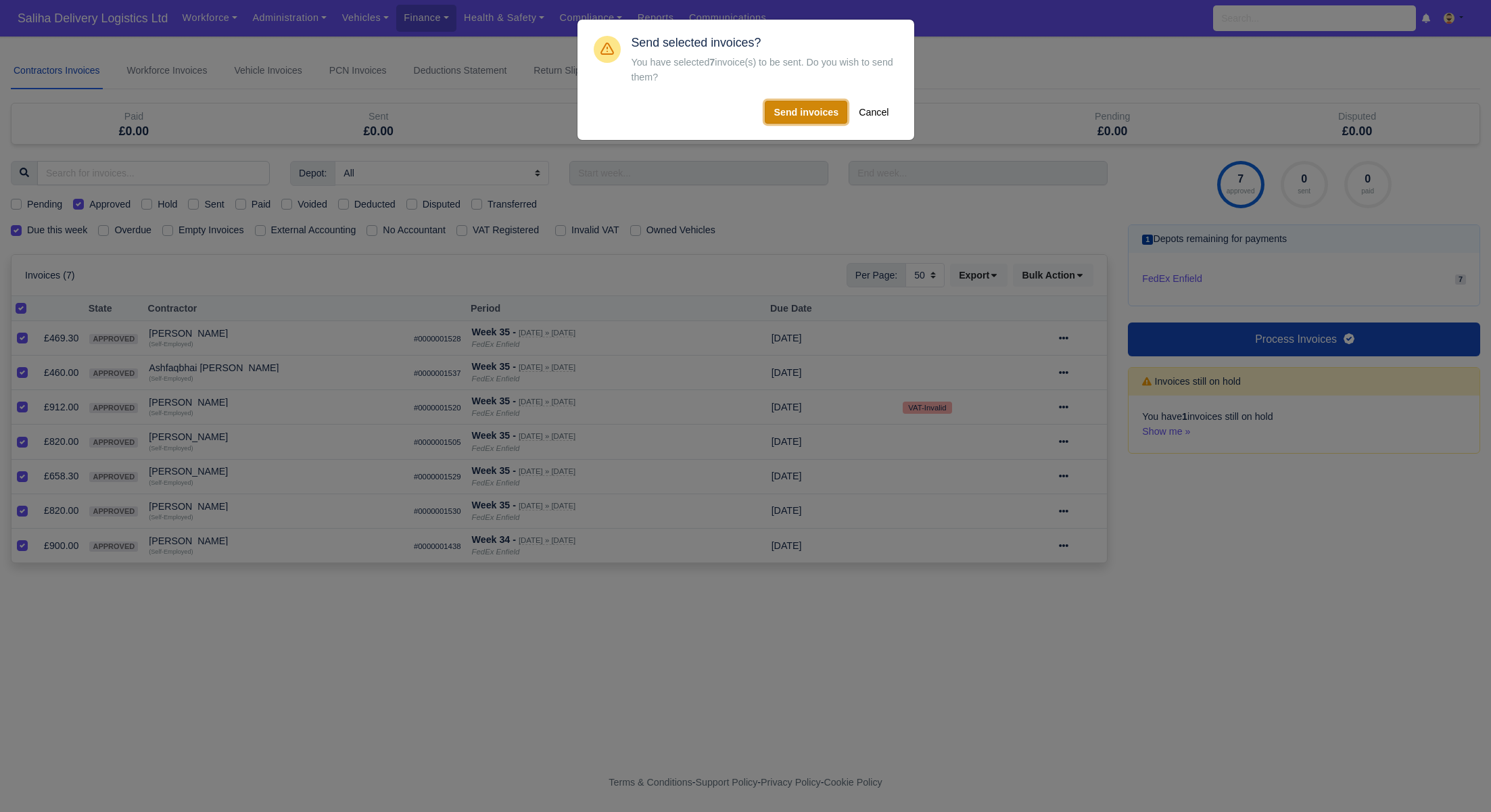
click at [804, 115] on button "Send invoices" at bounding box center [806, 112] width 82 height 23
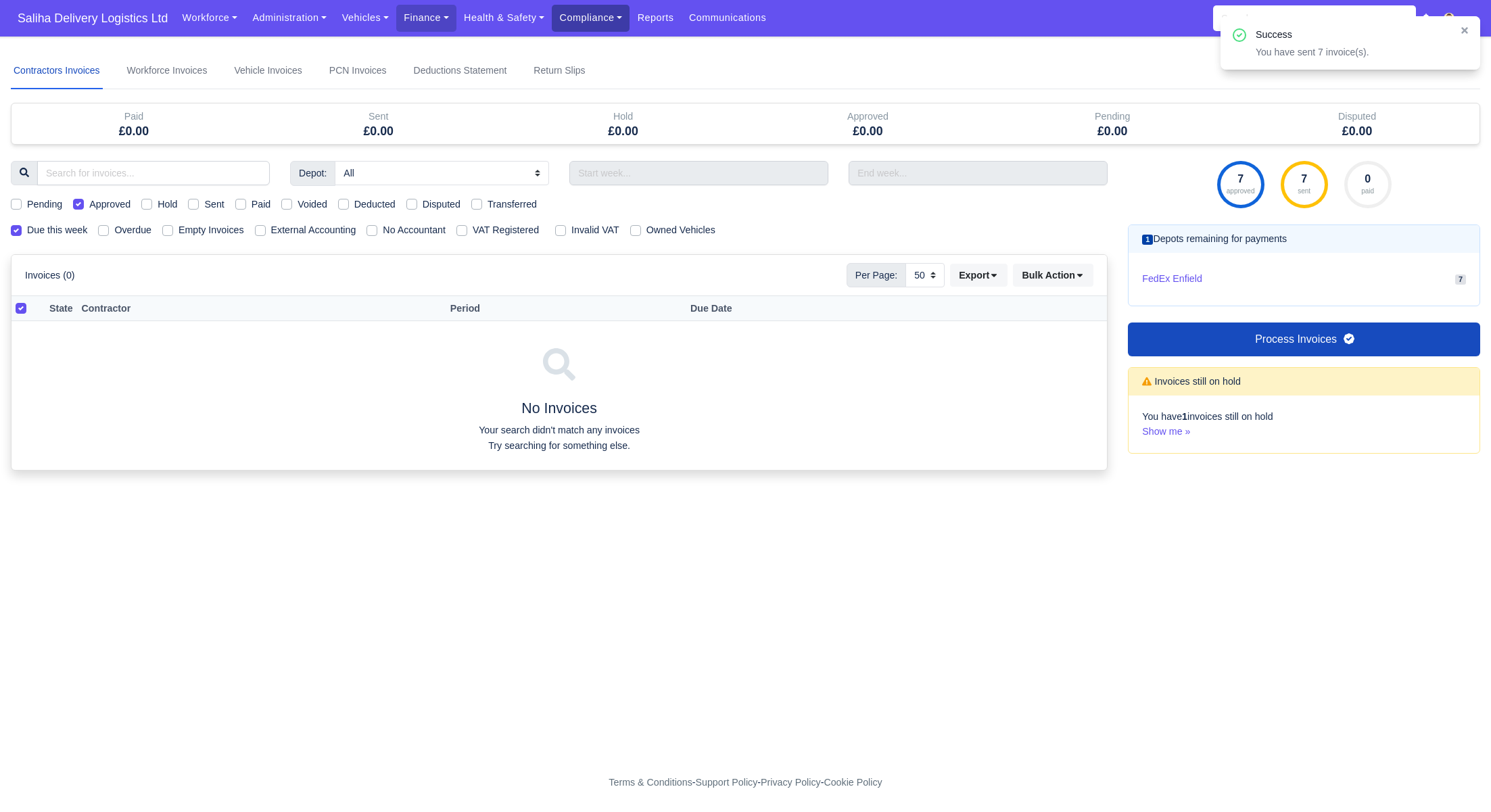
click at [583, 24] on link "Compliance" at bounding box center [590, 18] width 77 height 27
click at [609, 129] on link "Communication Center" at bounding box center [618, 132] width 121 height 28
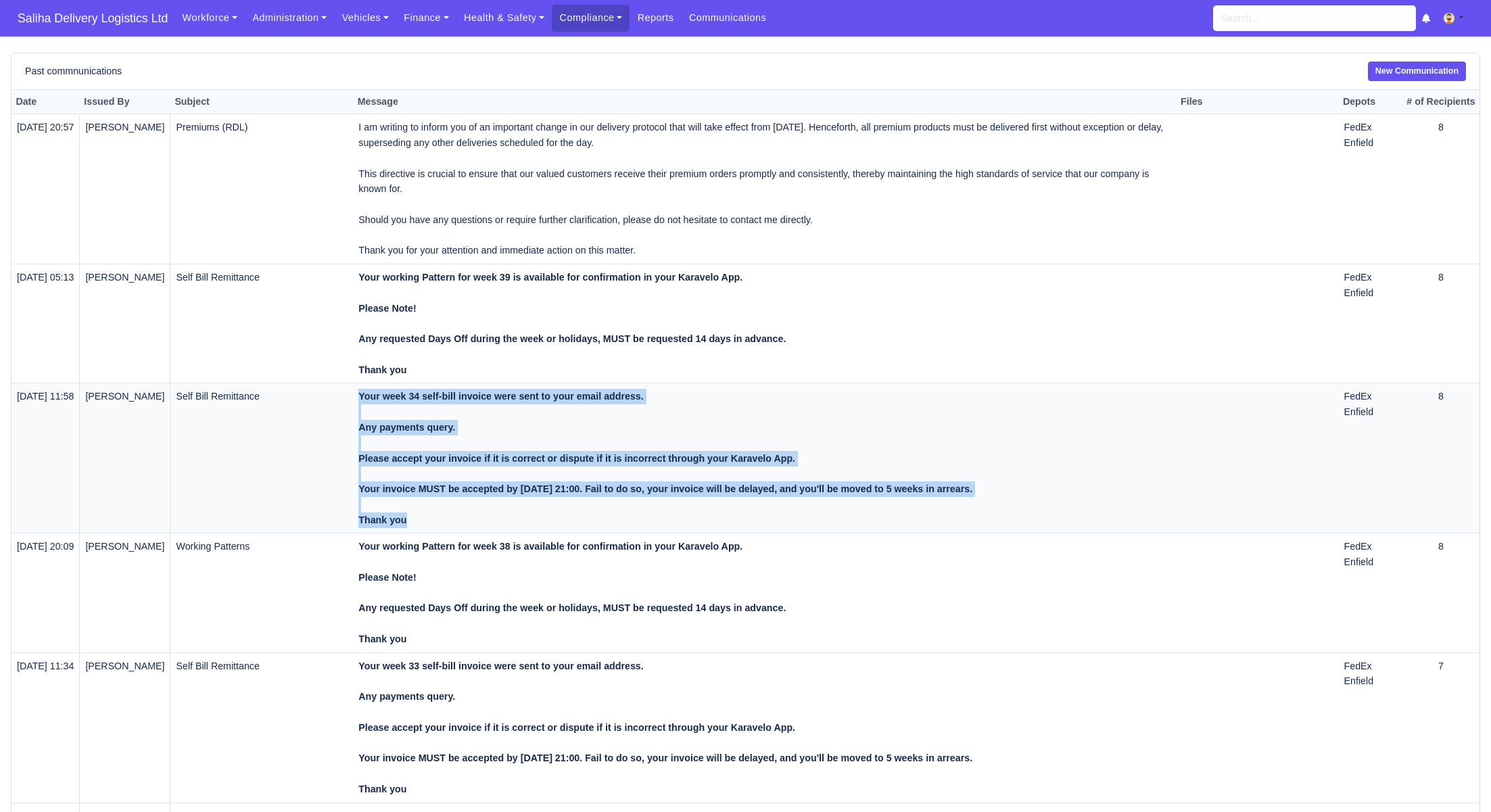
drag, startPoint x: 423, startPoint y: 519, endPoint x: 379, endPoint y: 389, distance: 137.2
click at [364, 397] on tr "[DATE] 11:58 [PERSON_NAME] Self Bill Remittance Your week 34 self-bill invoice …" at bounding box center [745, 458] width 1468 height 150
copy tr "Your week 34 self-bill invoice were sent to your email address. Any payments qu…"
click at [1405, 64] on link "New Communication" at bounding box center [1416, 71] width 98 height 19
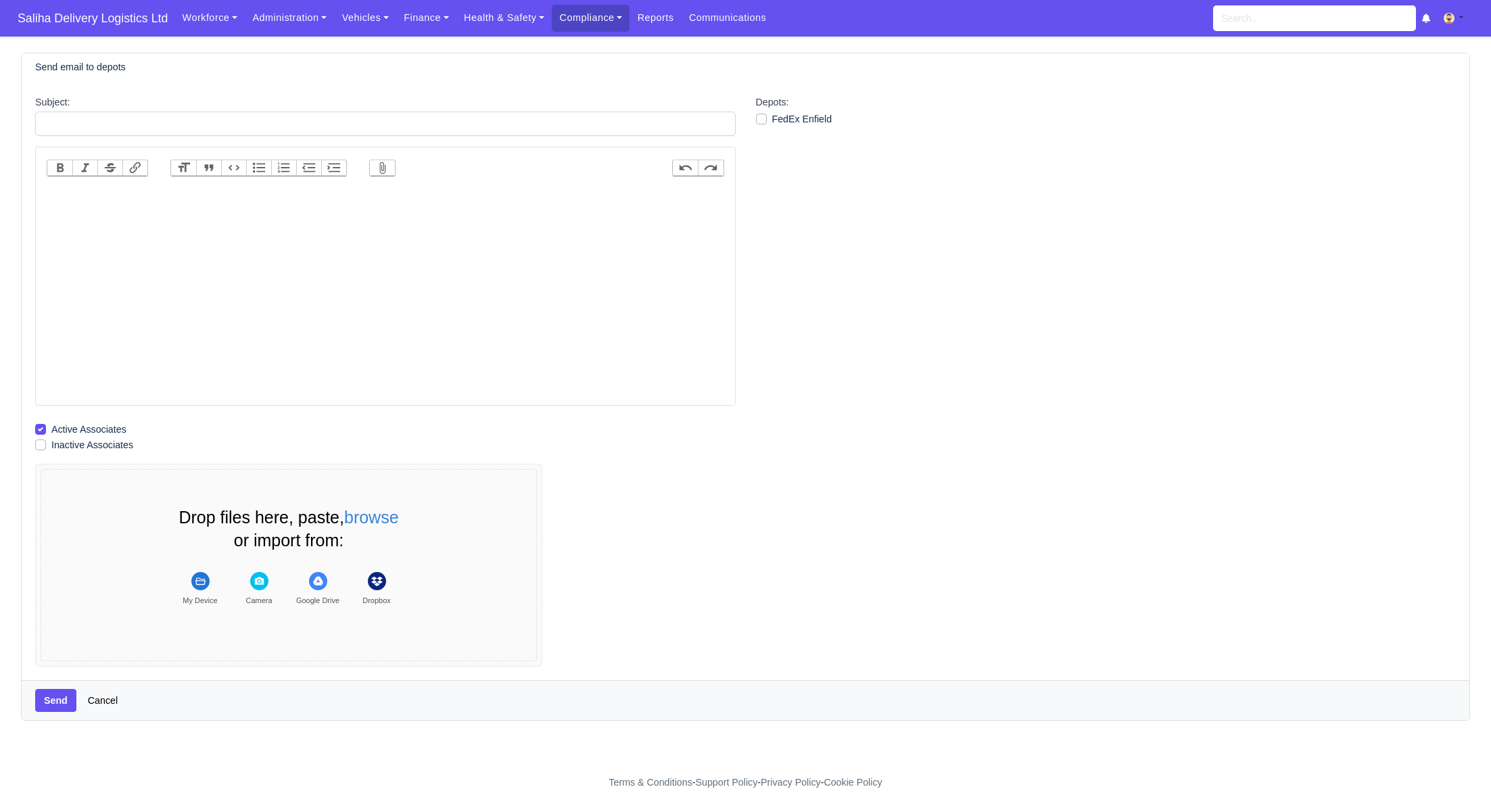
click at [338, 203] on trix-editor at bounding box center [385, 294] width 677 height 216
paste trix-editor "<div><strong><br>Your week 34 self-bill invoice were sent to your email address…"
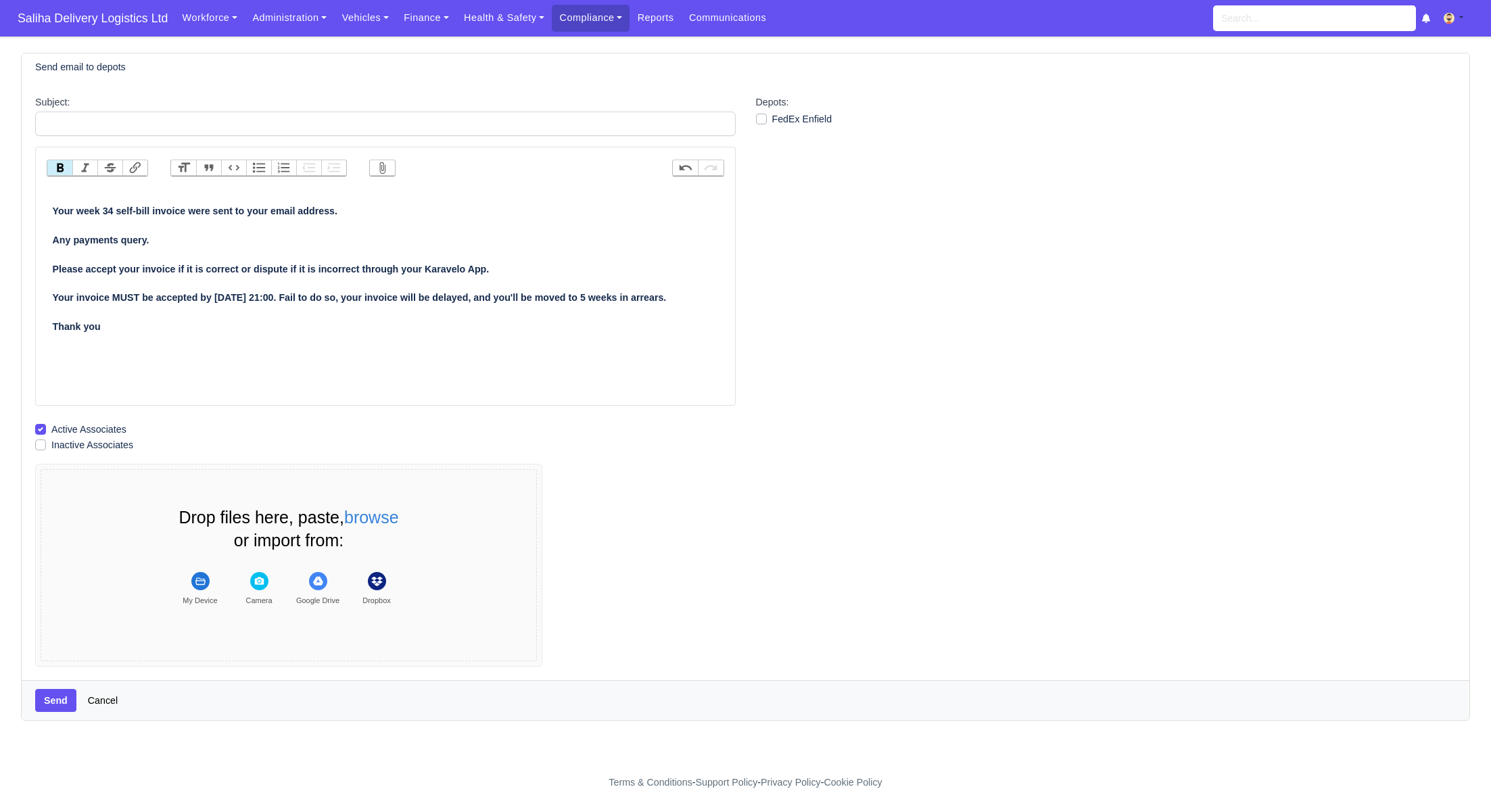
click at [54, 207] on strong "Your week 34 self-bill invoice were sent to your email address. Any payments qu…" at bounding box center [359, 269] width 614 height 127
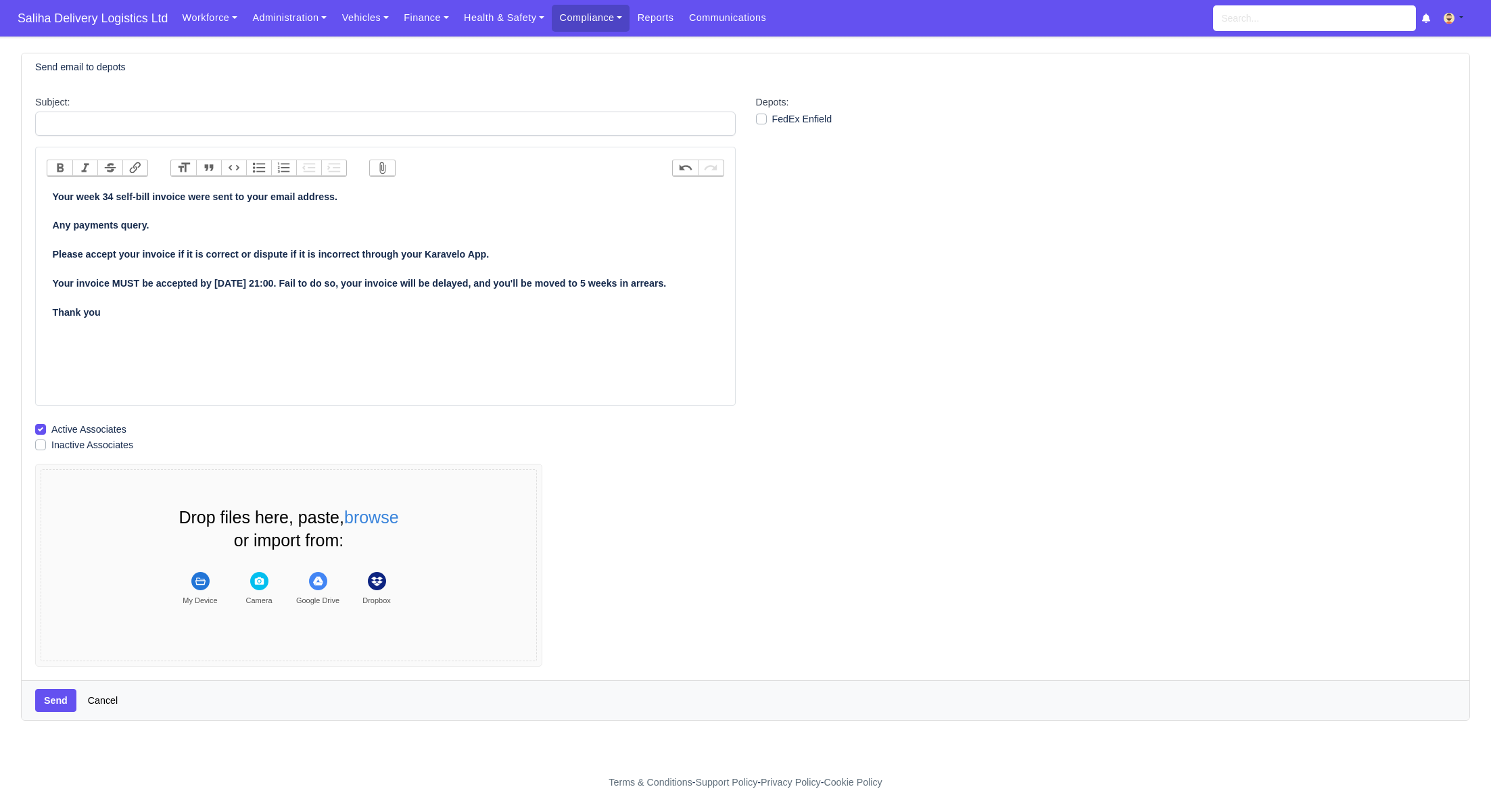
drag, startPoint x: 115, startPoint y: 195, endPoint x: 131, endPoint y: 256, distance: 63.1
click at [115, 195] on strong "Your week 34 self-bill invoice were sent to your email address. Any payments qu…" at bounding box center [359, 254] width 614 height 127
type trix-editor "<div><strong>Your week 3 self-bill invoice were sent to your email address.<br>…"
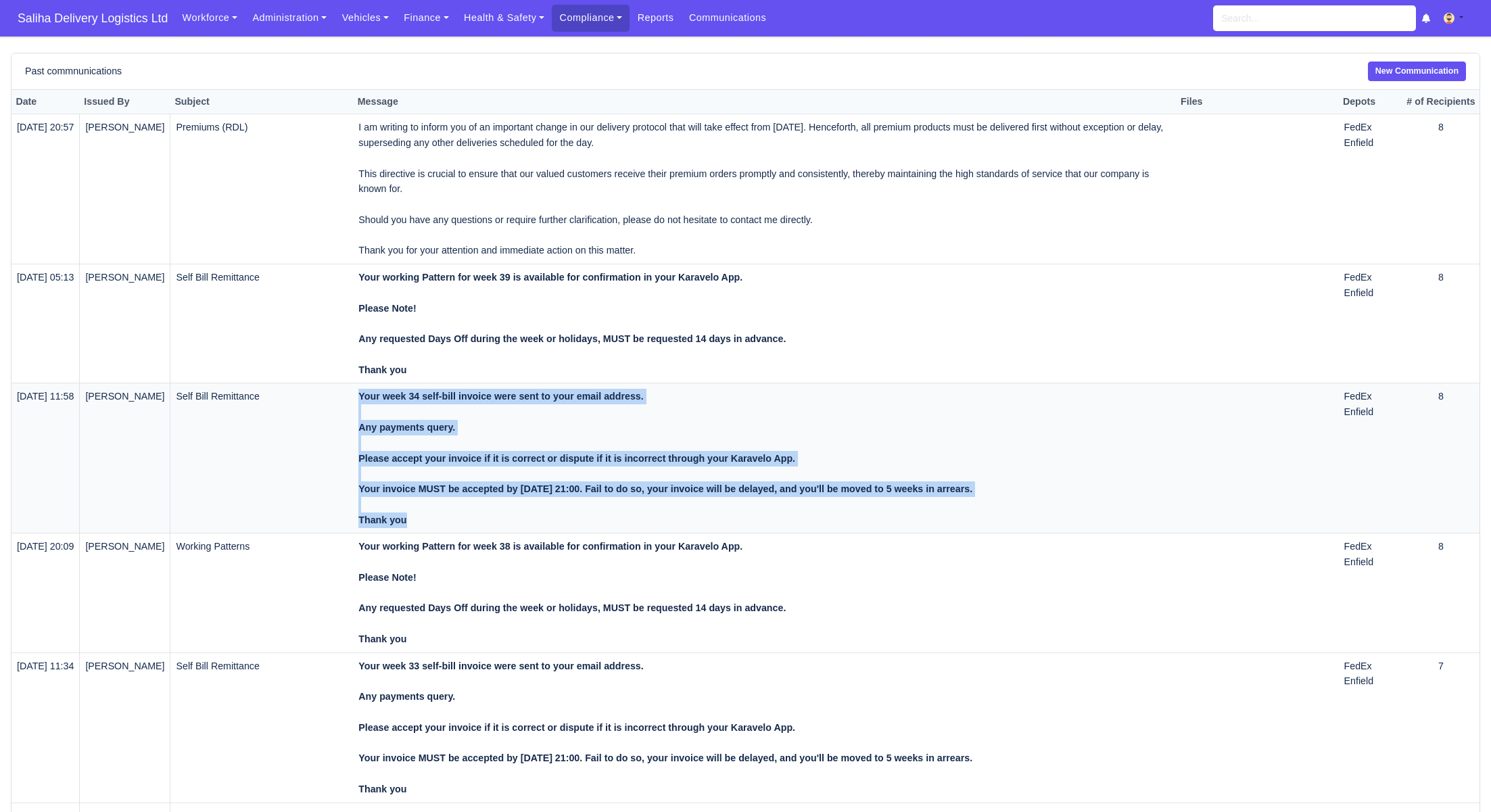
drag, startPoint x: 422, startPoint y: 518, endPoint x: 360, endPoint y: 396, distance: 136.9
click at [361, 396] on tr "[DATE] 11:58 [PERSON_NAME] Self Bill Remittance Your week 34 self-bill invoice …" at bounding box center [745, 458] width 1468 height 150
copy tr "Your week 34 self-bill invoice were sent to your email address. Any payments qu…"
click at [1392, 73] on link "New Communication" at bounding box center [1416, 71] width 98 height 19
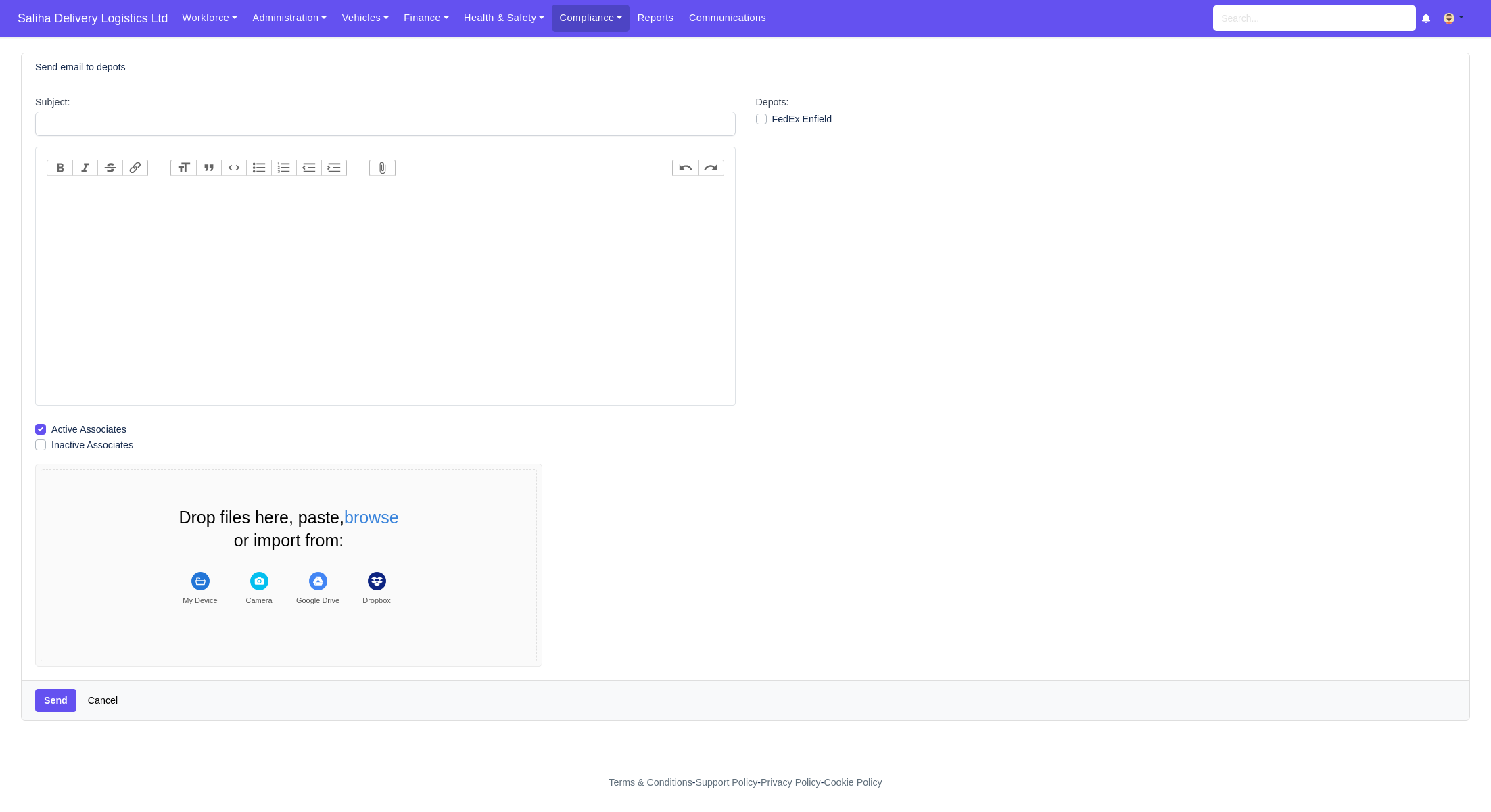
click at [336, 250] on trix-editor at bounding box center [385, 294] width 677 height 216
paste trix-editor "<div><strong><br>Your week 34 self-bill invoice were sent to your email address…"
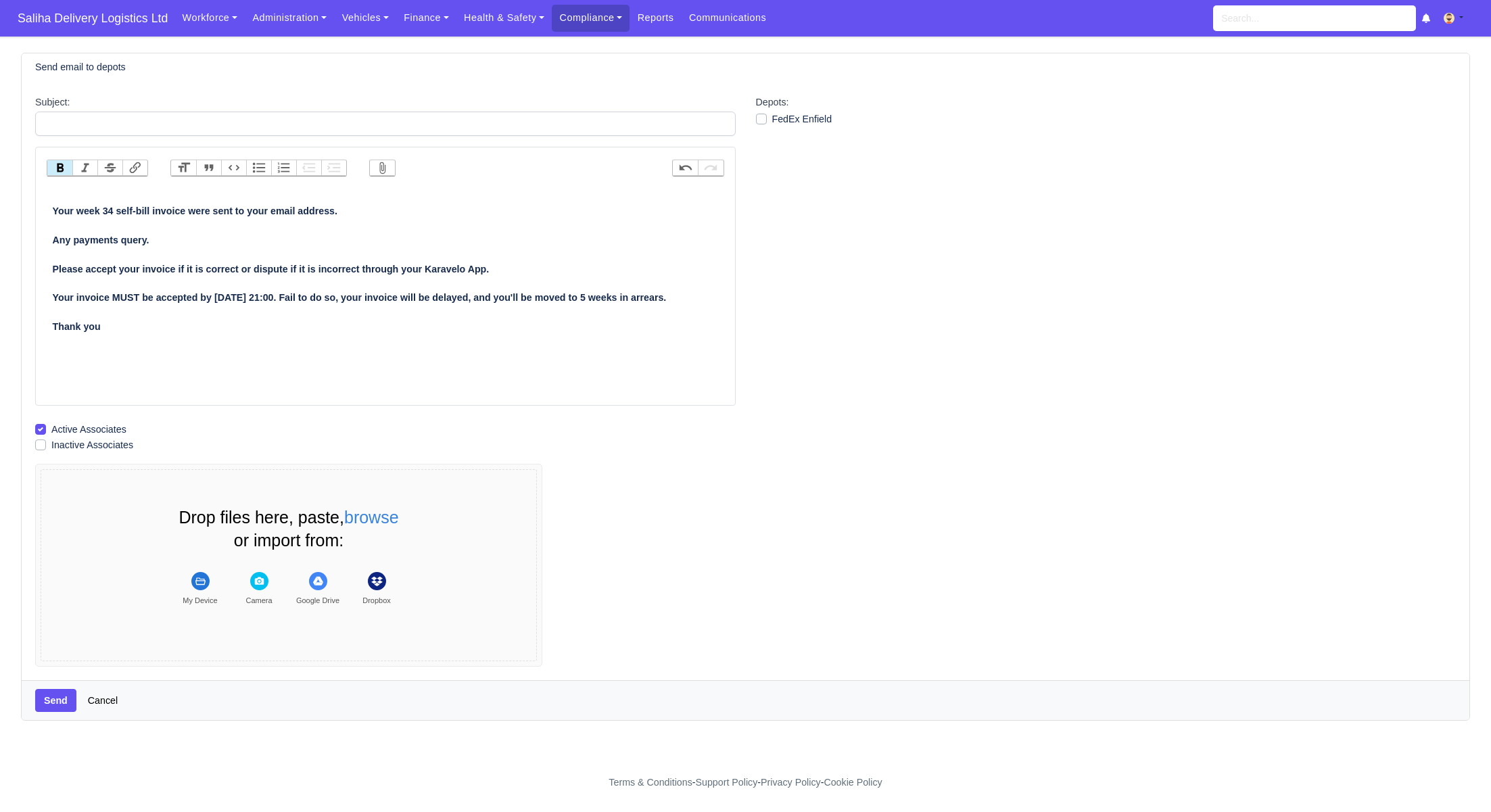
click at [52, 209] on strong "Your week 34 self-bill invoice were sent to your email address. Any payments qu…" at bounding box center [359, 269] width 614 height 127
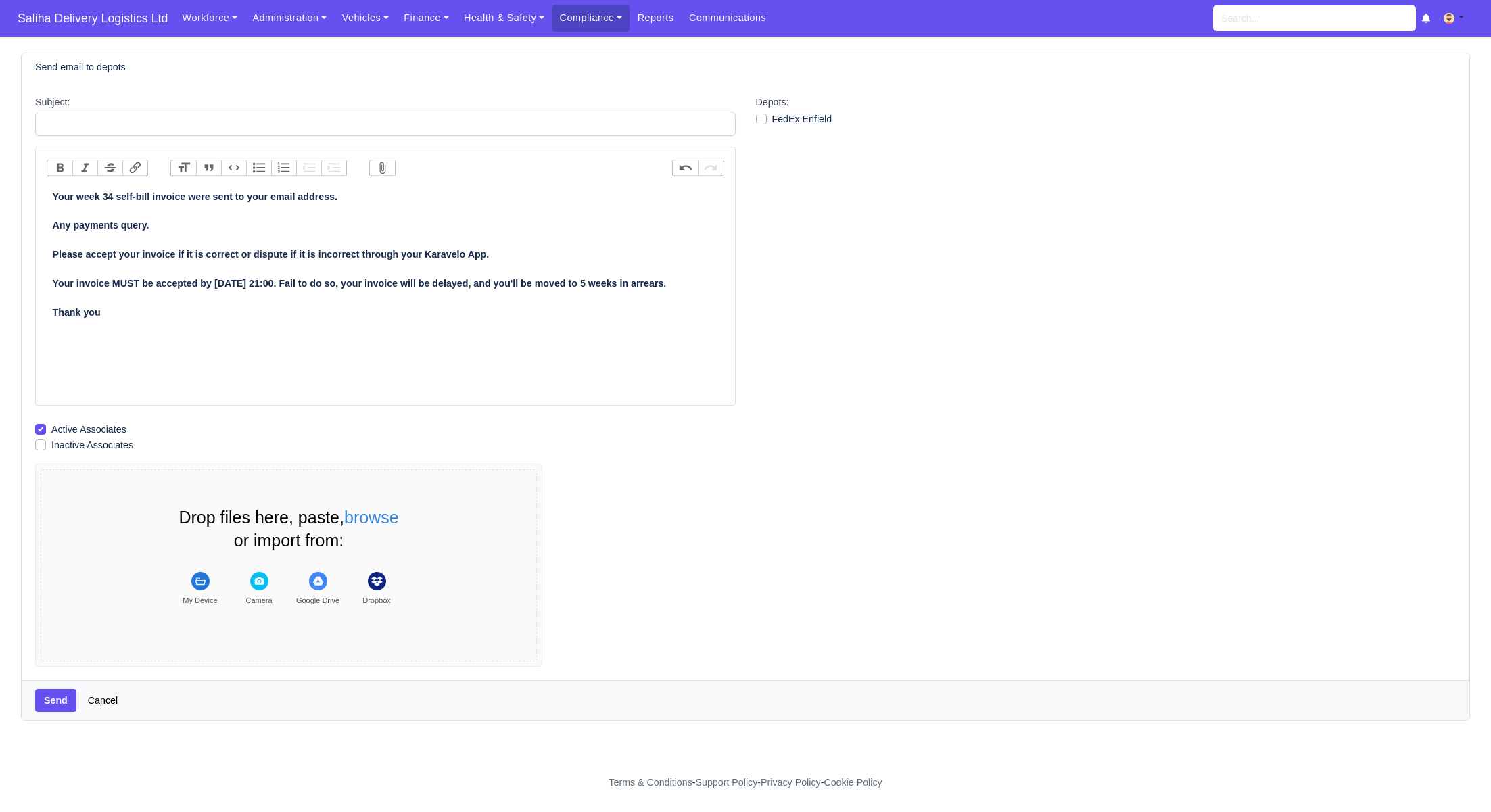
drag, startPoint x: 116, startPoint y: 192, endPoint x: 139, endPoint y: 235, distance: 48.8
click at [116, 192] on strong "Your week 34 self-bill invoice were sent to your email address. Any payments qu…" at bounding box center [359, 254] width 614 height 127
click at [123, 194] on strong "Your week 35 self-bill invoice were sent to your email address. Any payments qu…" at bounding box center [359, 254] width 614 height 127
drag, startPoint x: 147, startPoint y: 190, endPoint x: 152, endPoint y: 199, distance: 10.3
click at [147, 191] on strong "Your week 35 Self-bill invoice were sent to your email address. Any payments qu…" at bounding box center [359, 254] width 614 height 127
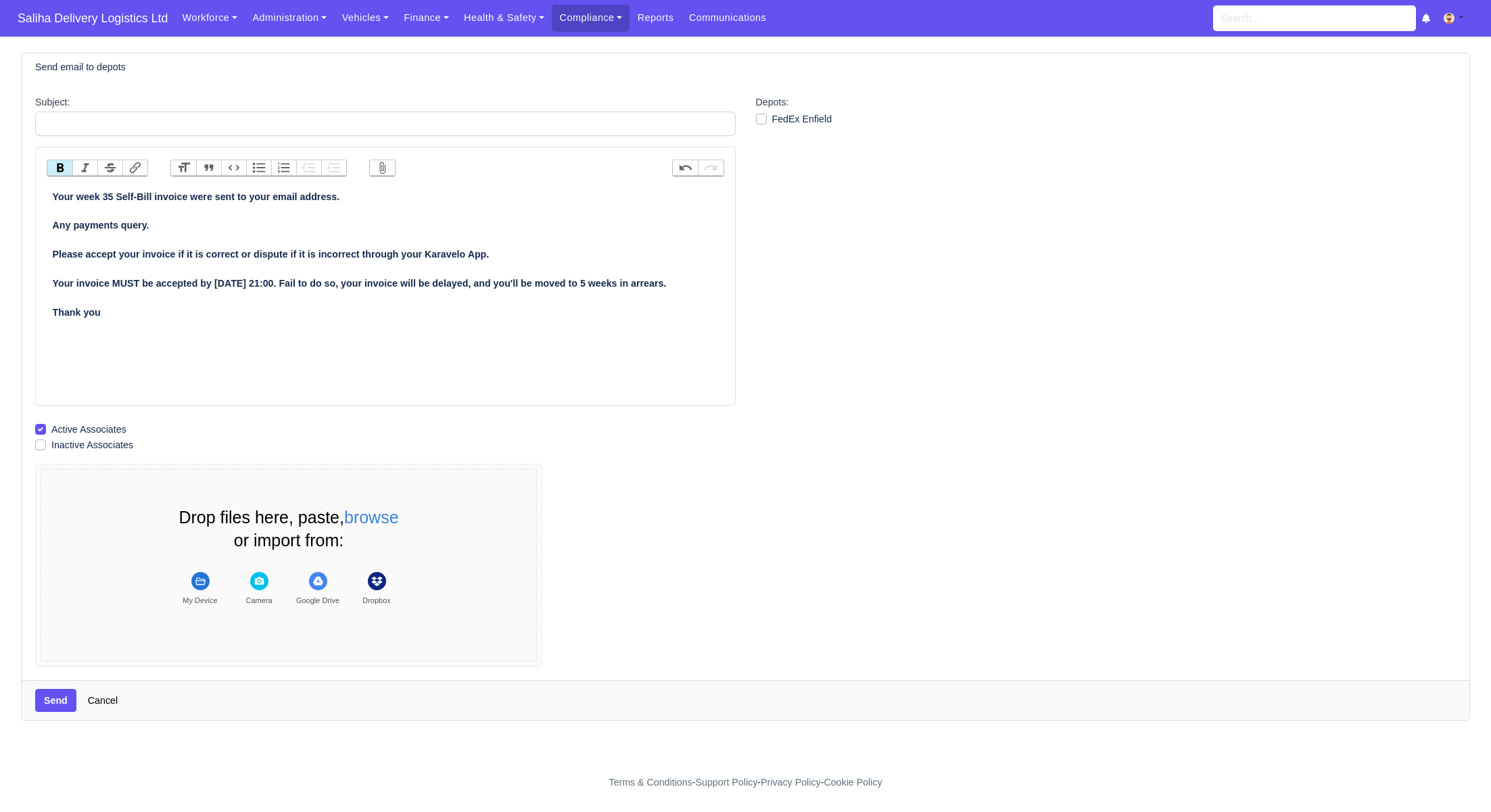
click at [162, 191] on strong "Your week 35 Self-Bill invoice were sent to your email address. Any payments qu…" at bounding box center [359, 254] width 614 height 127
type trix-editor "<div><strong>Your week 35 Self-Bill Invoice were sent to your email address.<br…"
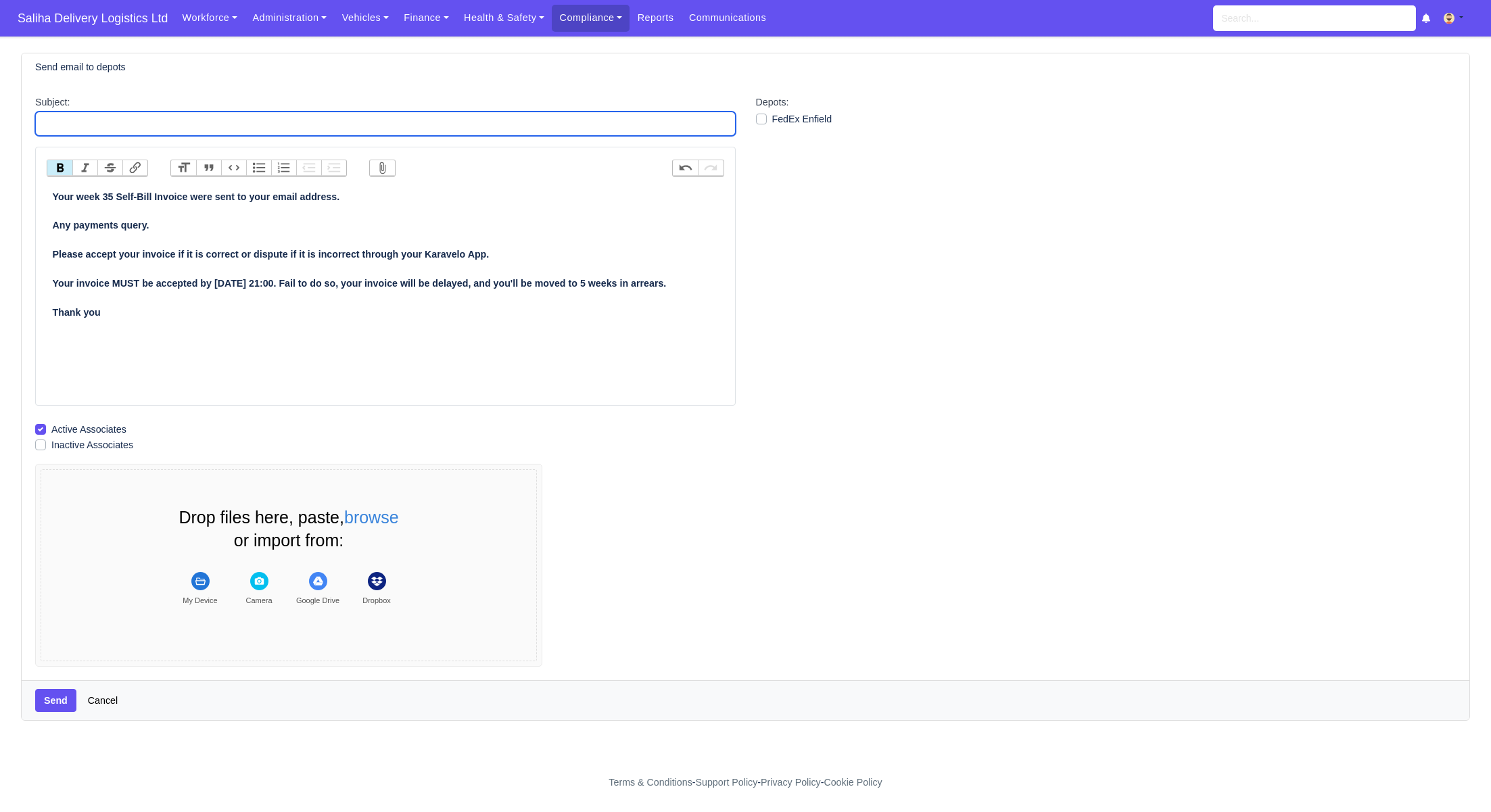
click at [249, 125] on input "Subject:" at bounding box center [386, 123] width 701 height 24
type input "Self Bill Remittance"
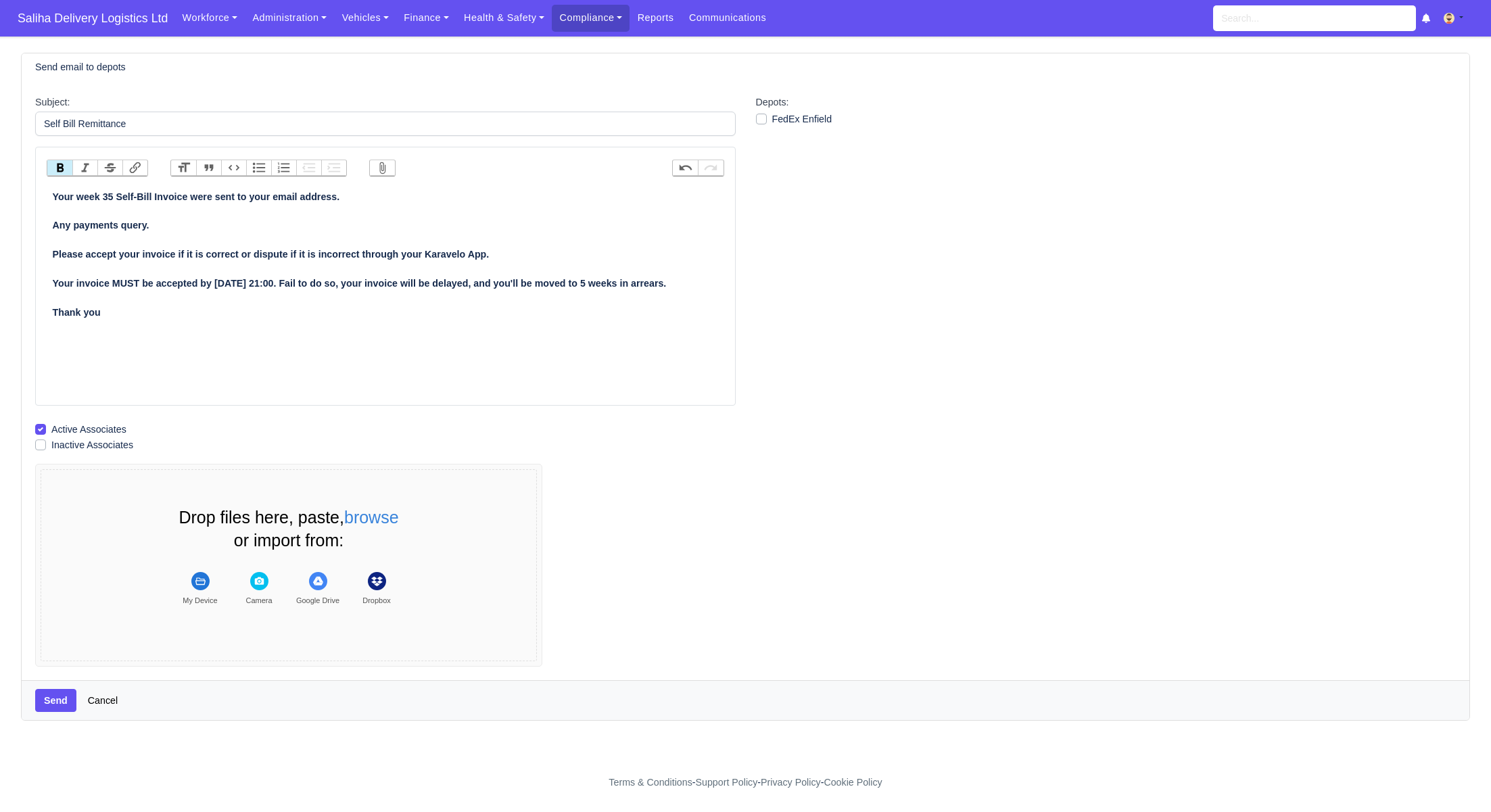
click at [262, 283] on strong "Your week 35 Self-Bill Invoice were sent to your email address. Any payments qu…" at bounding box center [359, 254] width 614 height 127
click at [281, 283] on strong "Your week 35 Self-Bill Invoice were sent to your email address. Any payments qu…" at bounding box center [359, 254] width 614 height 127
type trix-editor "<div><strong>Your week 35 Self-Bill Invoice were sent to your email address.<br…"
click at [343, 310] on div "Your week 35 Self-Bill Invoice were sent to your email address. Any payments qu…" at bounding box center [385, 254] width 665 height 130
click at [772, 118] on label "FedEx Enfield" at bounding box center [802, 119] width 61 height 15
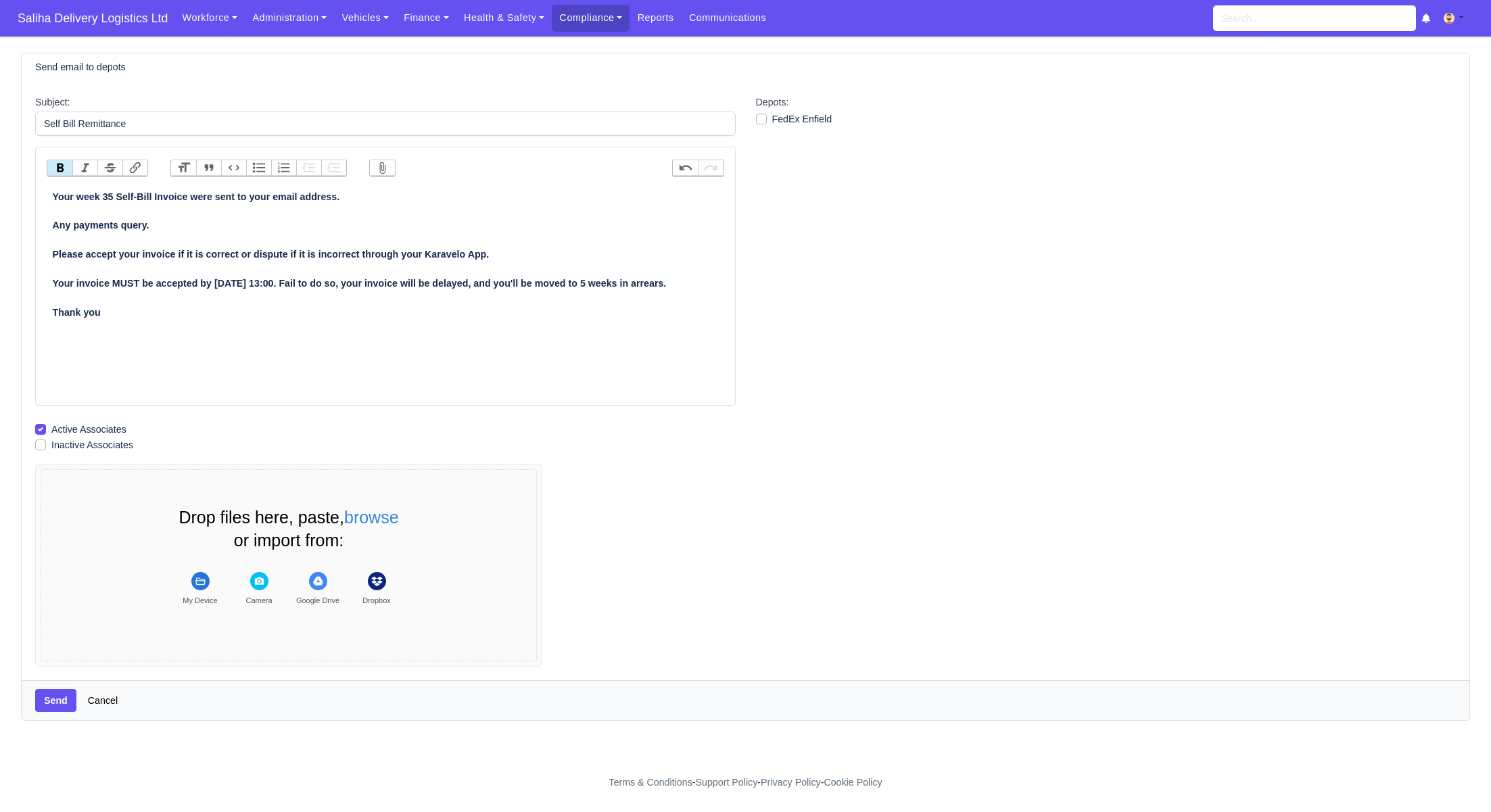
click at [756, 118] on input "FedEx Enfield" at bounding box center [760, 116] width 10 height 10
checkbox input "true"
click at [62, 697] on button "Send" at bounding box center [56, 700] width 41 height 23
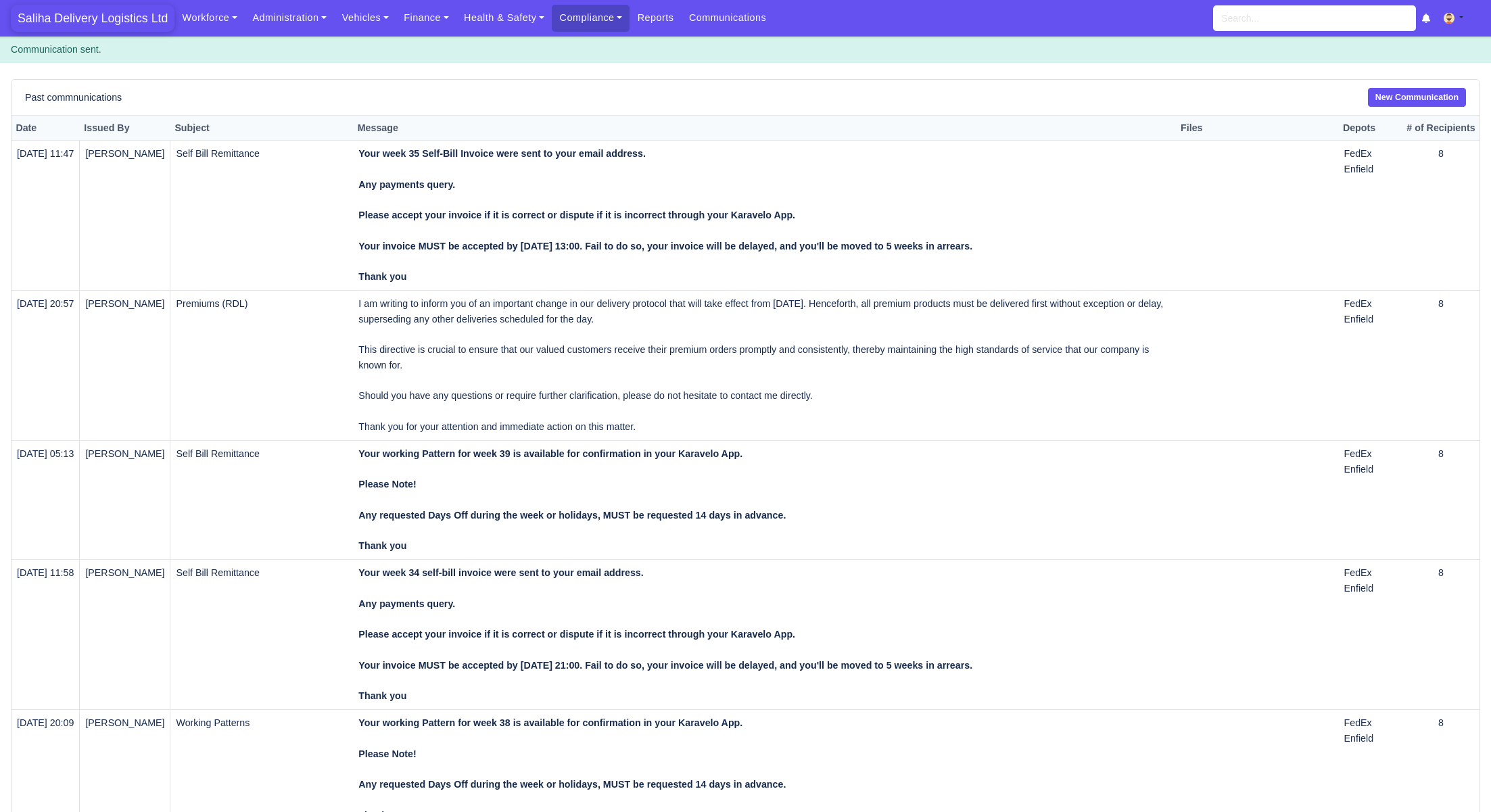
click at [116, 23] on span "Saliha Delivery Logistics Ltd" at bounding box center [92, 19] width 164 height 27
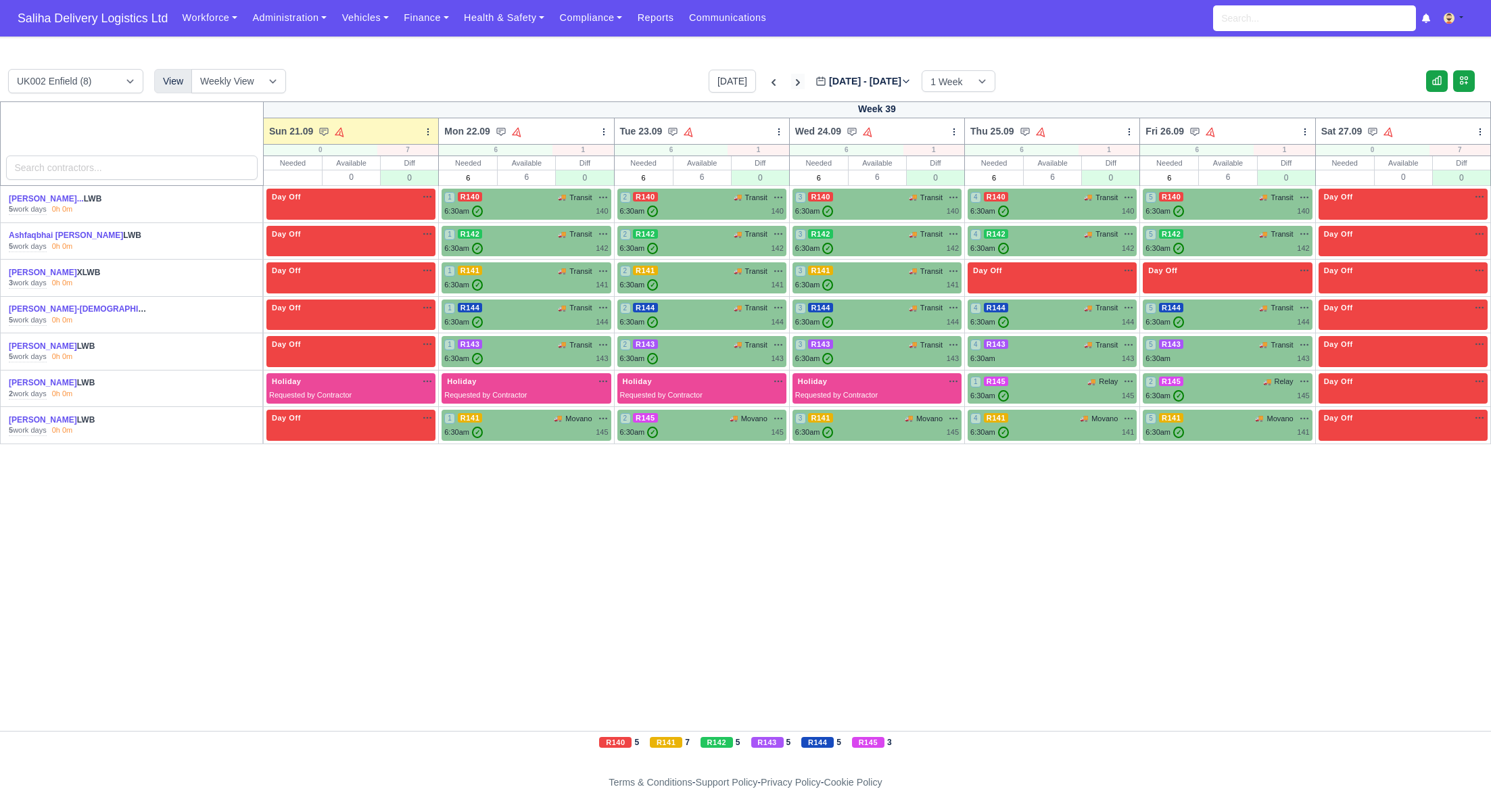
click at [791, 86] on icon at bounding box center [798, 82] width 14 height 14
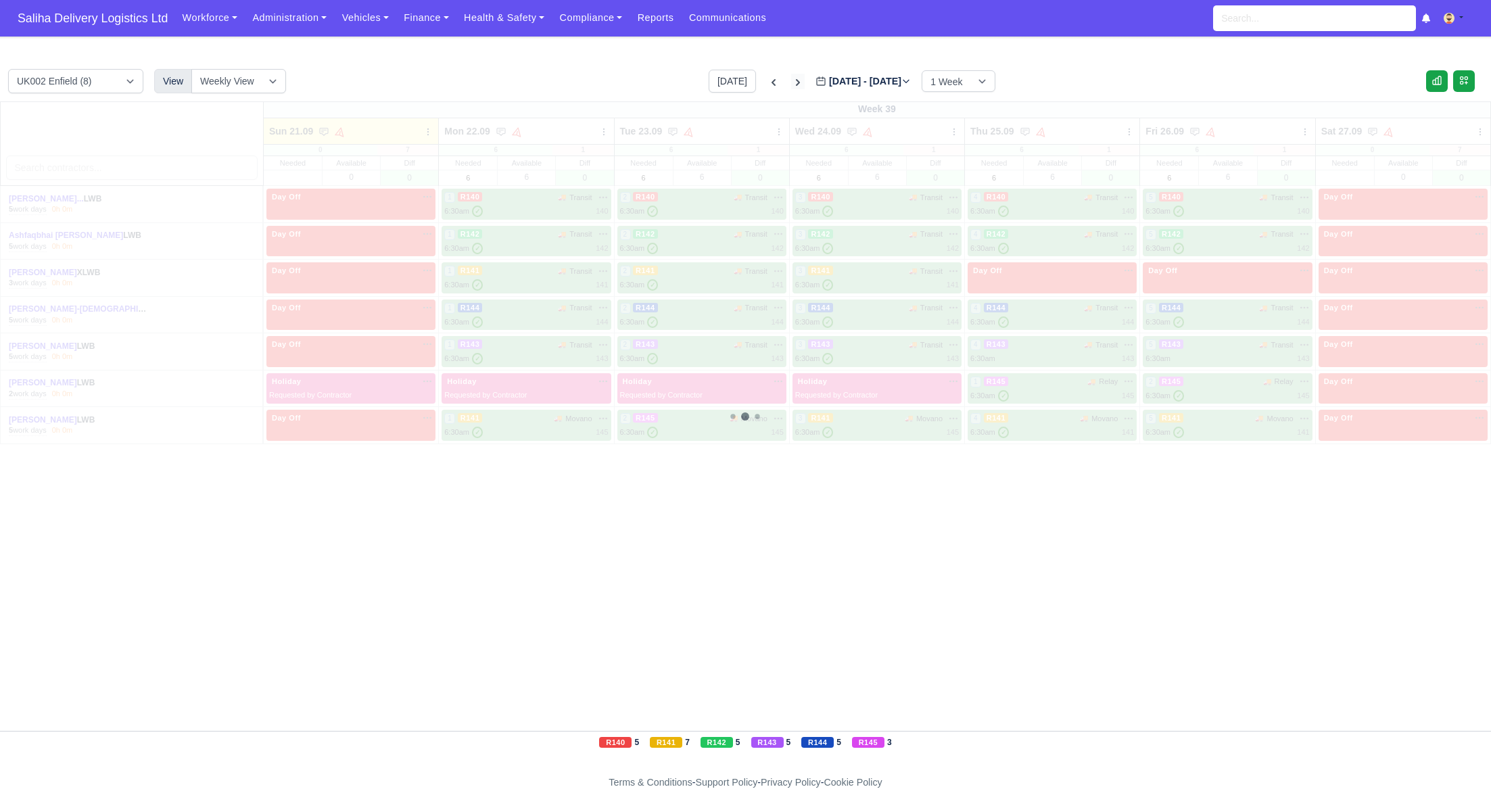
type input "[DATE]"
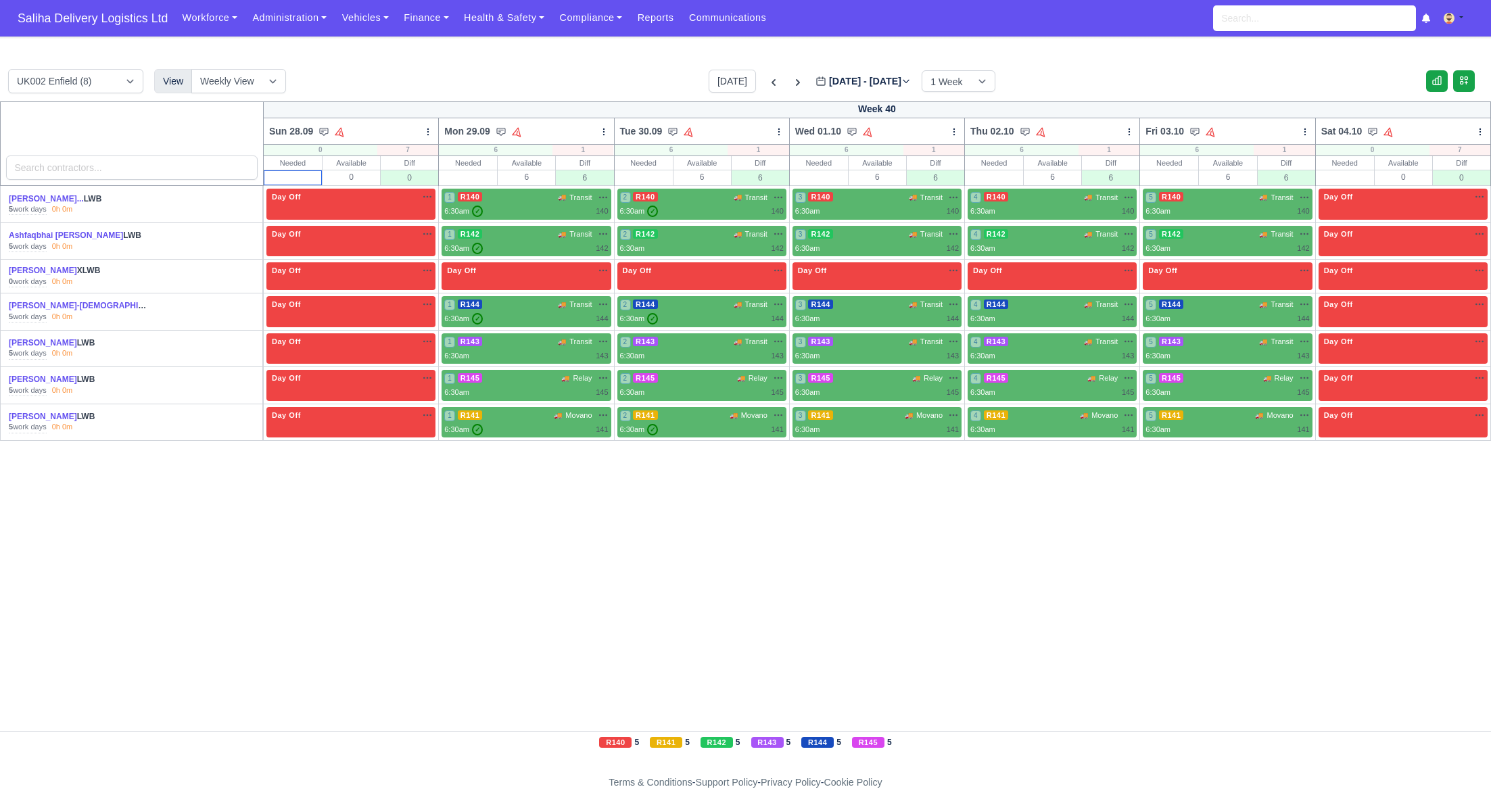
click at [312, 179] on input "text" at bounding box center [292, 178] width 57 height 14
type input "0"
click at [459, 174] on input "text" at bounding box center [467, 178] width 57 height 14
type input "6"
click at [655, 185] on div "Needed Available 6 Diff 6" at bounding box center [702, 170] width 174 height 30
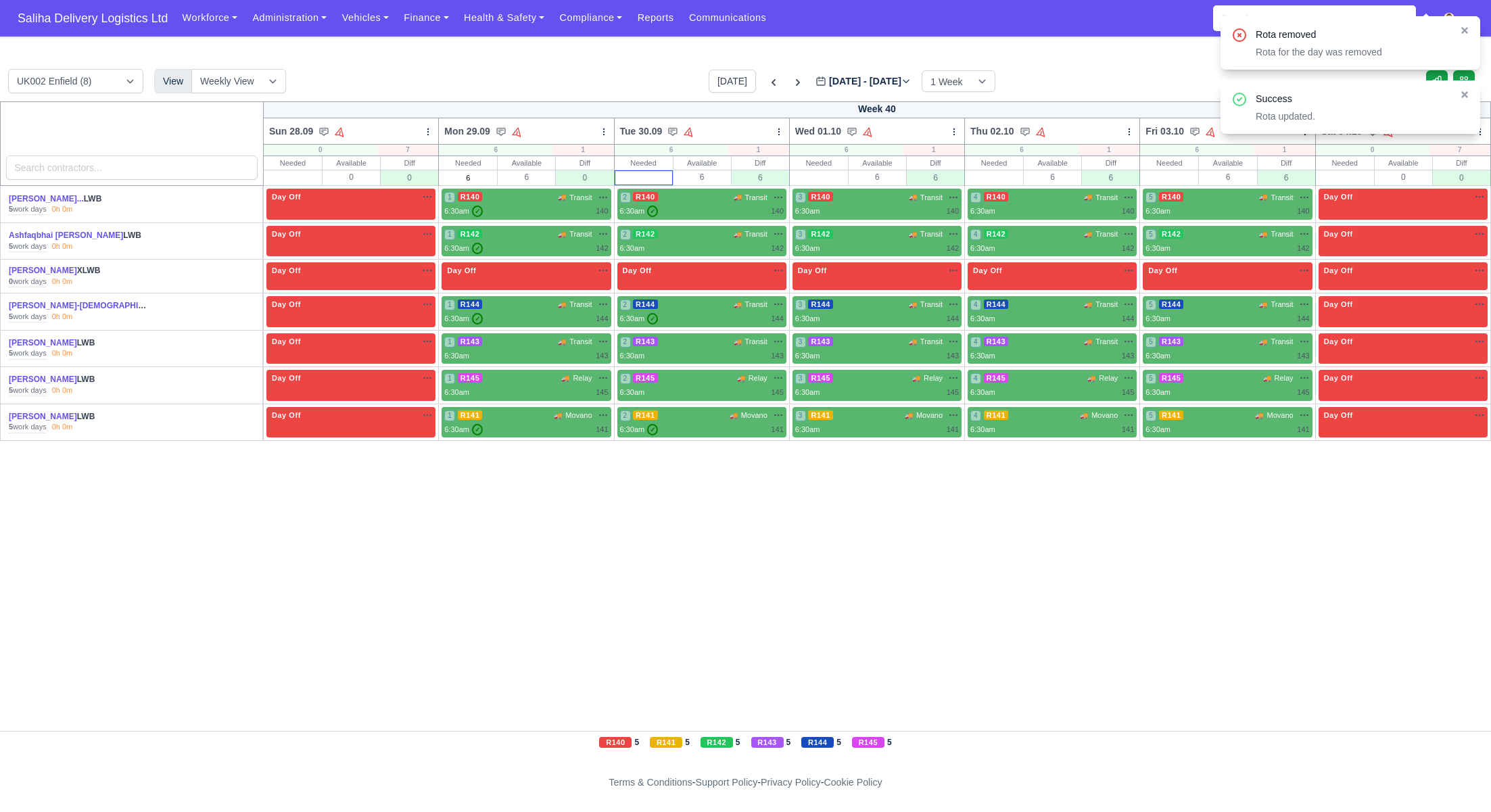
click at [655, 180] on input "text" at bounding box center [643, 178] width 57 height 14
type input "6"
click at [819, 181] on input "text" at bounding box center [819, 178] width 57 height 14
type input "6"
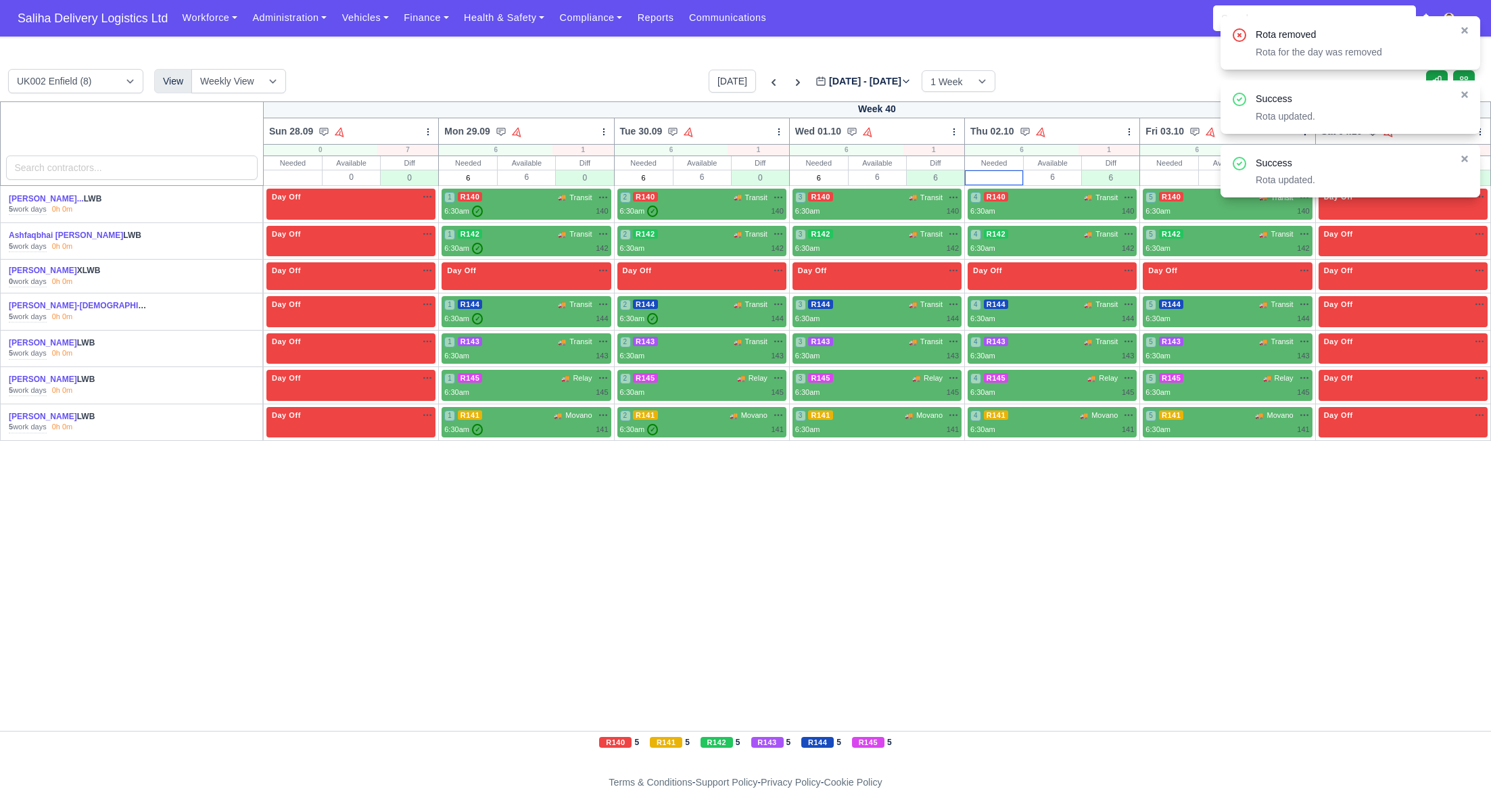
click at [1000, 180] on input "text" at bounding box center [994, 178] width 57 height 14
type input "6"
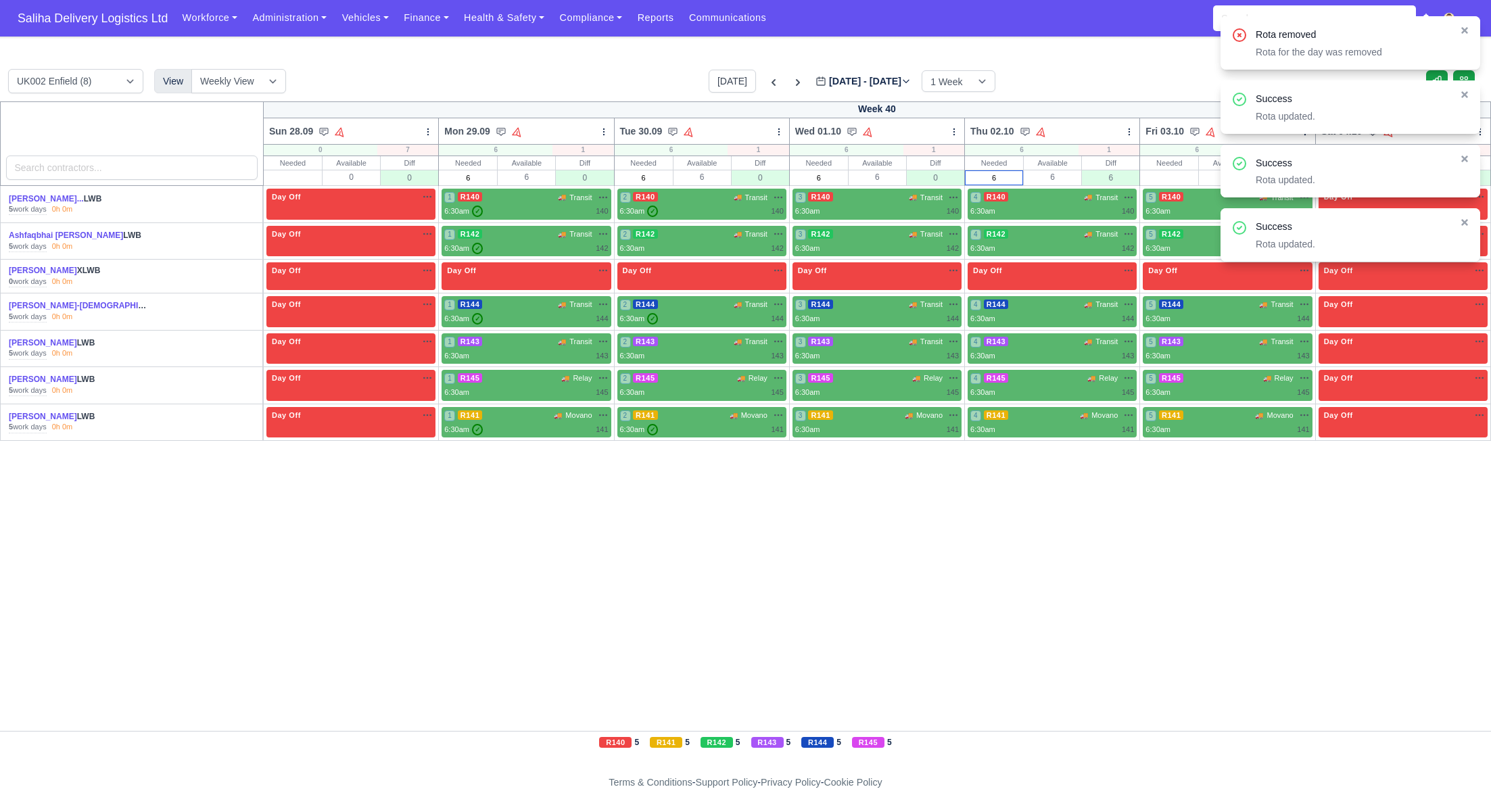
type input "6"
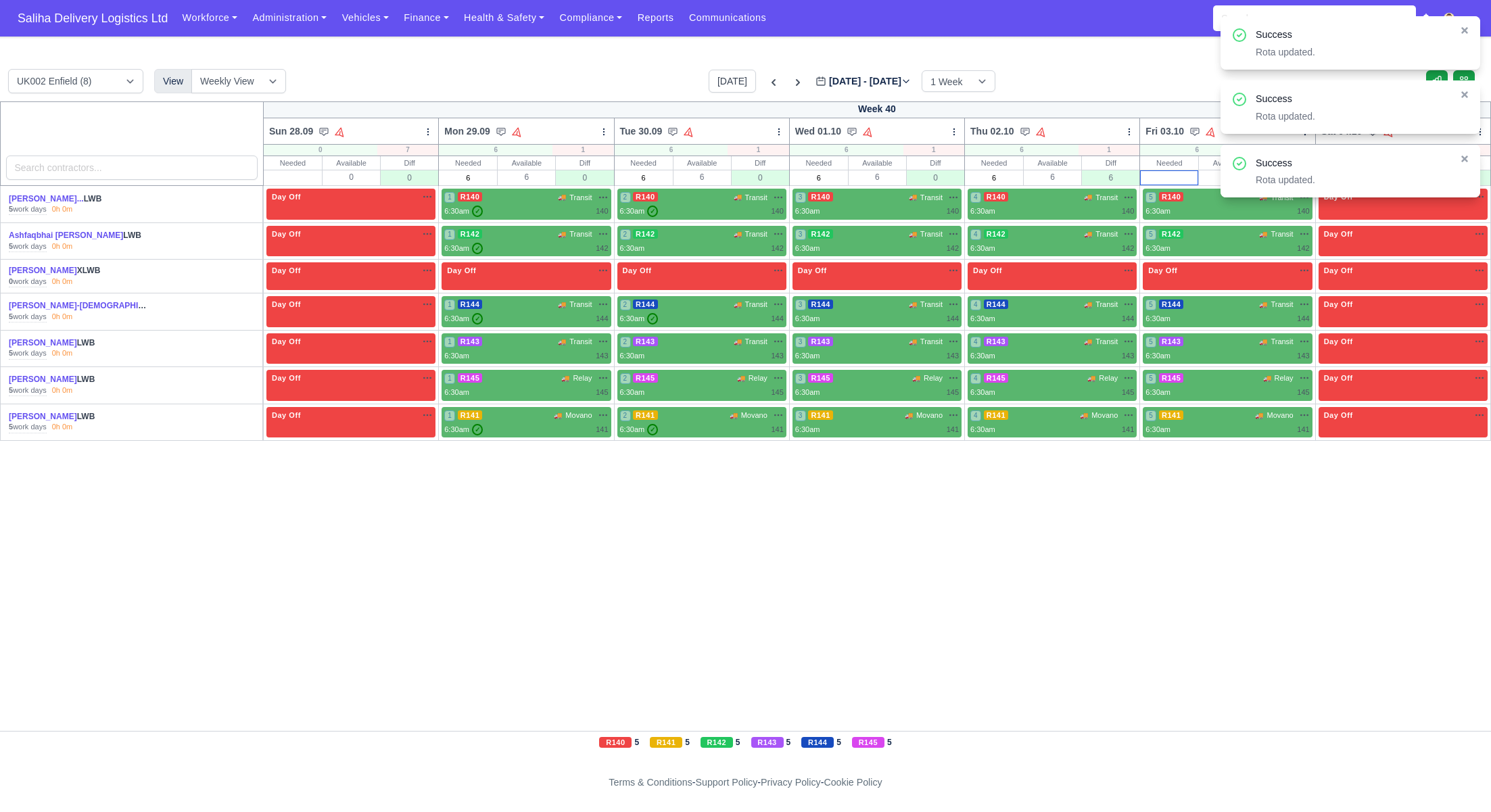
click at [1167, 182] on input "text" at bounding box center [1169, 178] width 57 height 14
type input "6"
drag, startPoint x: 1464, startPoint y: 159, endPoint x: 1433, endPoint y: 160, distance: 31.0
click at [1463, 159] on icon at bounding box center [1464, 159] width 6 height 6
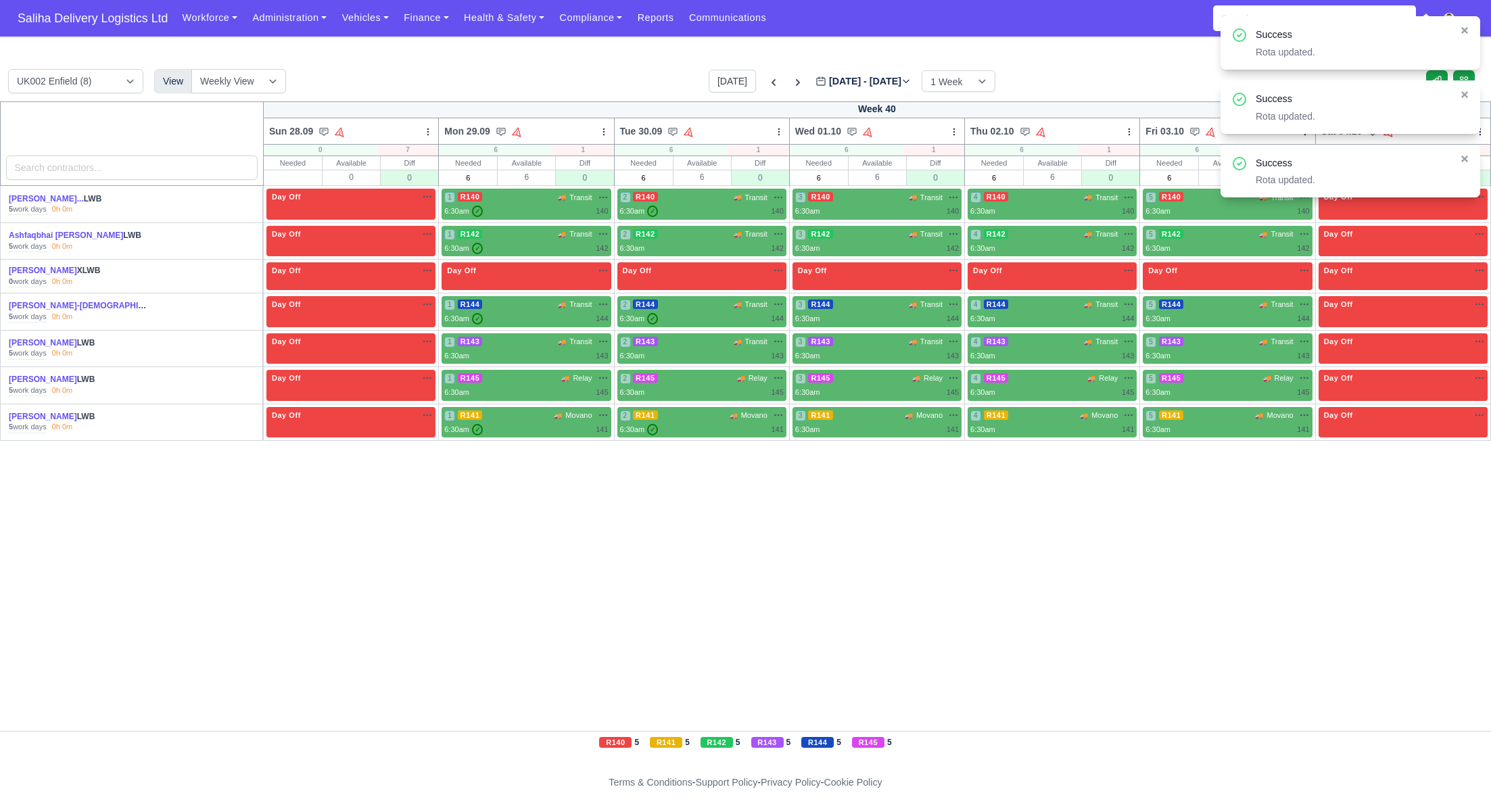
click at [1350, 178] on div "Rota updated." at bounding box center [1352, 179] width 194 height 14
click at [1364, 181] on input "text" at bounding box center [1345, 178] width 57 height 14
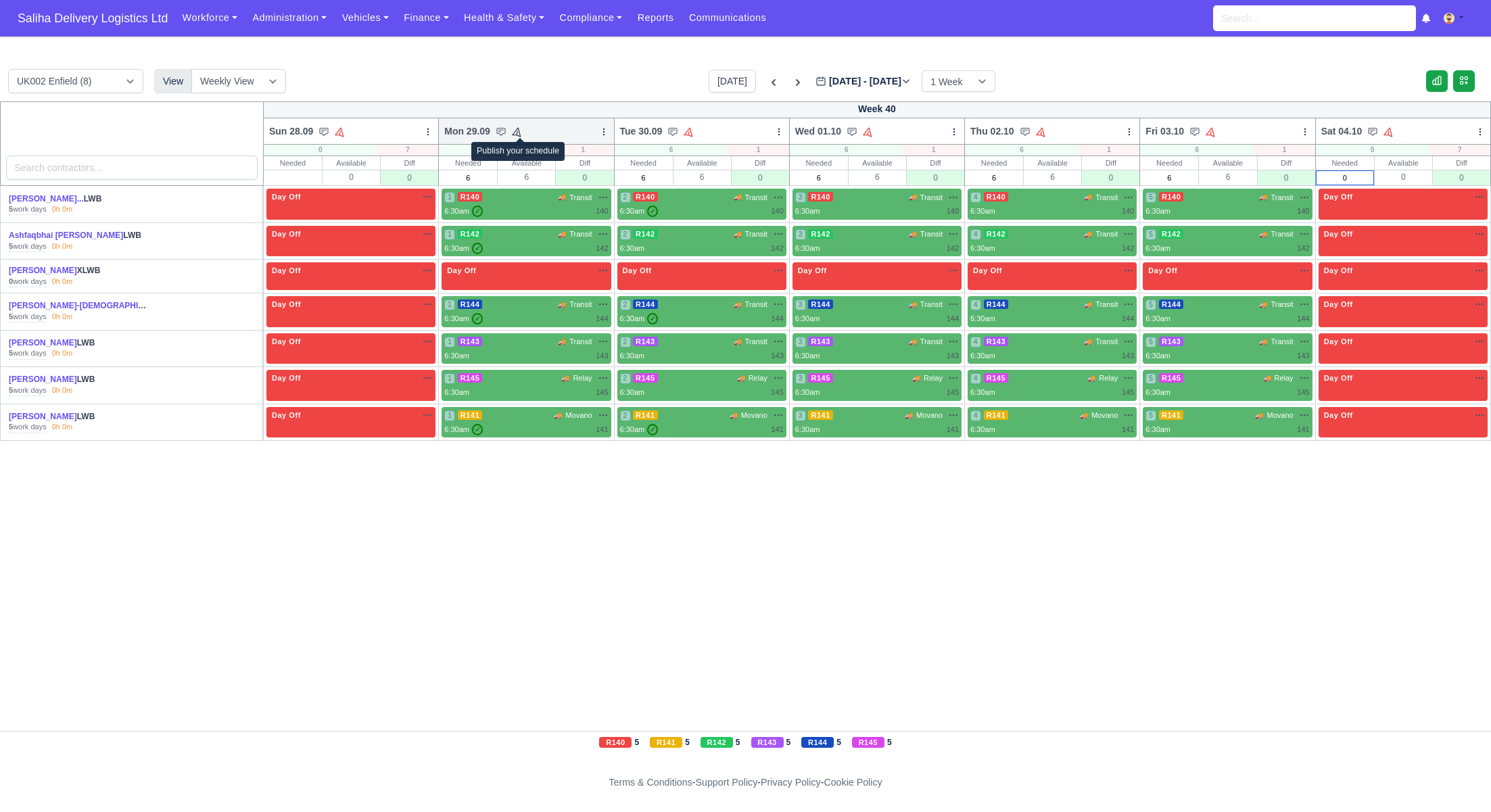
type input "0"
click at [521, 134] on icon at bounding box center [517, 132] width 13 height 13
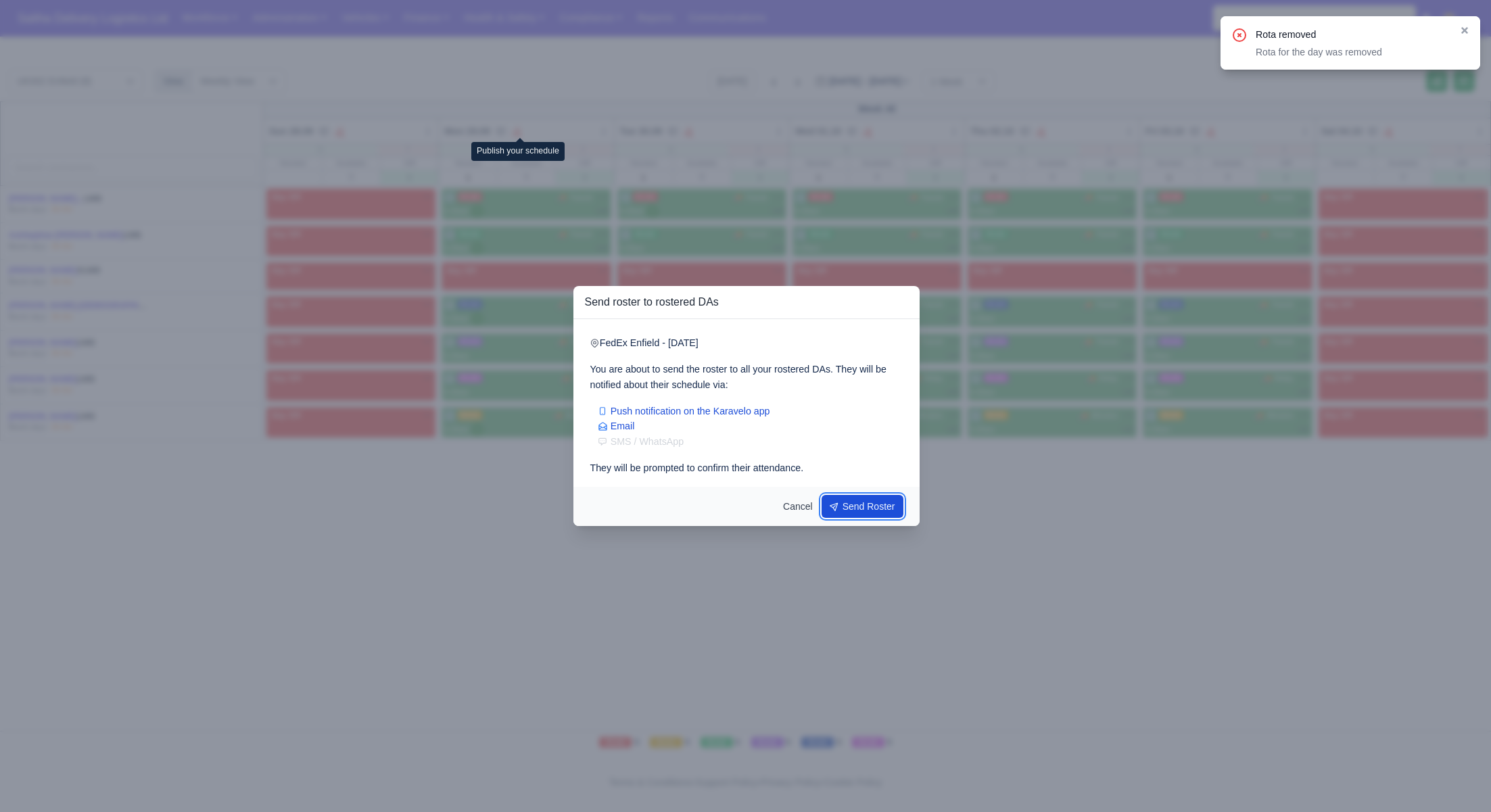
click at [851, 504] on button "Send Roster" at bounding box center [863, 506] width 82 height 23
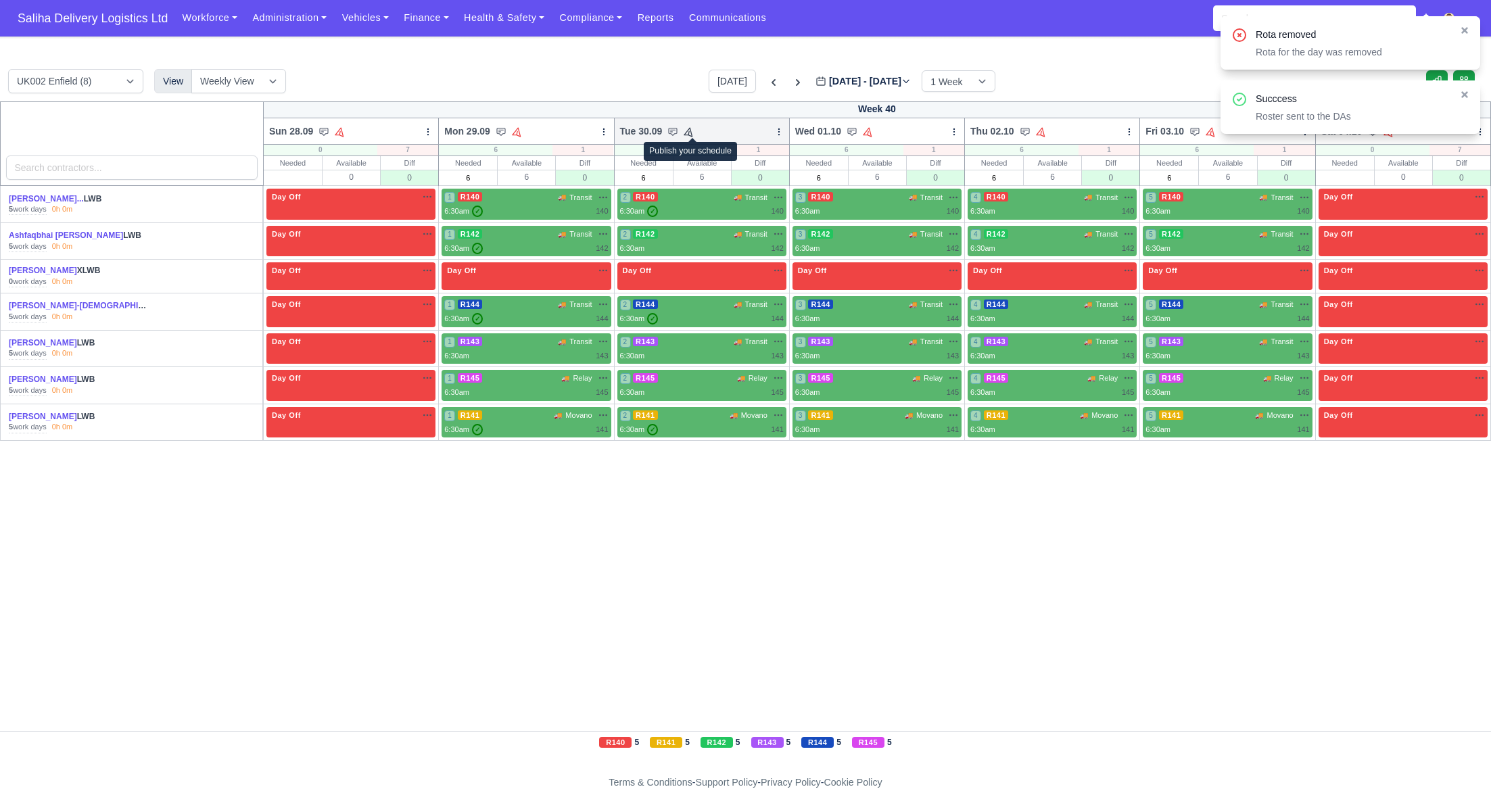
click at [693, 131] on icon at bounding box center [689, 132] width 13 height 13
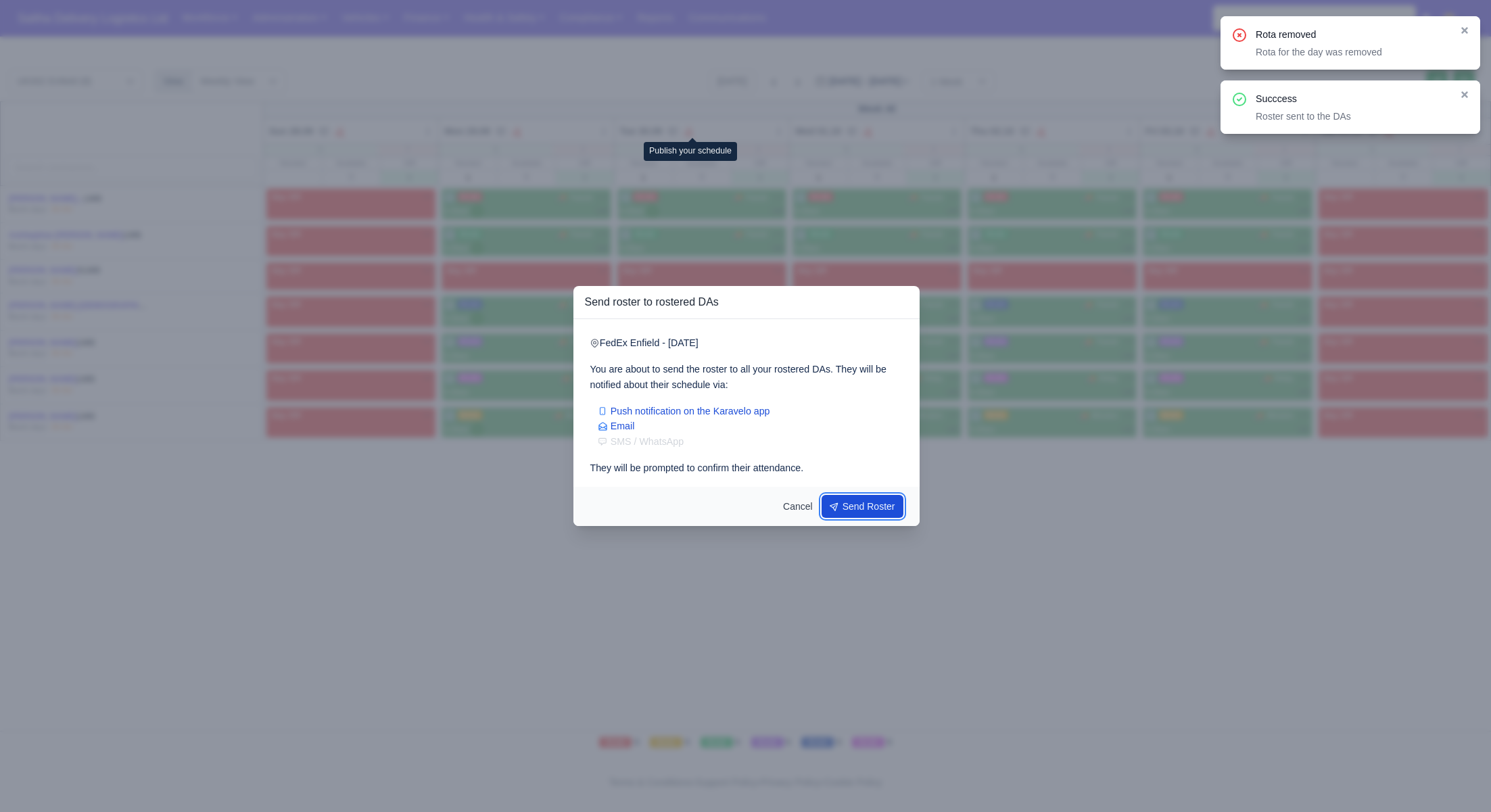
click at [834, 508] on icon "submit" at bounding box center [835, 505] width 14 height 14
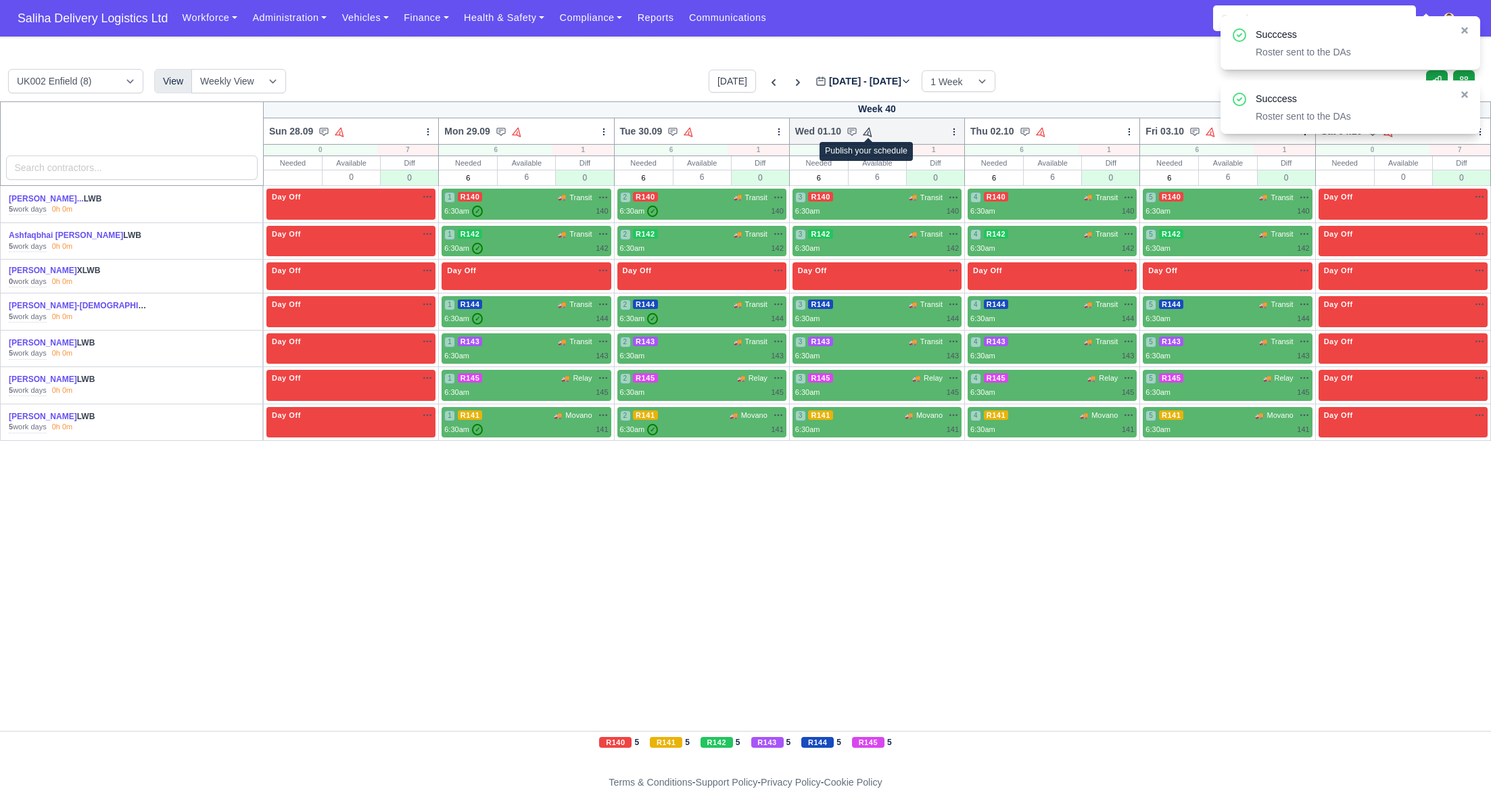
click at [865, 128] on icon at bounding box center [869, 132] width 13 height 13
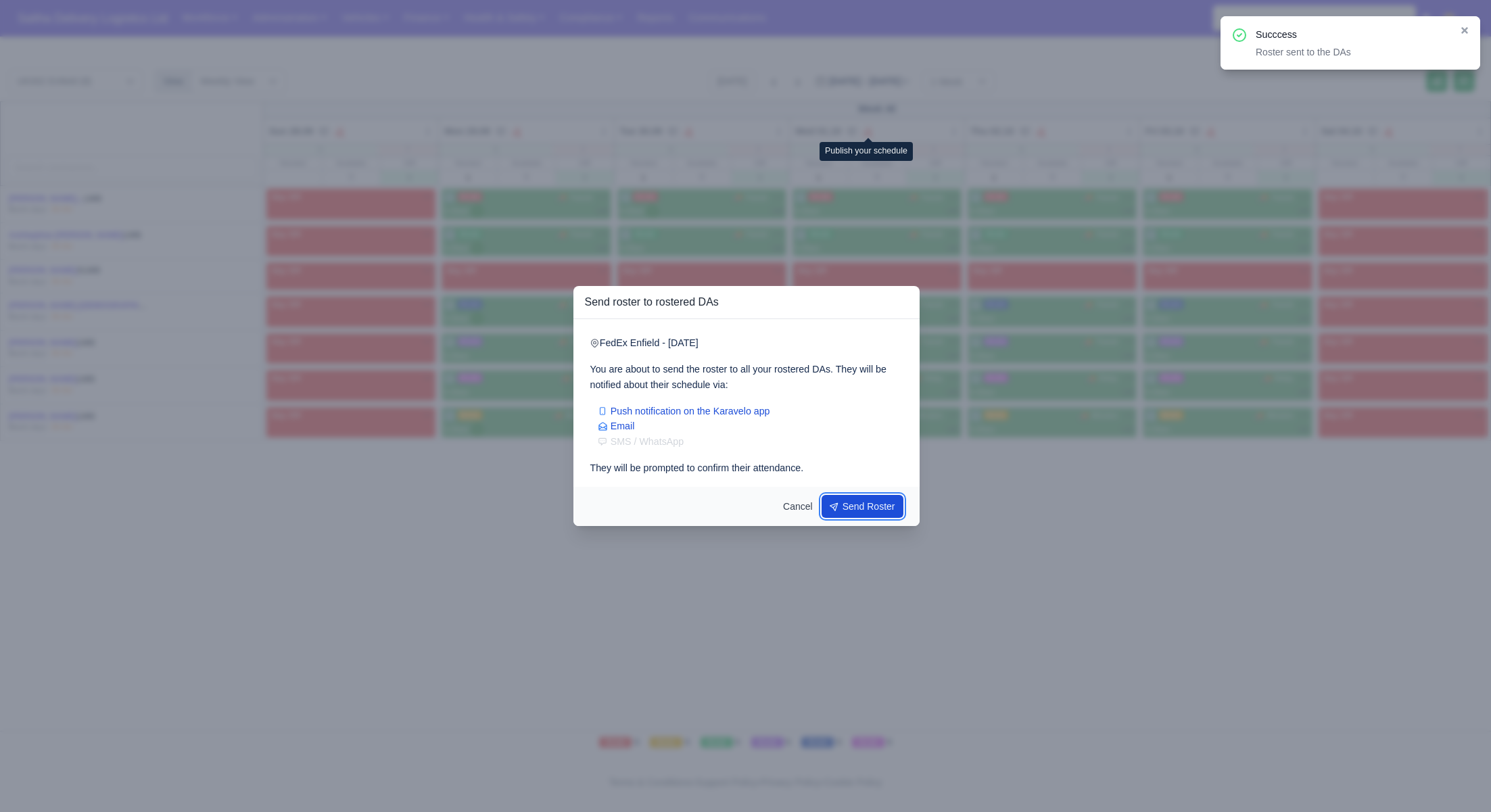
click at [845, 517] on button "Send Roster" at bounding box center [863, 506] width 82 height 23
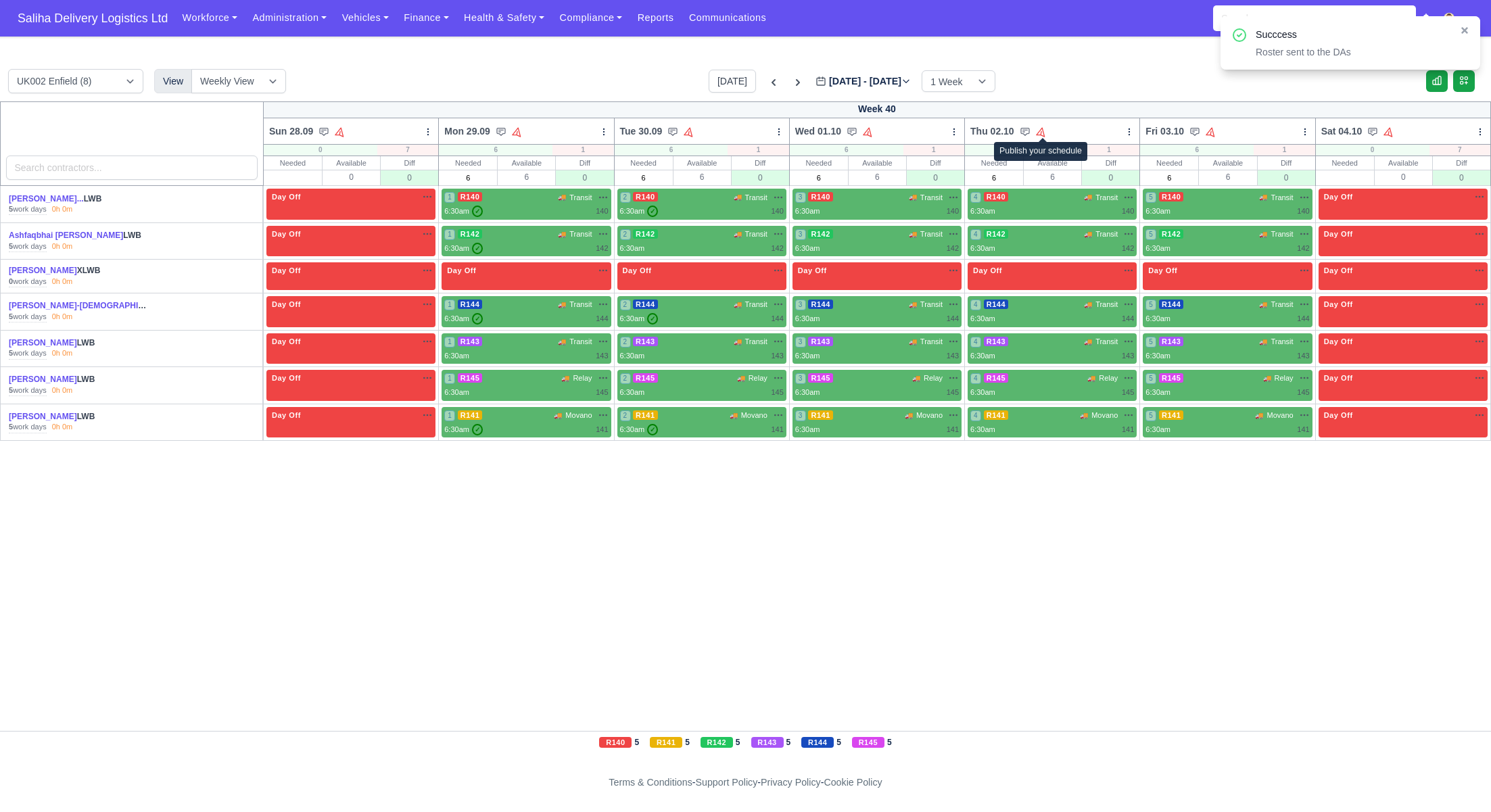
drag, startPoint x: 1044, startPoint y: 132, endPoint x: 1053, endPoint y: 166, distance: 35.2
click at [1044, 132] on icon at bounding box center [1041, 132] width 13 height 13
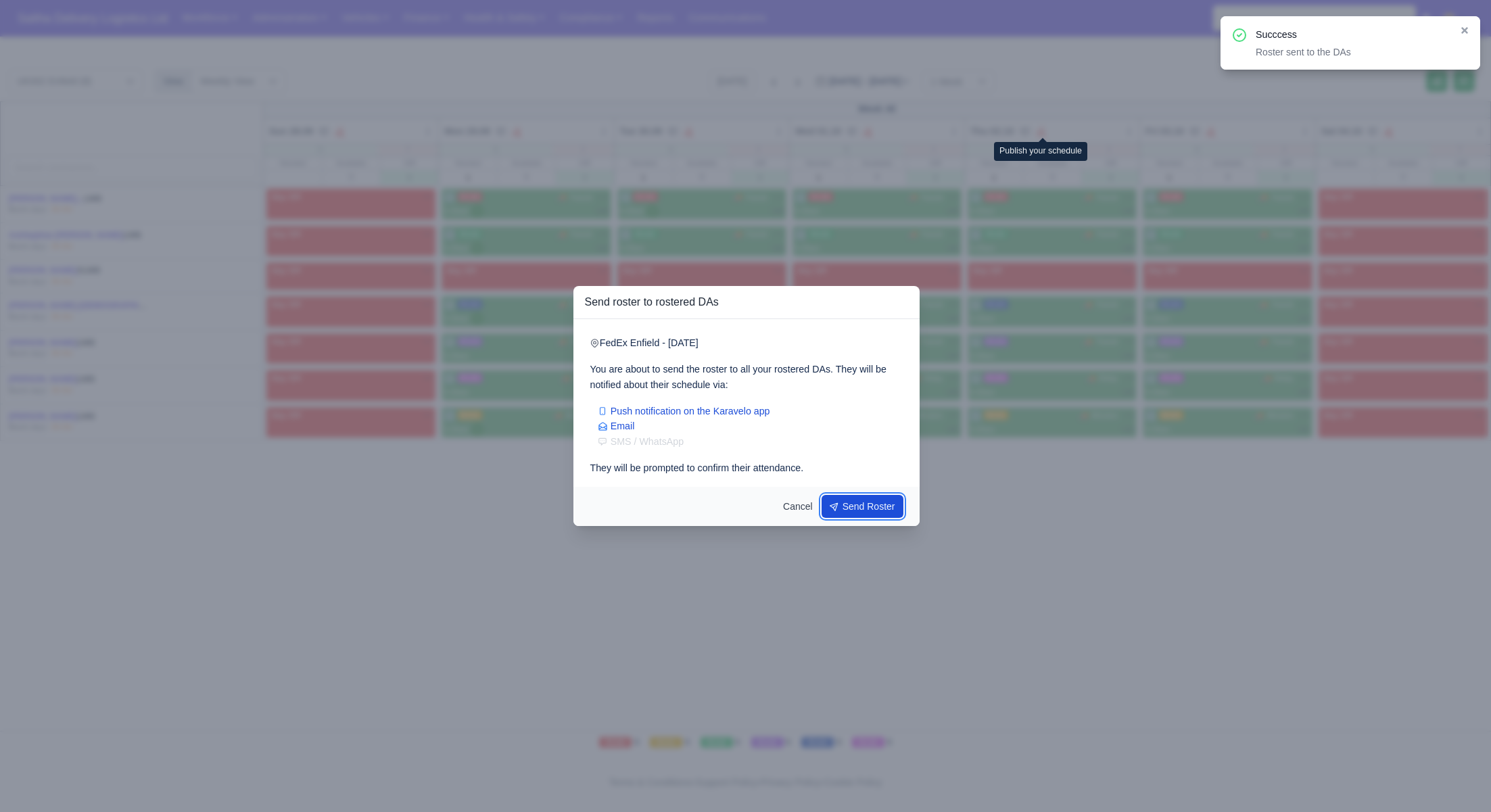
click at [858, 496] on button "Send Roster" at bounding box center [863, 506] width 82 height 23
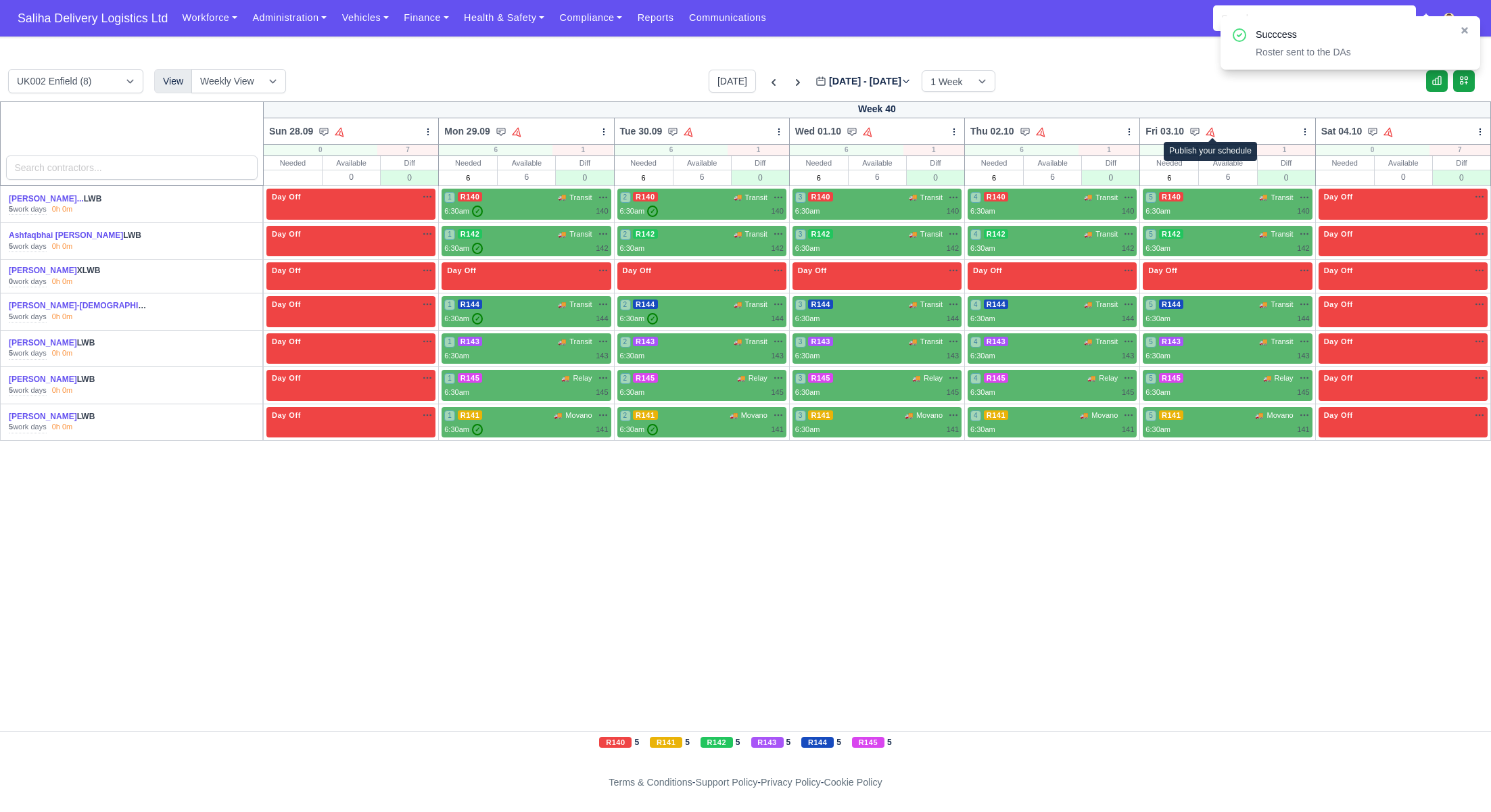
drag, startPoint x: 1213, startPoint y: 133, endPoint x: 1219, endPoint y: 145, distance: 13.4
click at [1213, 133] on icon at bounding box center [1211, 132] width 10 height 10
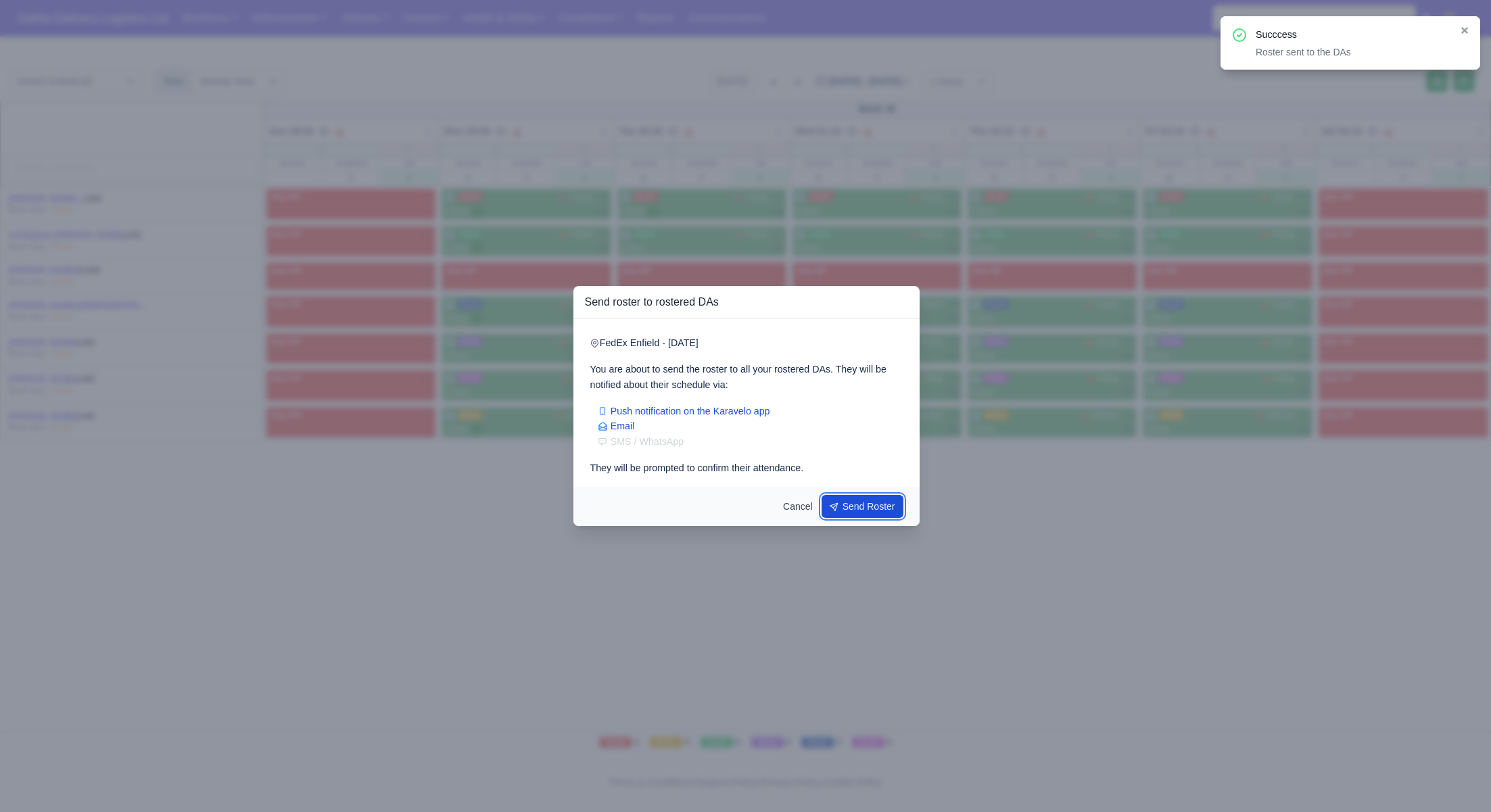
click at [899, 505] on button "Send Roster" at bounding box center [863, 506] width 82 height 23
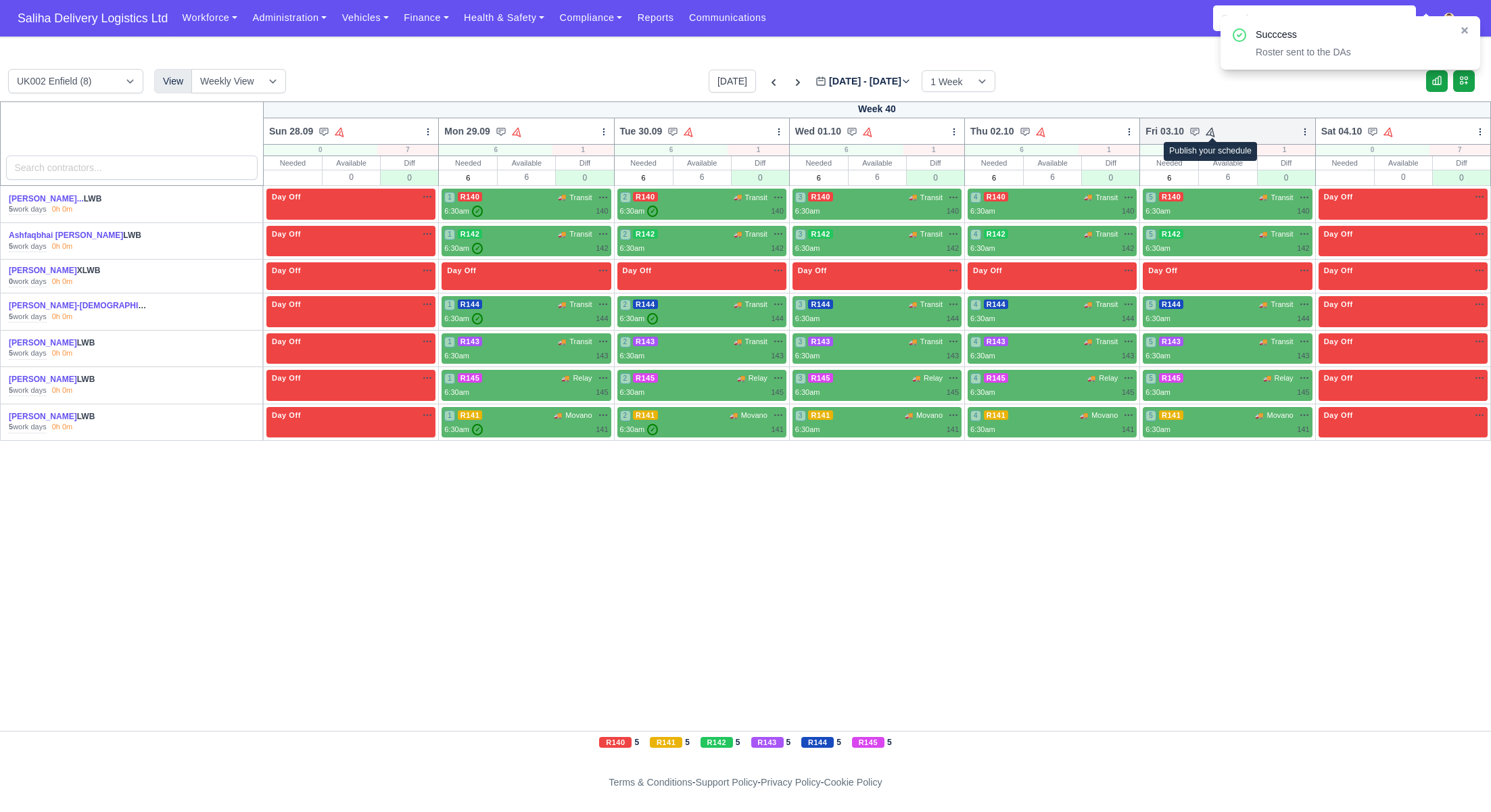
click at [1210, 131] on icon at bounding box center [1211, 132] width 13 height 13
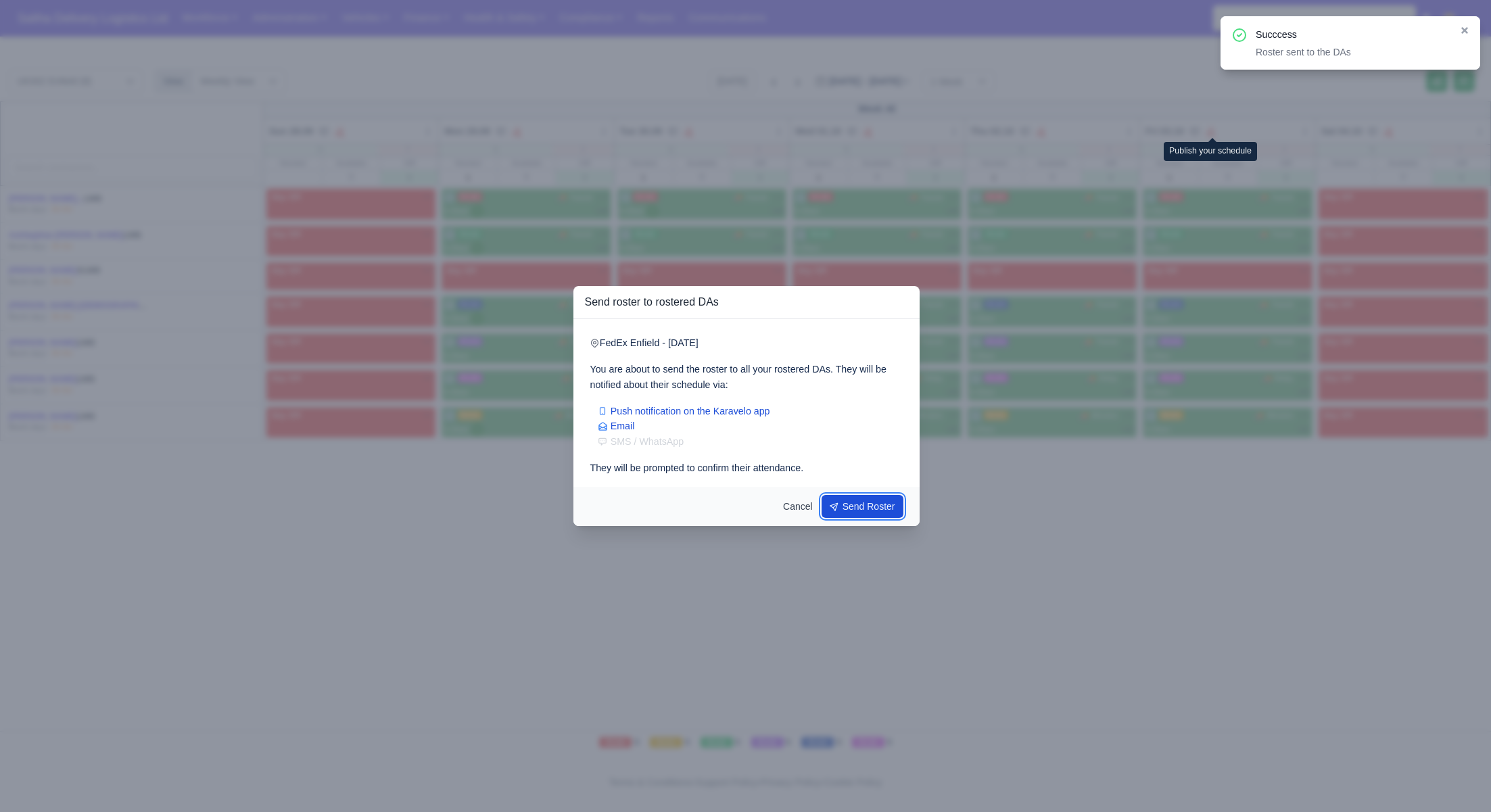
click at [887, 513] on button "Send Roster" at bounding box center [863, 506] width 82 height 23
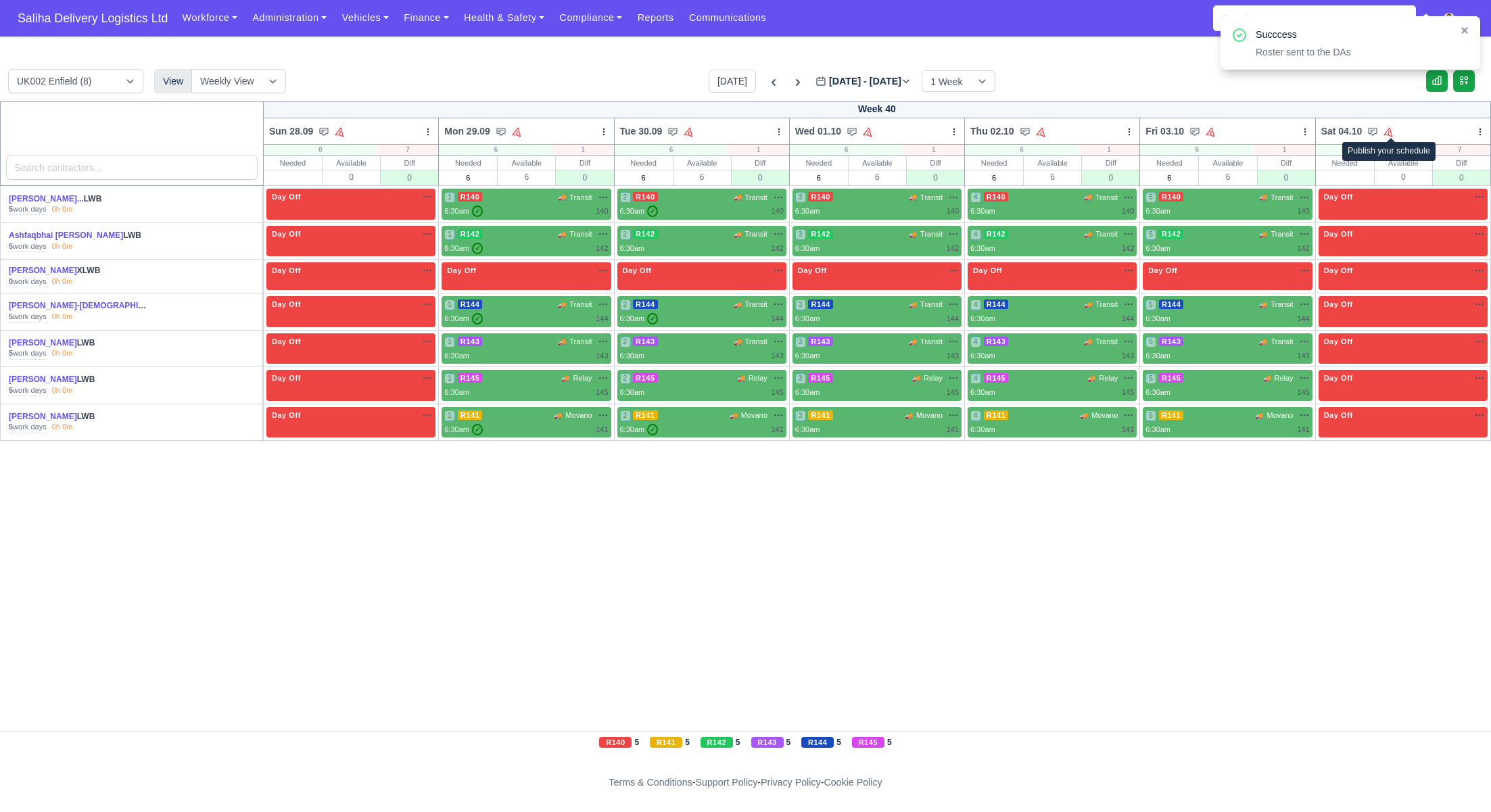
drag, startPoint x: 1390, startPoint y: 133, endPoint x: 1394, endPoint y: 161, distance: 28.3
click at [1390, 133] on icon at bounding box center [1388, 132] width 10 height 10
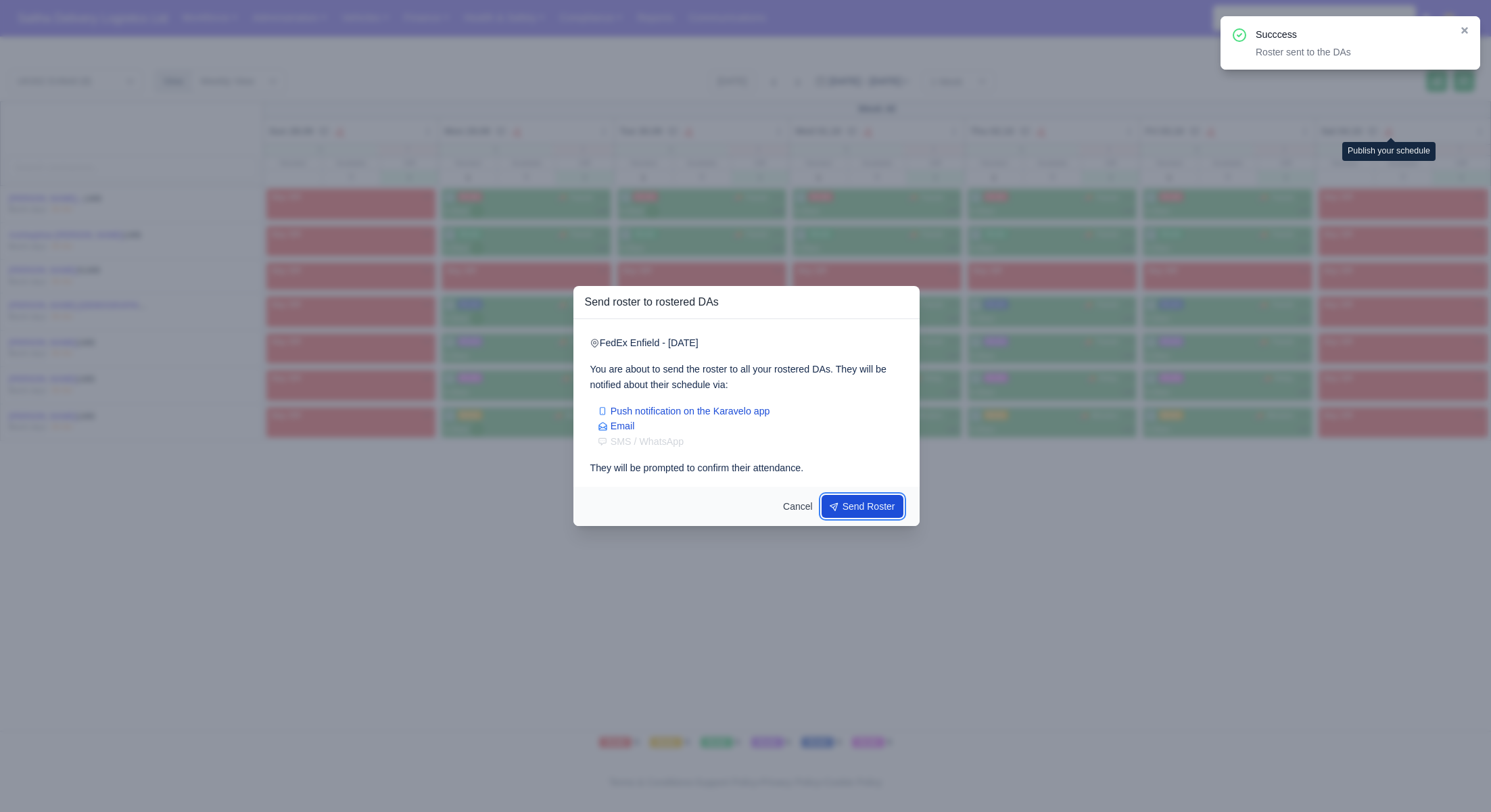
click at [851, 507] on button "Send Roster" at bounding box center [863, 506] width 82 height 23
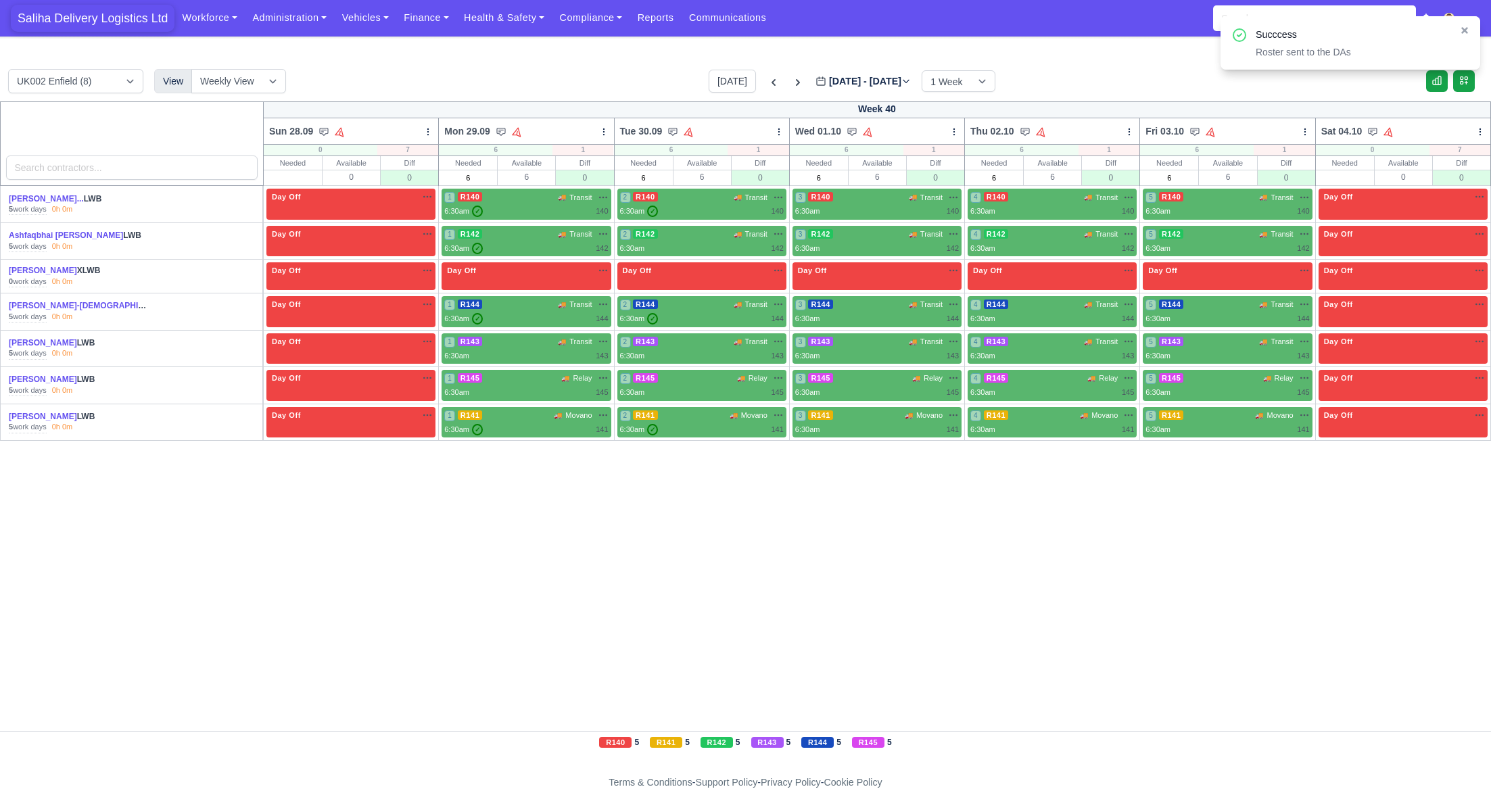
click at [106, 19] on span "Saliha Delivery Logistics Ltd" at bounding box center [92, 19] width 164 height 27
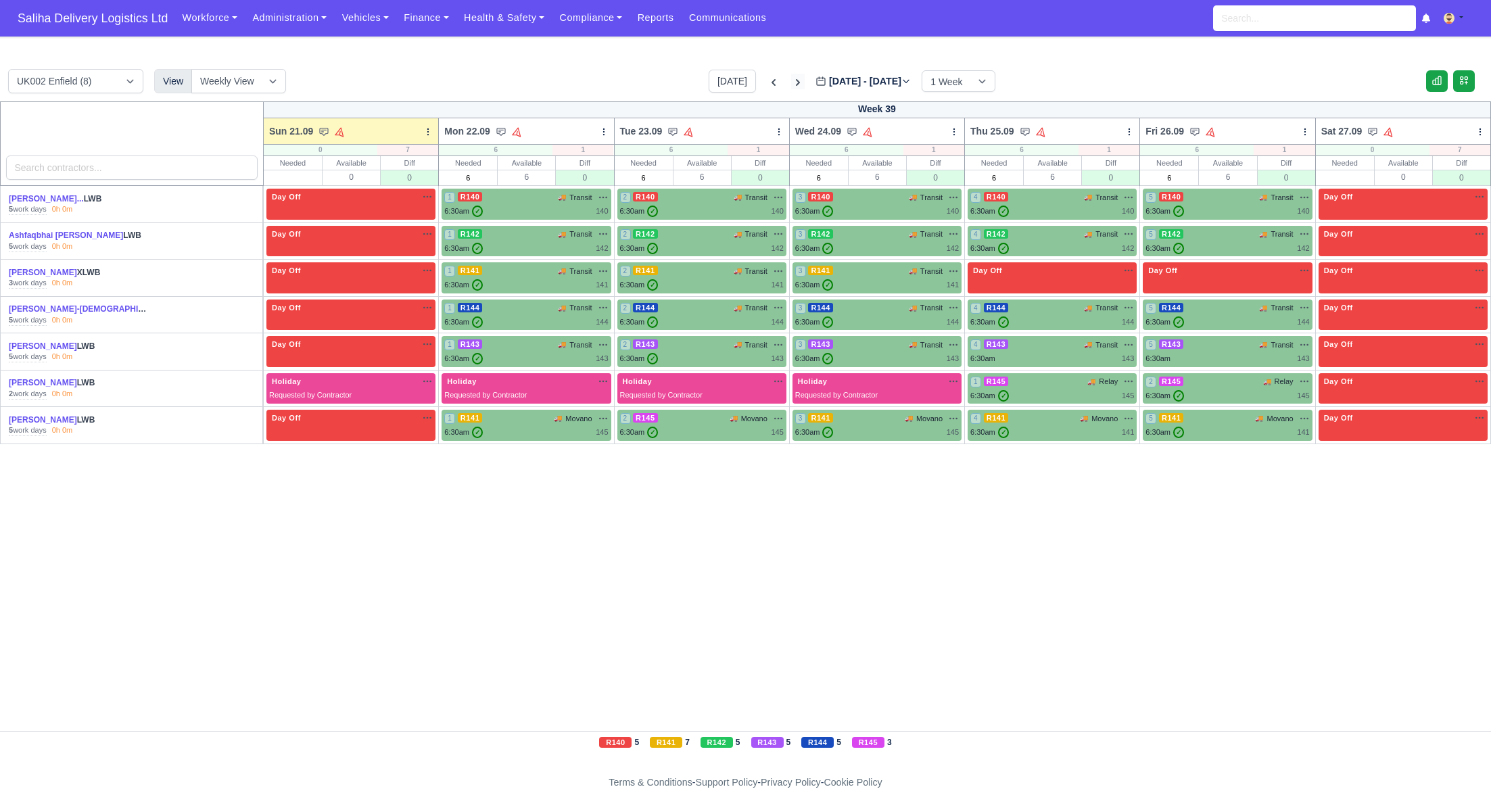
click at [791, 79] on icon at bounding box center [798, 82] width 14 height 14
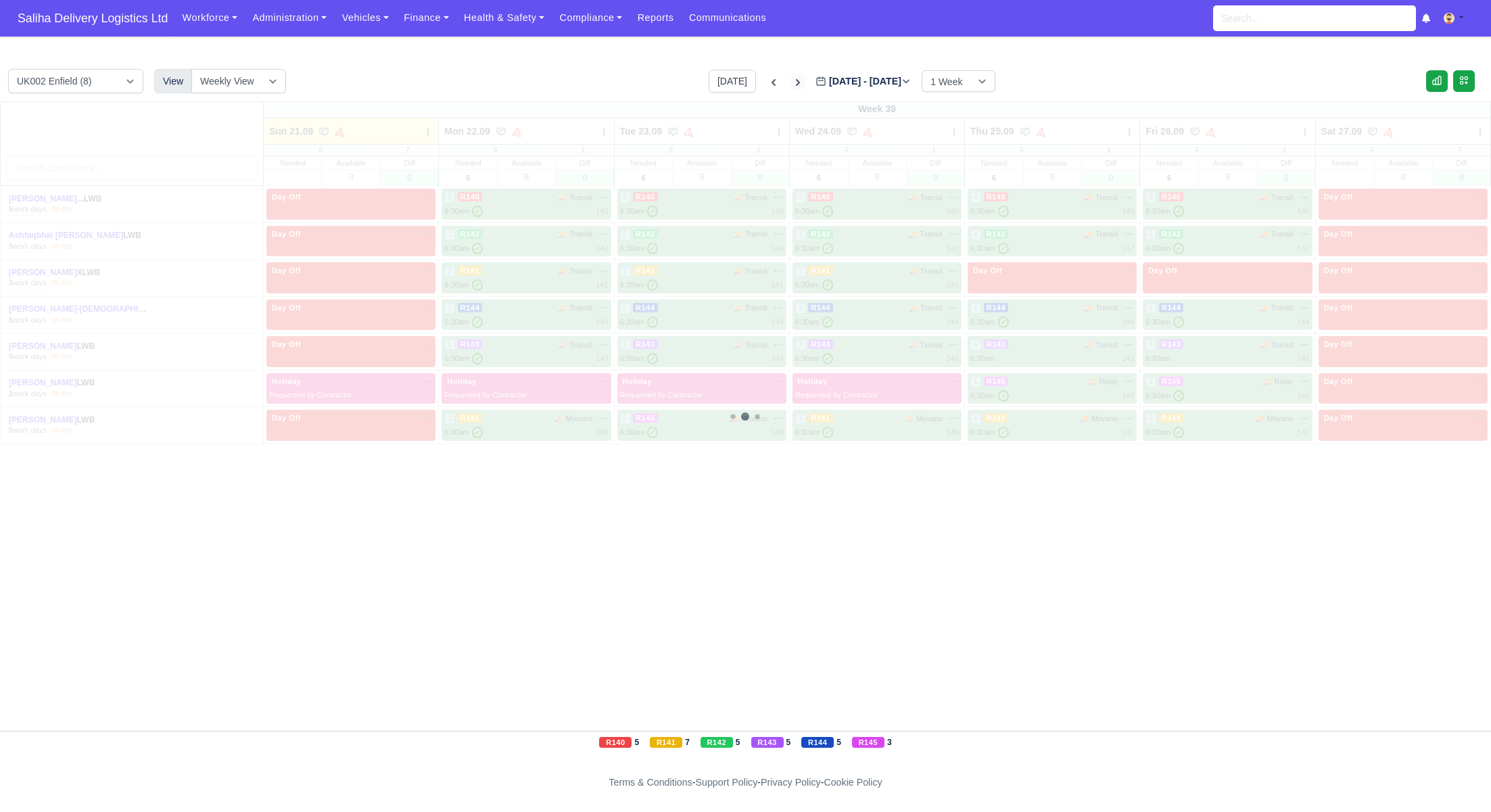
type input "[DATE]"
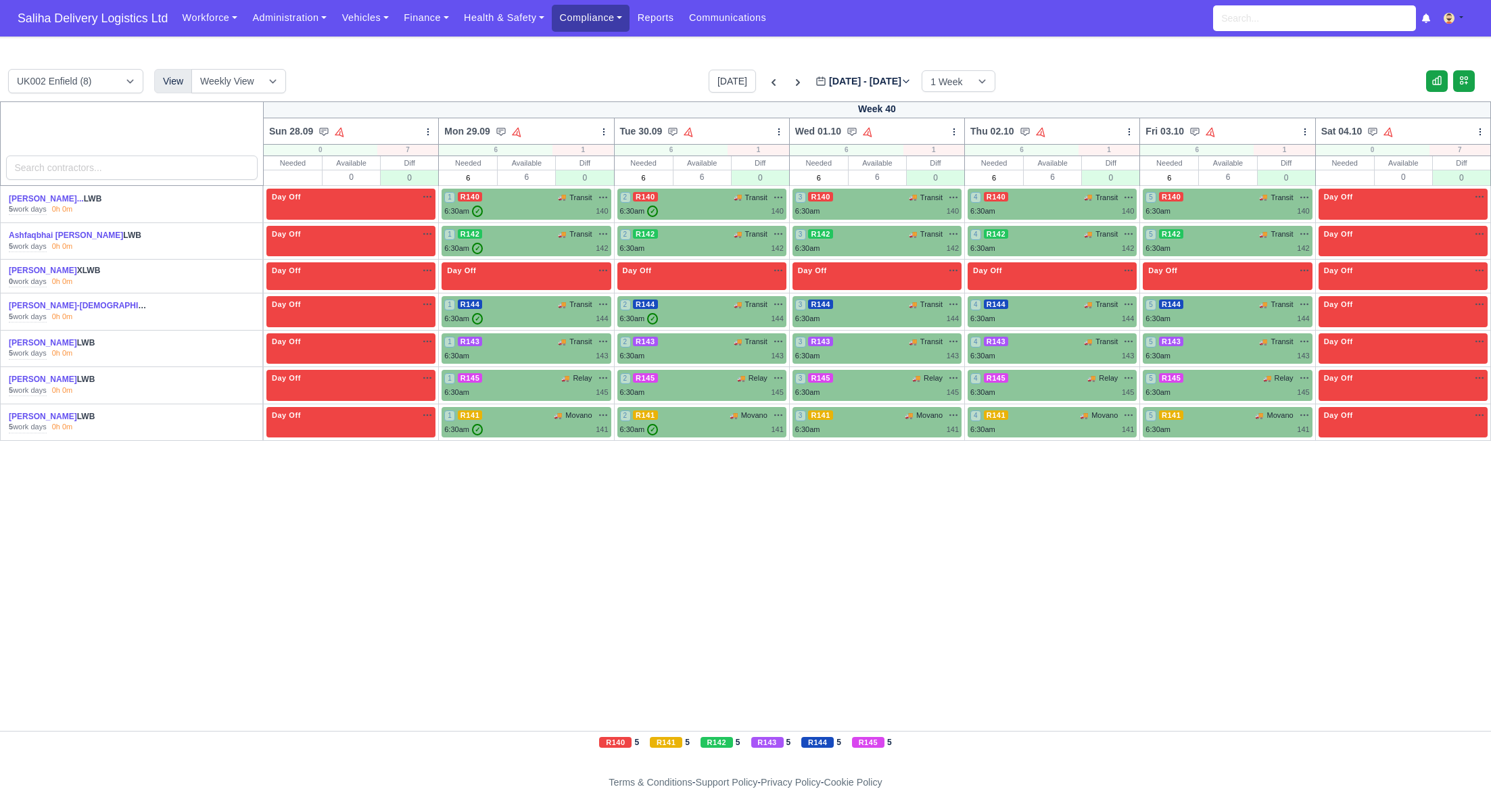
click at [601, 21] on link "Compliance" at bounding box center [590, 18] width 77 height 27
click at [609, 131] on link "Communication Center" at bounding box center [618, 132] width 121 height 28
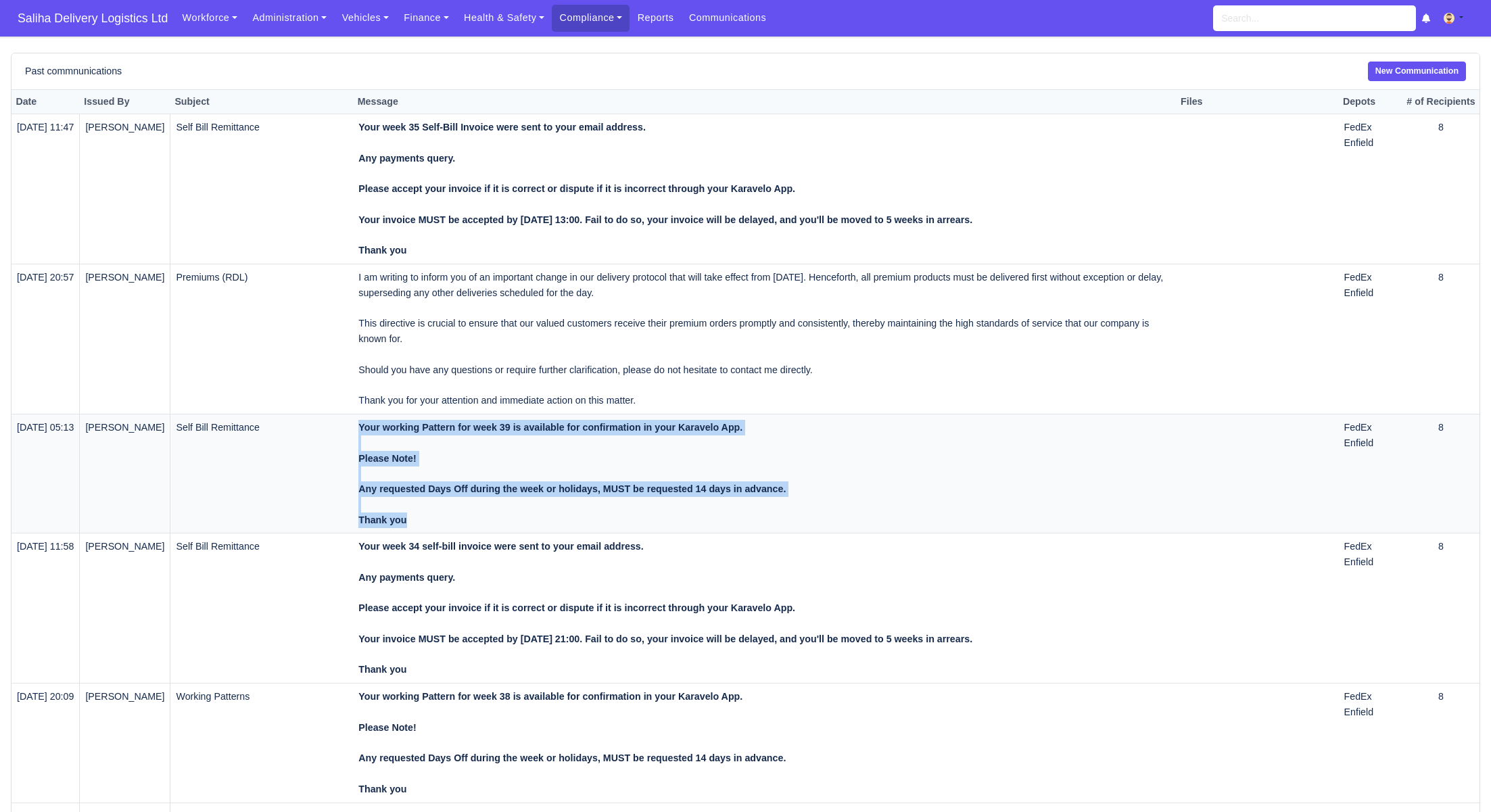
drag, startPoint x: 414, startPoint y: 521, endPoint x: 356, endPoint y: 433, distance: 105.4
click at [356, 433] on tr "[DATE] 05:13 [PERSON_NAME] Self Bill Remittance Your working Pattern for week 3…" at bounding box center [745, 473] width 1468 height 119
copy tr "Your working Pattern for week 39 is available for confirmation in your Karavelo…"
drag, startPoint x: 1426, startPoint y: 74, endPoint x: 1392, endPoint y: 82, distance: 34.9
click at [1426, 75] on link "New Communication" at bounding box center [1416, 71] width 98 height 19
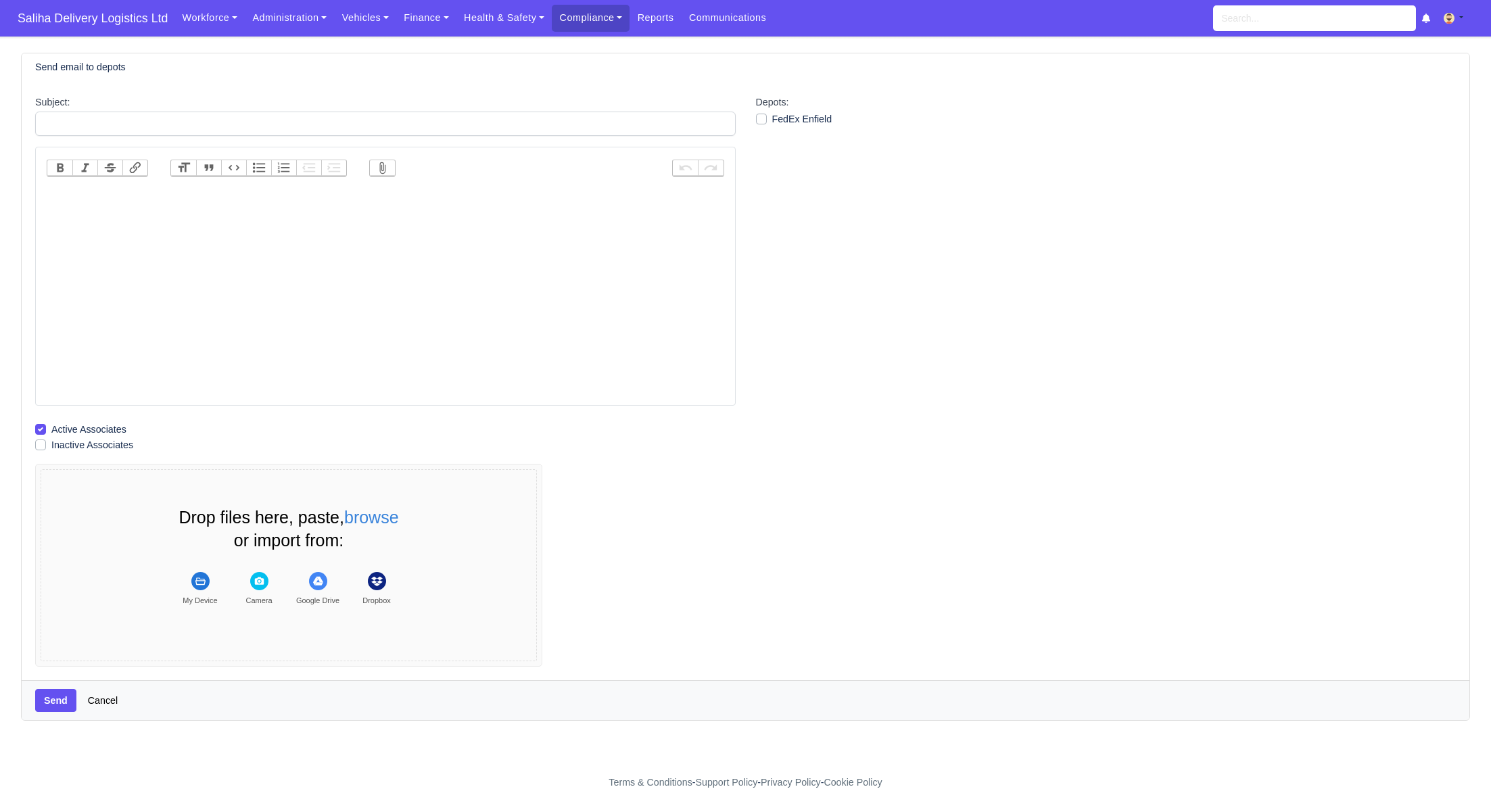
click at [509, 217] on trix-editor at bounding box center [385, 294] width 677 height 216
paste trix-editor "<div><strong><br>Your working Pattern for week 39 is available for confirmation…"
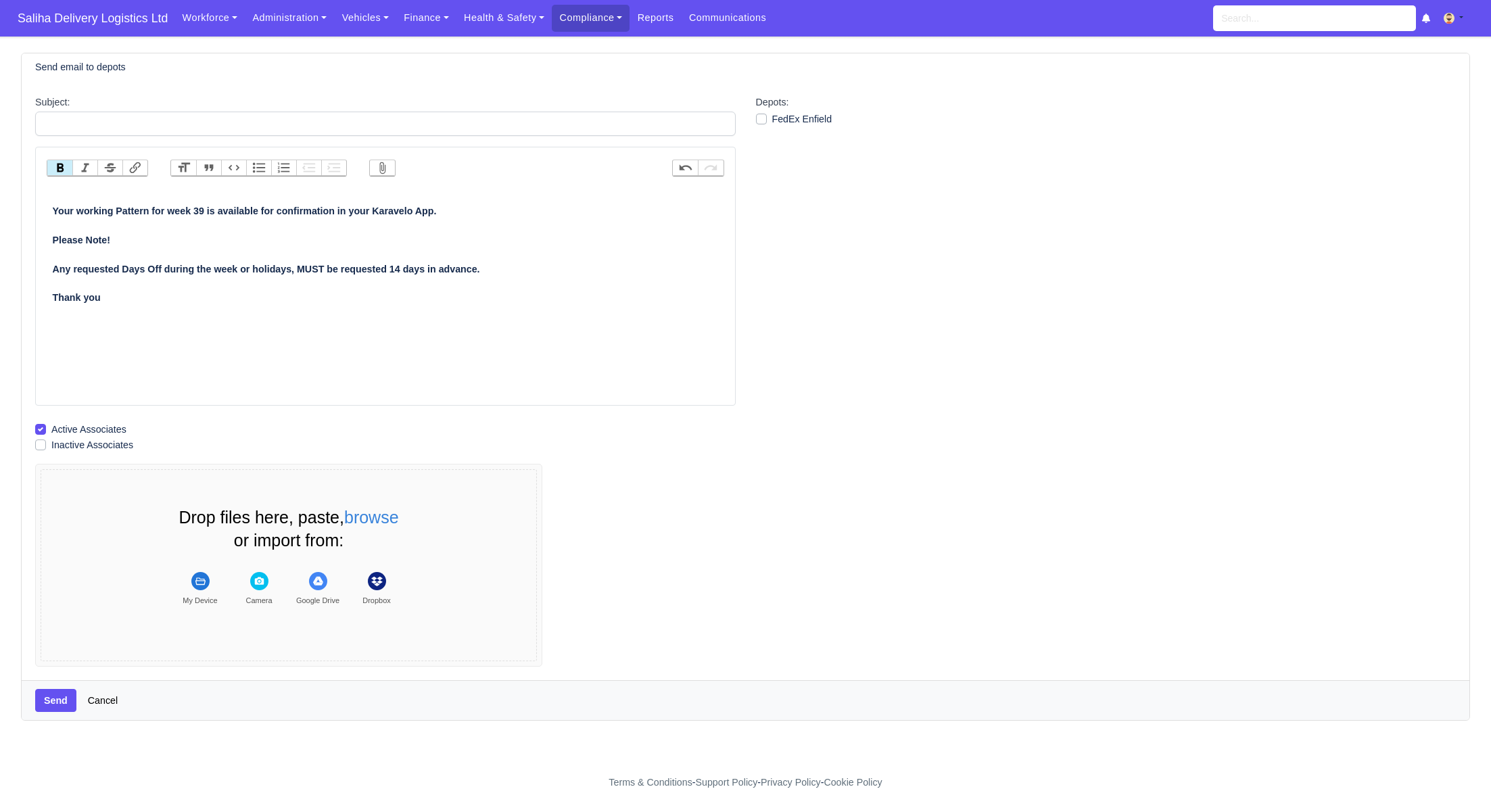
click at [205, 211] on strong "Your working Pattern for week 39 is available for confirmation in your Karavelo…" at bounding box center [266, 240] width 427 height 69
type trix-editor "<div><strong><br>Your working Pattern for week 40 is available for confirmation…"
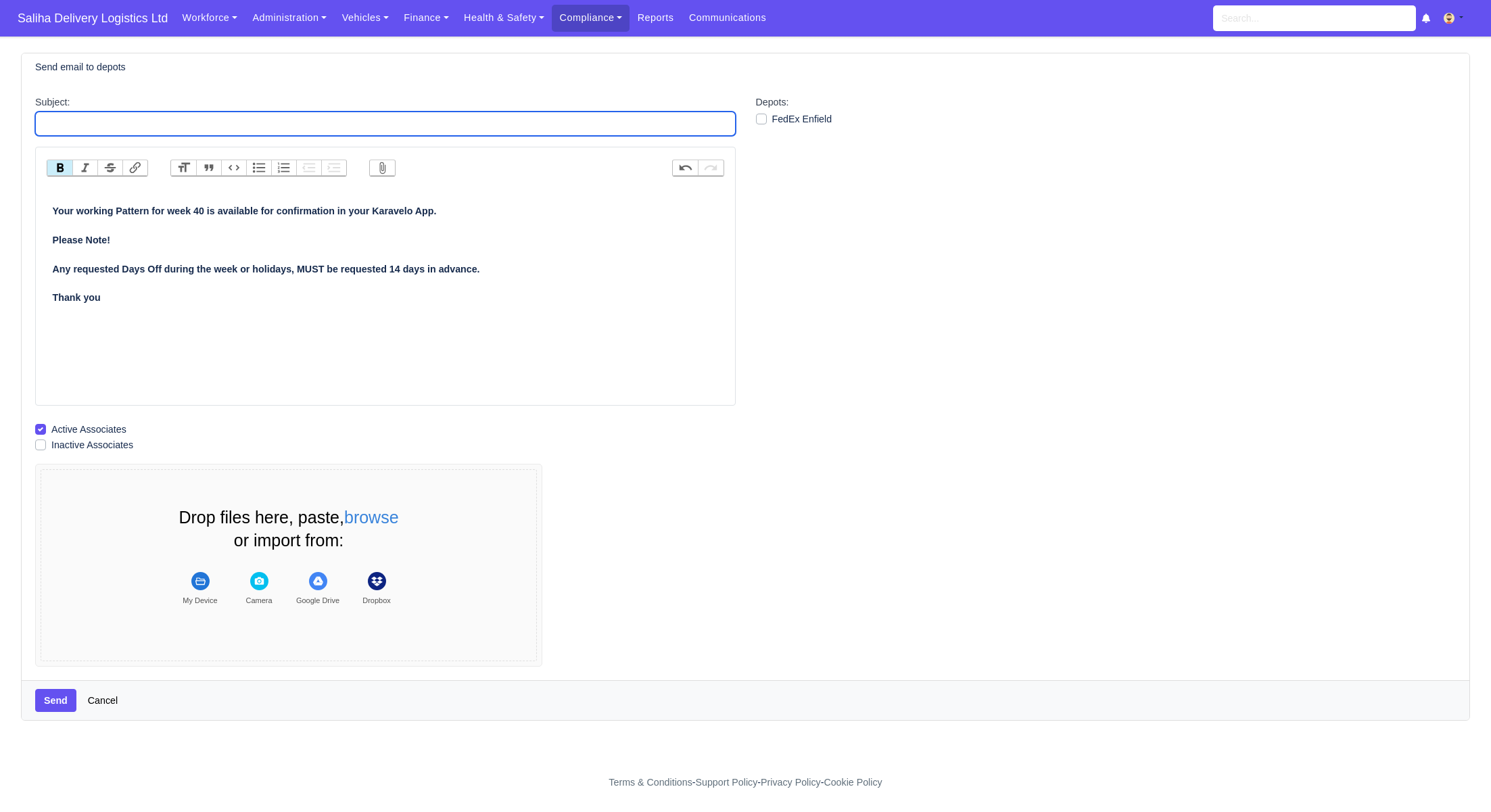
click at [210, 127] on input "Subject:" at bounding box center [386, 123] width 701 height 24
type input "Working Patterns"
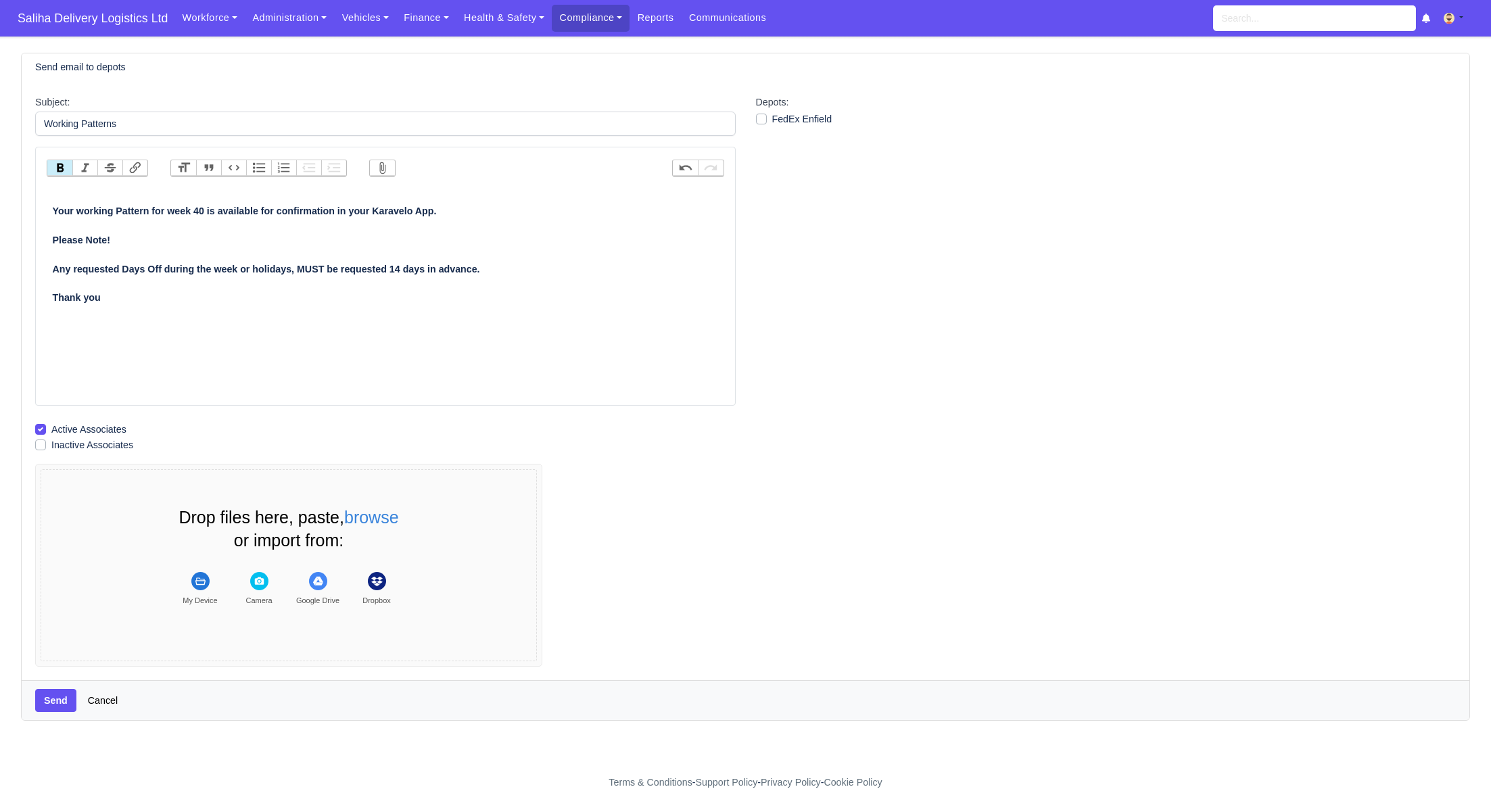
click at [772, 117] on label "FedEx Enfield" at bounding box center [802, 119] width 61 height 15
click at [765, 117] on input "FedEx Enfield" at bounding box center [760, 116] width 10 height 10
checkbox input "true"
click at [51, 702] on button "Send" at bounding box center [56, 700] width 41 height 23
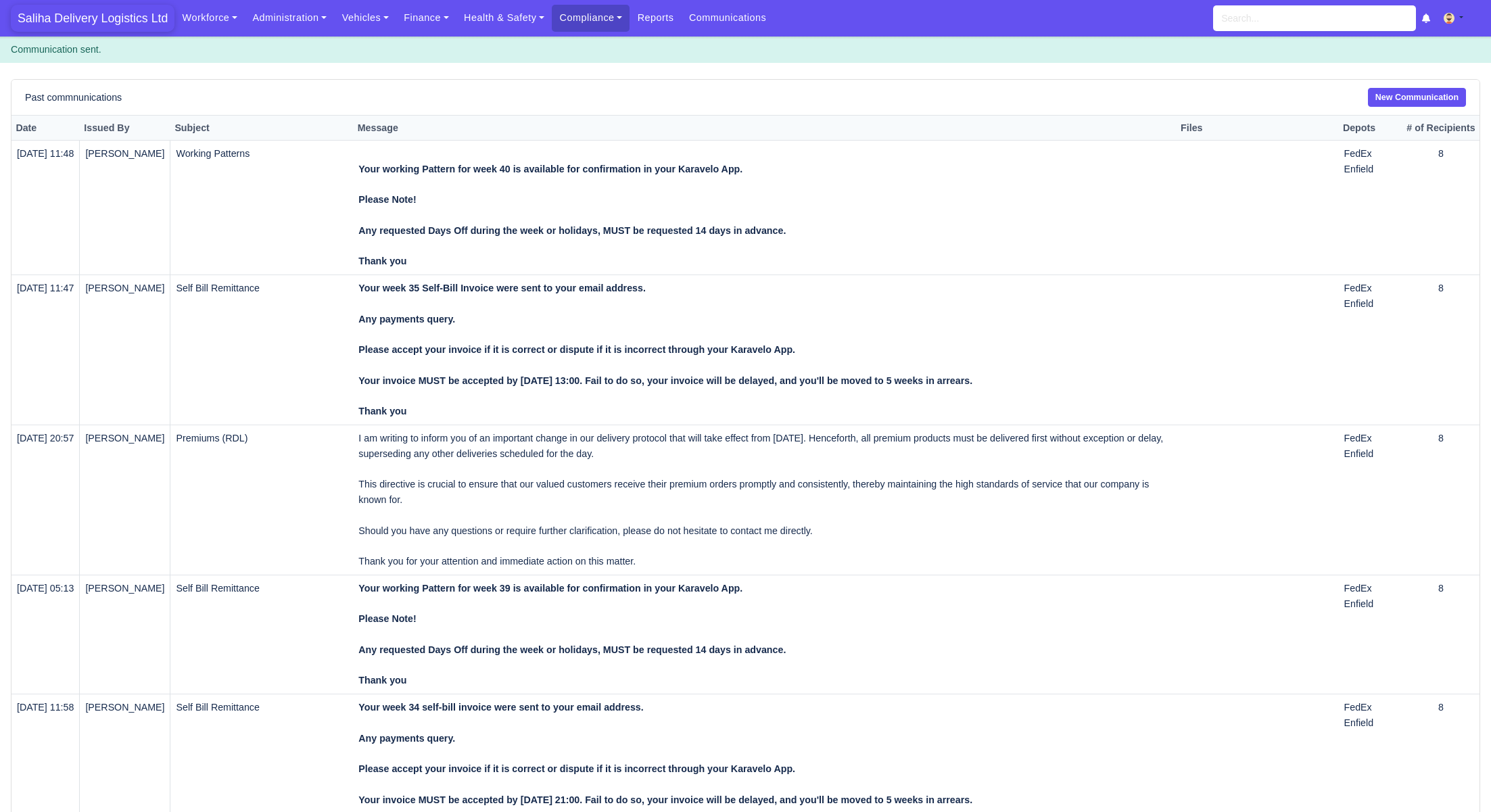
click at [132, 17] on span "Saliha Delivery Logistics Ltd" at bounding box center [92, 19] width 164 height 27
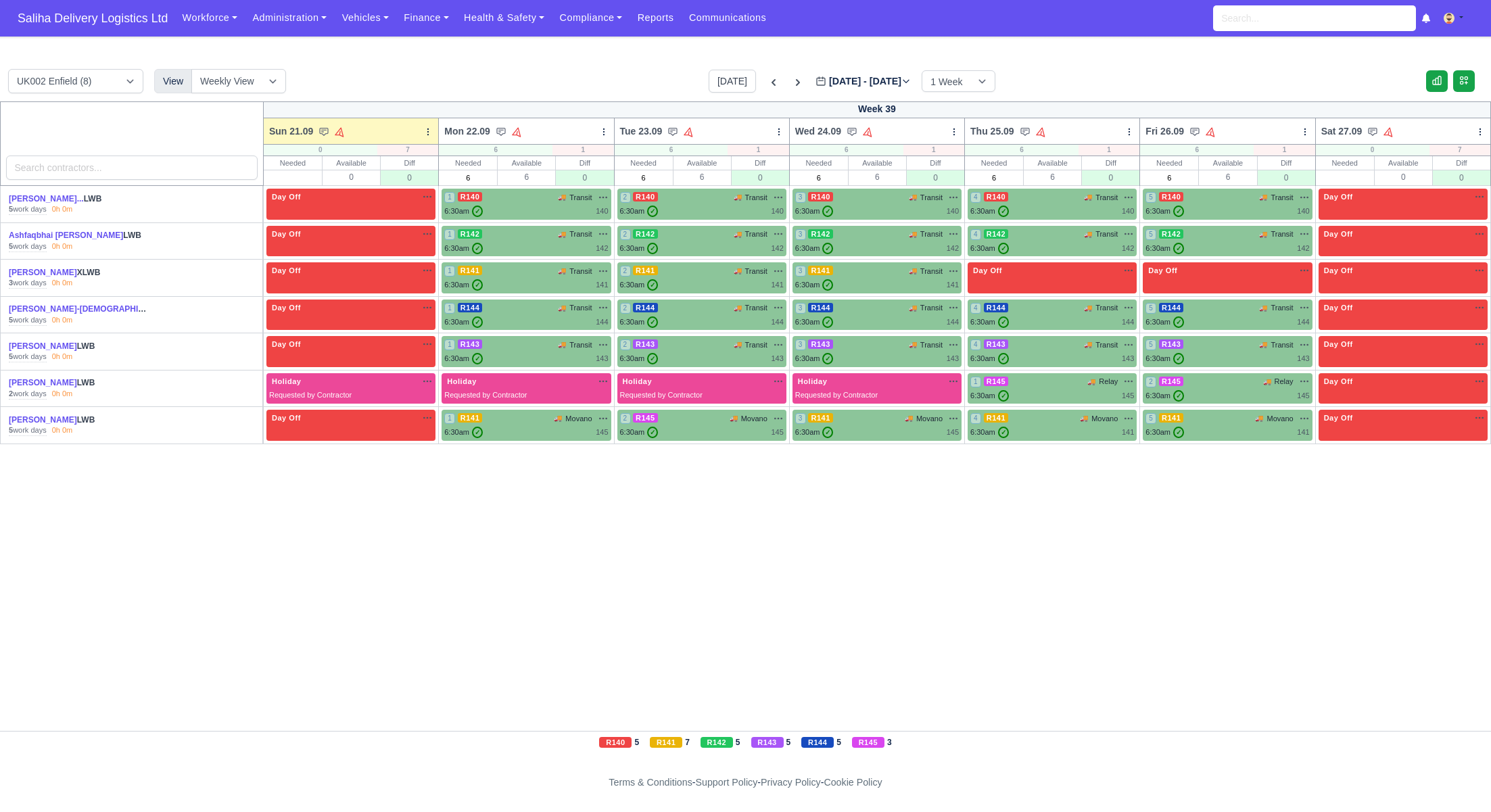
click at [52, 349] on div "[PERSON_NAME] LWB" at bounding box center [79, 346] width 140 height 11
click at [52, 348] on link "[PERSON_NAME]" at bounding box center [43, 346] width 69 height 10
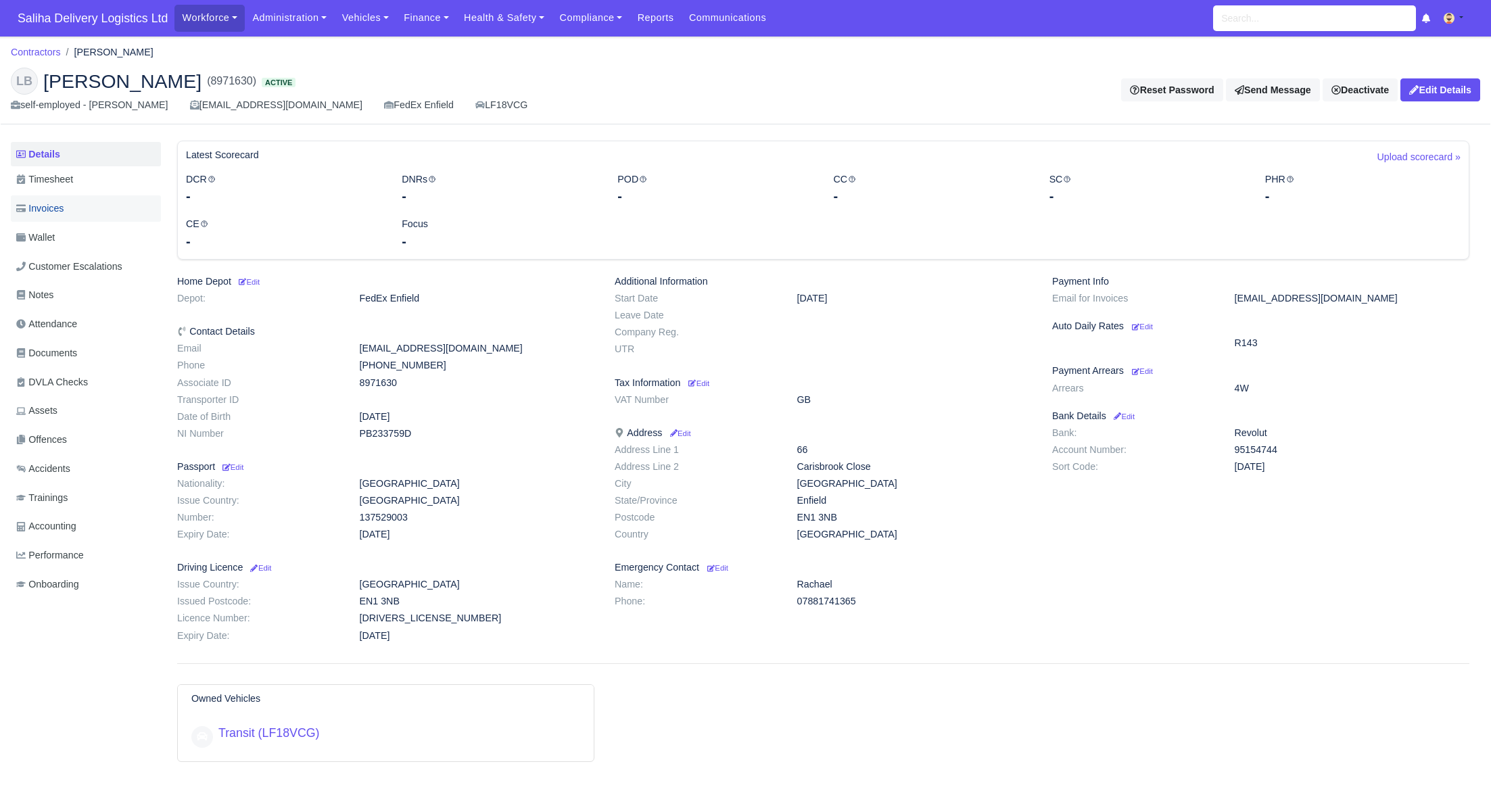
click at [84, 220] on link "Invoices" at bounding box center [86, 208] width 150 height 27
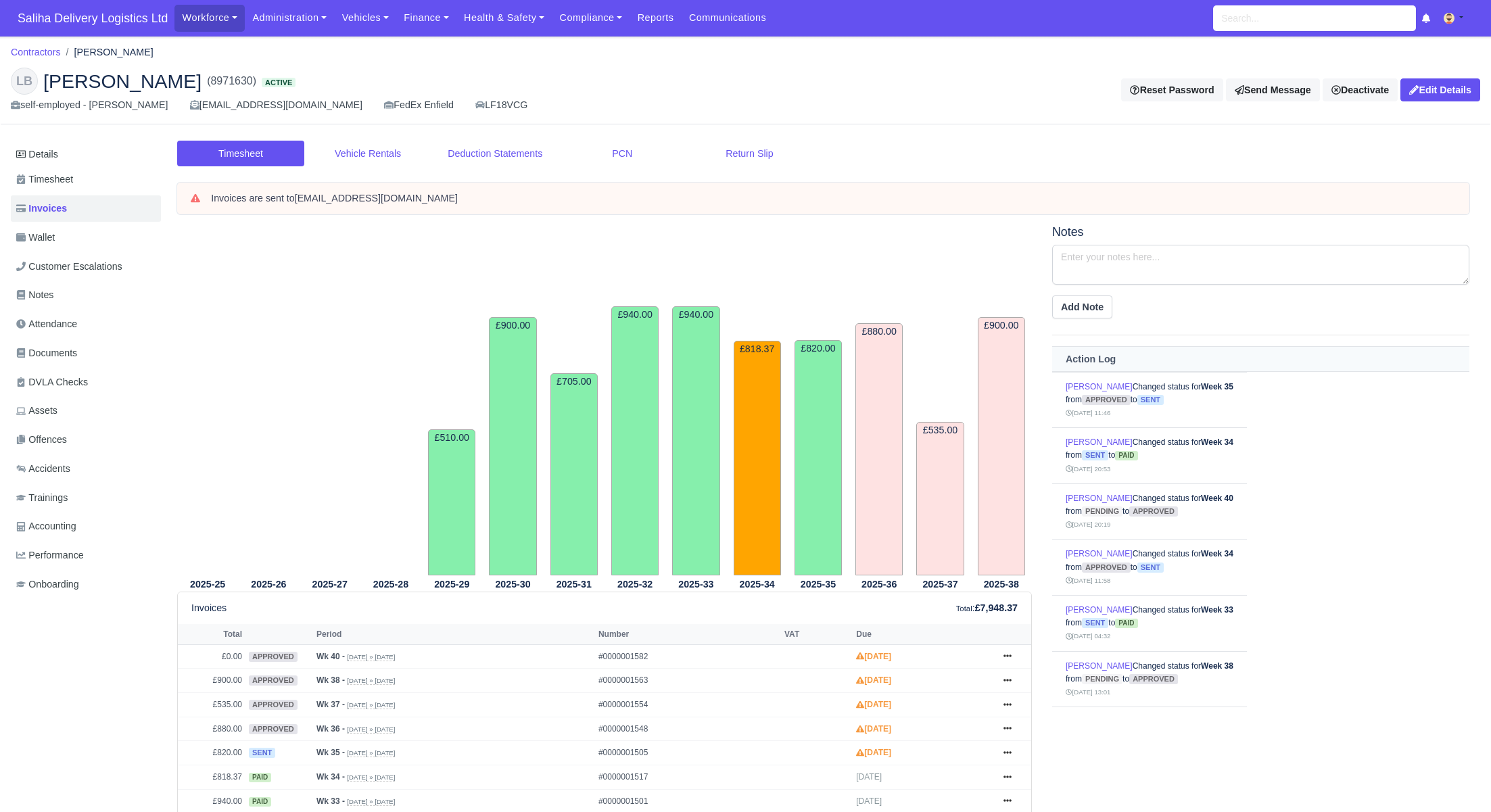
scroll to position [206, 0]
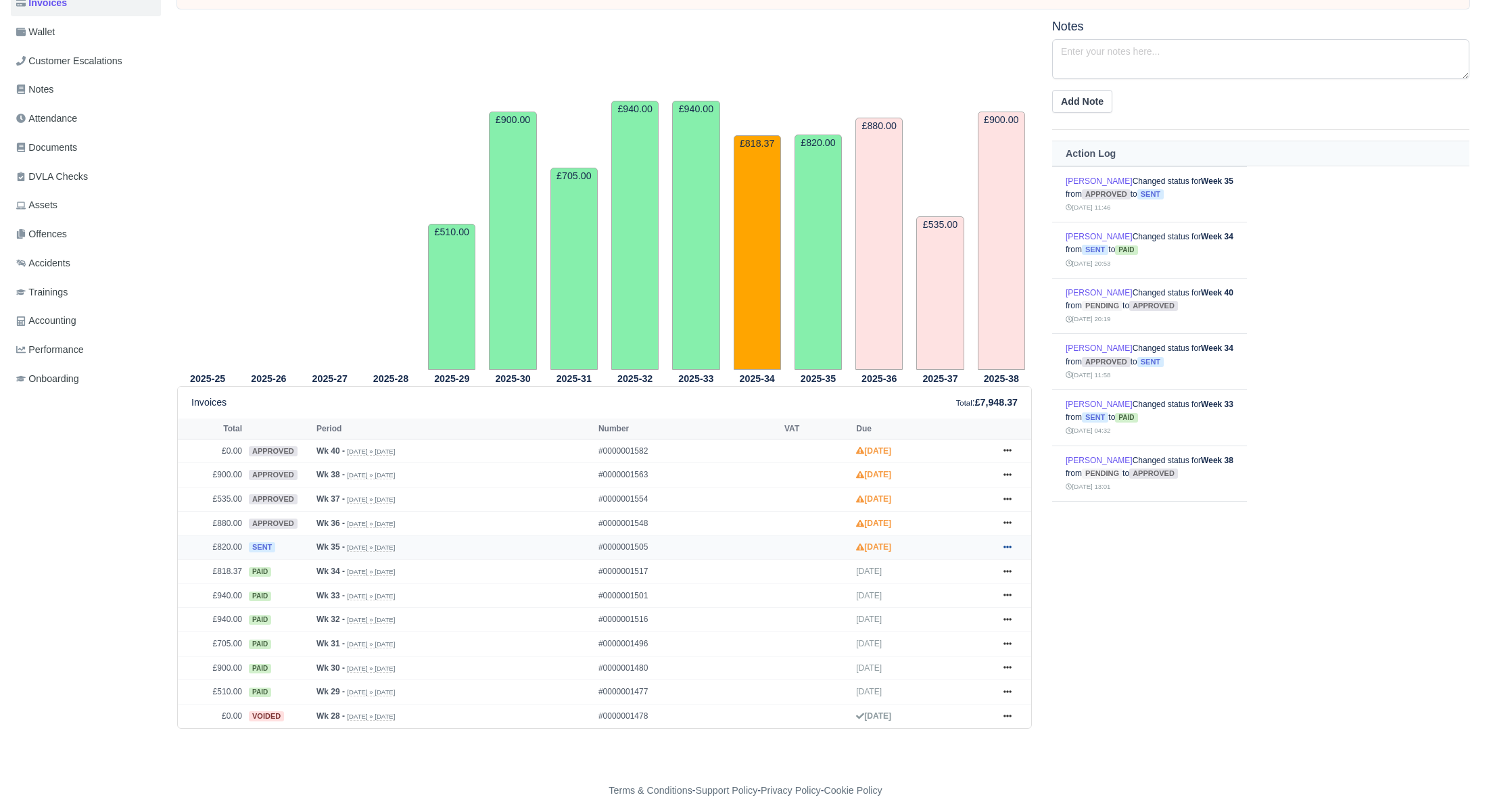
click at [1006, 543] on icon at bounding box center [1007, 547] width 8 height 8
click at [965, 570] on link "Show Invoice" at bounding box center [956, 571] width 120 height 28
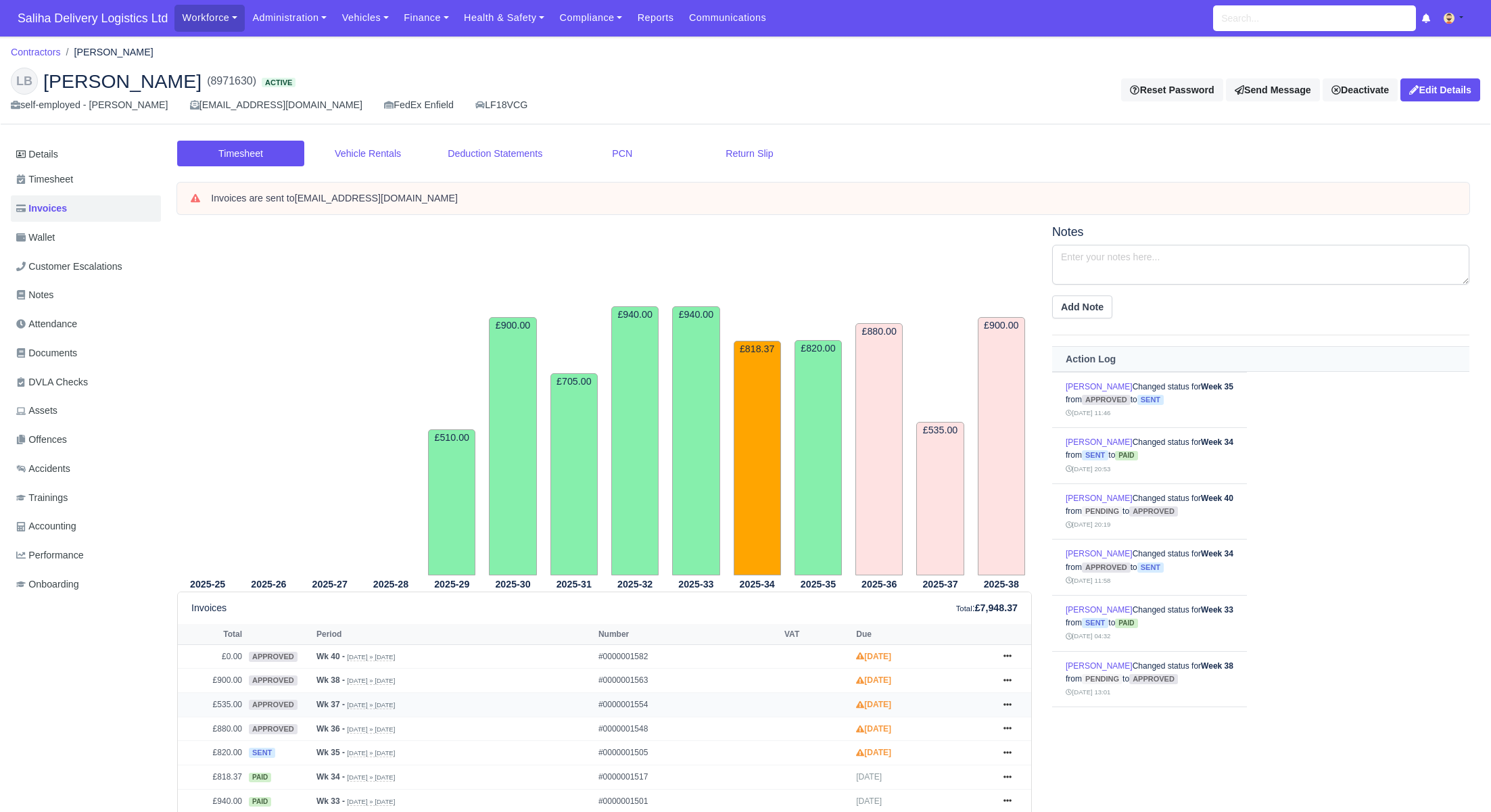
scroll to position [206, 0]
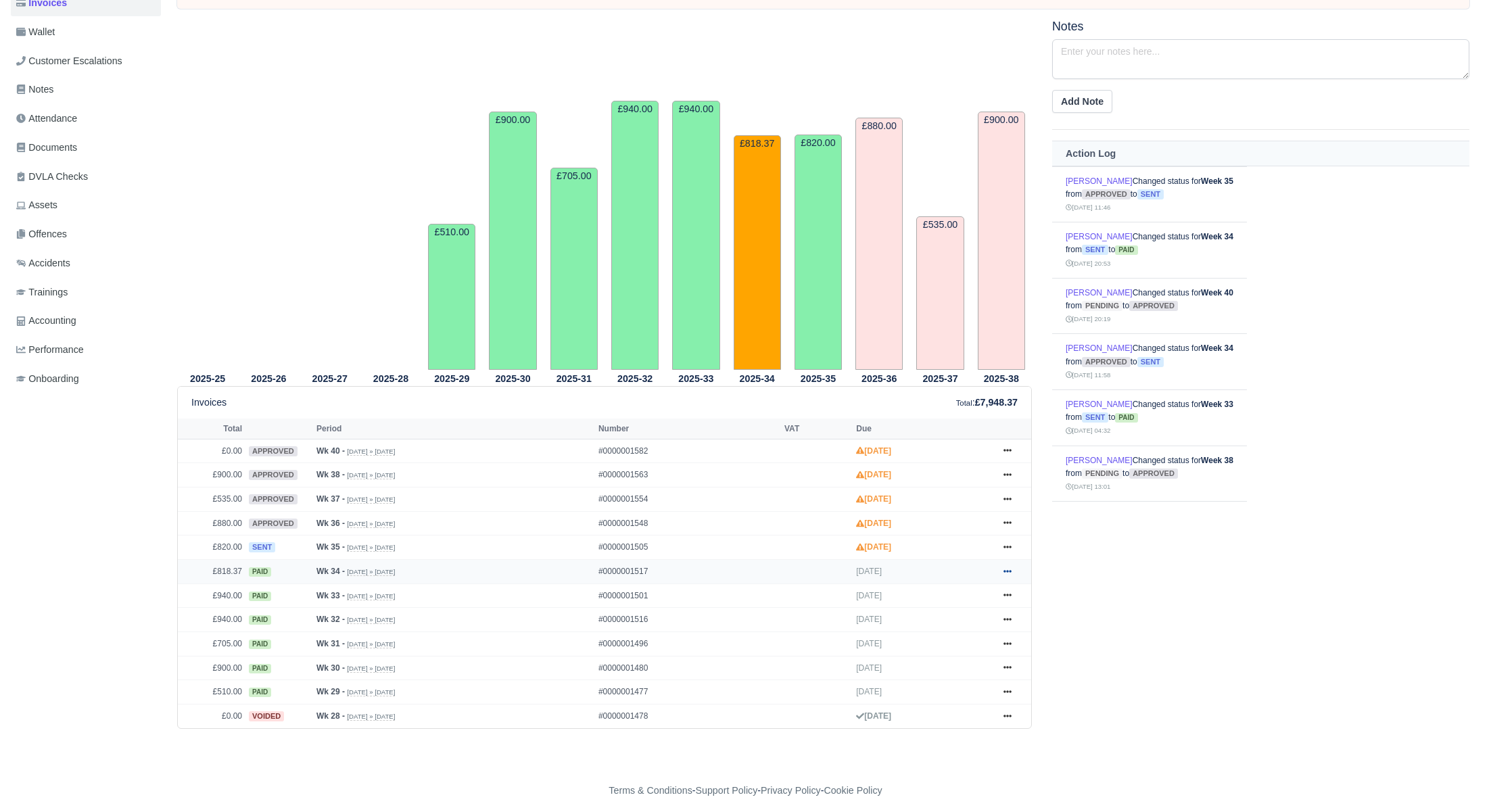
click at [1011, 568] on link at bounding box center [1007, 571] width 20 height 17
click at [941, 588] on link "Show Invoice" at bounding box center [956, 596] width 120 height 28
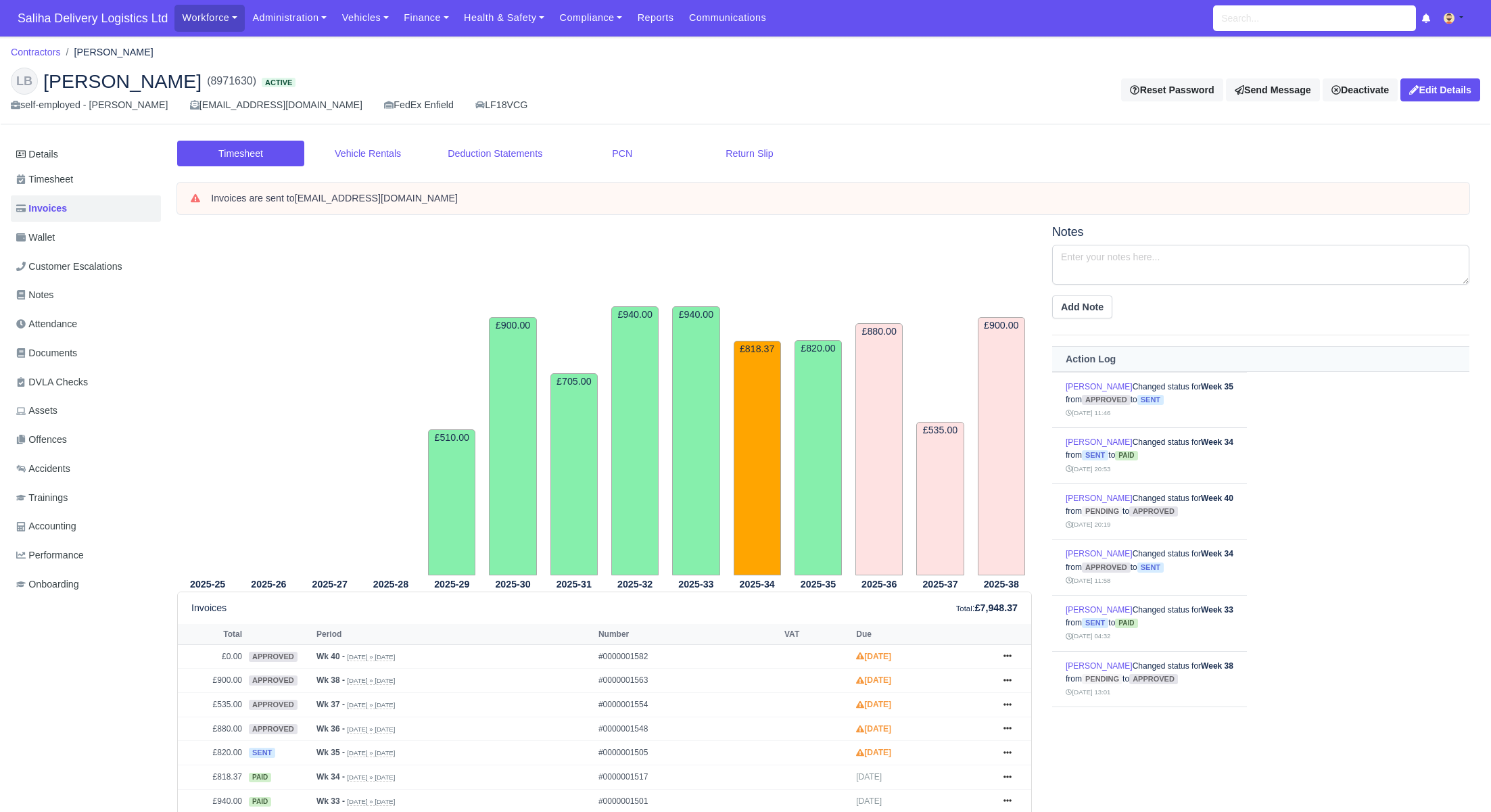
scroll to position [206, 0]
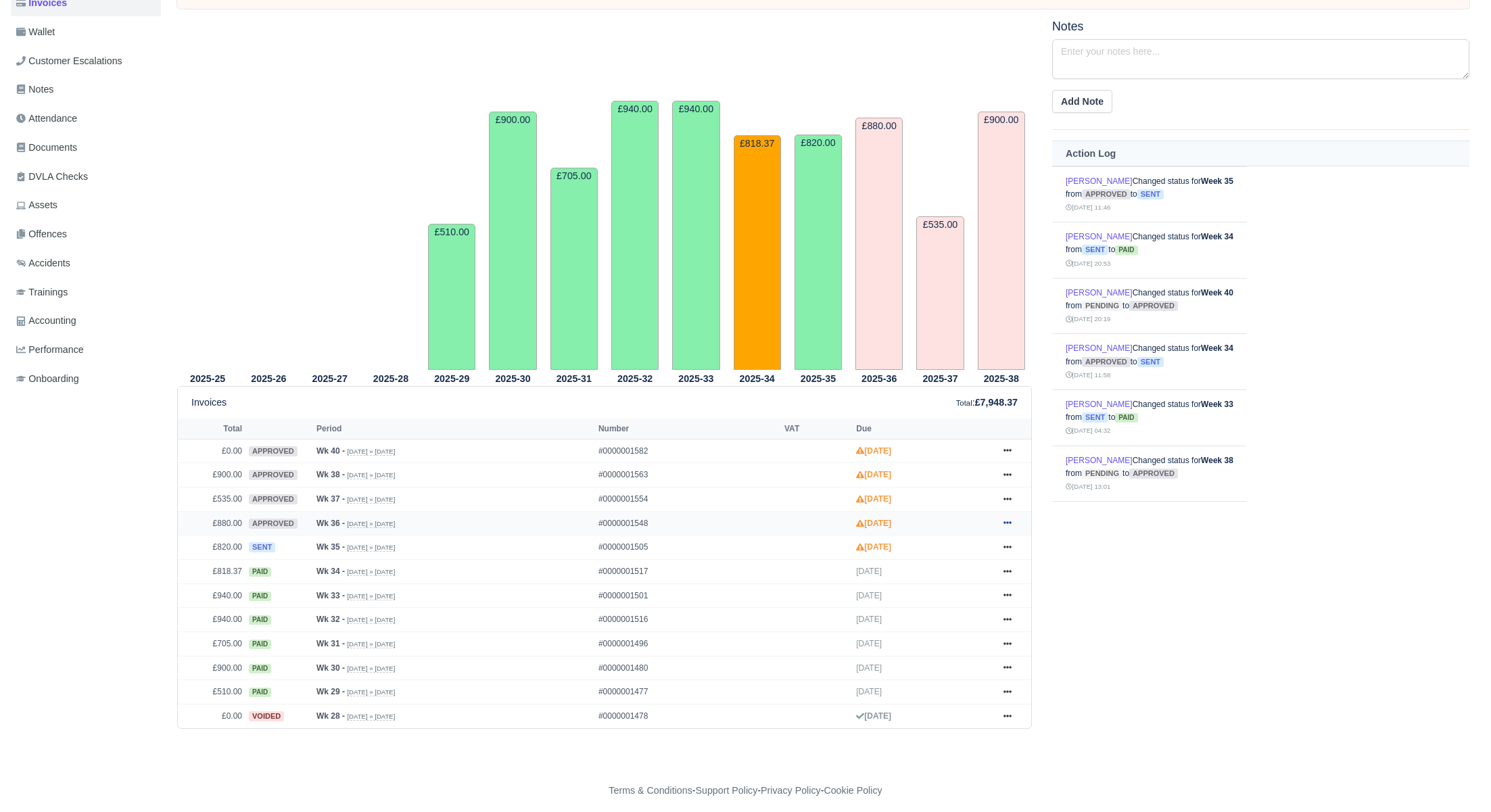
click at [1008, 518] on icon at bounding box center [1007, 522] width 8 height 8
click at [978, 552] on link "Show Invoice" at bounding box center [956, 548] width 120 height 28
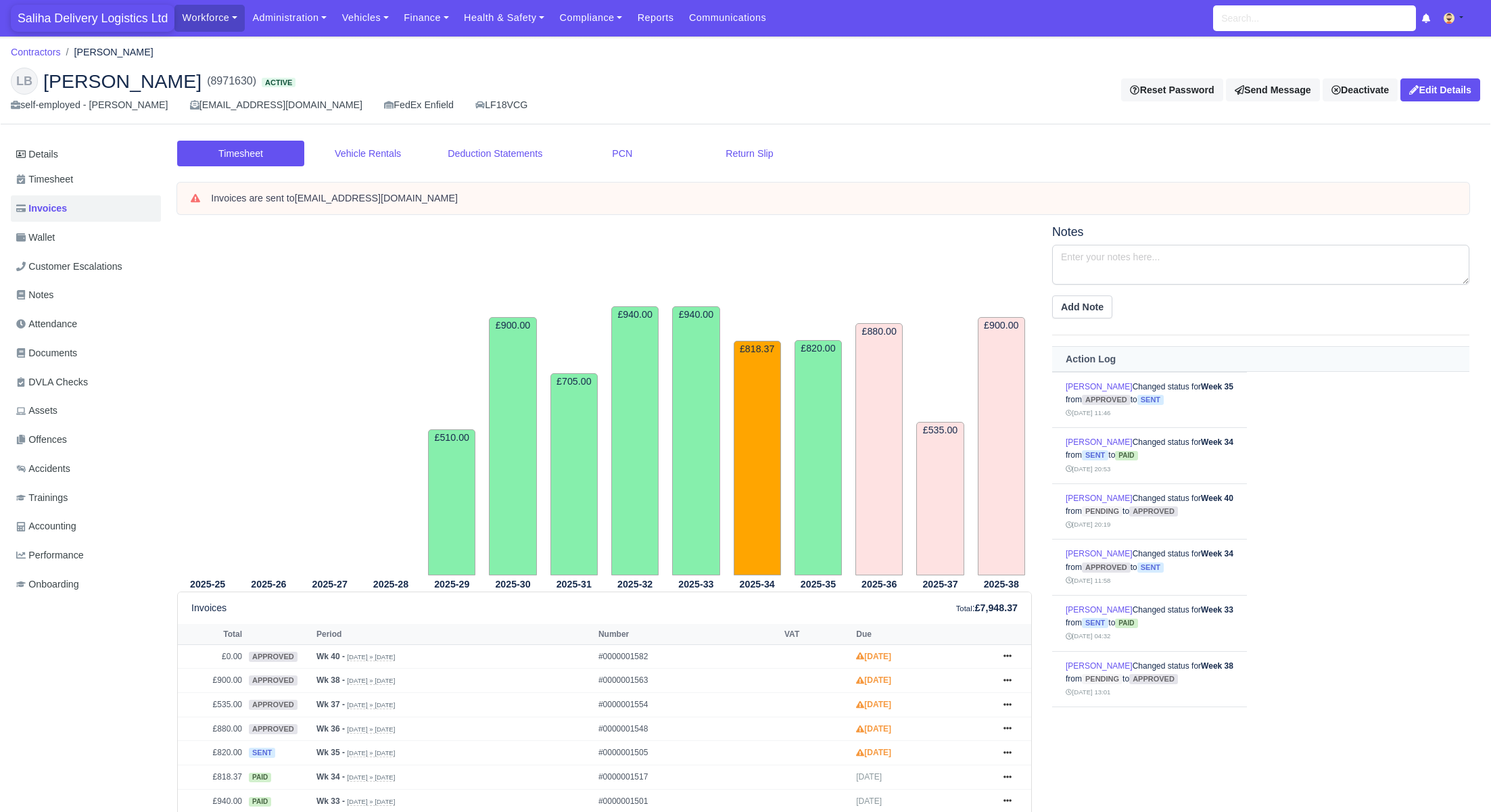
click at [89, 27] on span "Saliha Delivery Logistics Ltd" at bounding box center [92, 19] width 164 height 27
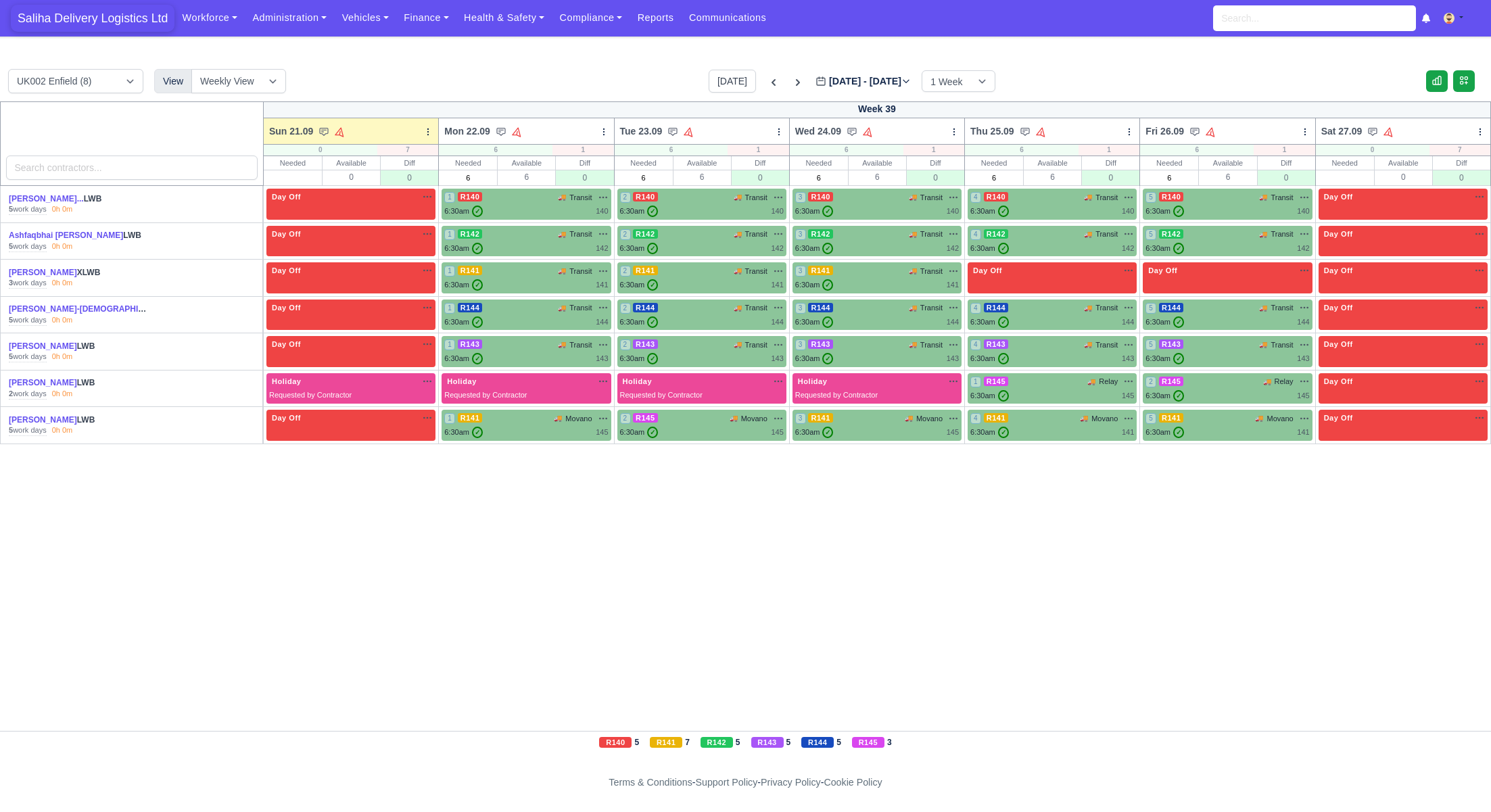
click at [135, 23] on span "Saliha Delivery Logistics Ltd" at bounding box center [92, 19] width 164 height 27
click at [118, 13] on span "Saliha Delivery Logistics Ltd" at bounding box center [92, 19] width 164 height 27
click at [77, 20] on span "Saliha Delivery Logistics Ltd" at bounding box center [92, 19] width 164 height 27
click at [767, 83] on icon at bounding box center [773, 82] width 14 height 14
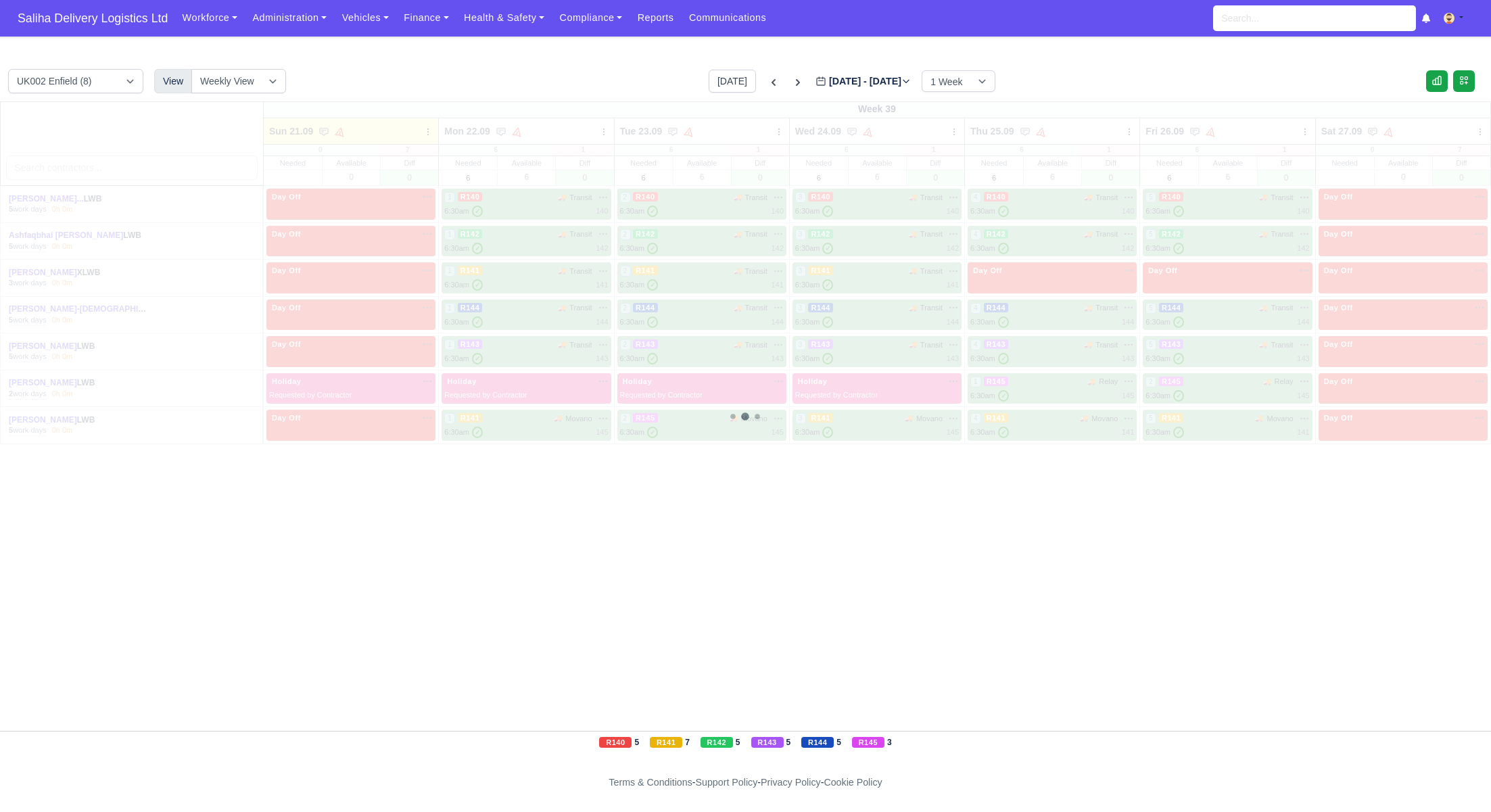
type input "2025-09-14"
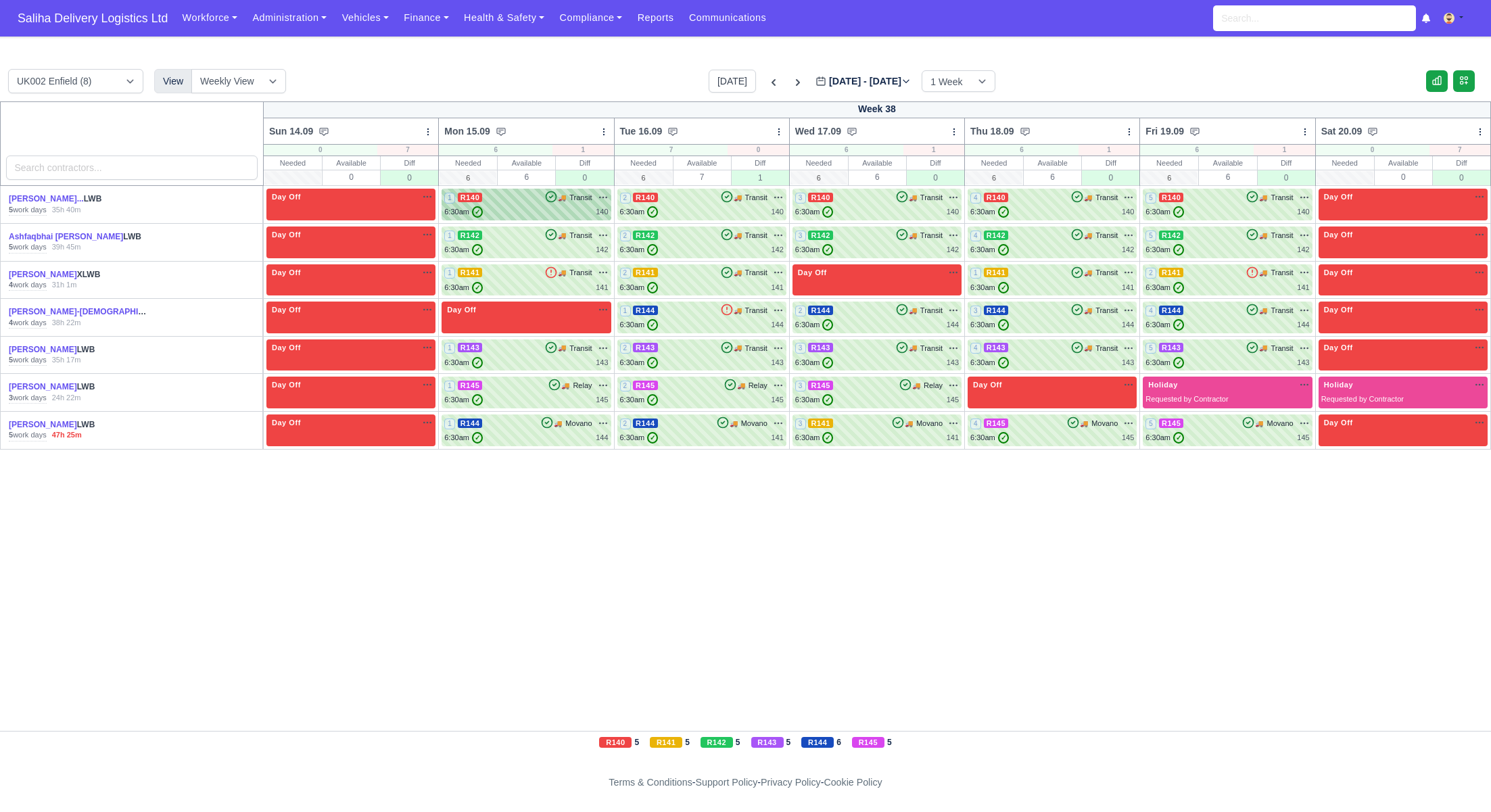
click at [543, 207] on div "6:30am ✓ 140" at bounding box center [526, 211] width 164 height 11
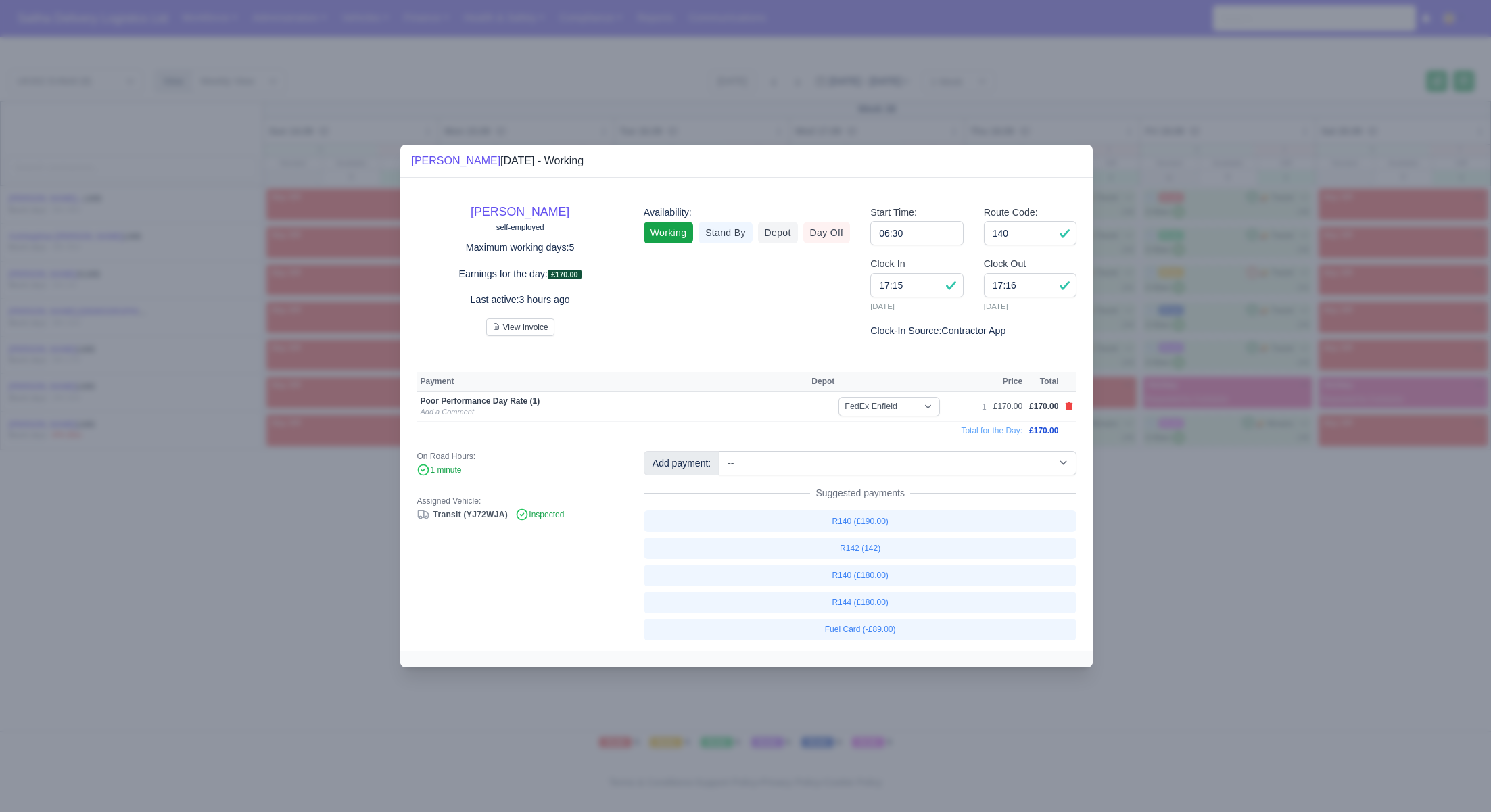
drag, startPoint x: 1174, startPoint y: 570, endPoint x: 947, endPoint y: 366, distance: 305.2
click at [1174, 568] on div at bounding box center [745, 406] width 1491 height 812
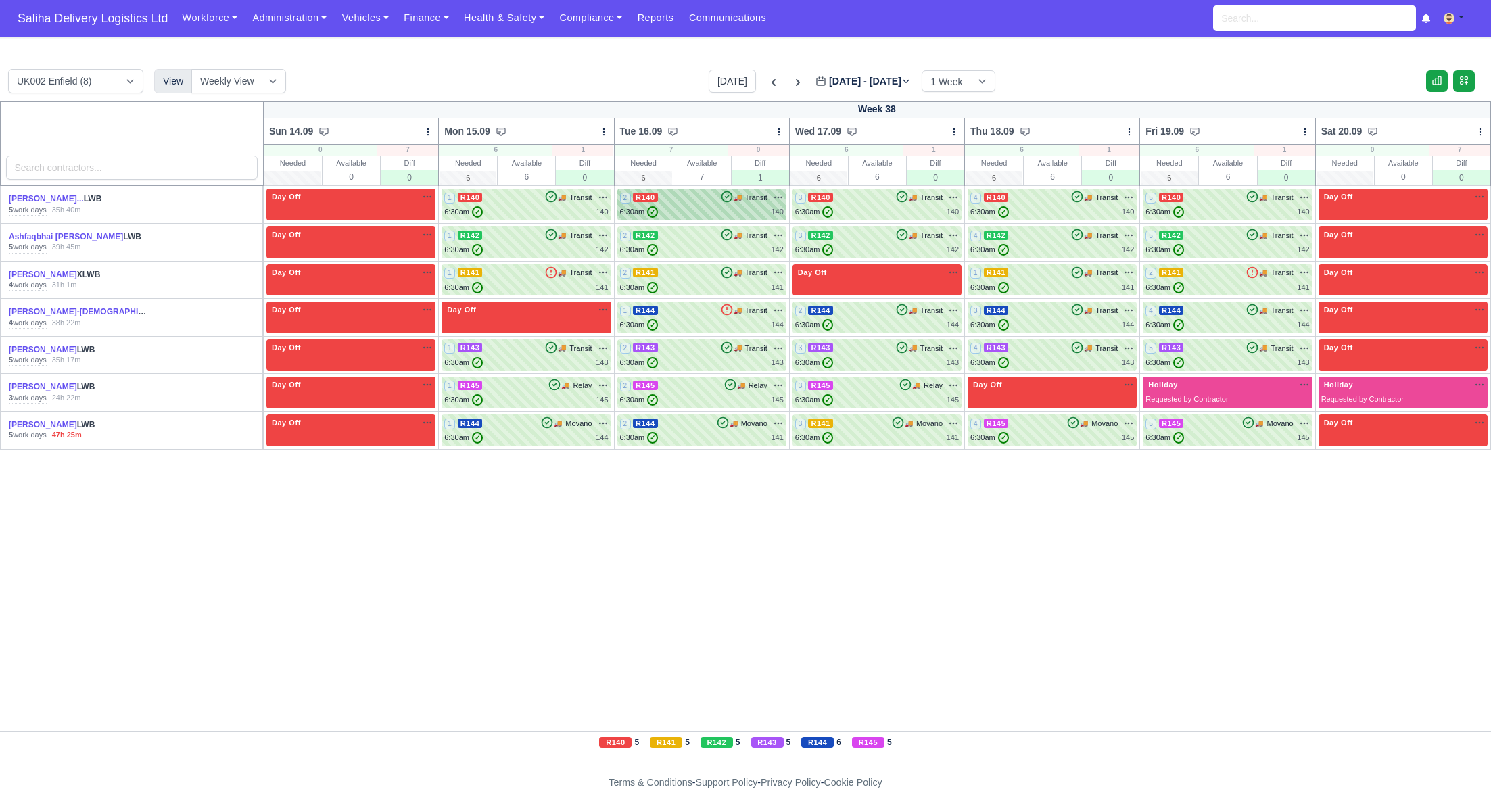
click at [685, 213] on div "6:30am ✓ 140" at bounding box center [702, 211] width 164 height 11
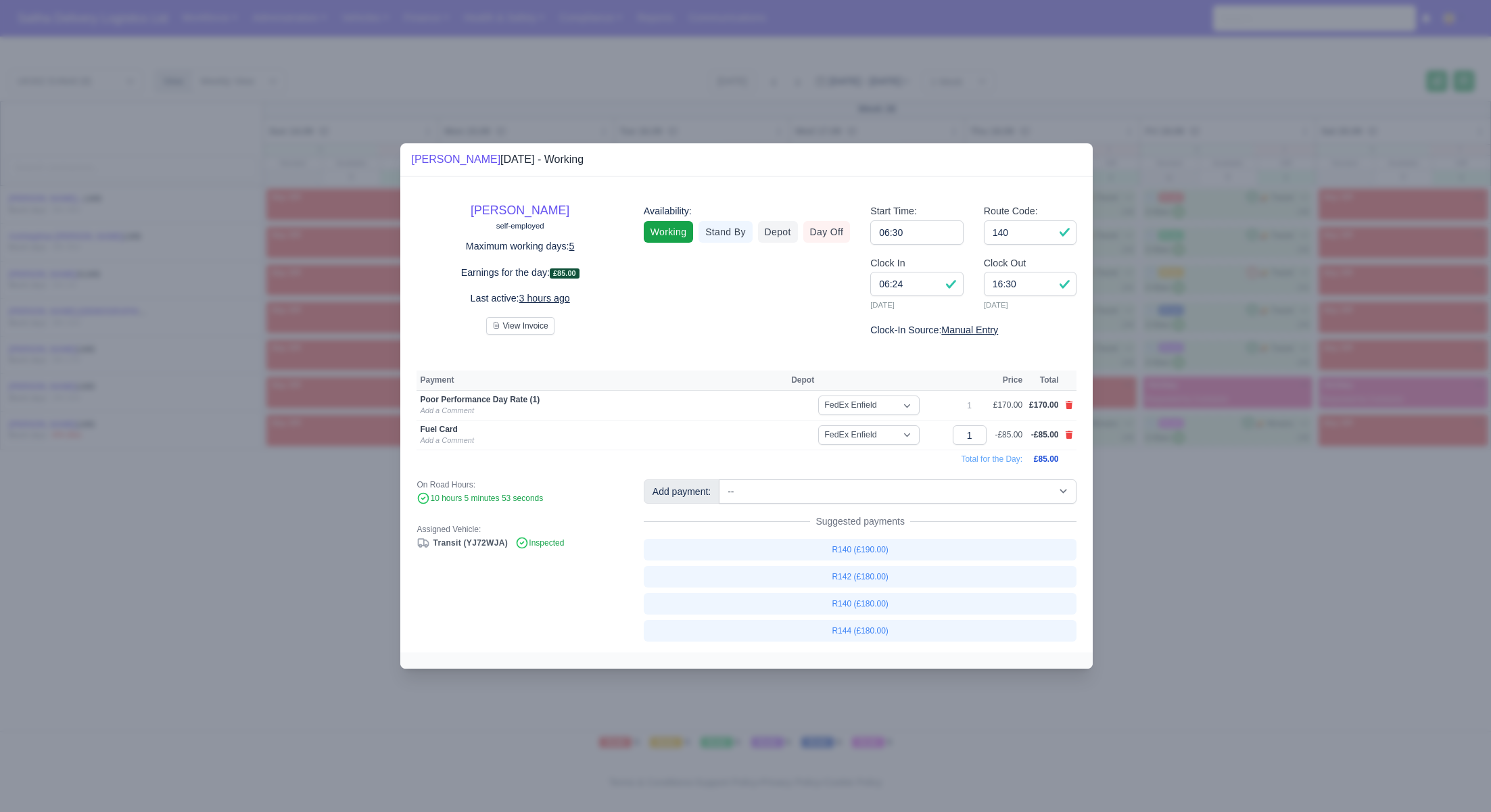
click at [1187, 570] on div at bounding box center [745, 406] width 1491 height 812
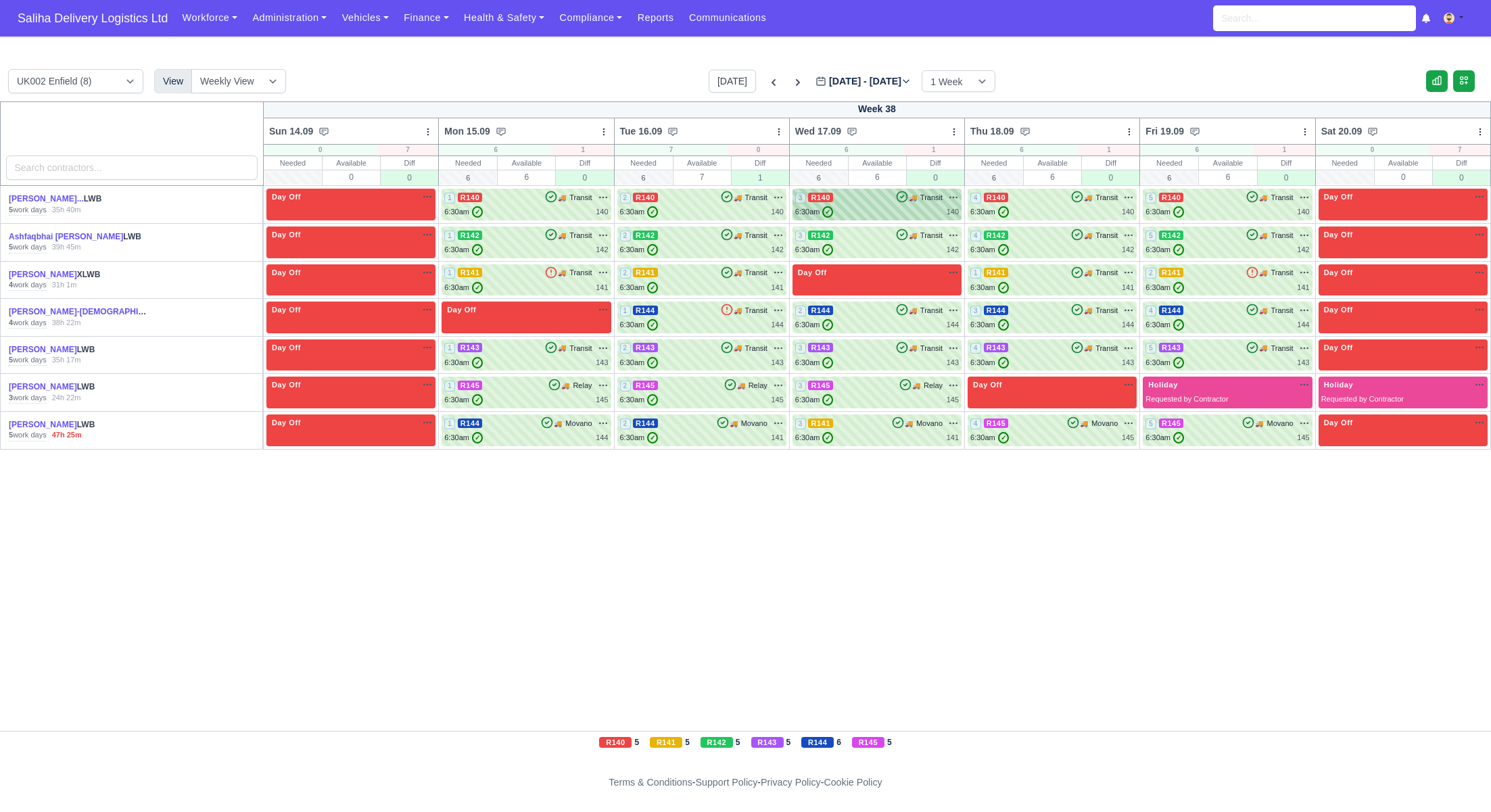
click at [857, 198] on div "3 R140 🚚 Transit" at bounding box center [877, 197] width 164 height 12
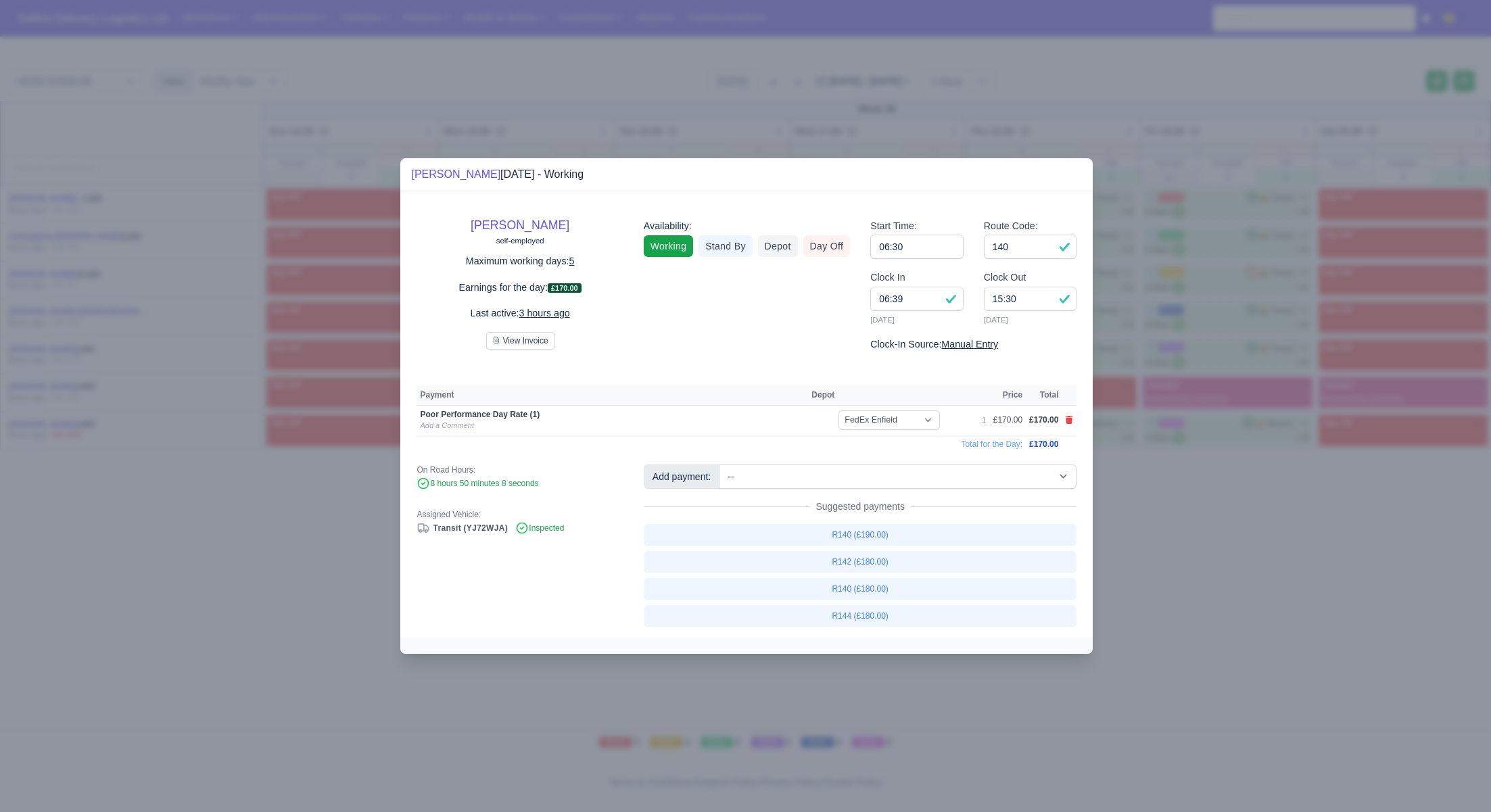
drag, startPoint x: 1173, startPoint y: 539, endPoint x: 1167, endPoint y: 526, distance: 14.3
click at [1171, 538] on div at bounding box center [745, 406] width 1491 height 812
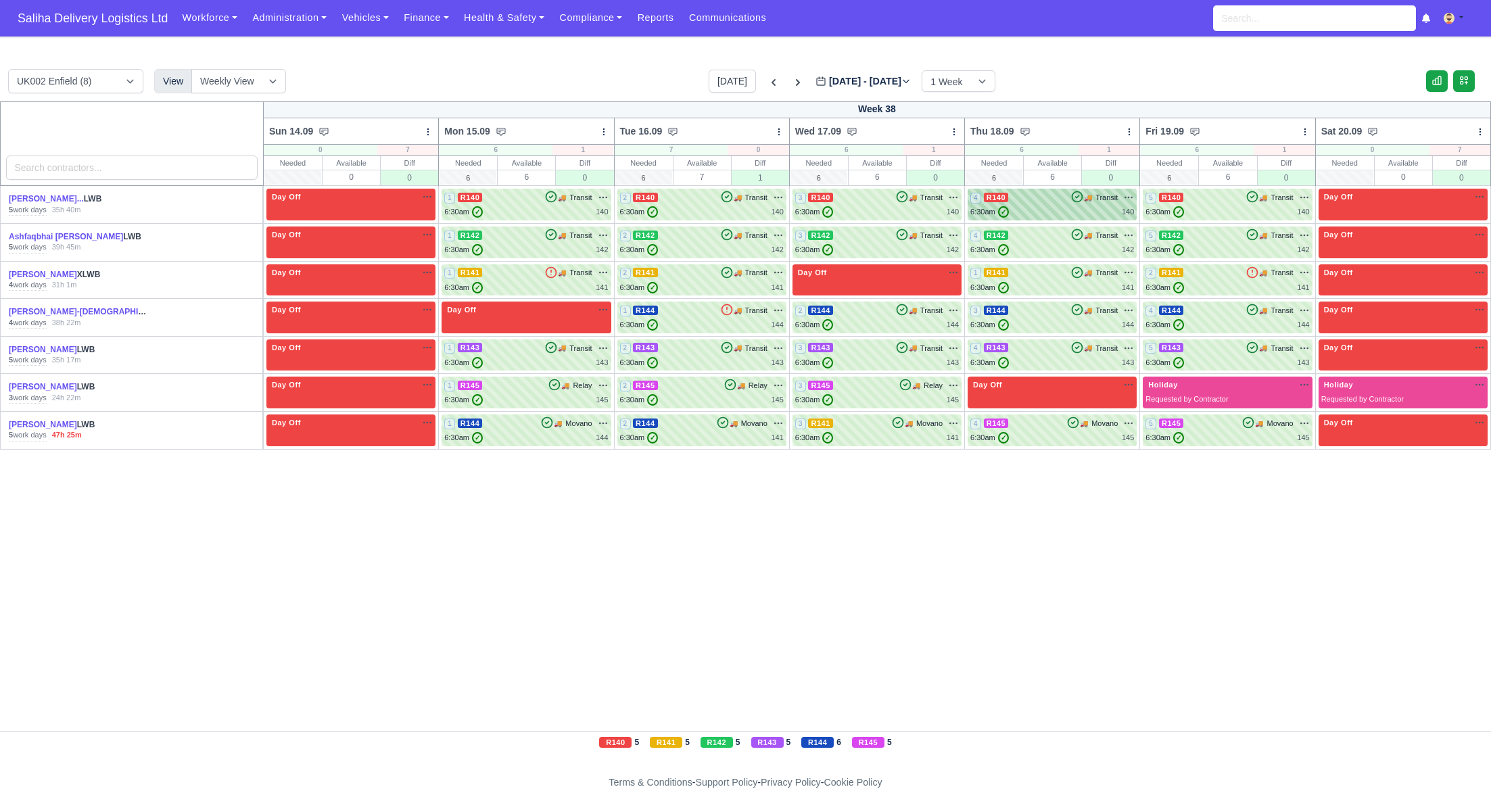
click at [1034, 206] on div "6:30am ✓ 140" at bounding box center [1052, 211] width 164 height 11
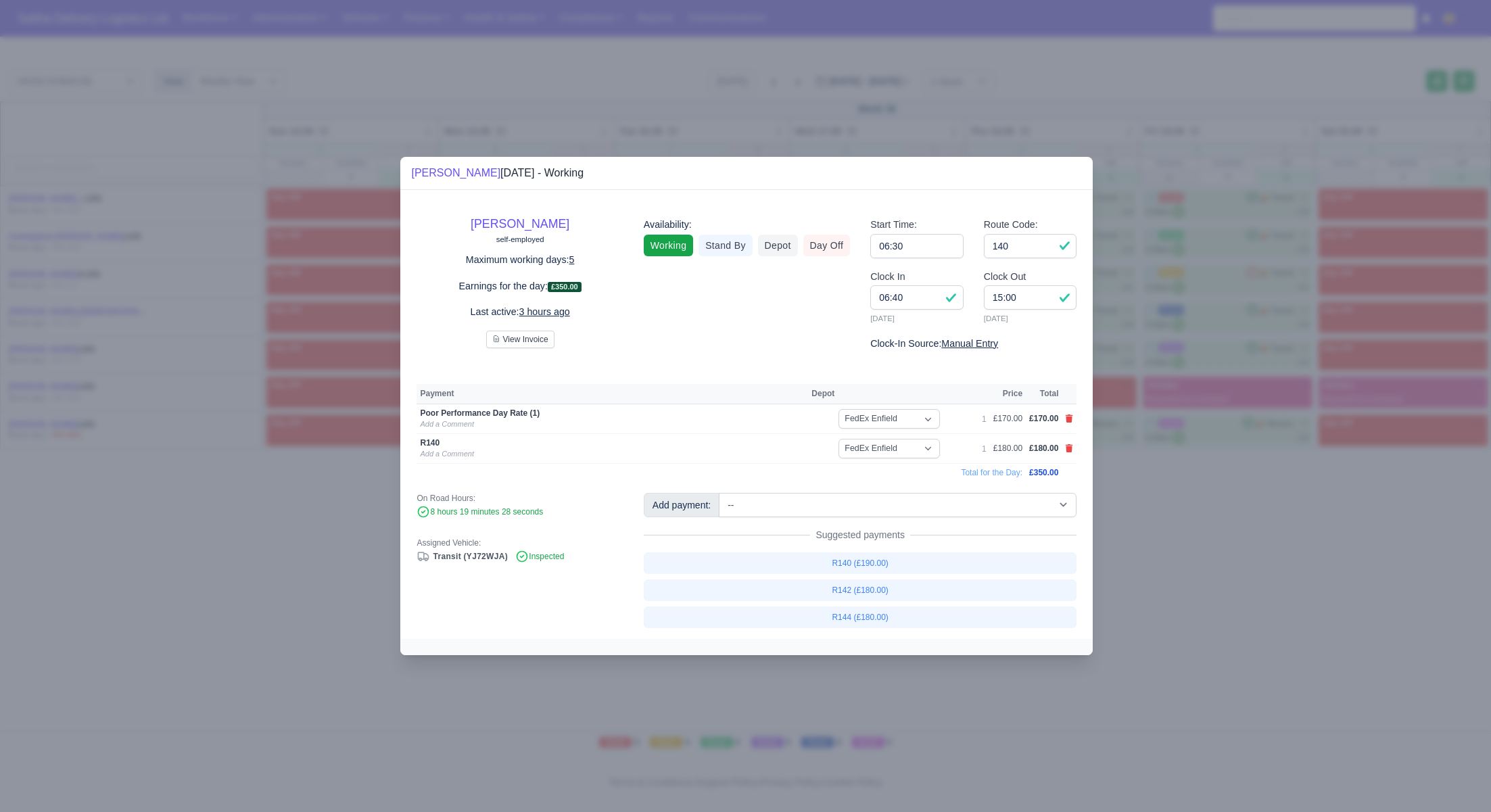
click at [1292, 566] on div at bounding box center [745, 406] width 1491 height 812
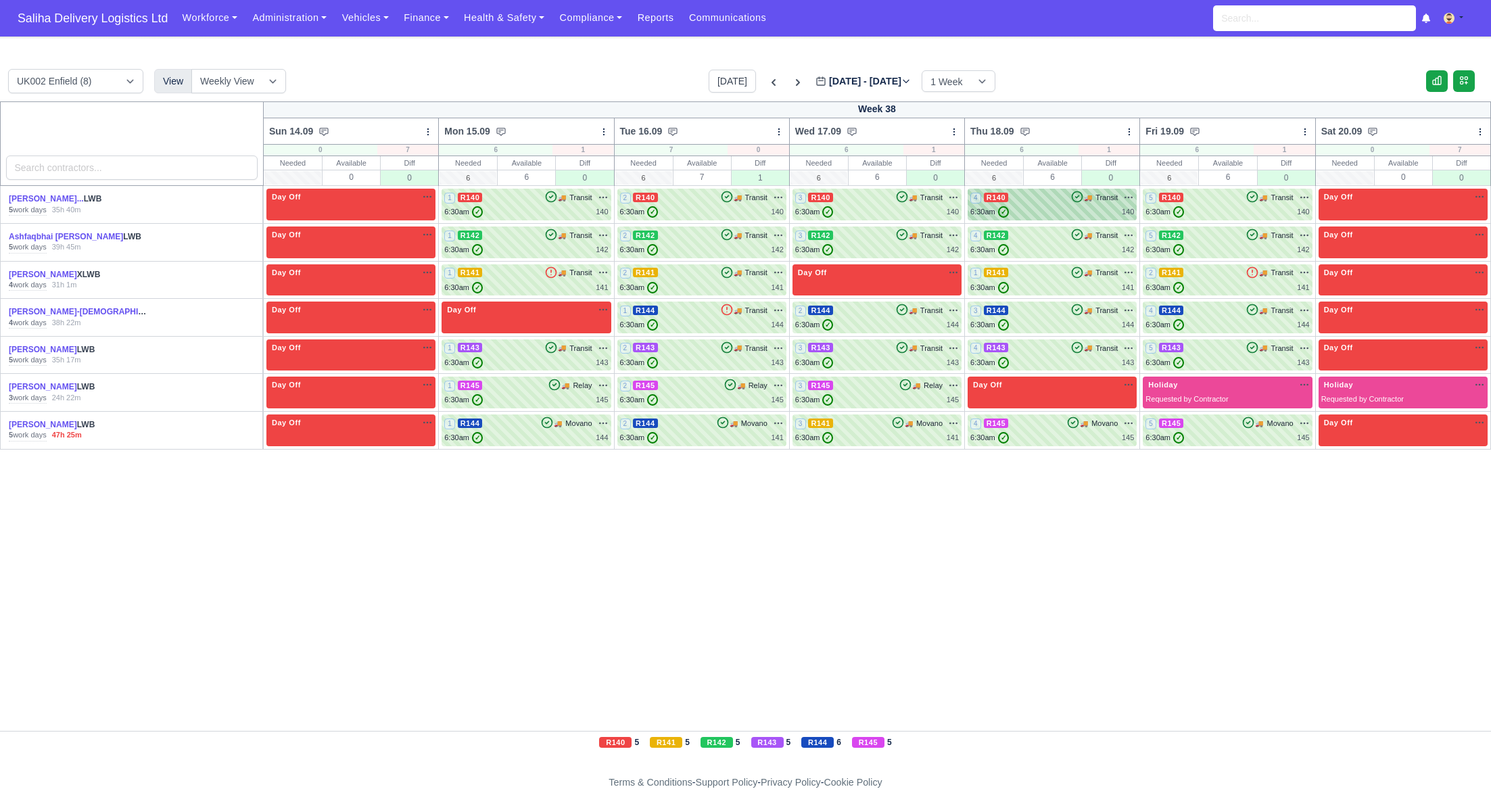
click at [1066, 204] on div "4 R140 🚚 Transit" at bounding box center [1052, 204] width 164 height 27
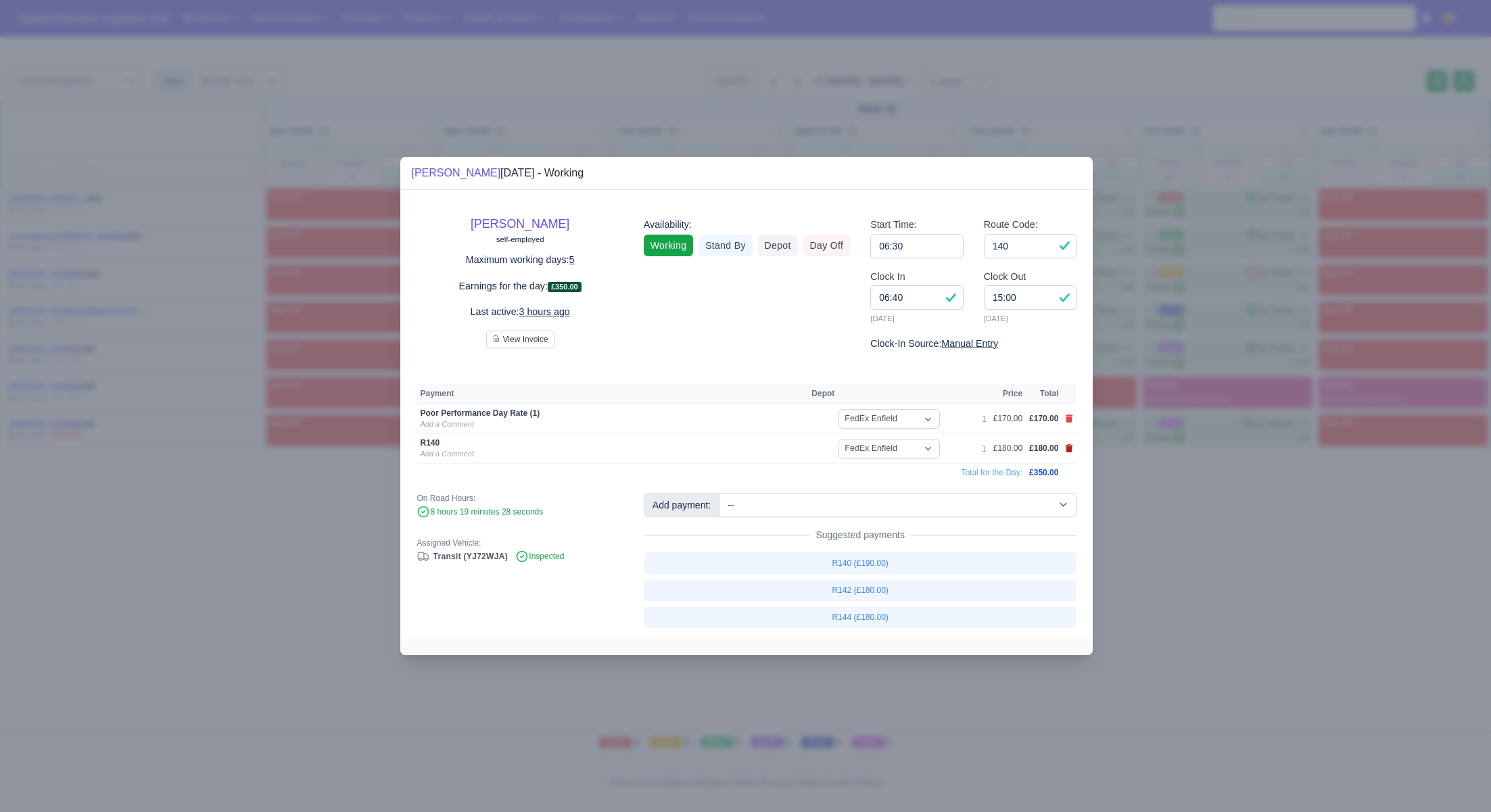
click at [1066, 449] on icon at bounding box center [1069, 448] width 8 height 8
select select
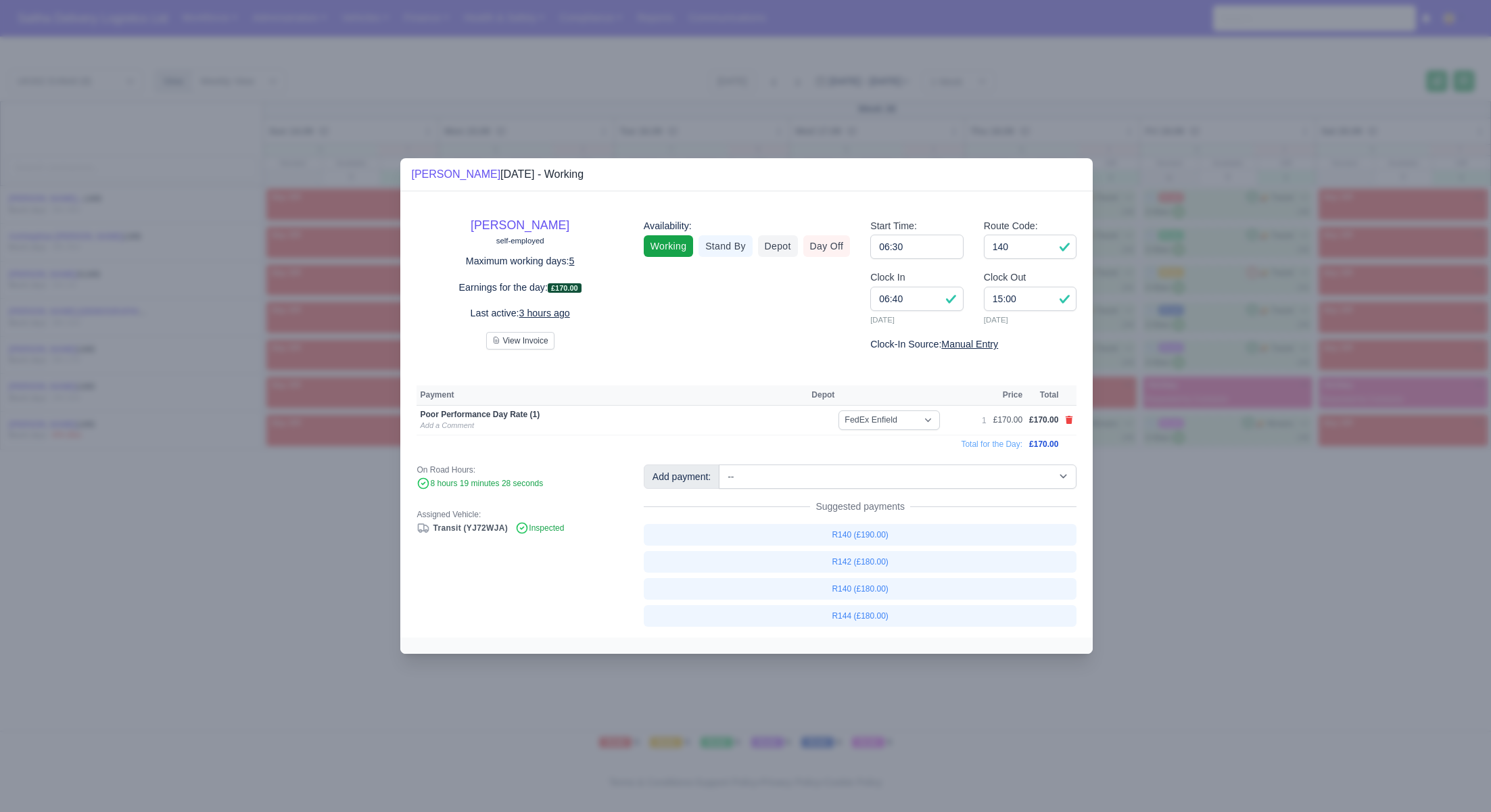
click at [1125, 487] on div at bounding box center [745, 406] width 1491 height 812
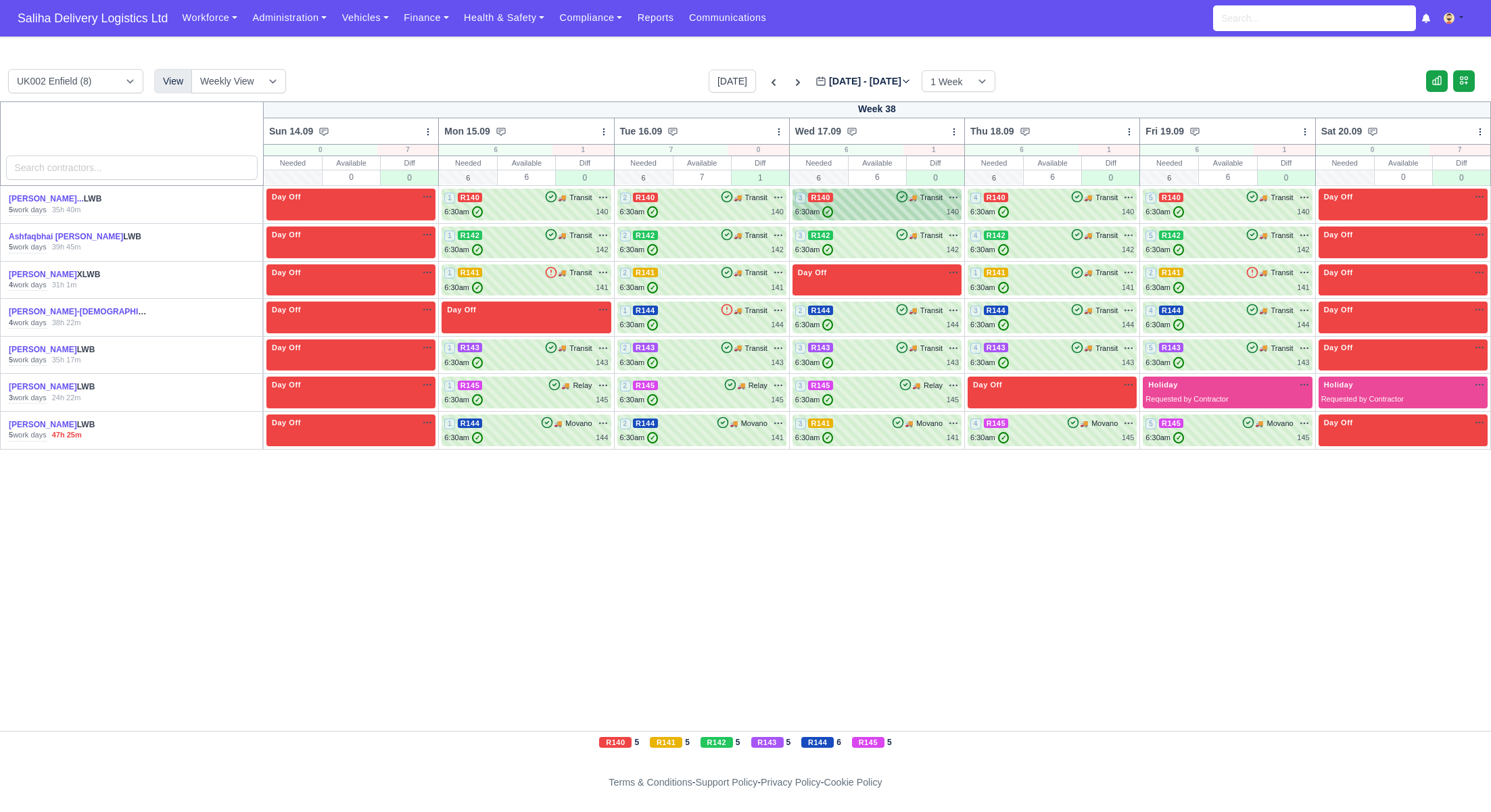
click at [868, 217] on div "3 R140 🚚" at bounding box center [877, 204] width 169 height 31
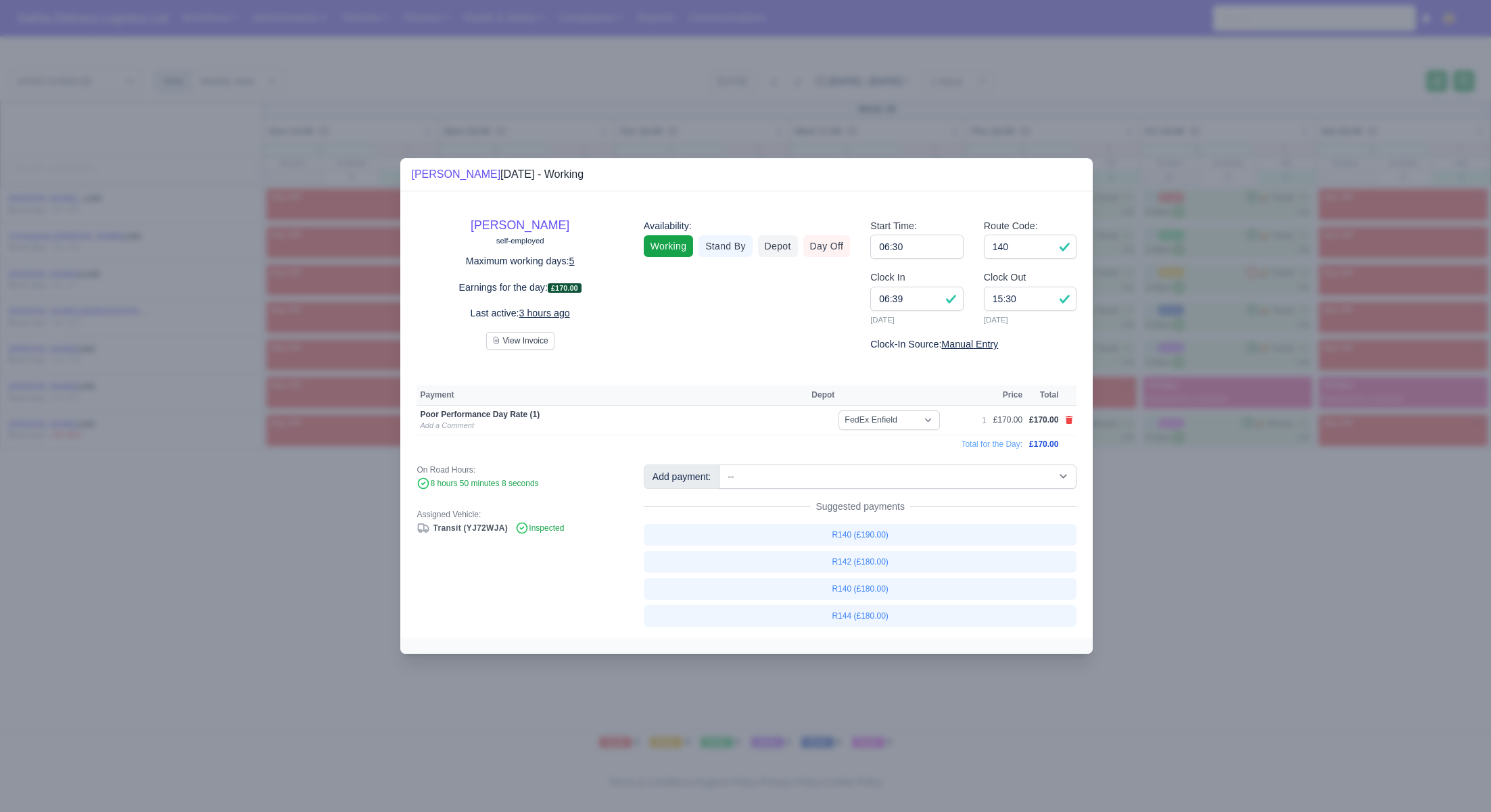
click at [1179, 544] on div at bounding box center [745, 406] width 1491 height 812
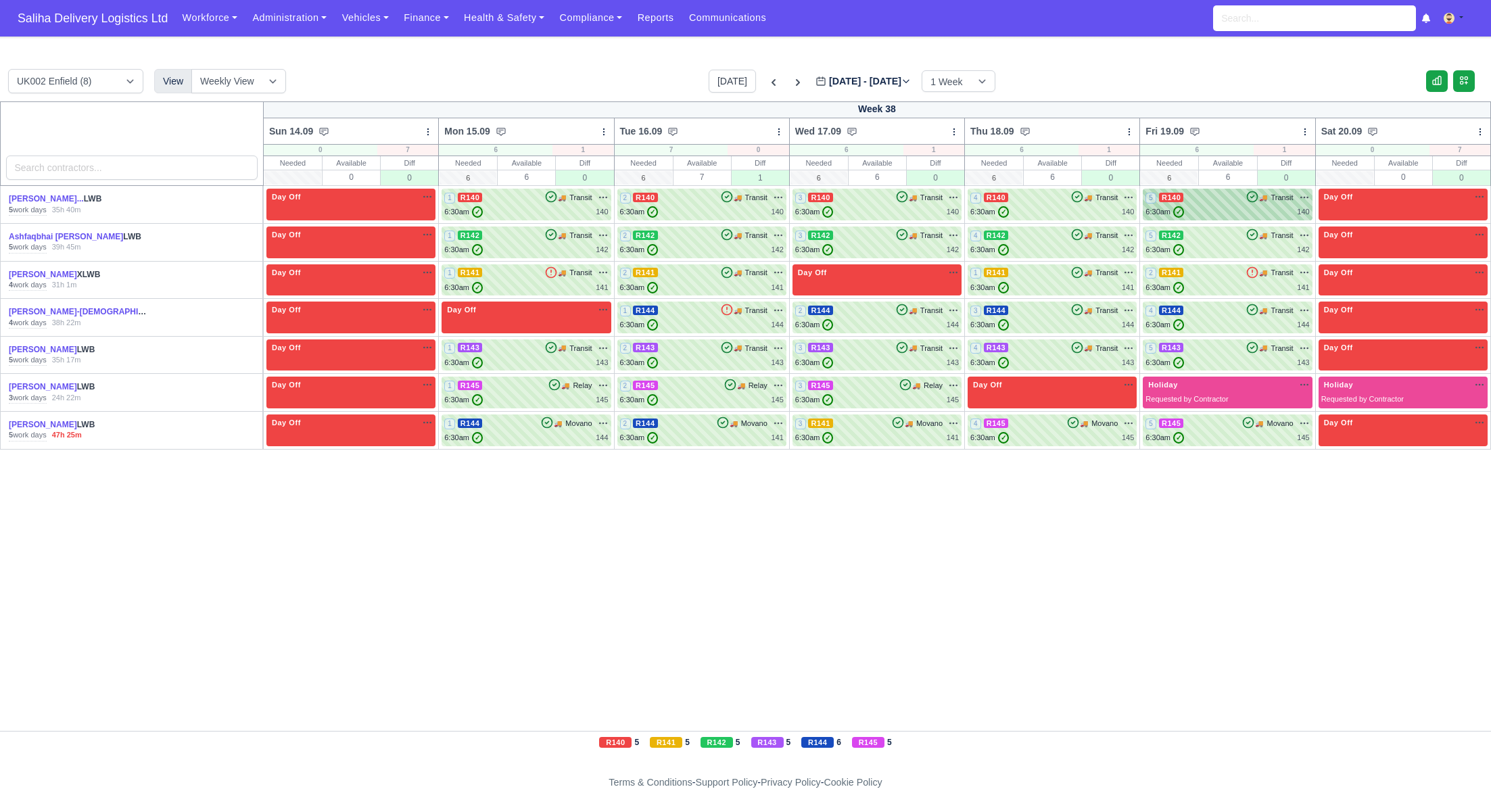
click at [1204, 208] on div "6:30am ✓ 140" at bounding box center [1227, 211] width 164 height 11
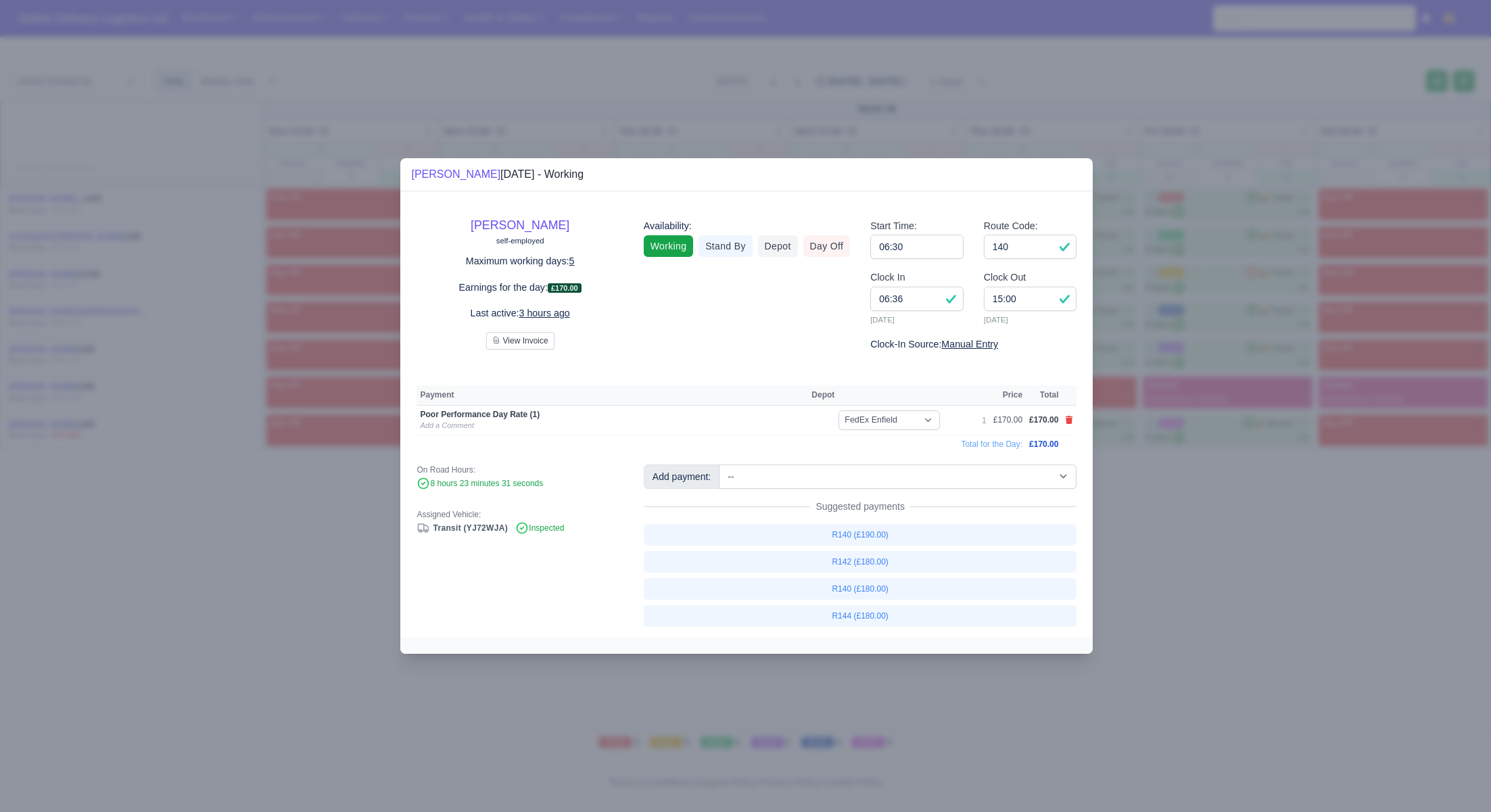
click at [1196, 504] on div at bounding box center [745, 406] width 1491 height 812
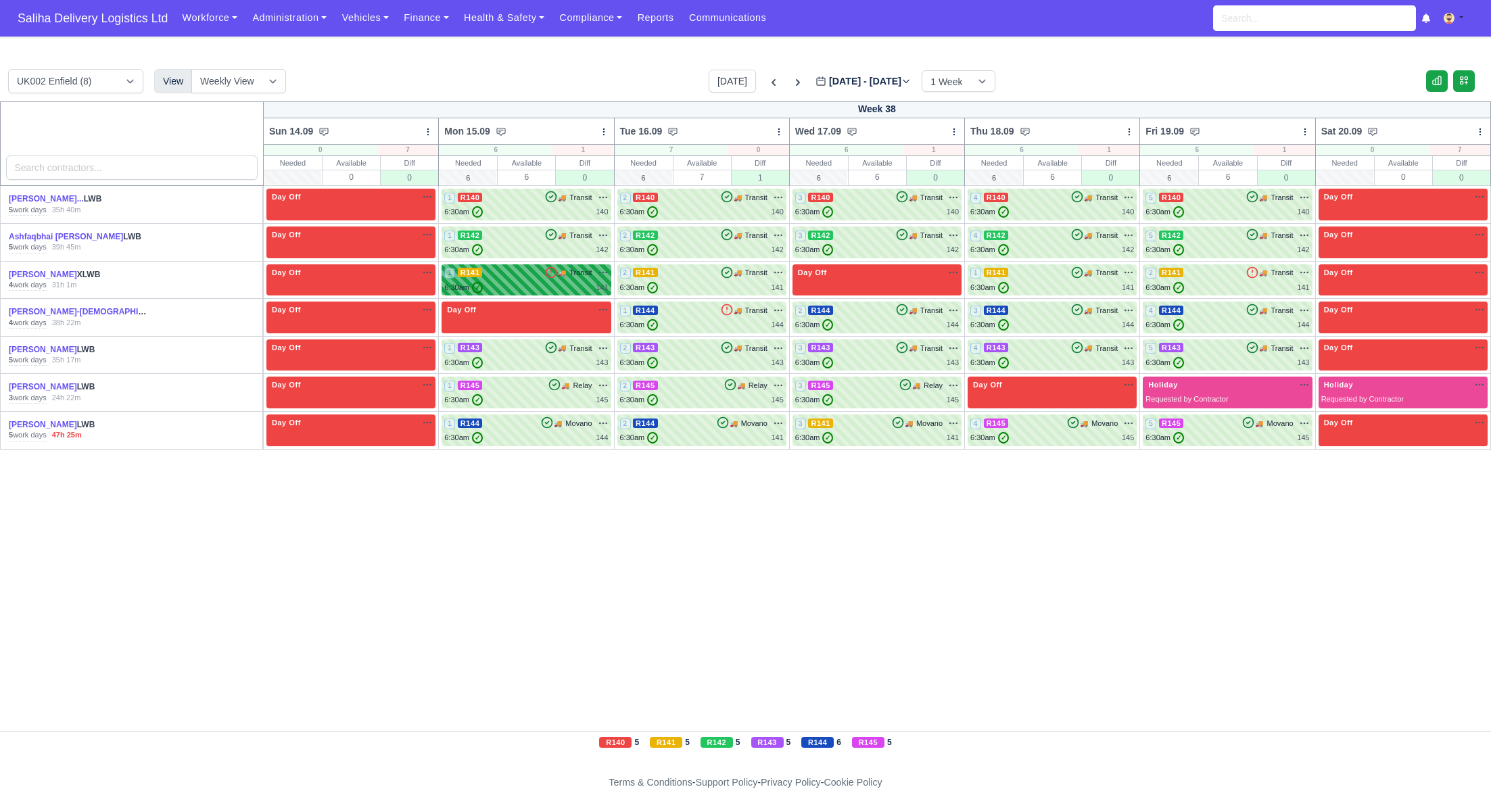
click at [558, 272] on span "🚚" at bounding box center [562, 273] width 8 height 10
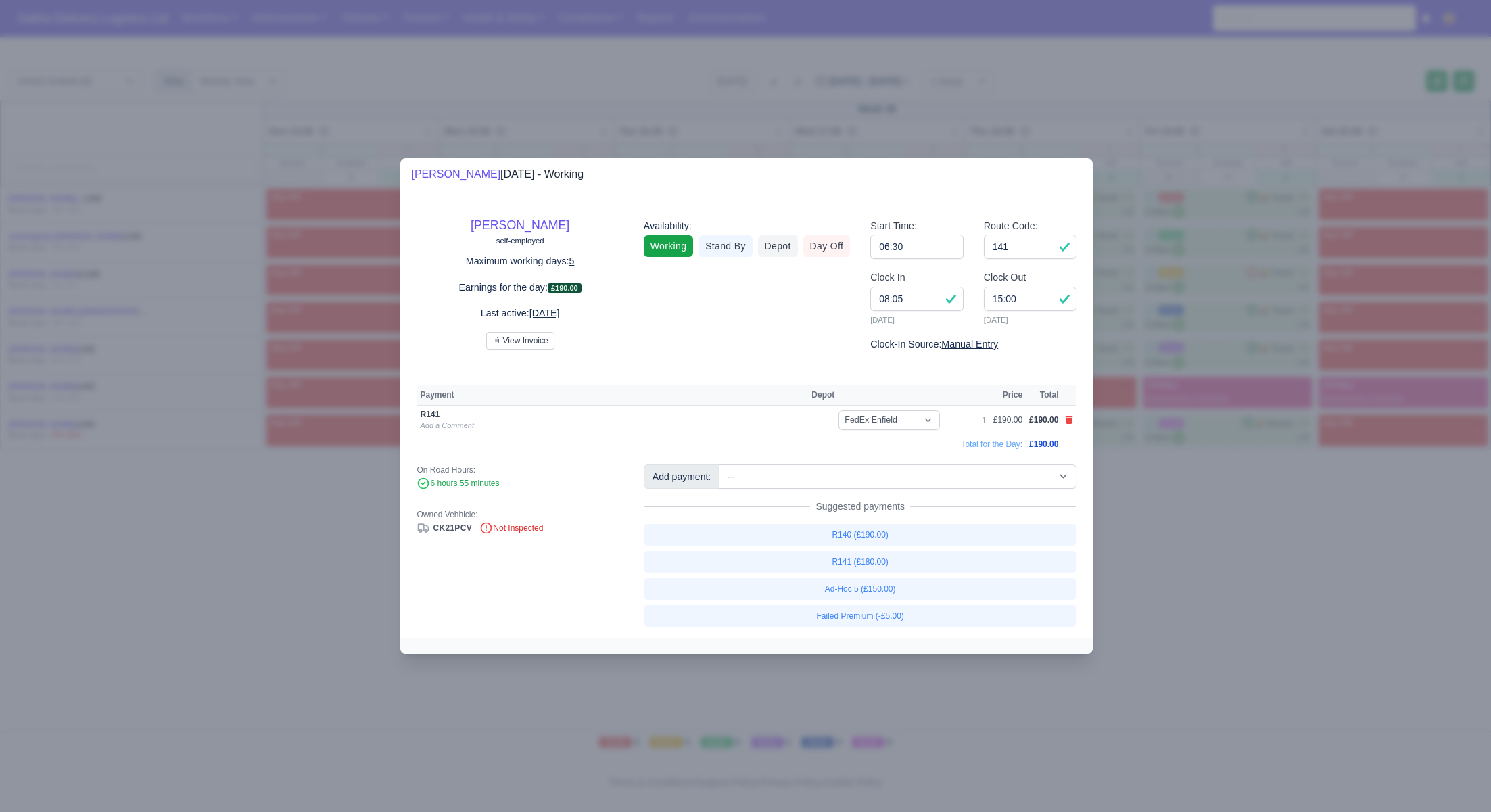
click at [1096, 550] on div at bounding box center [745, 406] width 1491 height 812
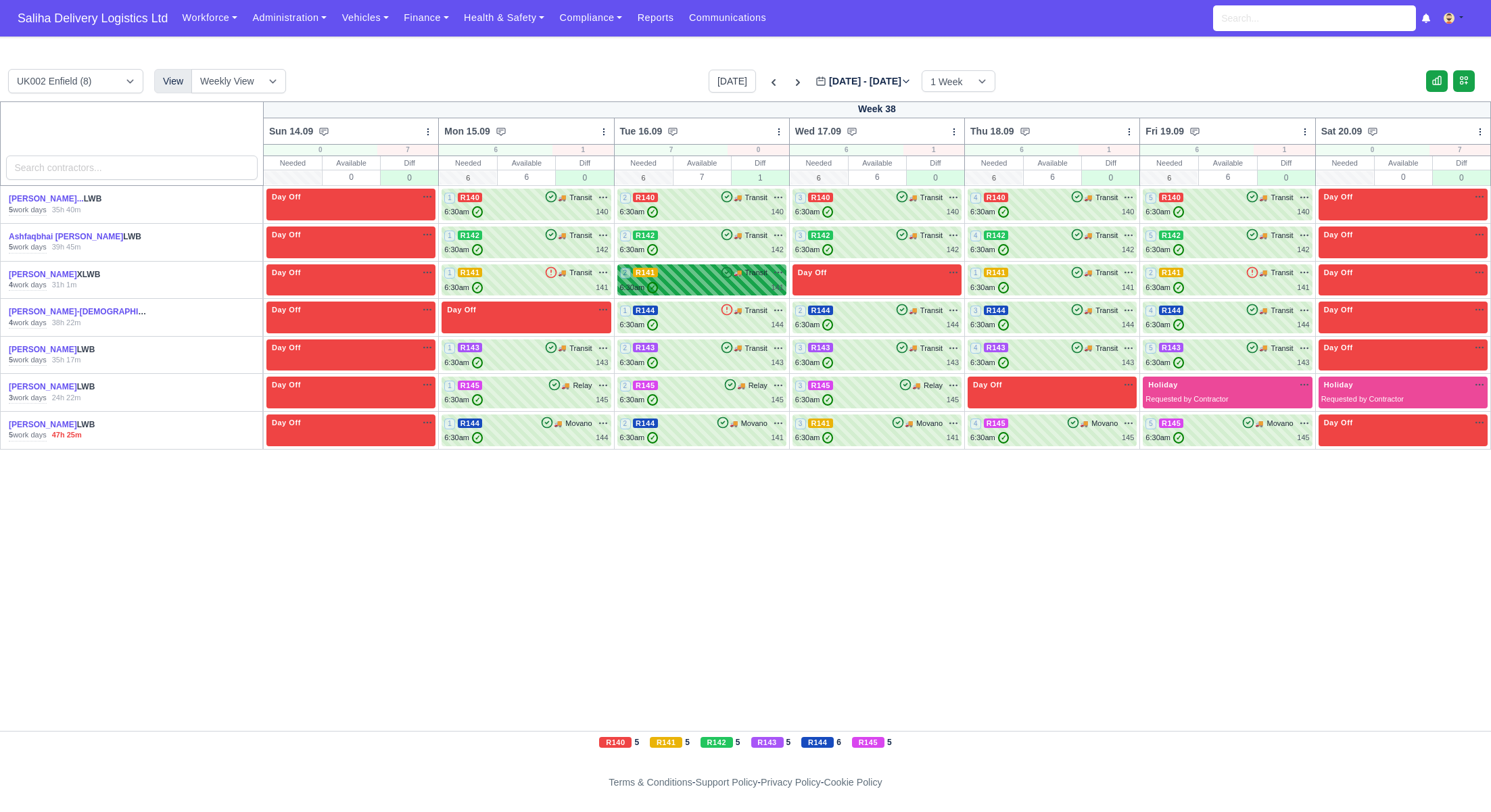
click at [710, 279] on div "2 R141 🚚 Transit" at bounding box center [702, 280] width 164 height 27
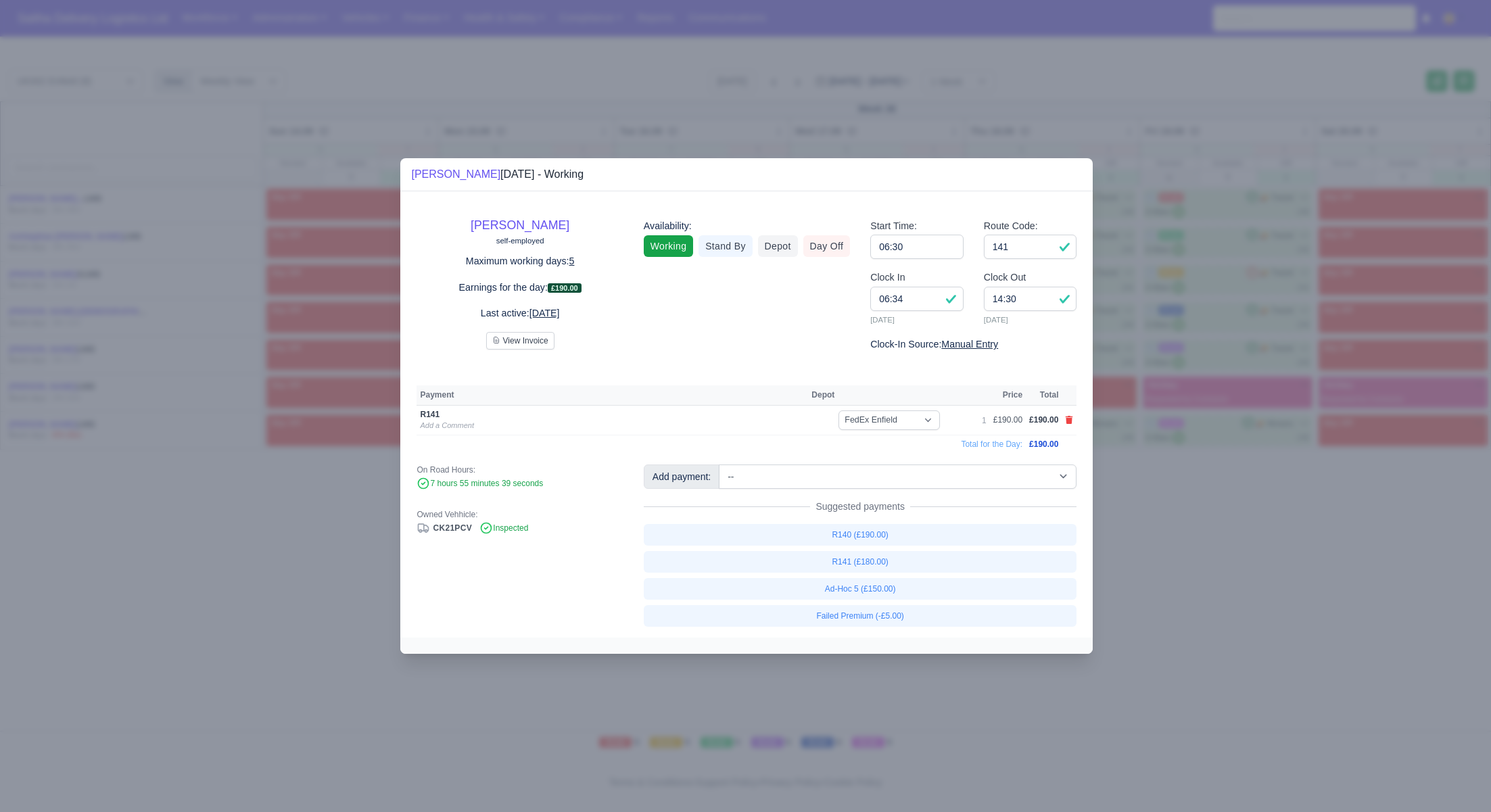
click at [1274, 501] on div at bounding box center [745, 406] width 1491 height 812
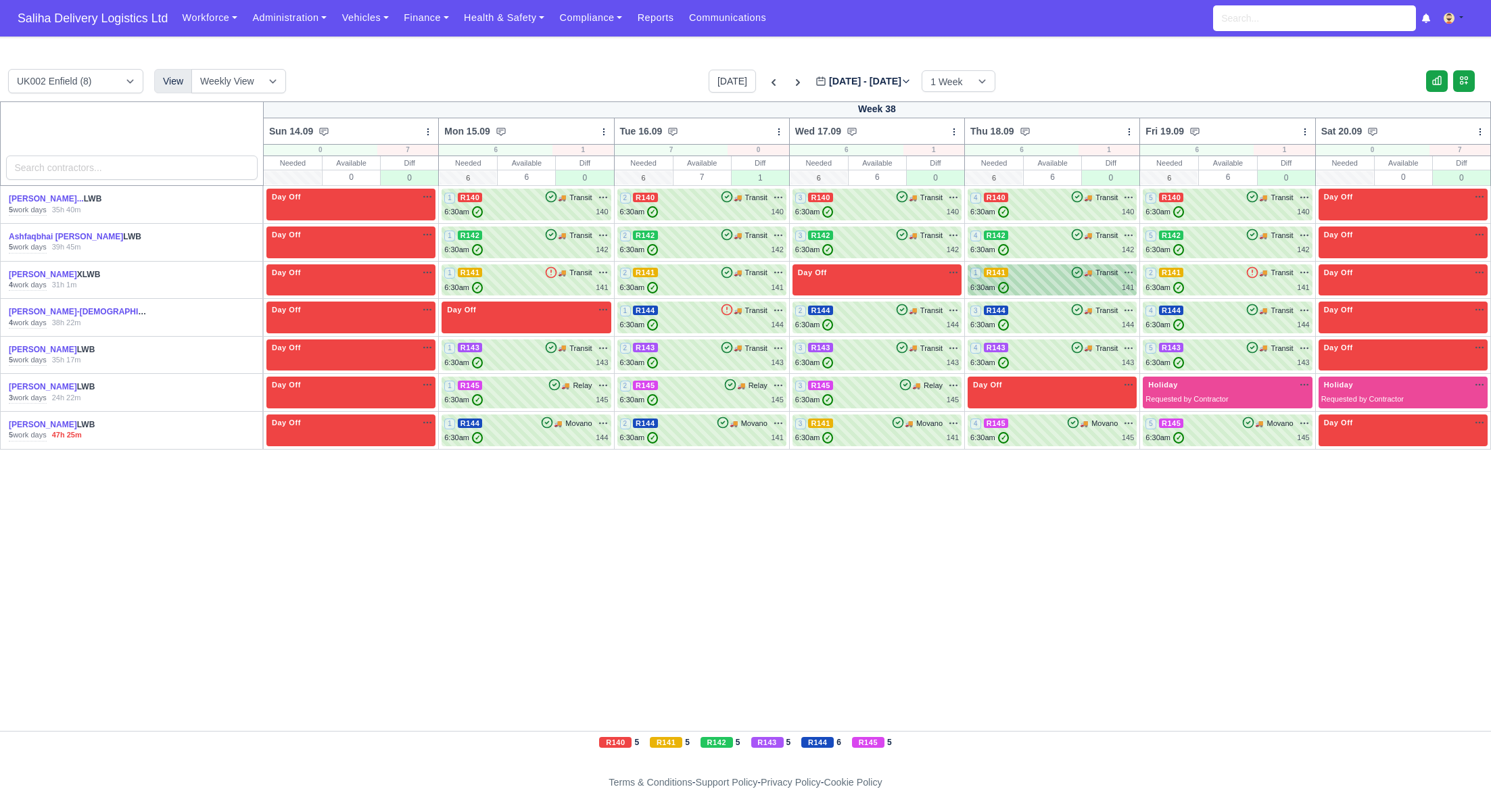
click at [1049, 282] on div "6:30am ✓ 141" at bounding box center [1052, 287] width 164 height 11
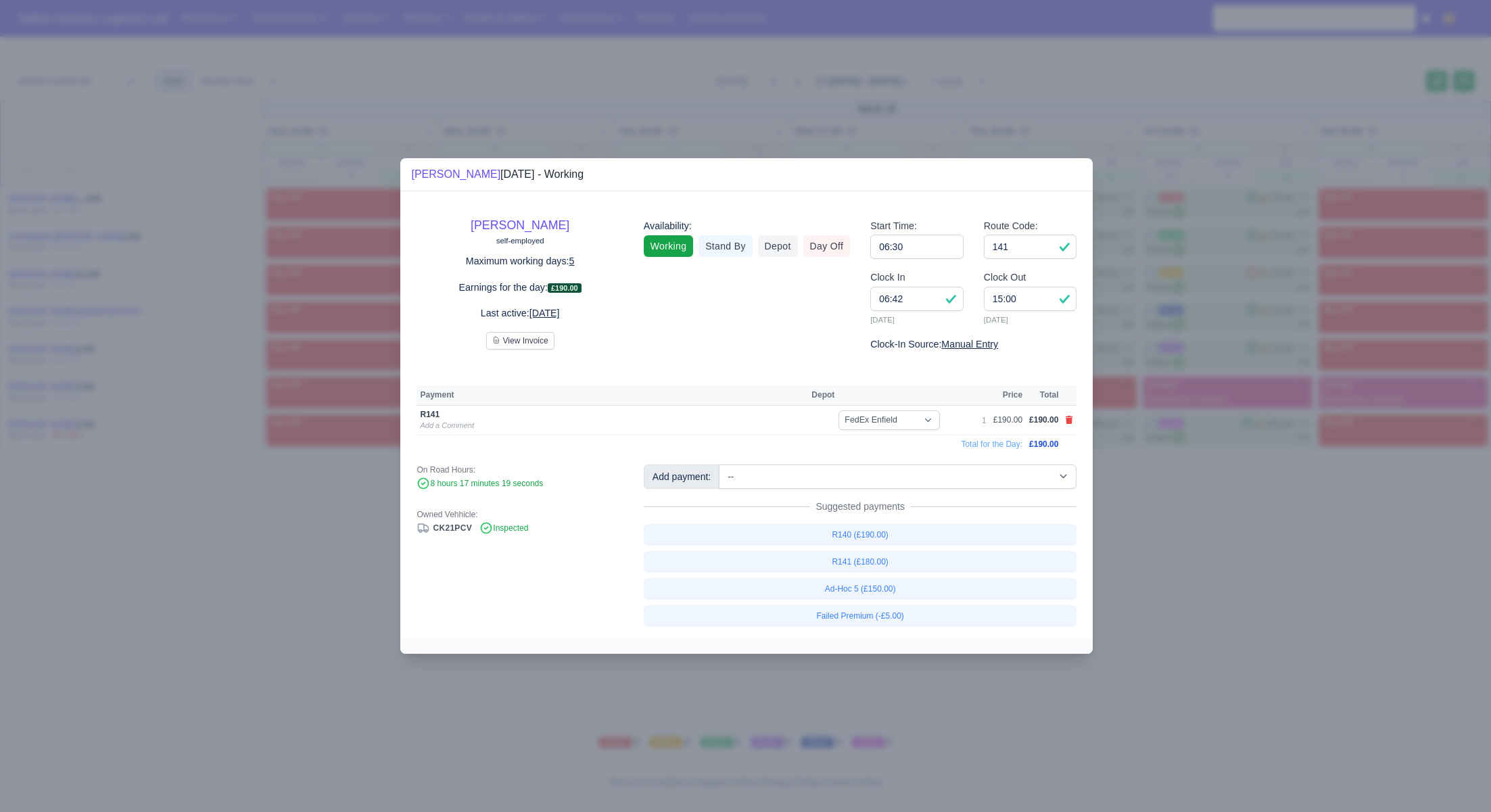
click at [1249, 542] on div at bounding box center [745, 406] width 1491 height 812
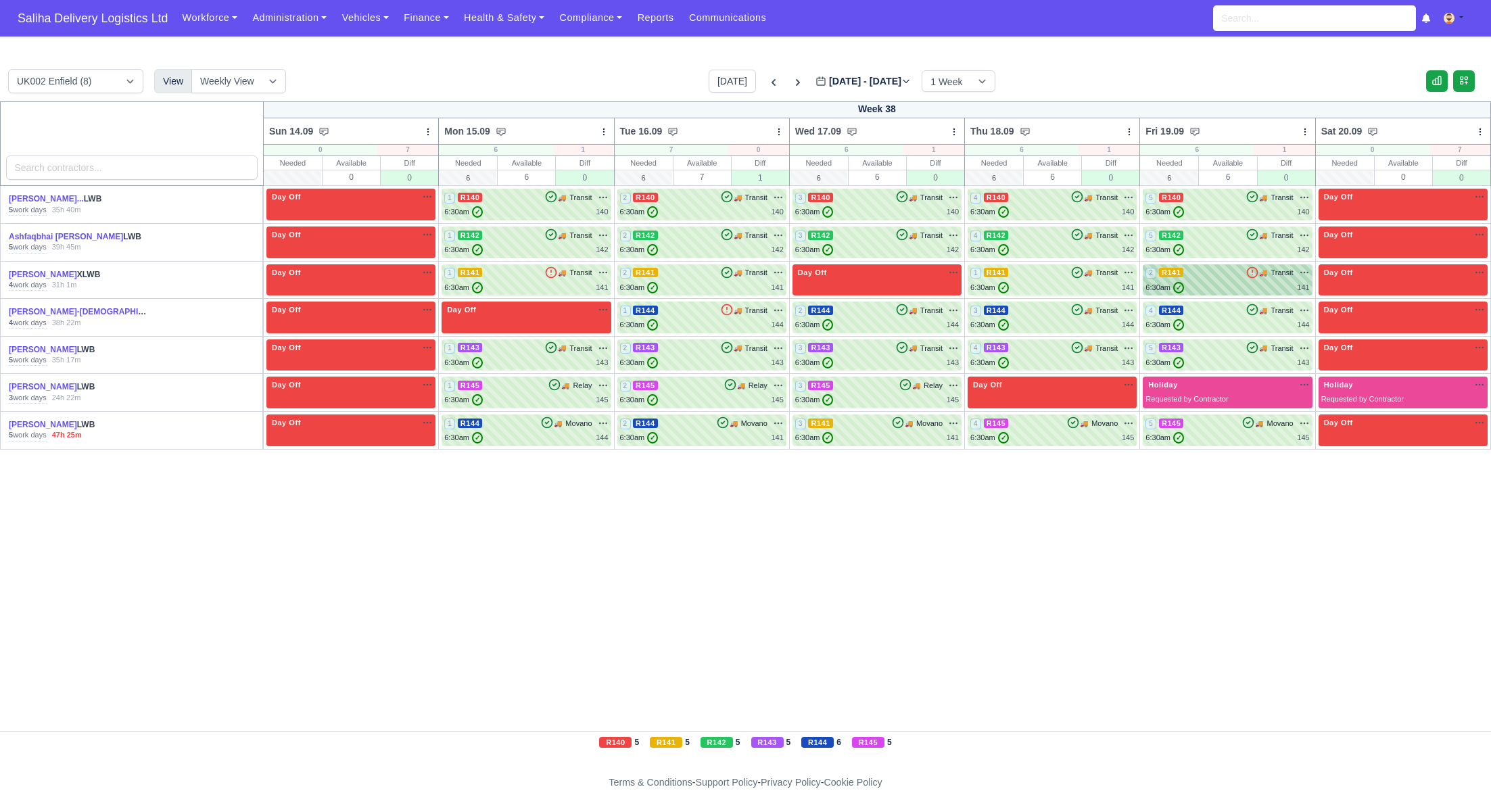
click at [1220, 285] on div "6:30am ✓ 141" at bounding box center [1227, 287] width 164 height 11
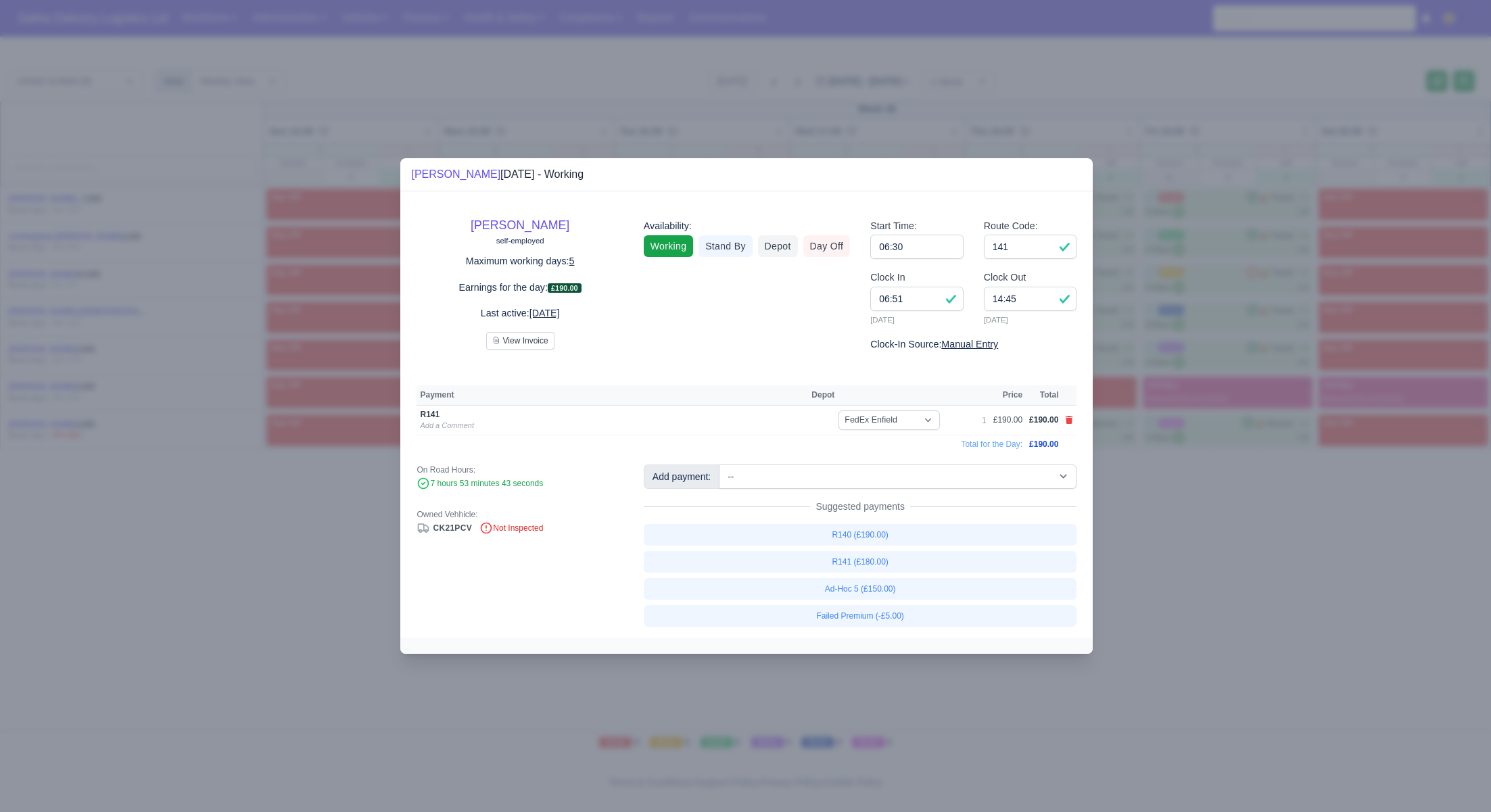
click at [1280, 537] on div at bounding box center [745, 406] width 1491 height 812
